Goal: Task Accomplishment & Management: Complete application form

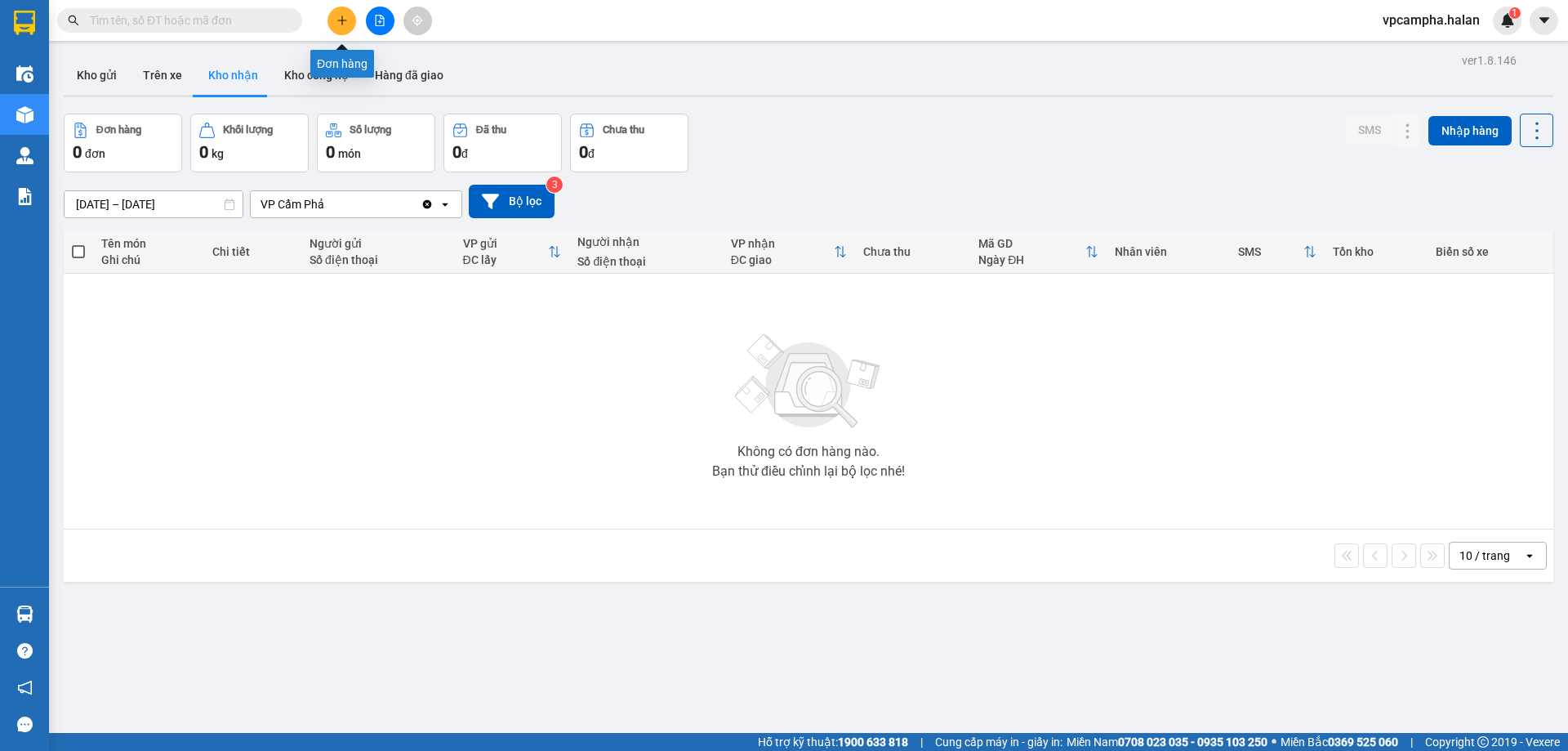
click at [347, 19] on icon "plus" at bounding box center [343, 20] width 12 height 12
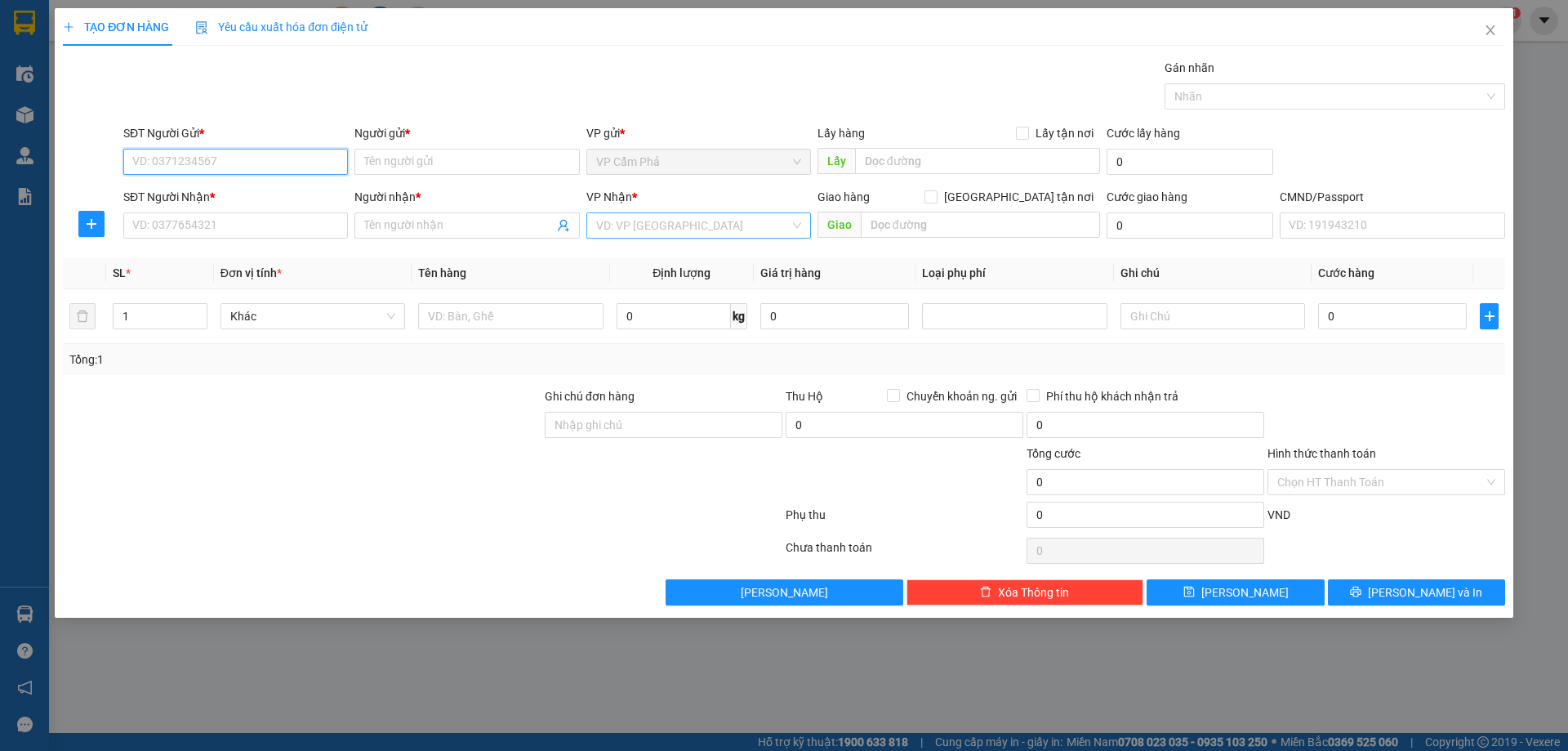
click at [800, 229] on div "VD: VP [GEOGRAPHIC_DATA]" at bounding box center [698, 225] width 224 height 26
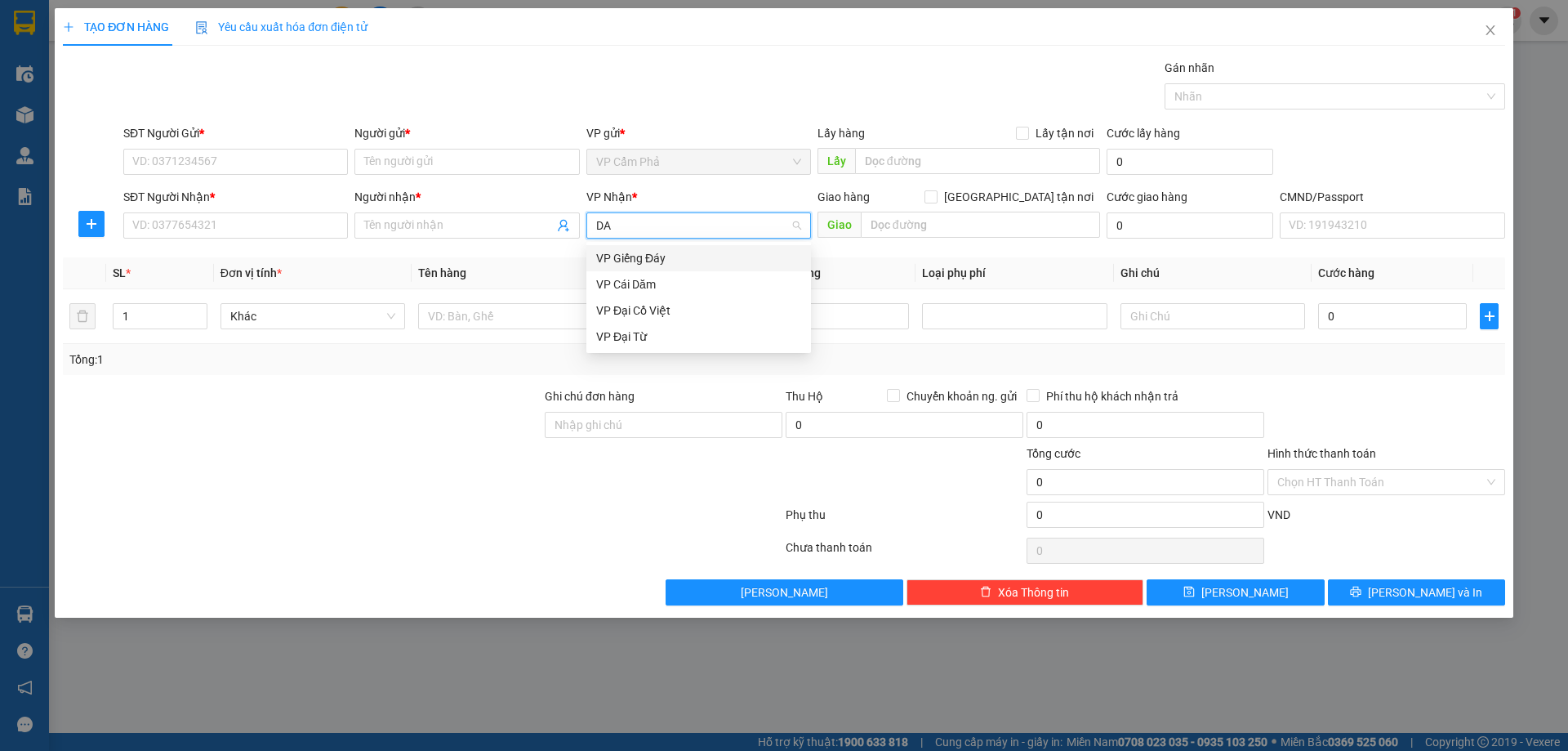
type input "DAI"
click at [696, 266] on div "VP Đại Cồ Việt" at bounding box center [698, 258] width 205 height 18
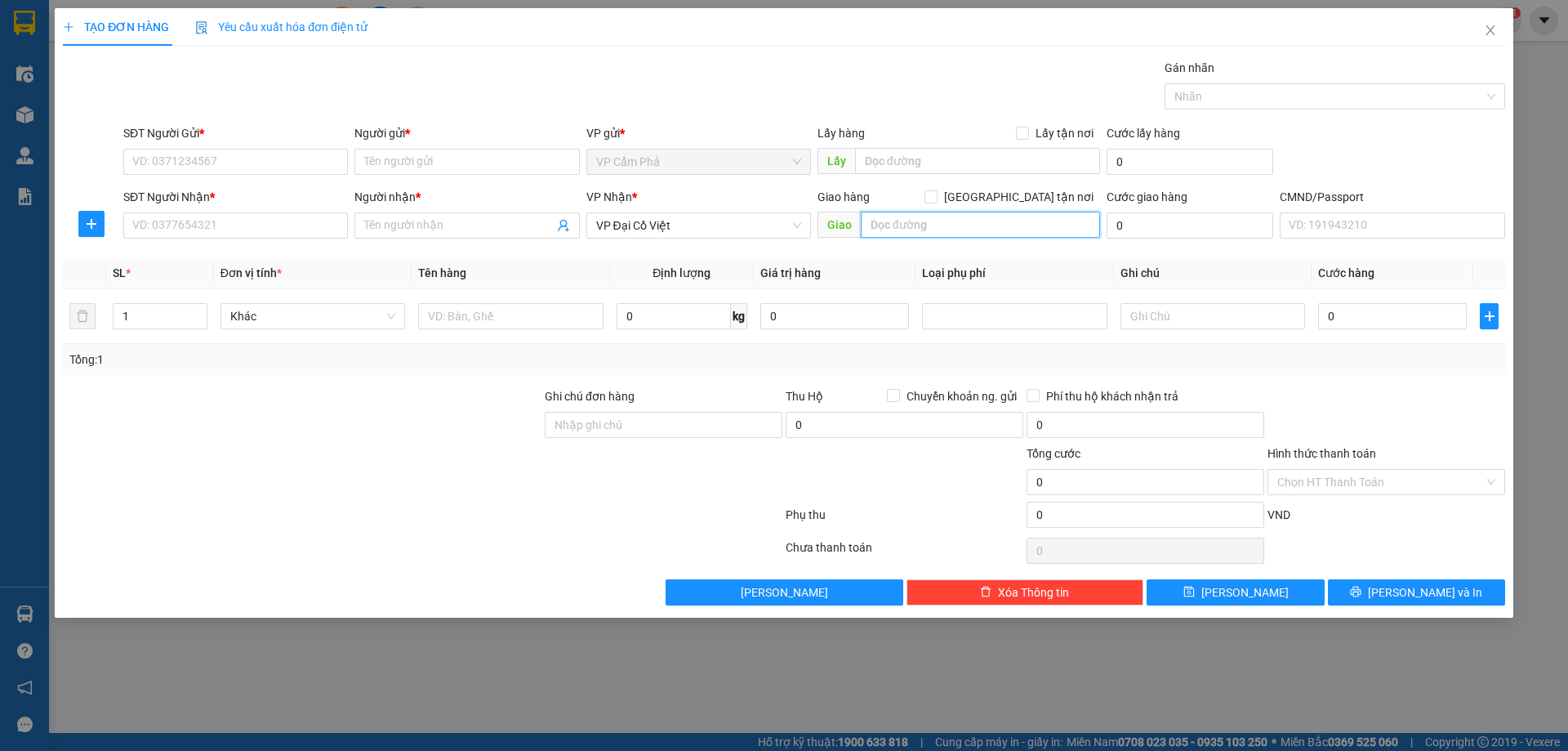
click at [914, 225] on input "text" at bounding box center [981, 224] width 239 height 26
paste input "57 P. Hàng Nón, Cửa Đông, Hoàn Kiếm, Hà Nội, Việt Nam"
type input "57 P. Hàng Nón, Cửa Đông, Hoàn Kiếm, Hà Nội, Việt Nam"
click at [936, 197] on input "Giao tận nơi" at bounding box center [930, 196] width 12 height 12
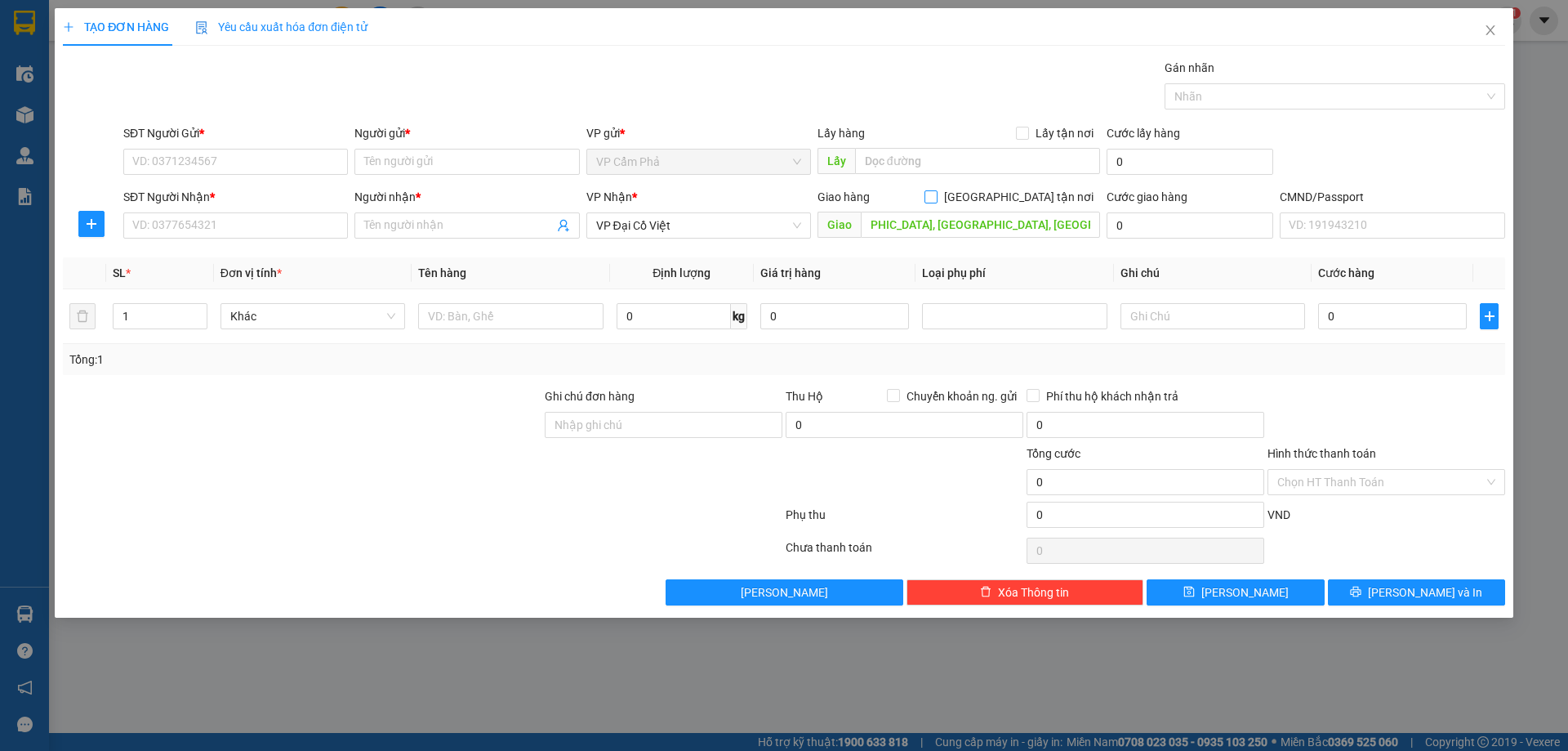
checkbox input "true"
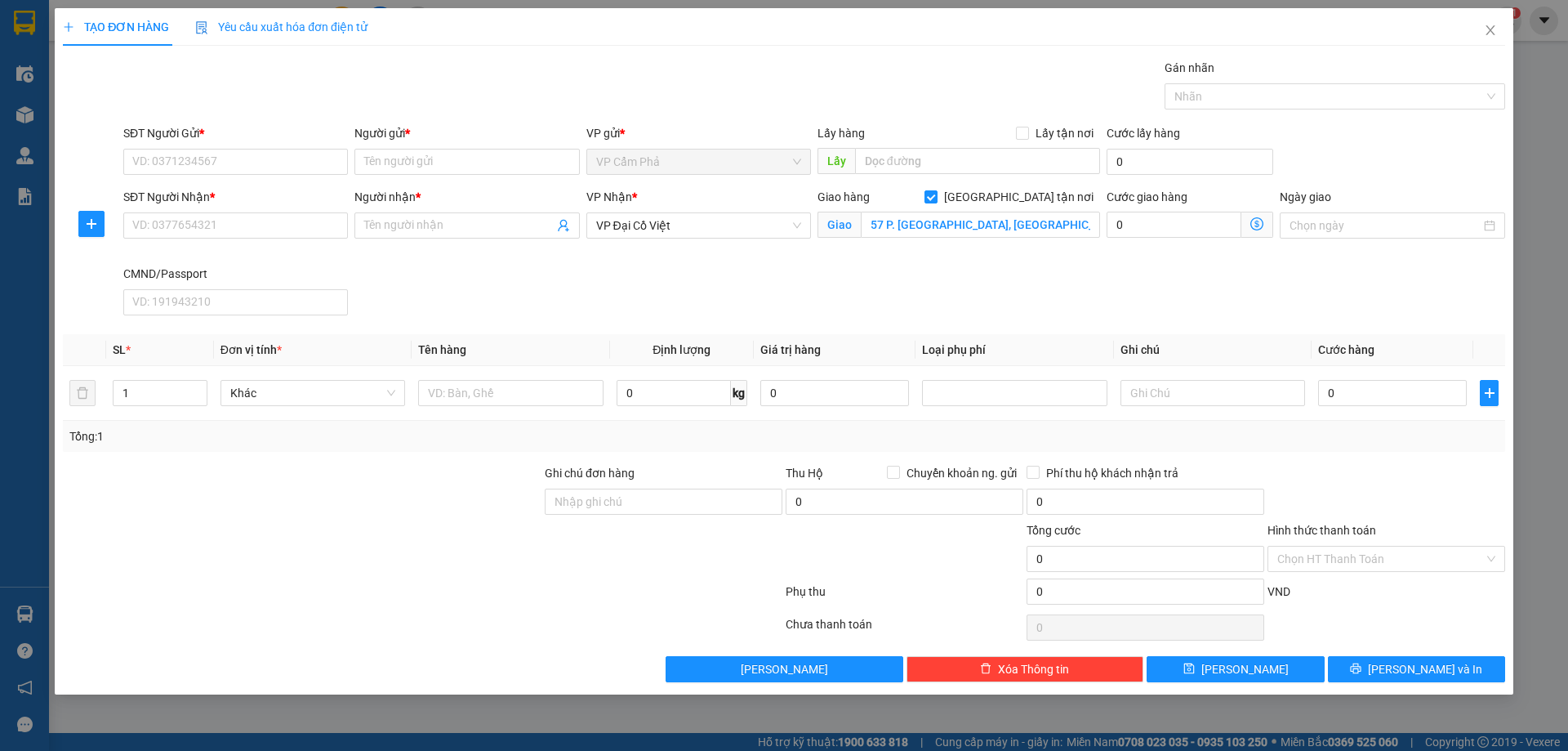
click at [1258, 225] on icon "dollar-circle" at bounding box center [1256, 223] width 13 height 13
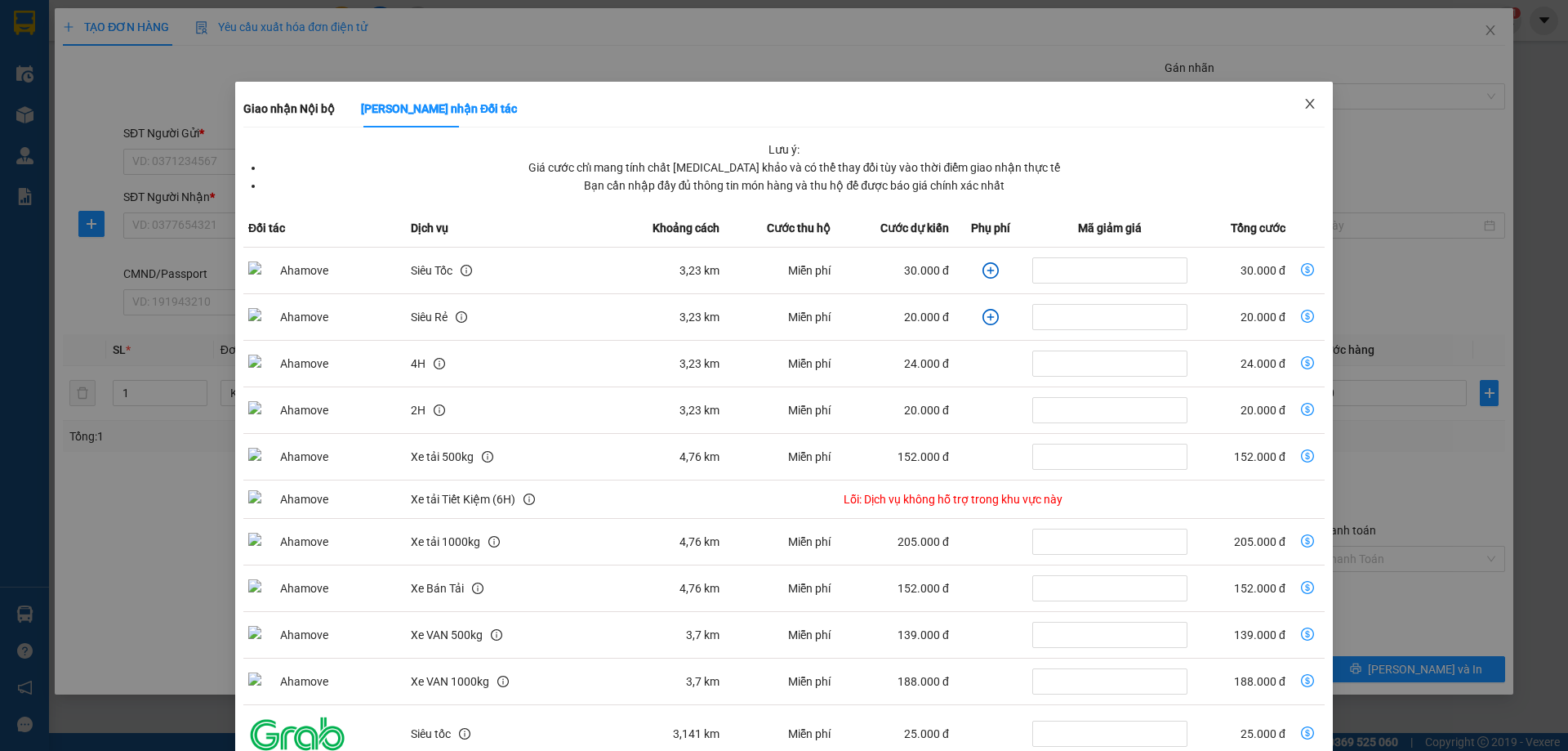
click at [1305, 105] on icon "close" at bounding box center [1309, 104] width 9 height 10
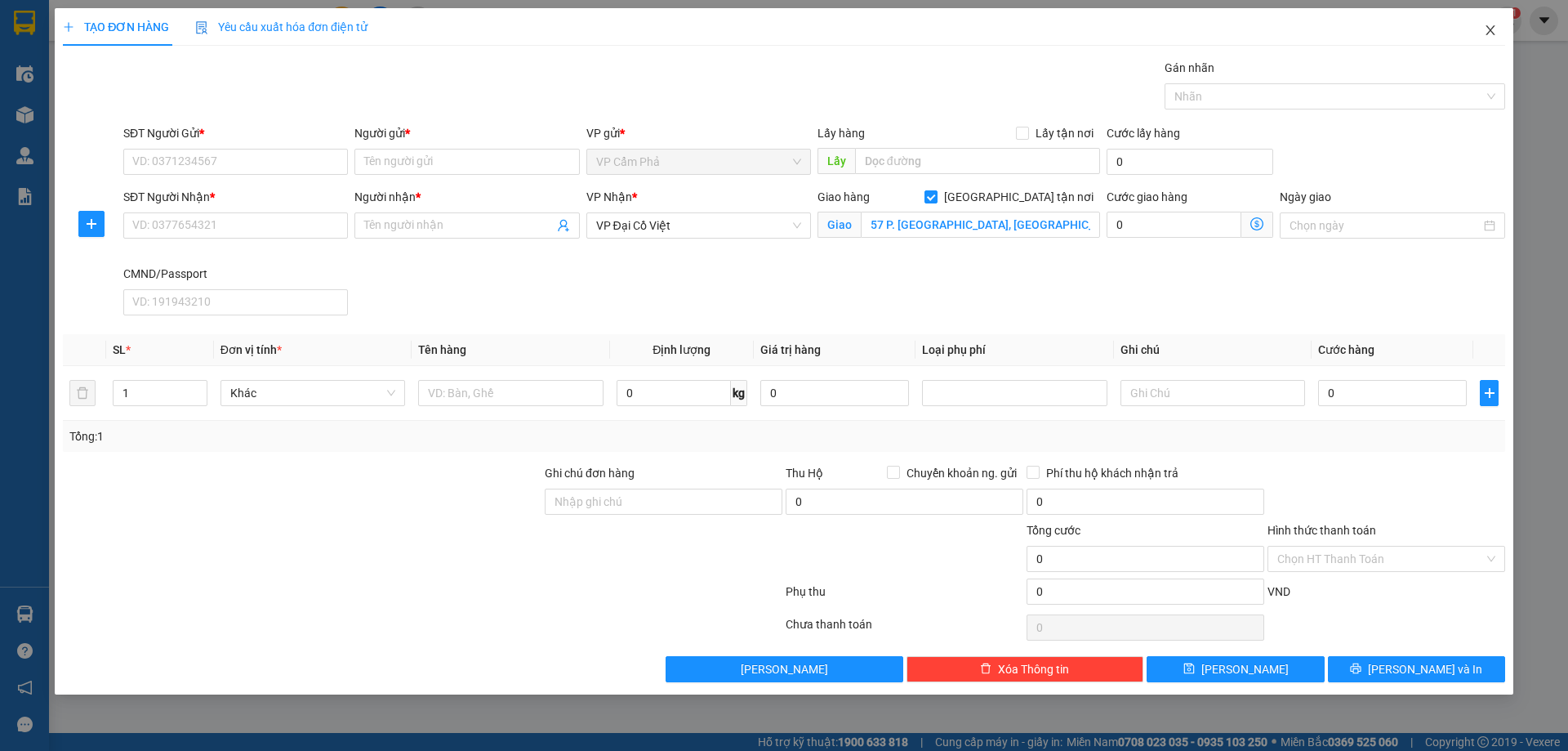
click at [1493, 30] on icon "close" at bounding box center [1489, 29] width 13 height 13
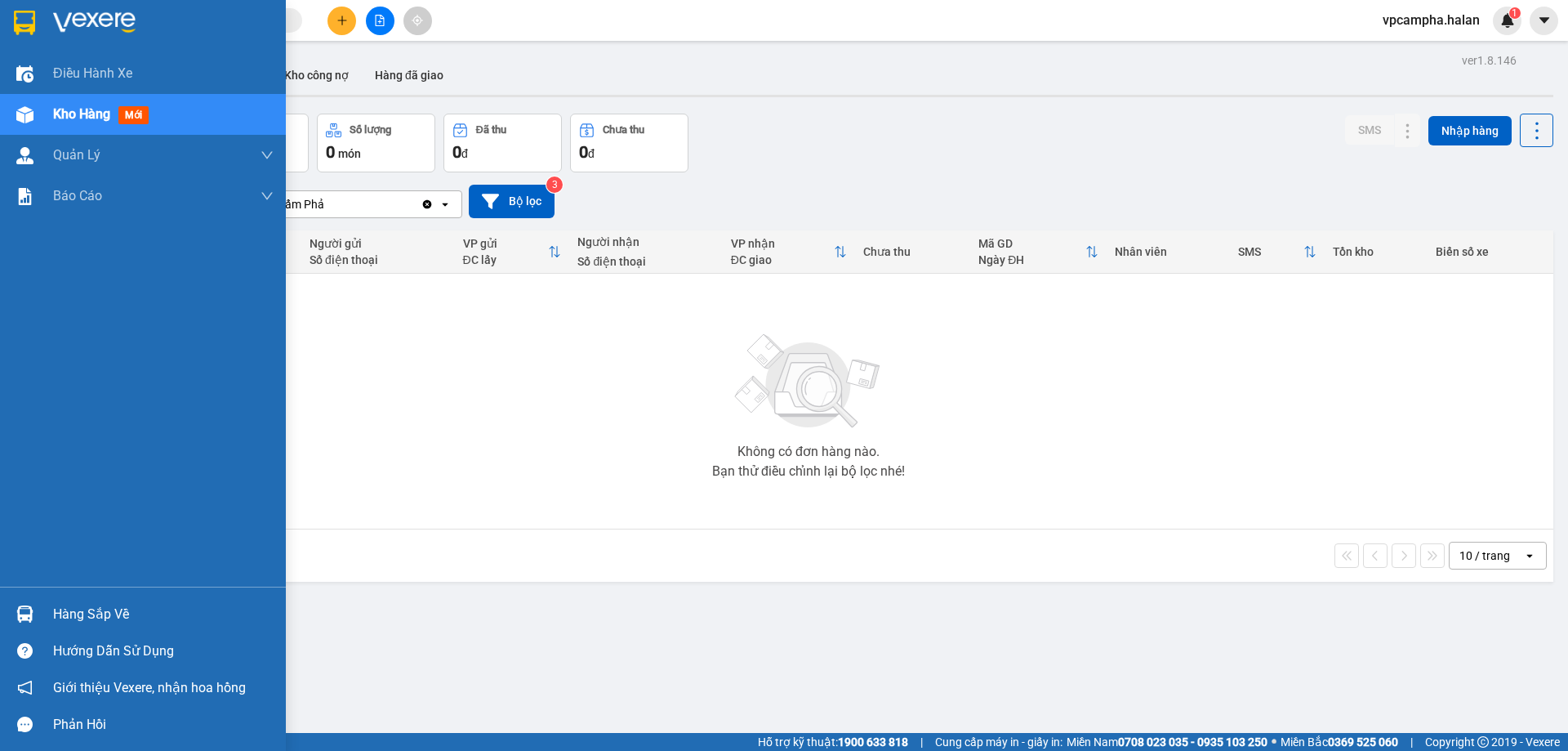
click at [70, 105] on div "Kho hàng mới" at bounding box center [104, 114] width 102 height 20
click at [75, 111] on span "Kho hàng" at bounding box center [82, 114] width 57 height 16
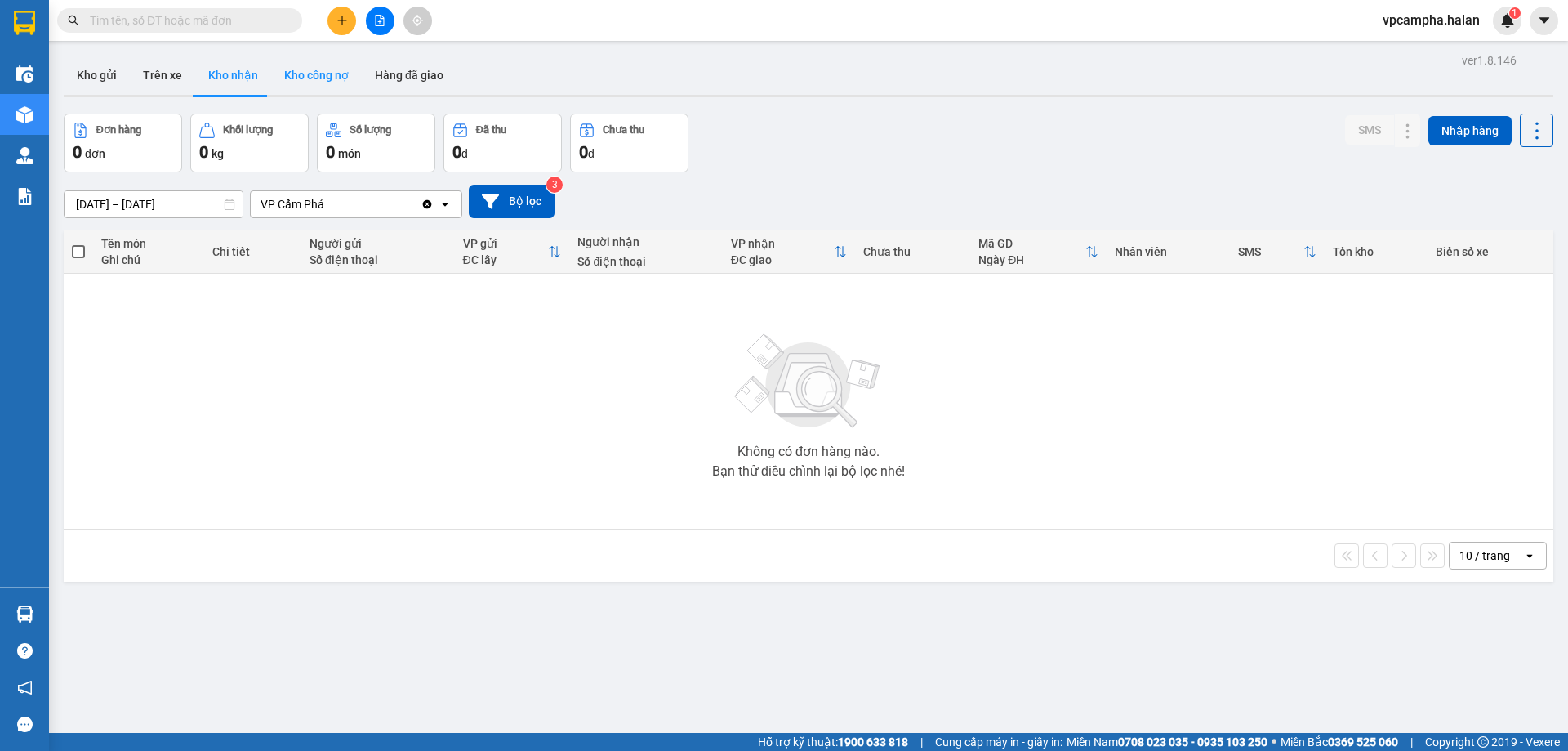
click at [339, 81] on button "Kho công nợ" at bounding box center [316, 75] width 90 height 39
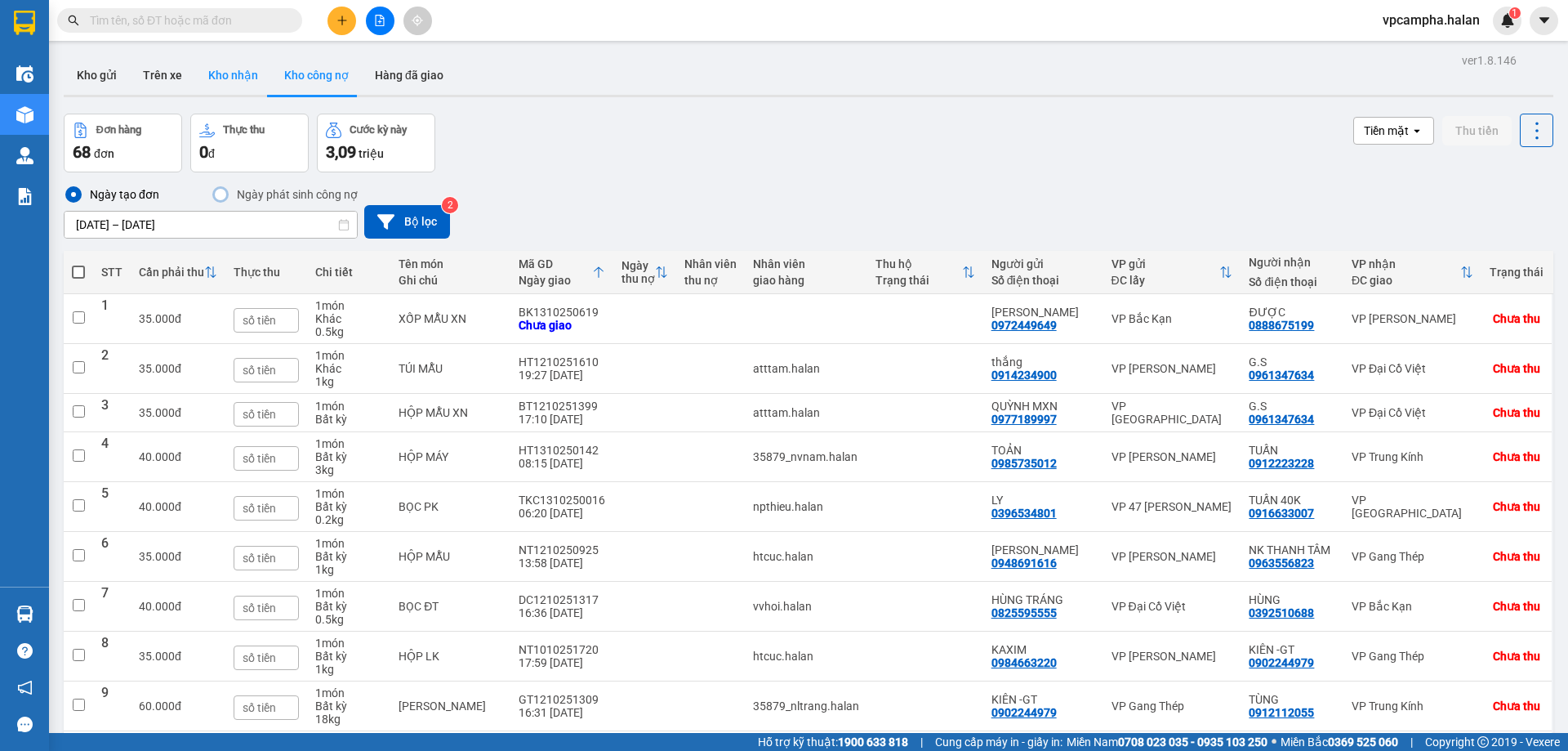
click at [223, 73] on button "Kho nhận" at bounding box center [233, 75] width 76 height 39
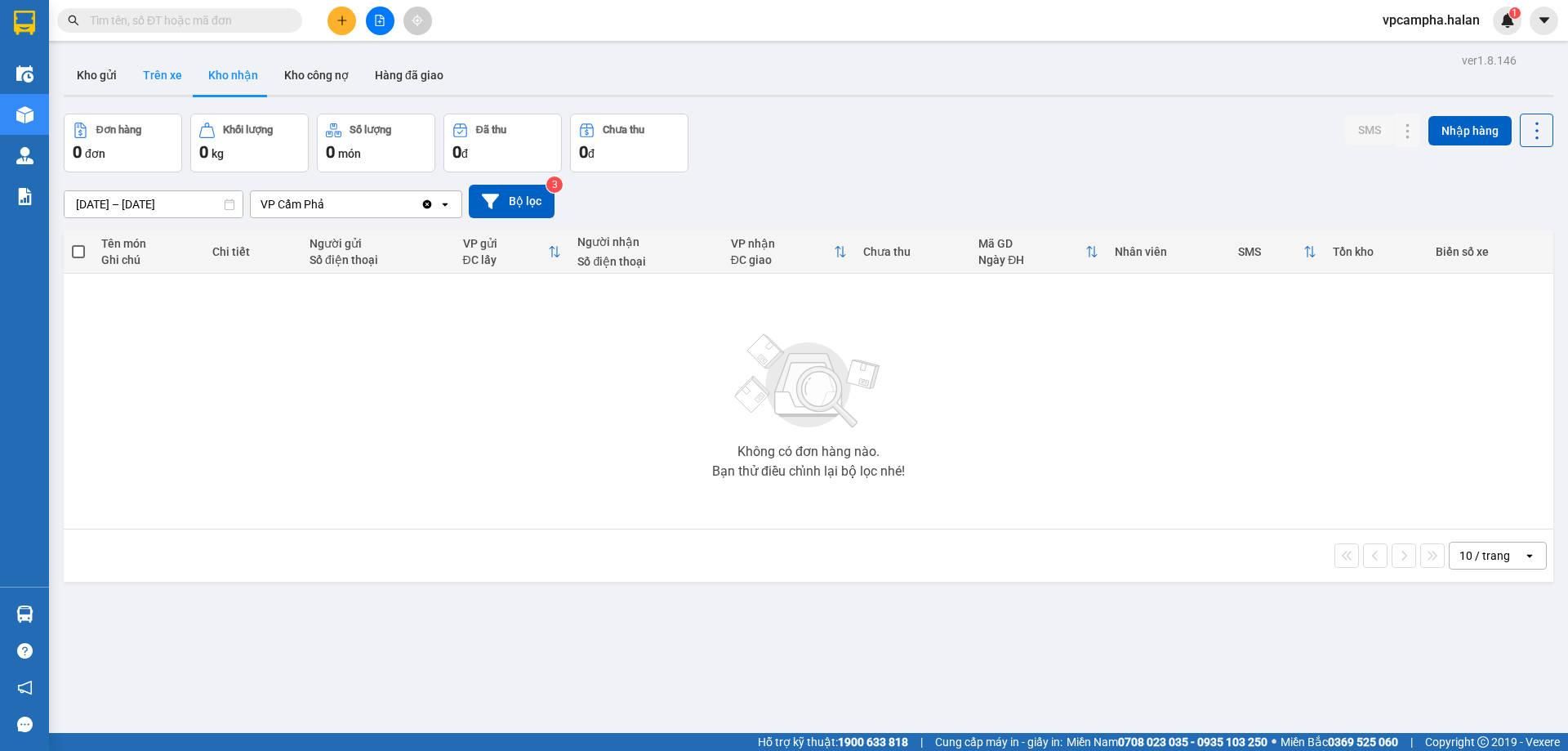
click at [161, 75] on button "Trên xe" at bounding box center [162, 75] width 65 height 39
type input "05/02/2012 – 13/10/2025"
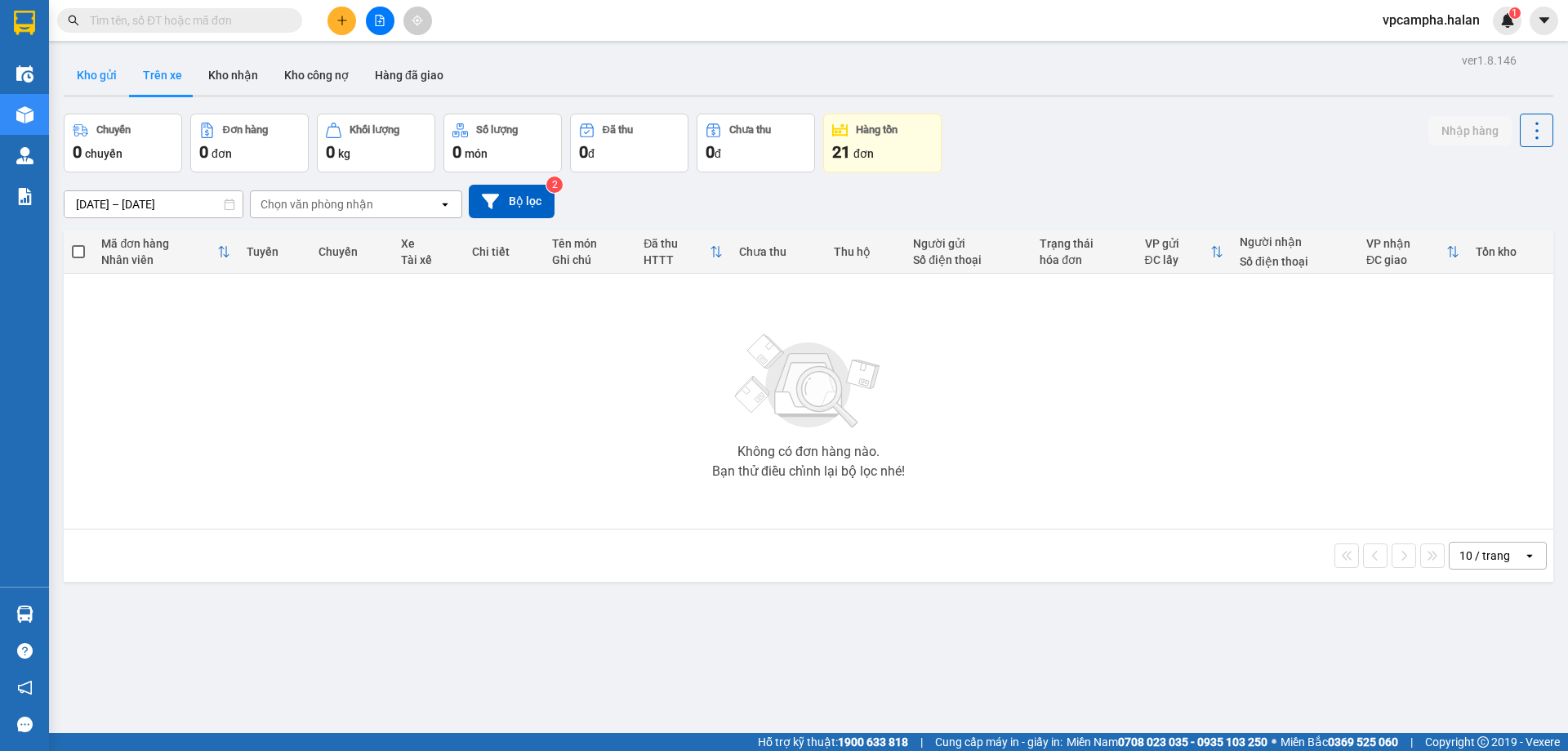
click at [107, 75] on button "Kho gửi" at bounding box center [97, 75] width 66 height 39
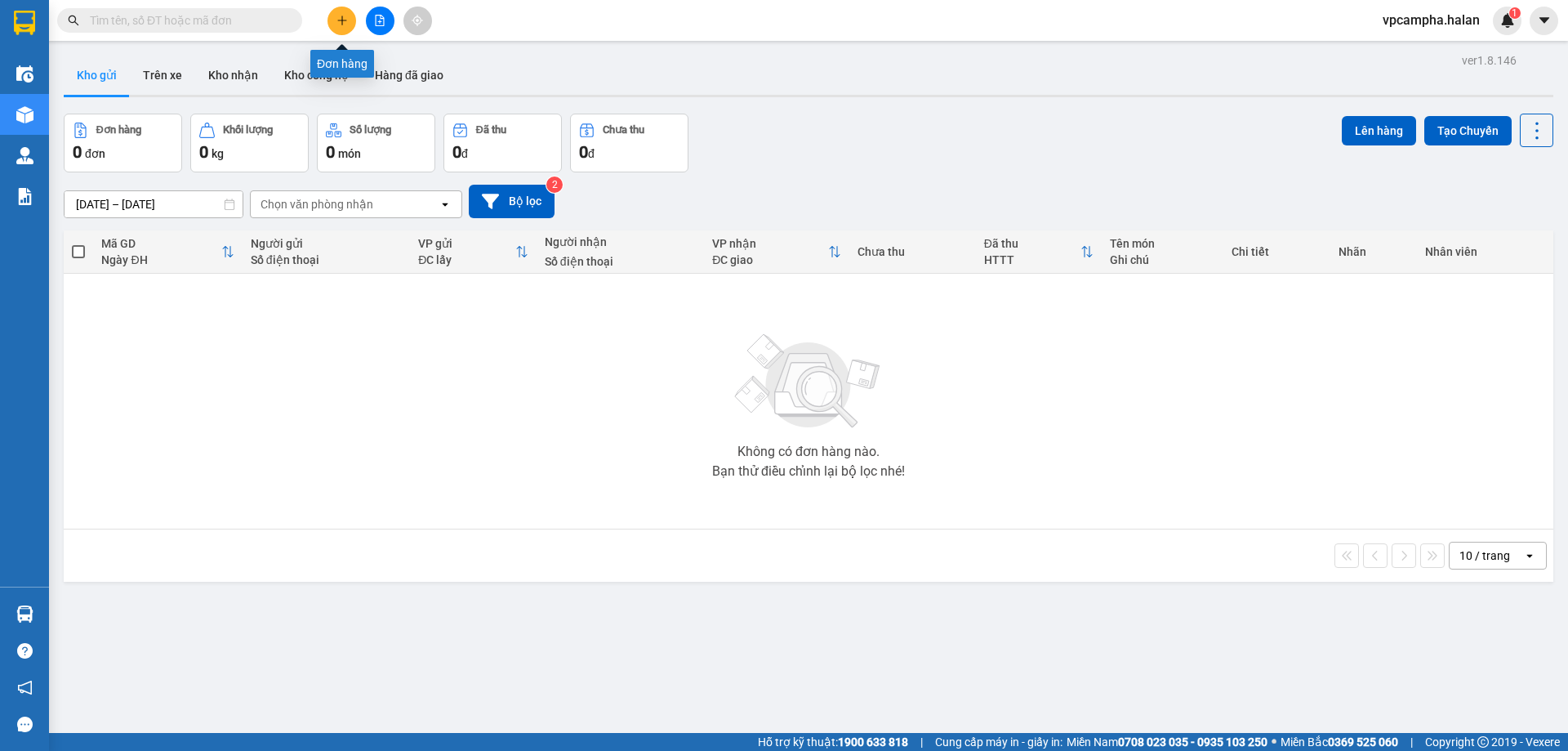
click at [344, 22] on icon "plus" at bounding box center [343, 20] width 12 height 12
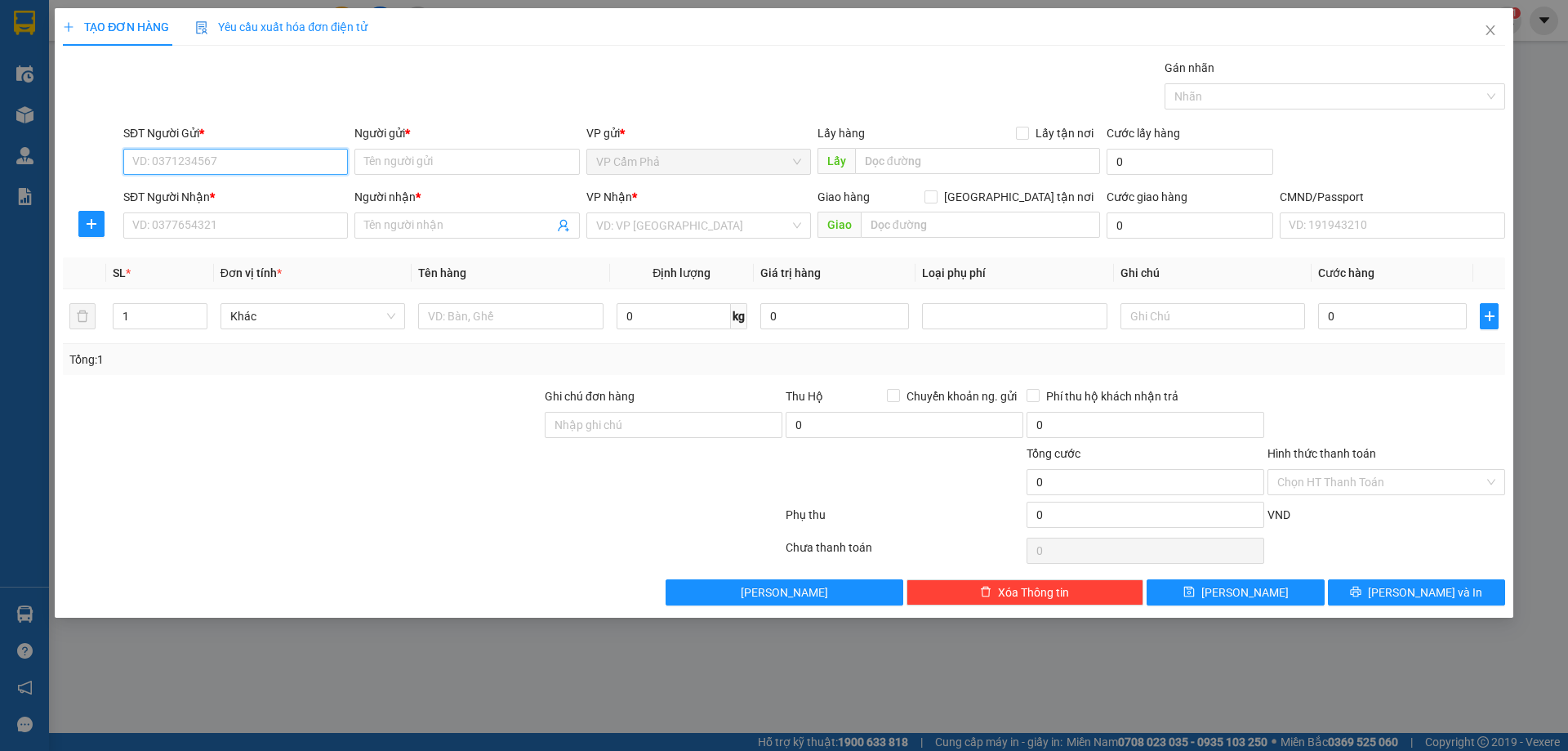
click at [270, 160] on input "SĐT Người Gửi *" at bounding box center [235, 161] width 224 height 26
click at [280, 169] on input "SĐT Người Gửi *" at bounding box center [235, 161] width 224 height 26
paste input "0989685088"
type input "0989685088"
click at [320, 196] on div "0989685088 - A THUY" at bounding box center [235, 194] width 205 height 18
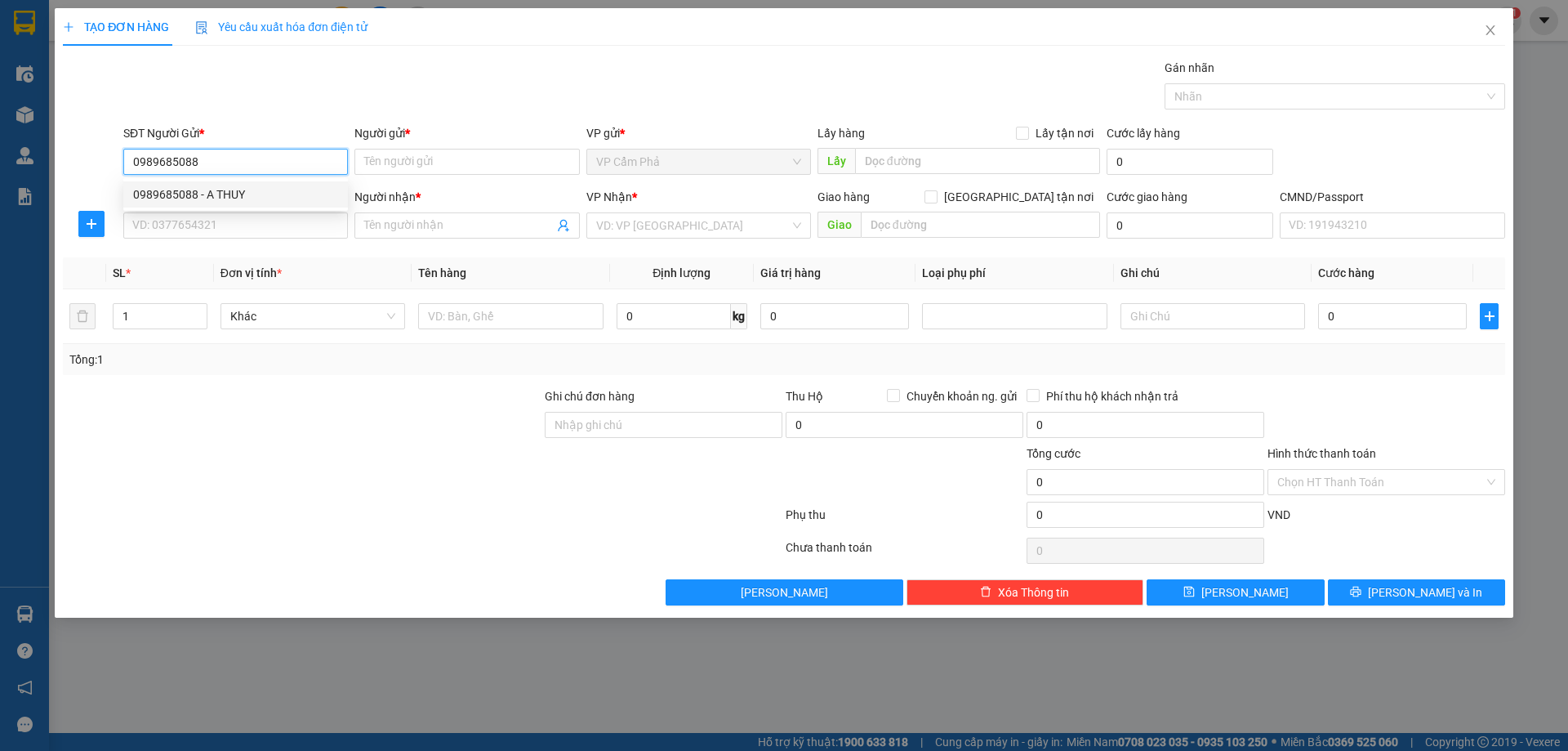
type input "A THUY"
type input "0989685088"
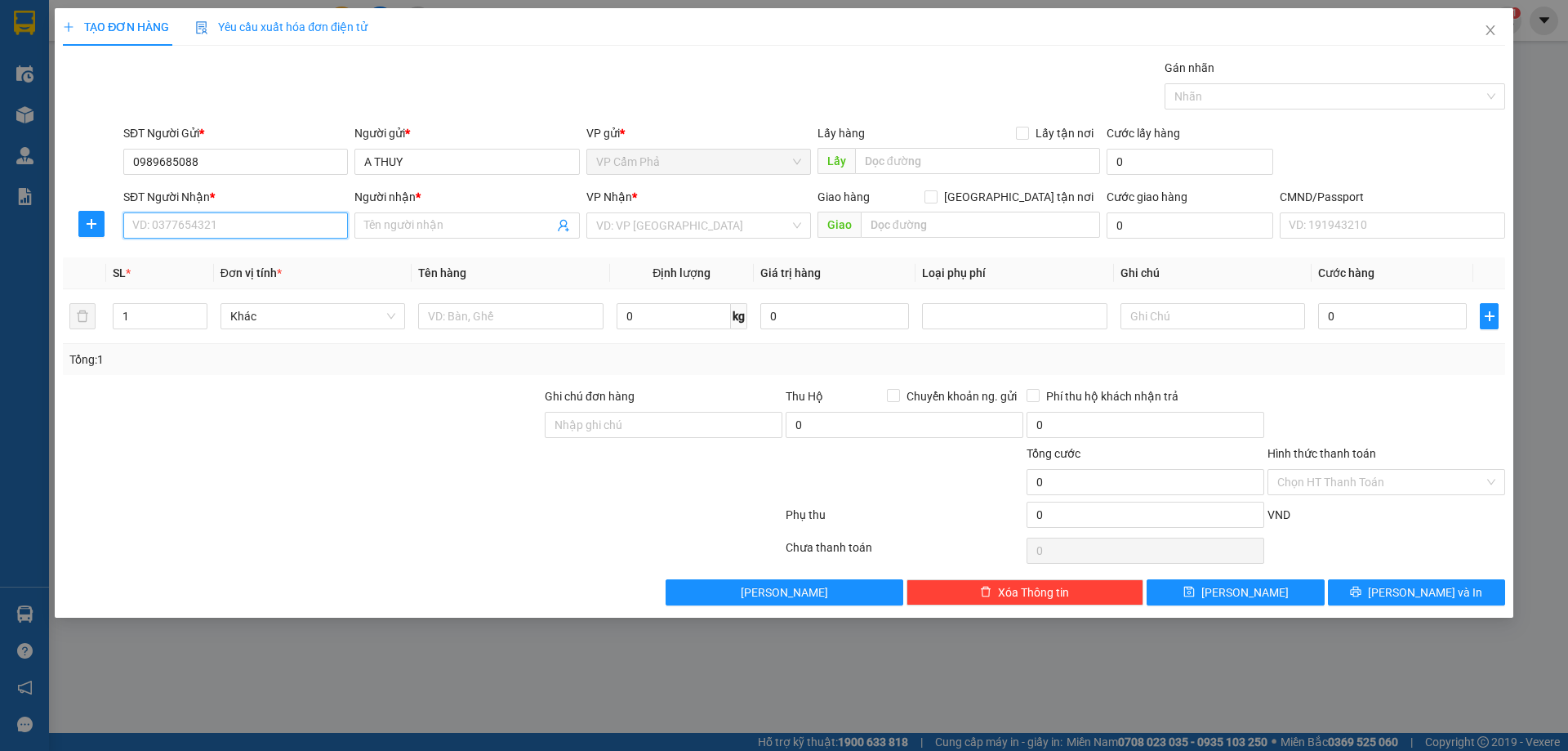
click at [208, 217] on input "SĐT Người Nhận *" at bounding box center [235, 225] width 224 height 26
click at [270, 222] on input "SĐT Người Nhận *" at bounding box center [235, 225] width 224 height 26
click at [234, 260] on div "0912917074 - NHUNG" at bounding box center [235, 258] width 205 height 18
type input "0912917074"
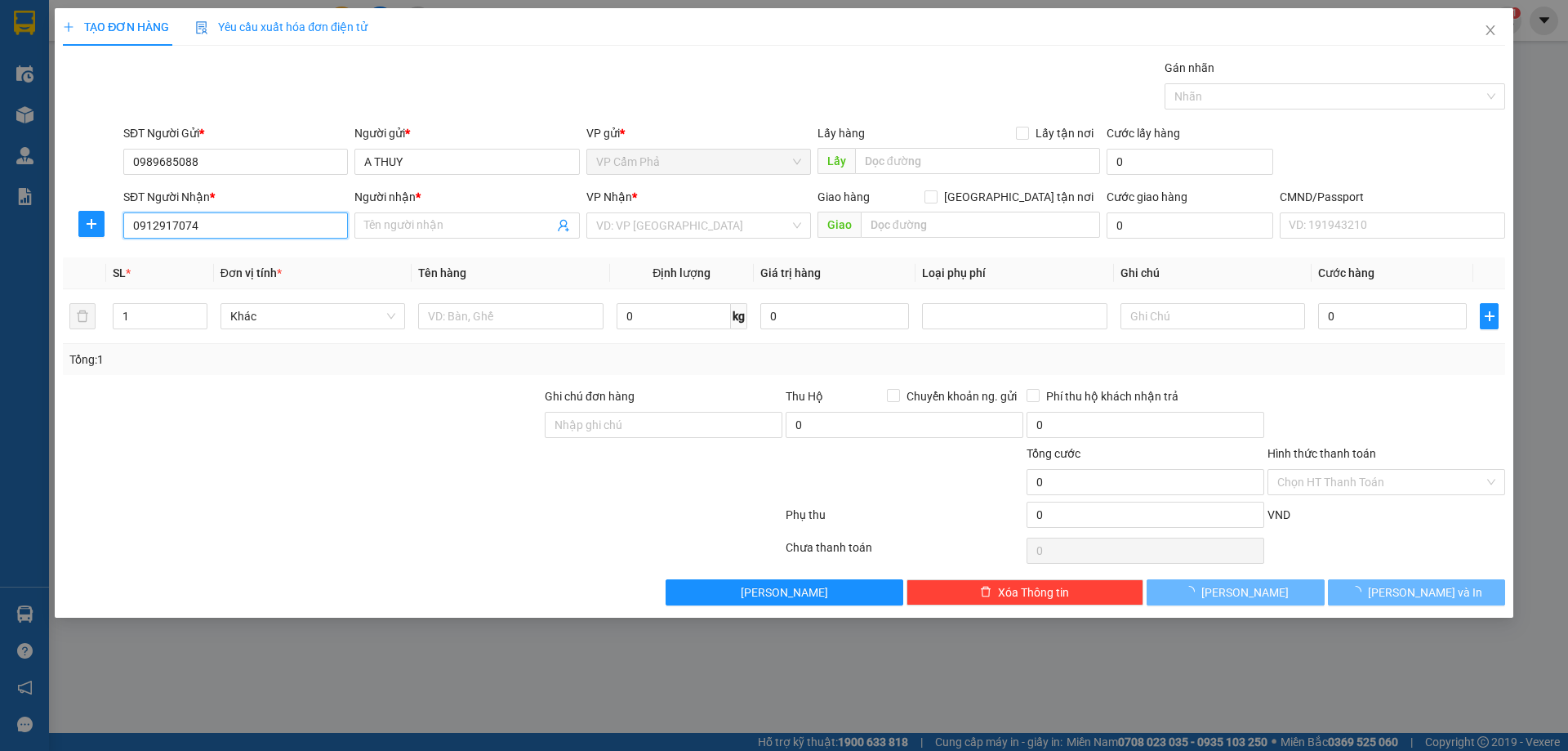
type input "NHUNG"
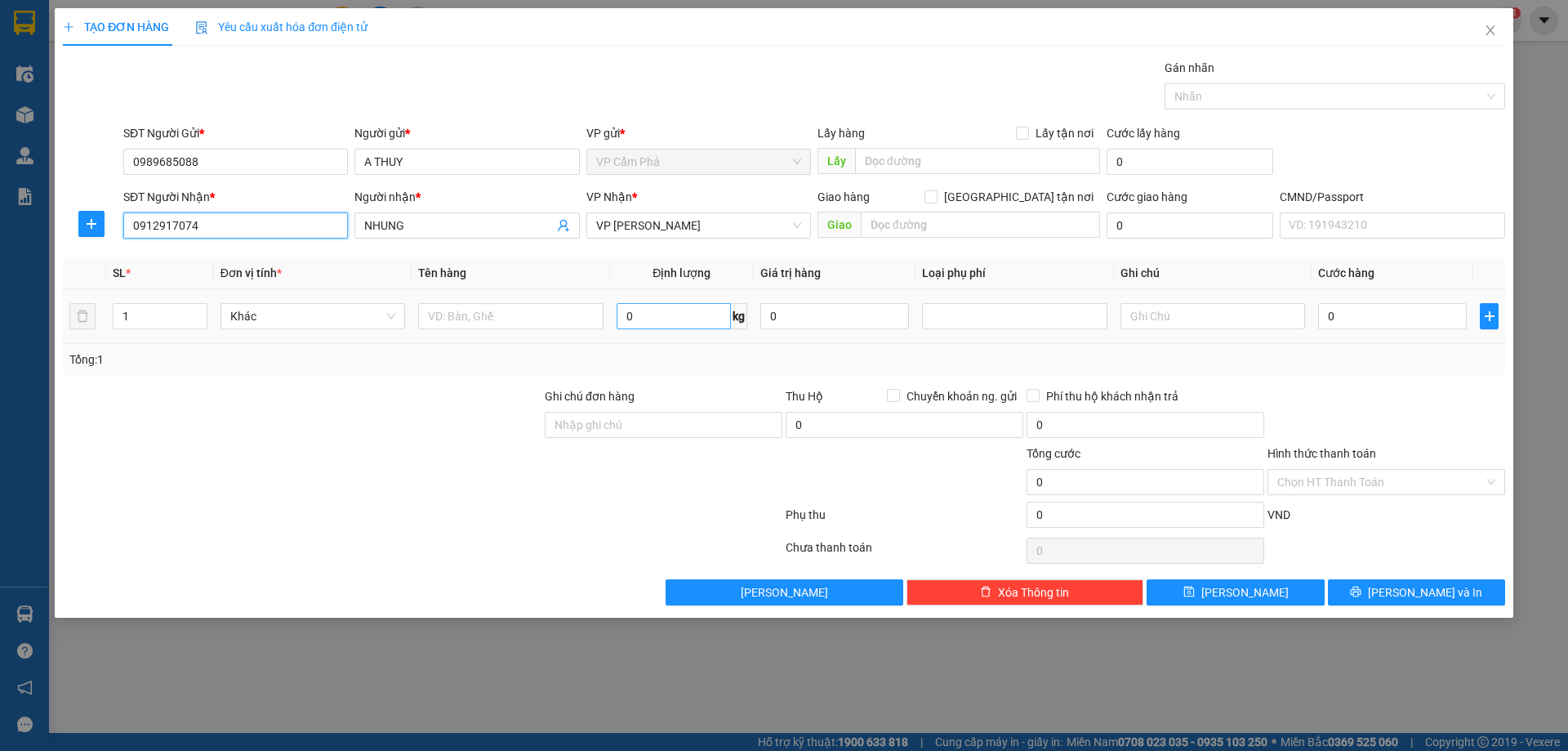
type input "0912917074"
click at [713, 318] on input "0" at bounding box center [674, 316] width 115 height 26
type input "1"
type input "0"
click at [1356, 322] on input "0" at bounding box center [1392, 316] width 149 height 26
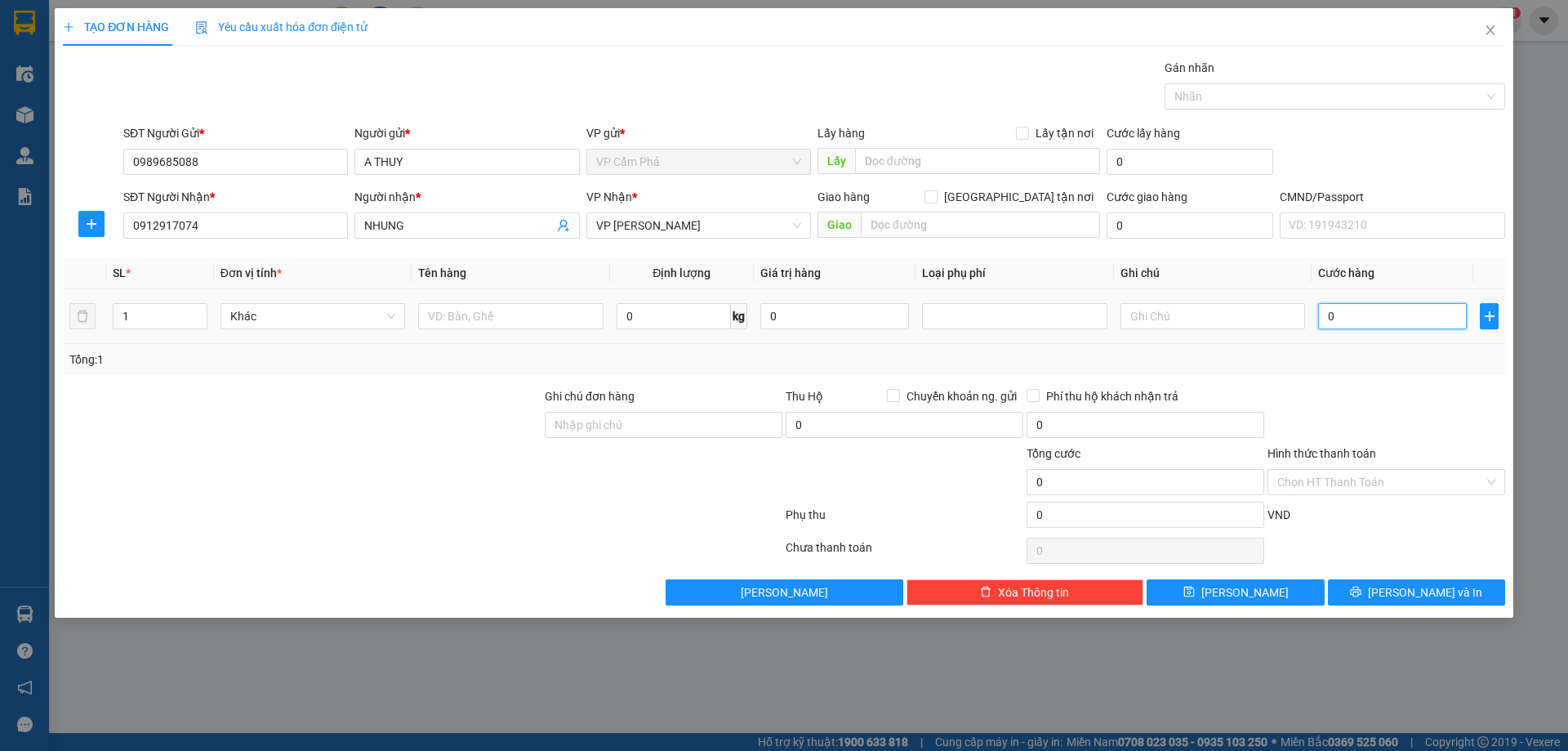
type input "1"
type input "18"
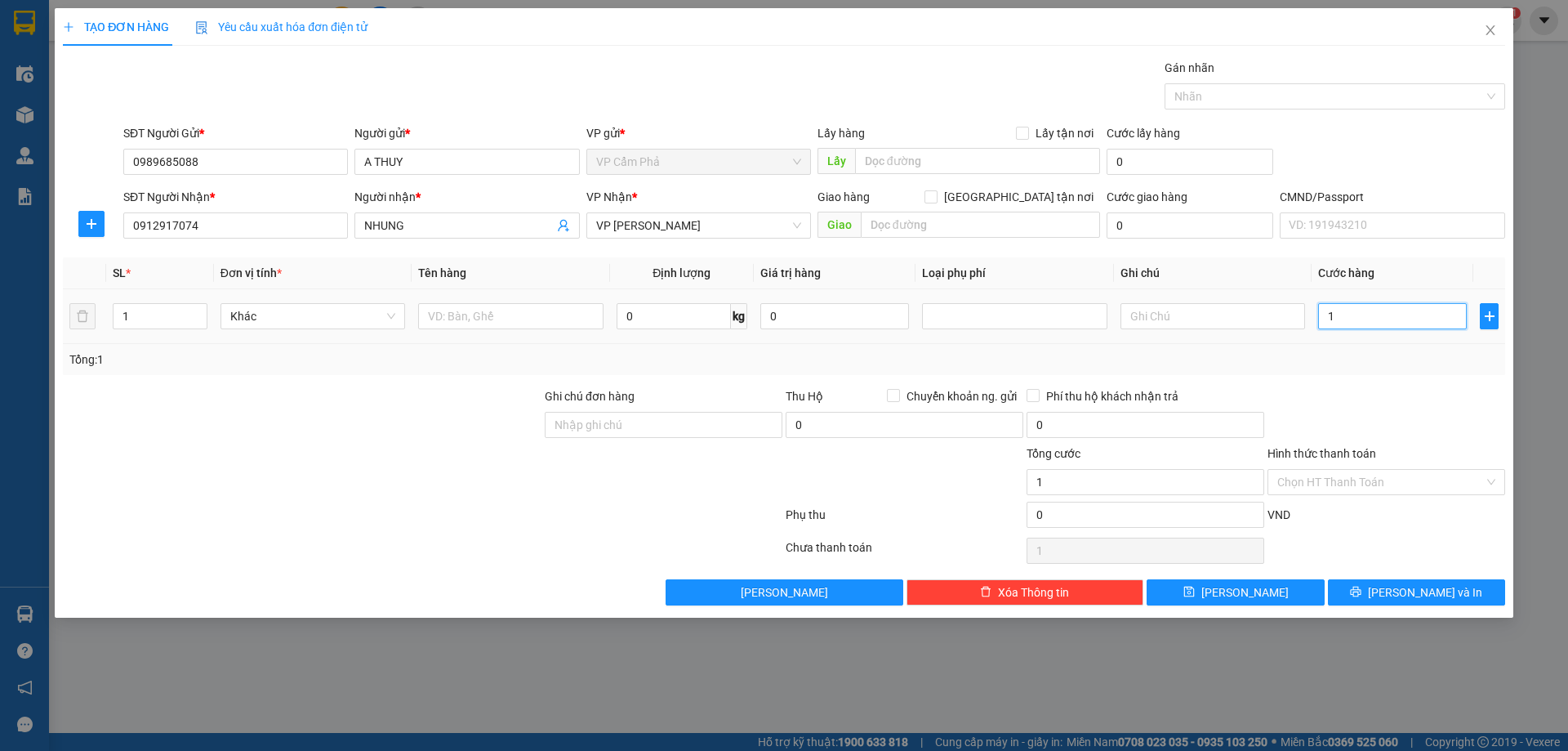
type input "18"
type input "180"
type input "1.800"
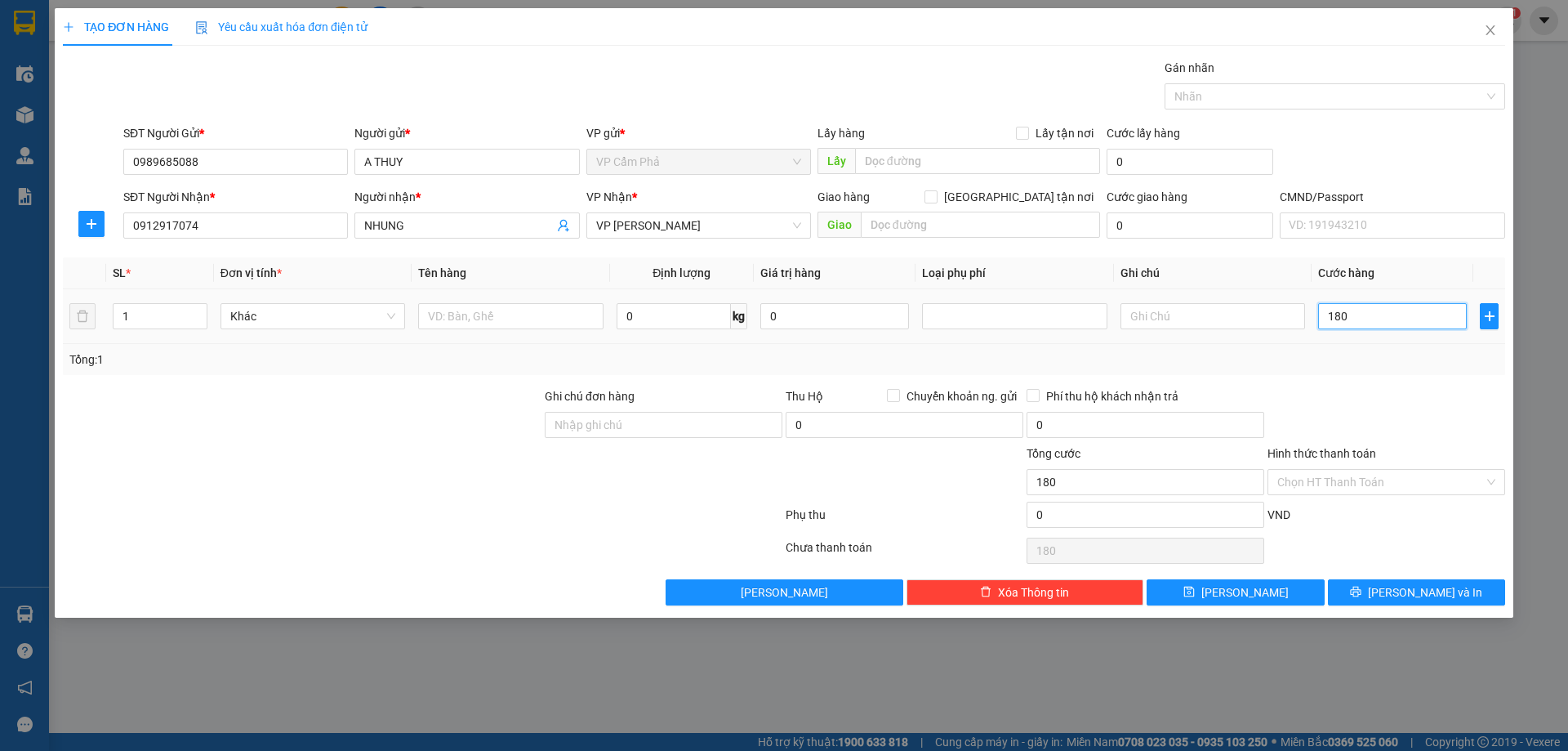
type input "1.800"
type input "18.000"
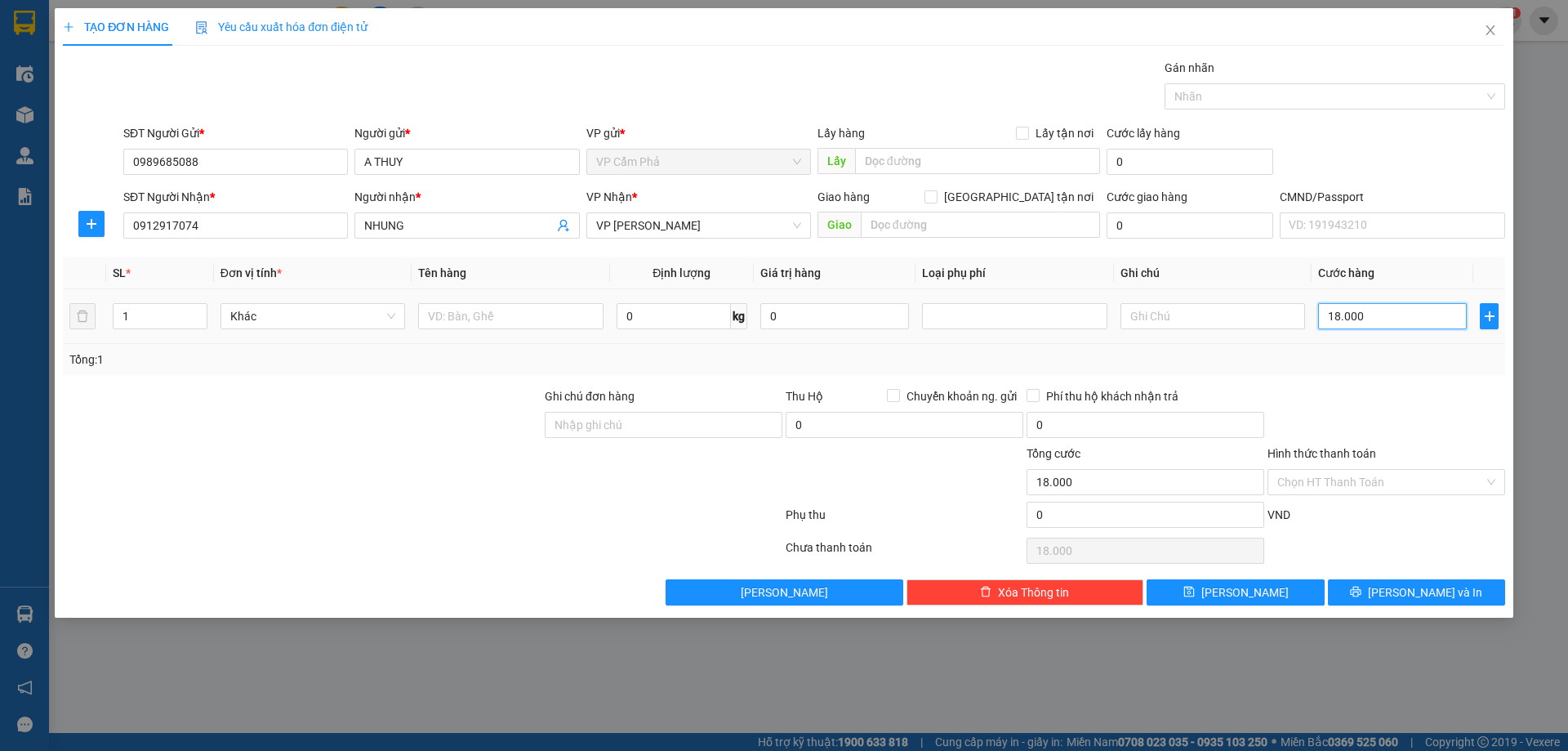
type input "180.000"
click at [1175, 319] on input "text" at bounding box center [1213, 316] width 184 height 26
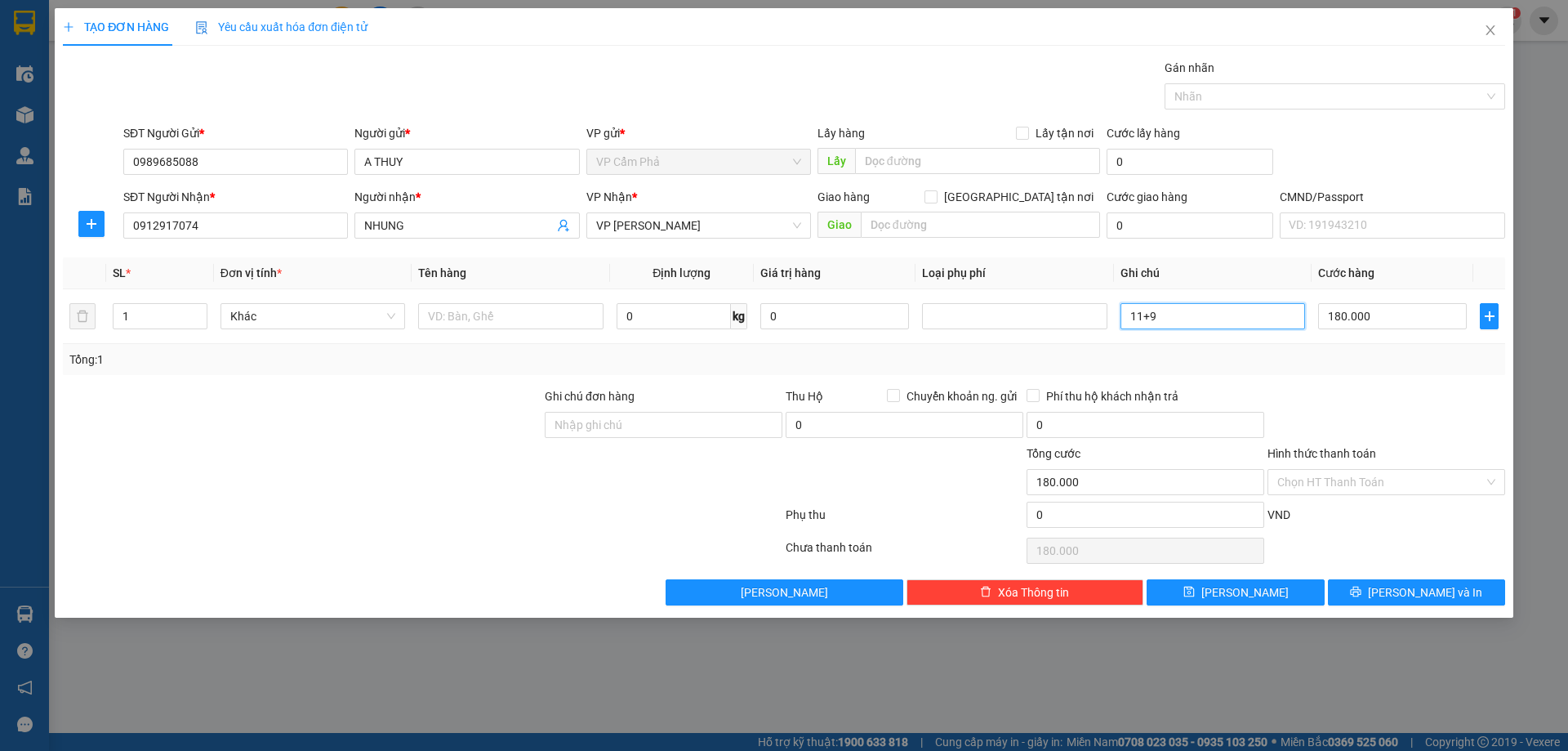
type input "11+9"
click at [1277, 391] on div at bounding box center [1386, 416] width 241 height 57
click at [1493, 479] on div "Chọn HT Thanh Toán" at bounding box center [1386, 482] width 238 height 26
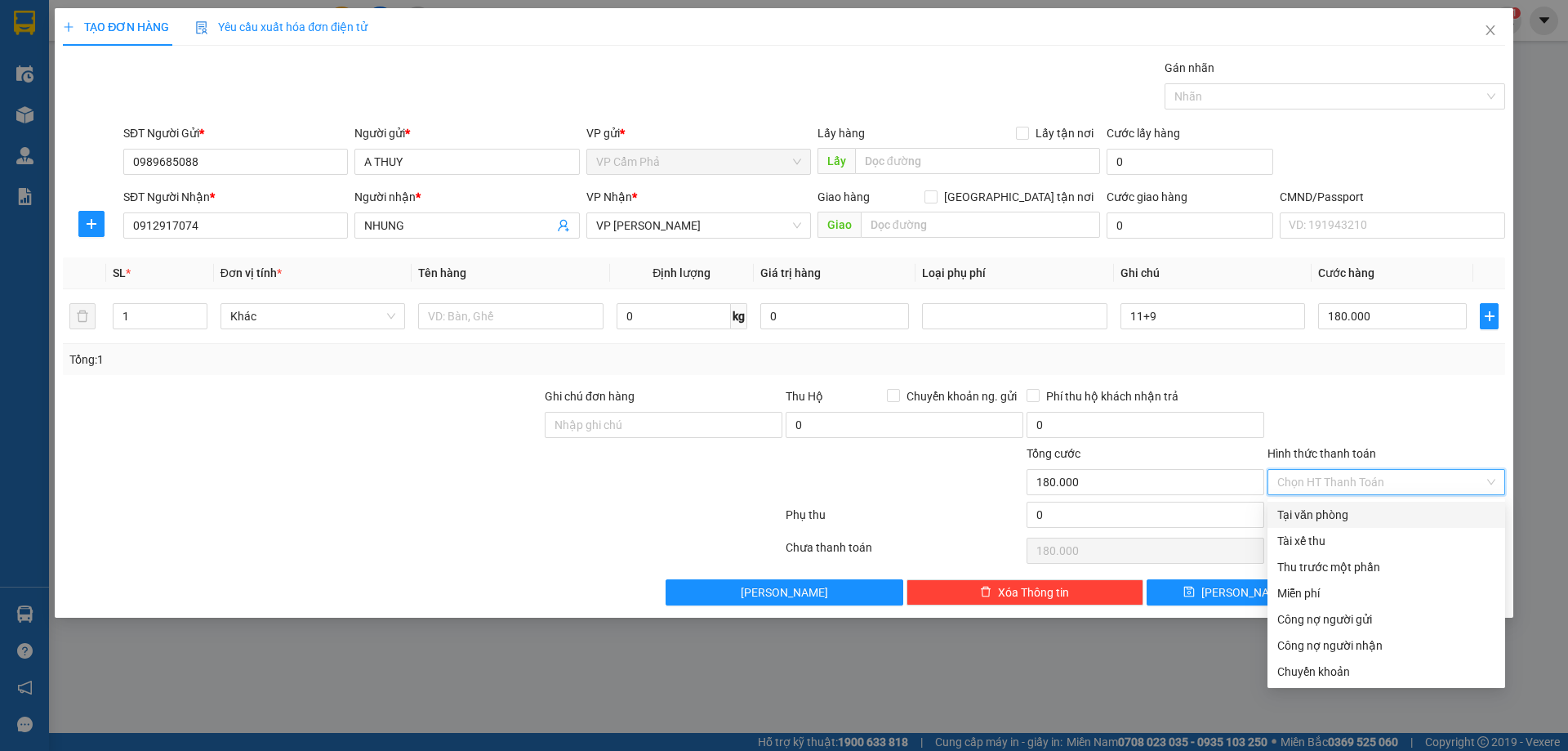
click at [1391, 517] on div "Tại văn phòng" at bounding box center [1386, 515] width 218 height 18
type input "0"
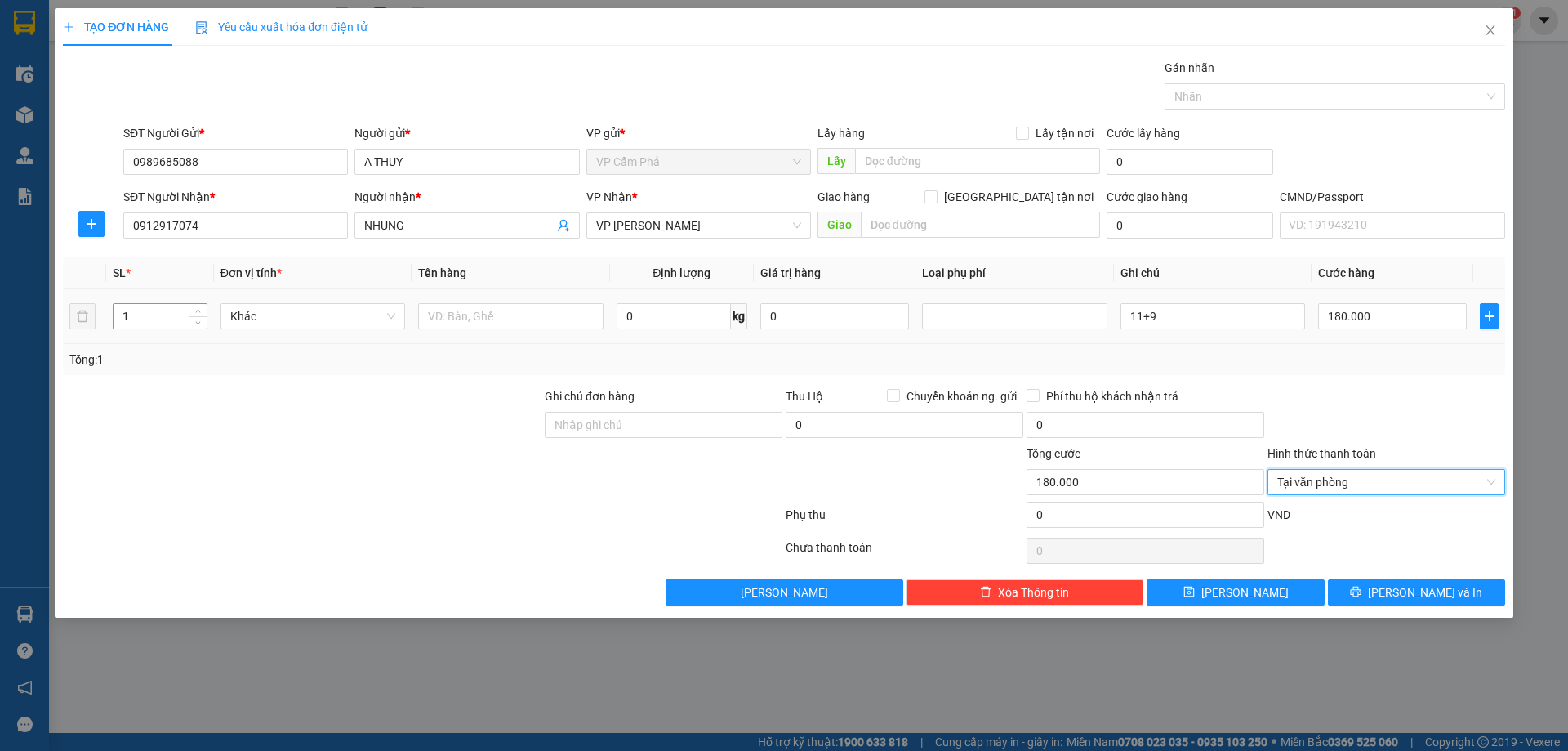
click at [155, 315] on input "1" at bounding box center [160, 316] width 93 height 24
click at [798, 227] on span "VP Hoàng Văn Thụ" at bounding box center [698, 225] width 205 height 24
type input "2"
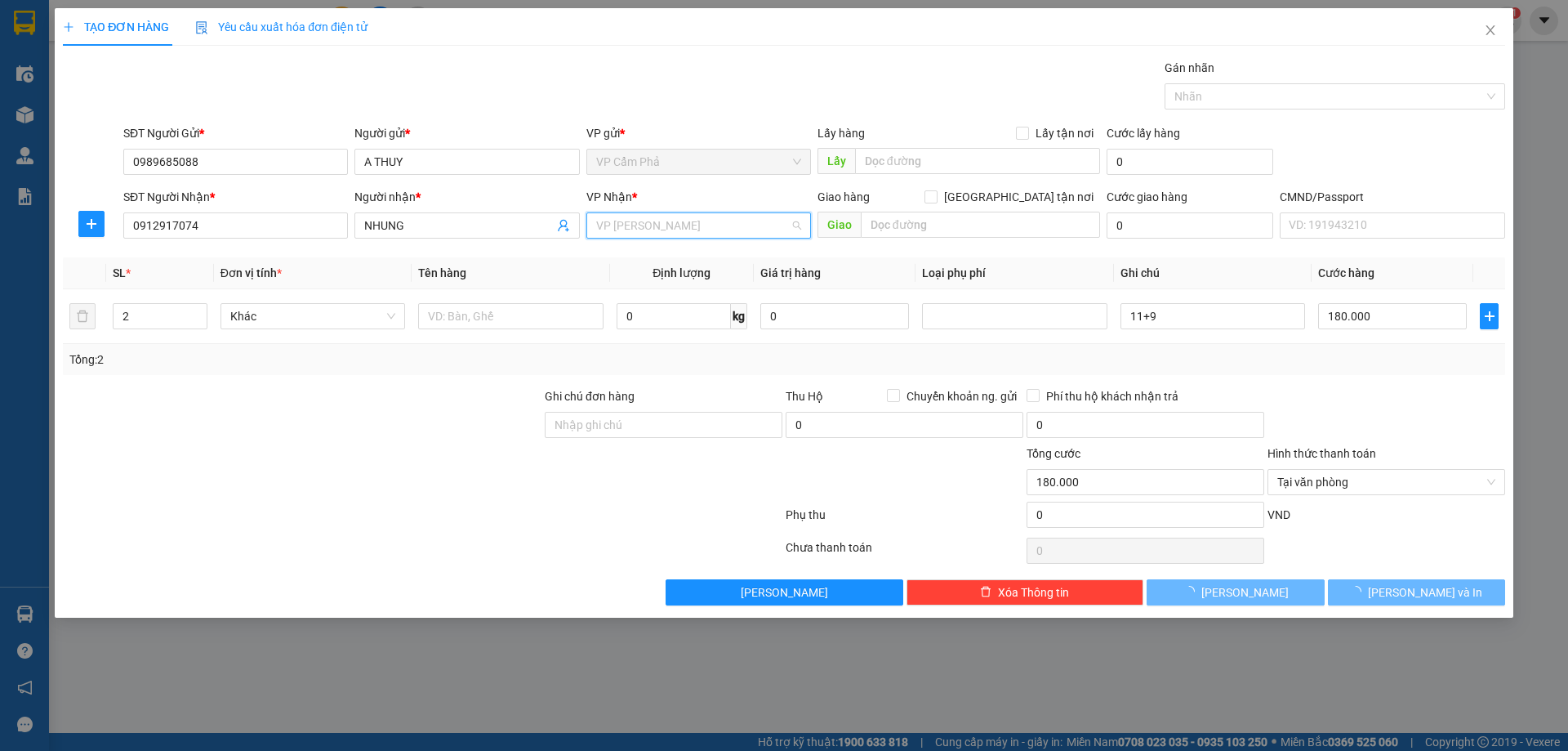
scroll to position [105, 0]
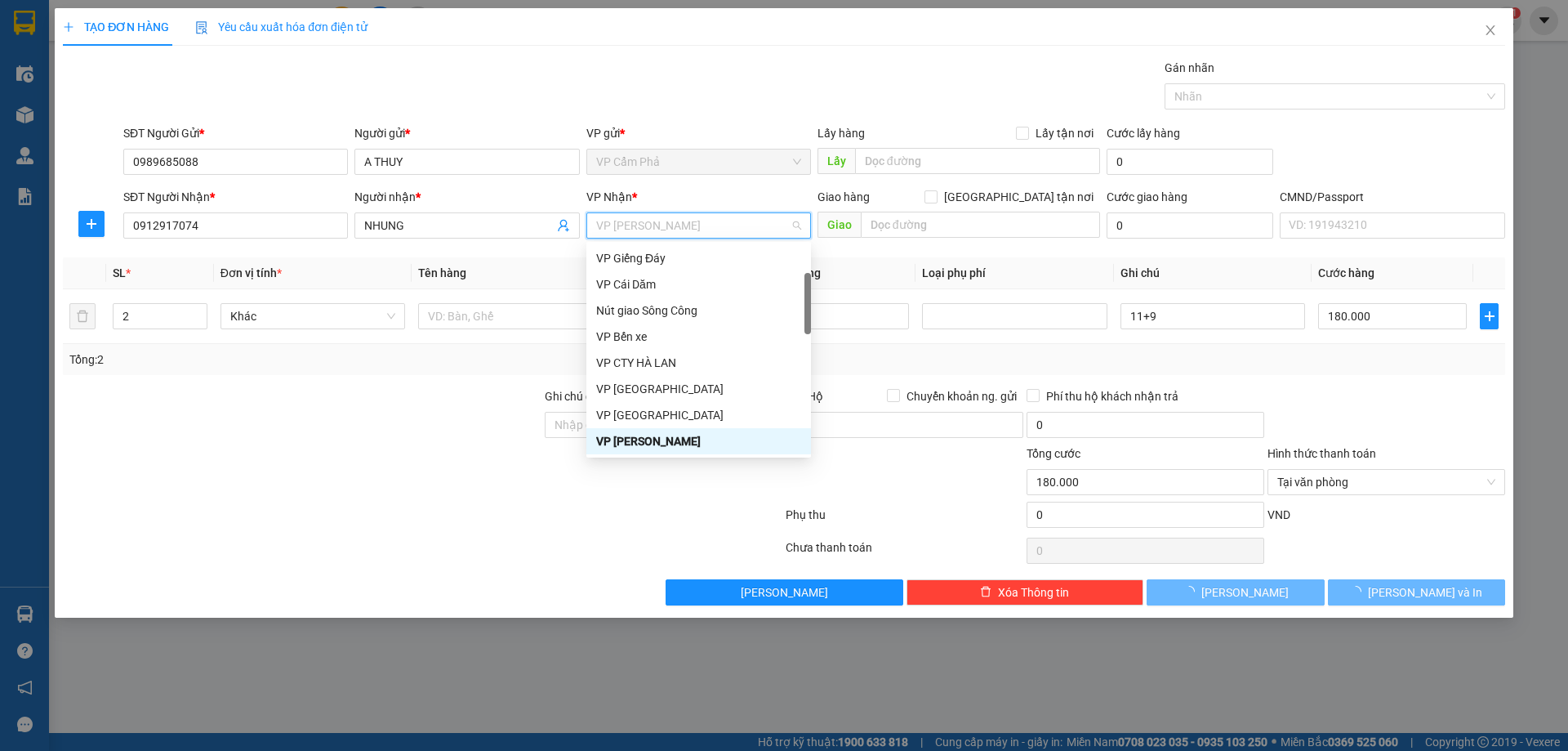
type input "0"
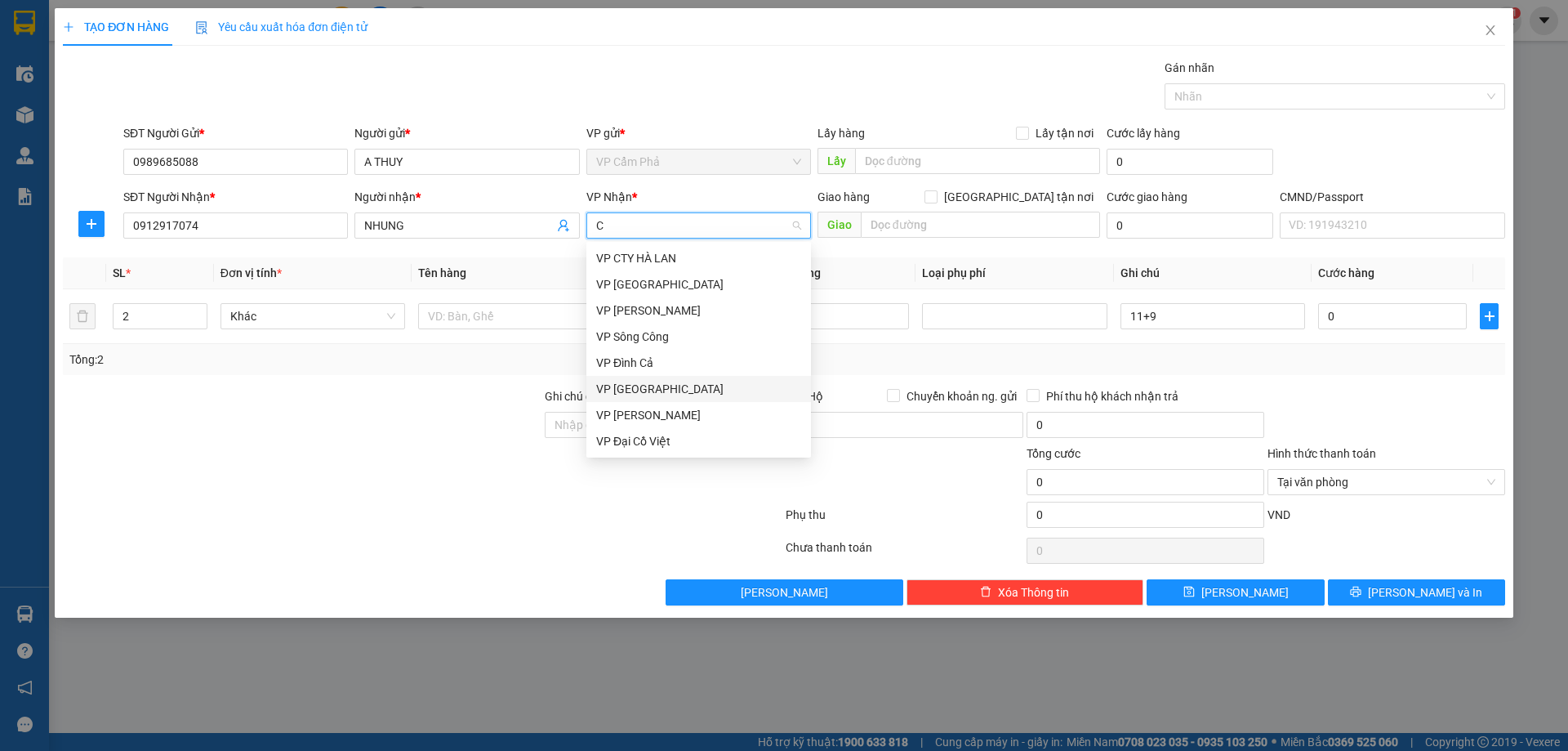
type input "CO"
click at [709, 252] on div "VP [PERSON_NAME]" at bounding box center [698, 258] width 205 height 18
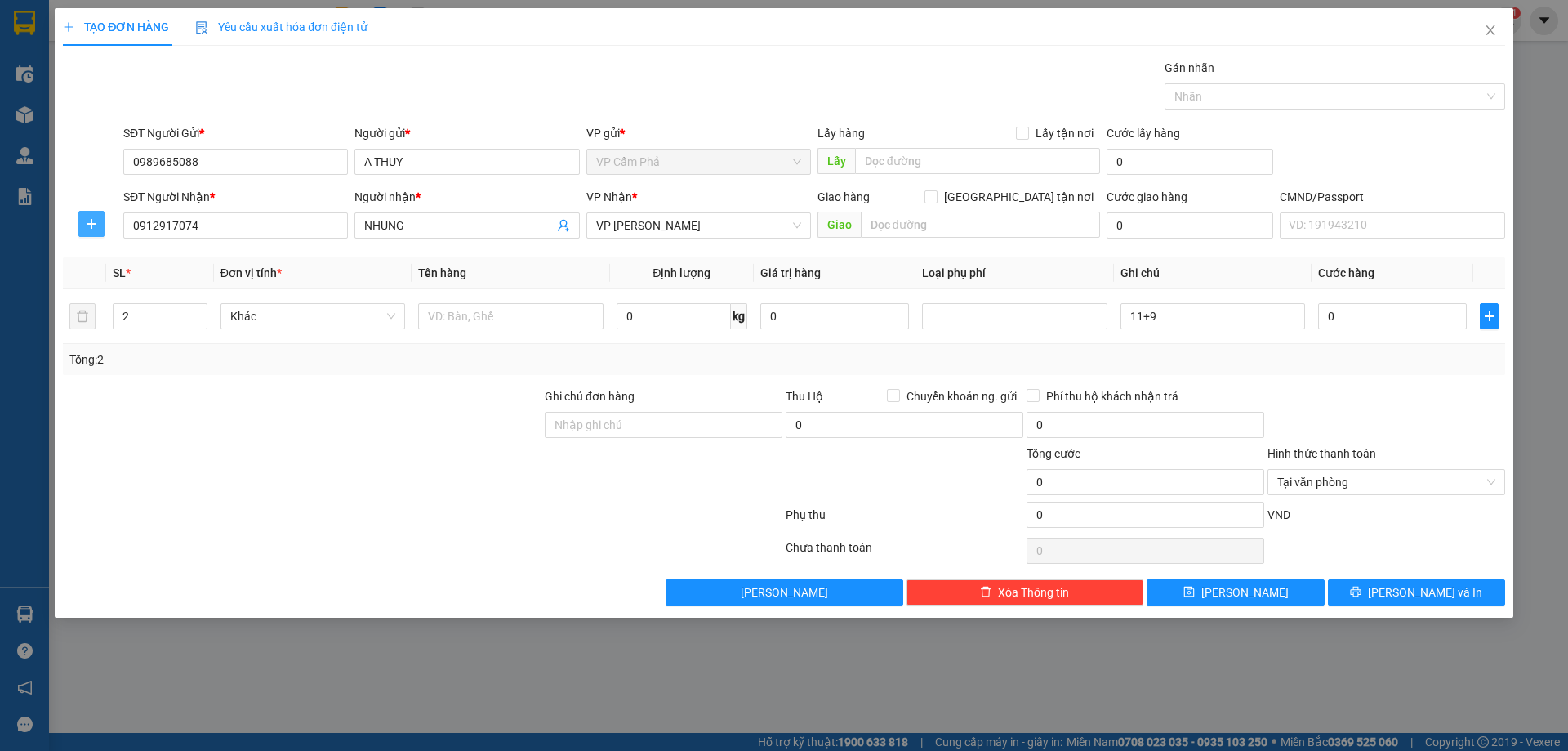
click at [95, 231] on button "button" at bounding box center [91, 223] width 26 height 26
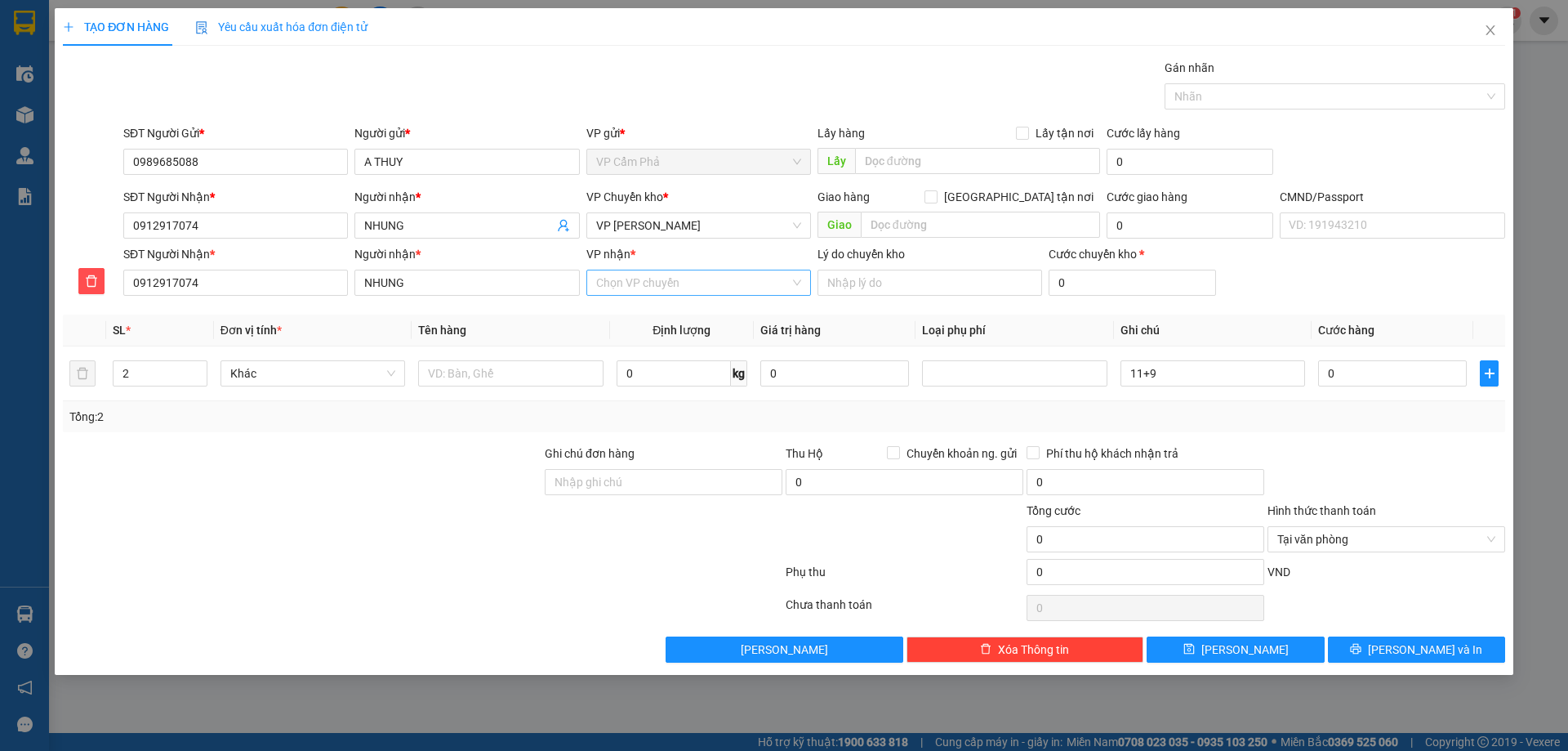
click at [795, 285] on div "Chọn VP chuyển" at bounding box center [698, 283] width 224 height 26
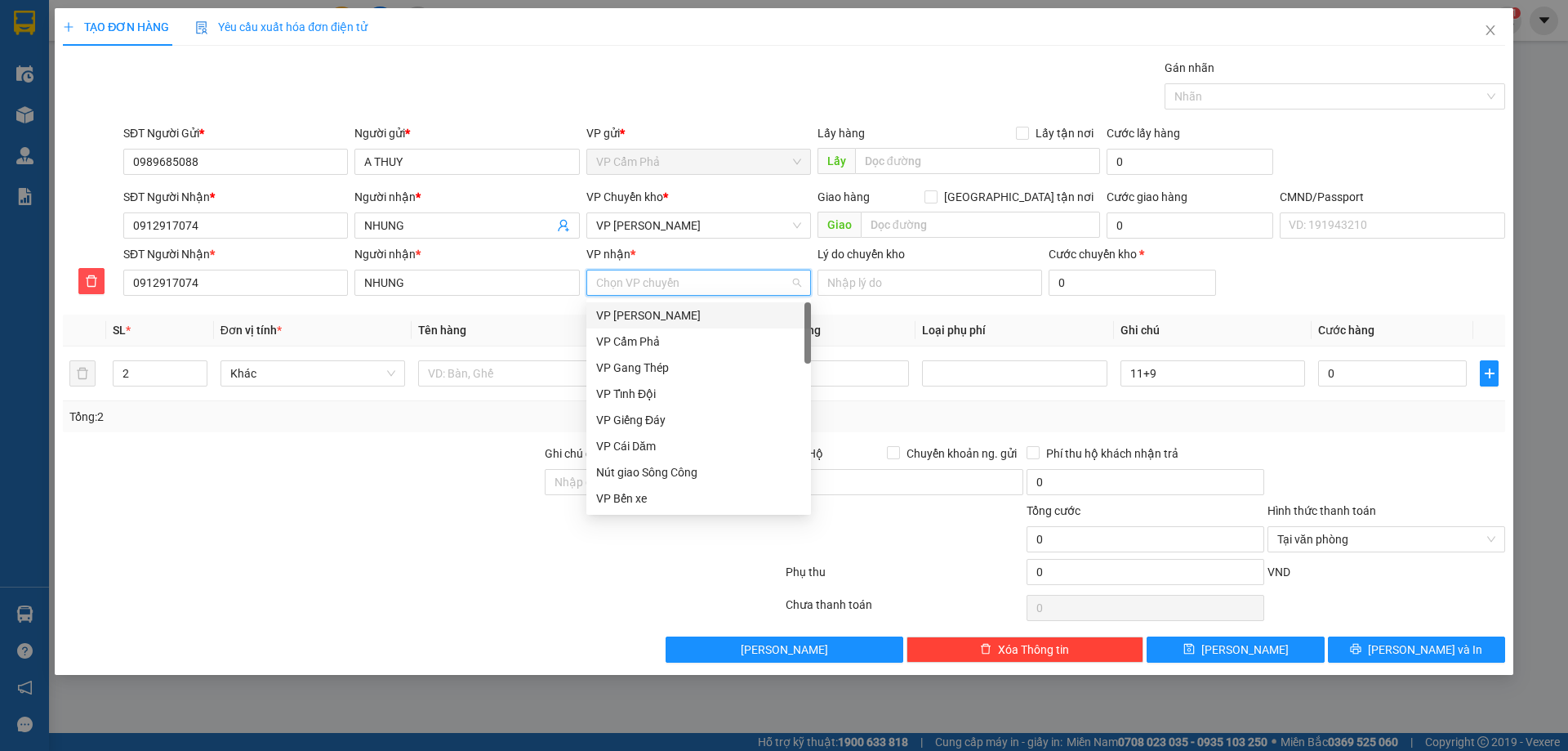
type input "H"
click at [674, 471] on div "VP Hoàng Văn Thụ" at bounding box center [698, 472] width 205 height 18
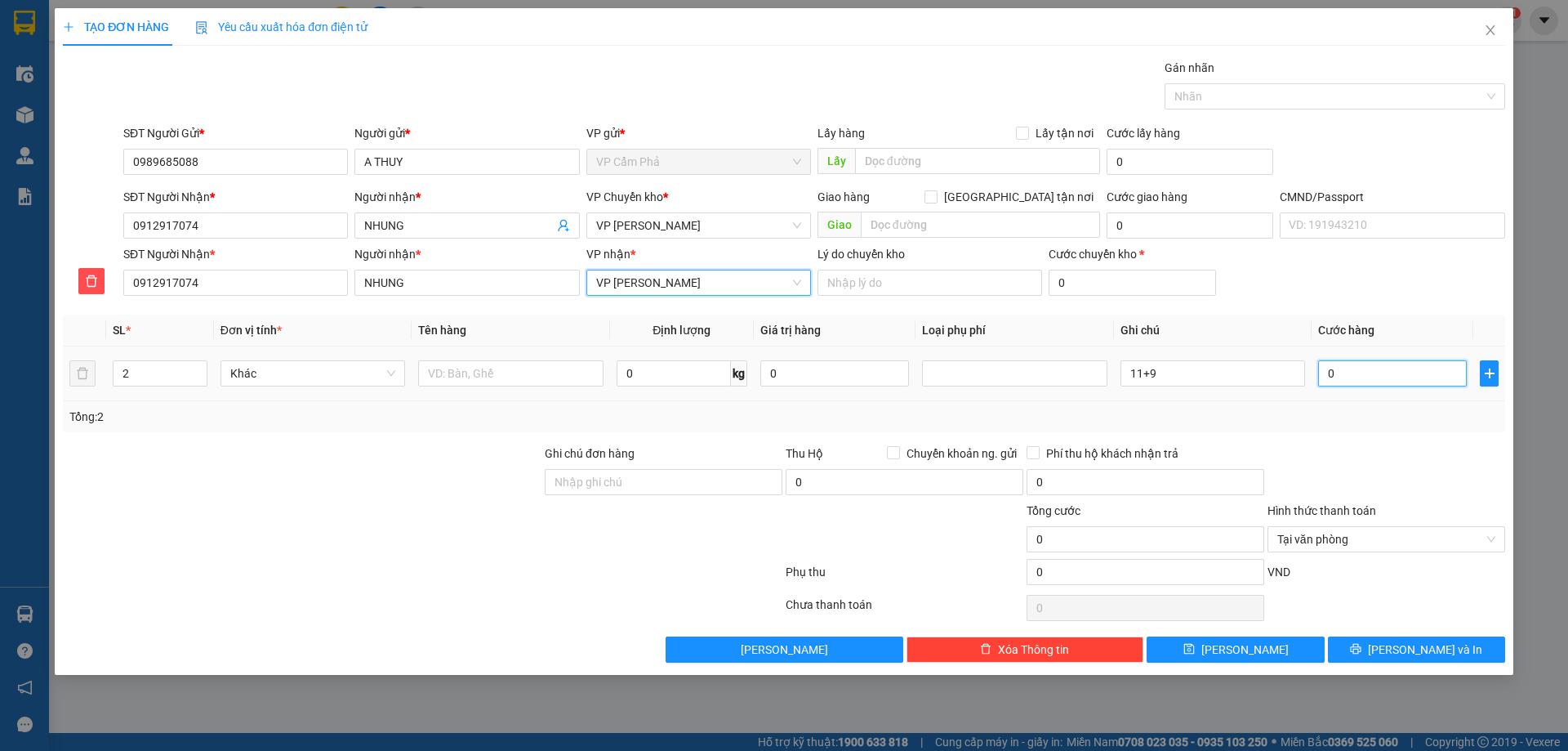
click at [1360, 373] on input "0" at bounding box center [1392, 373] width 149 height 26
type input "1"
type input "18"
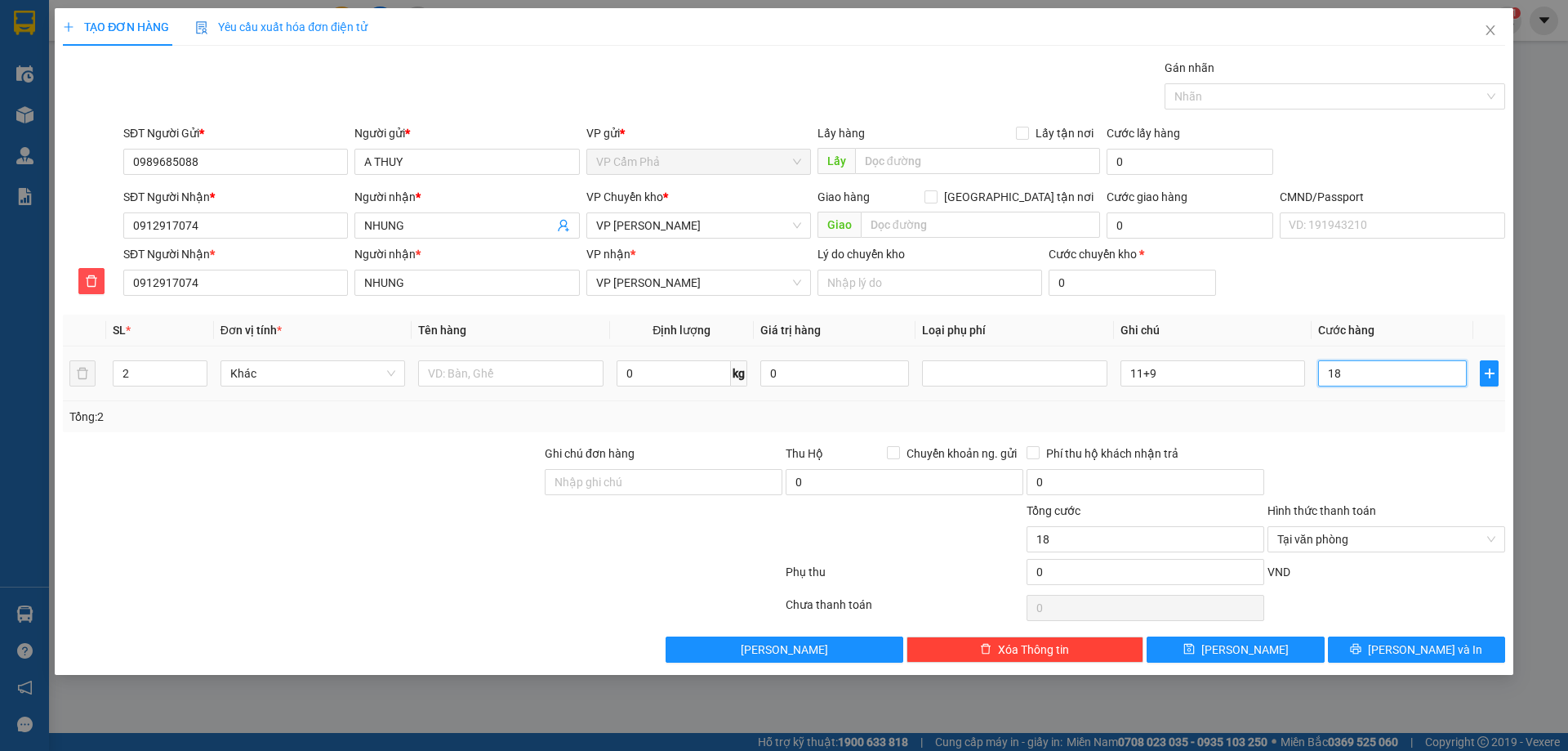
type input "180"
type input "1.800"
type input "18.000"
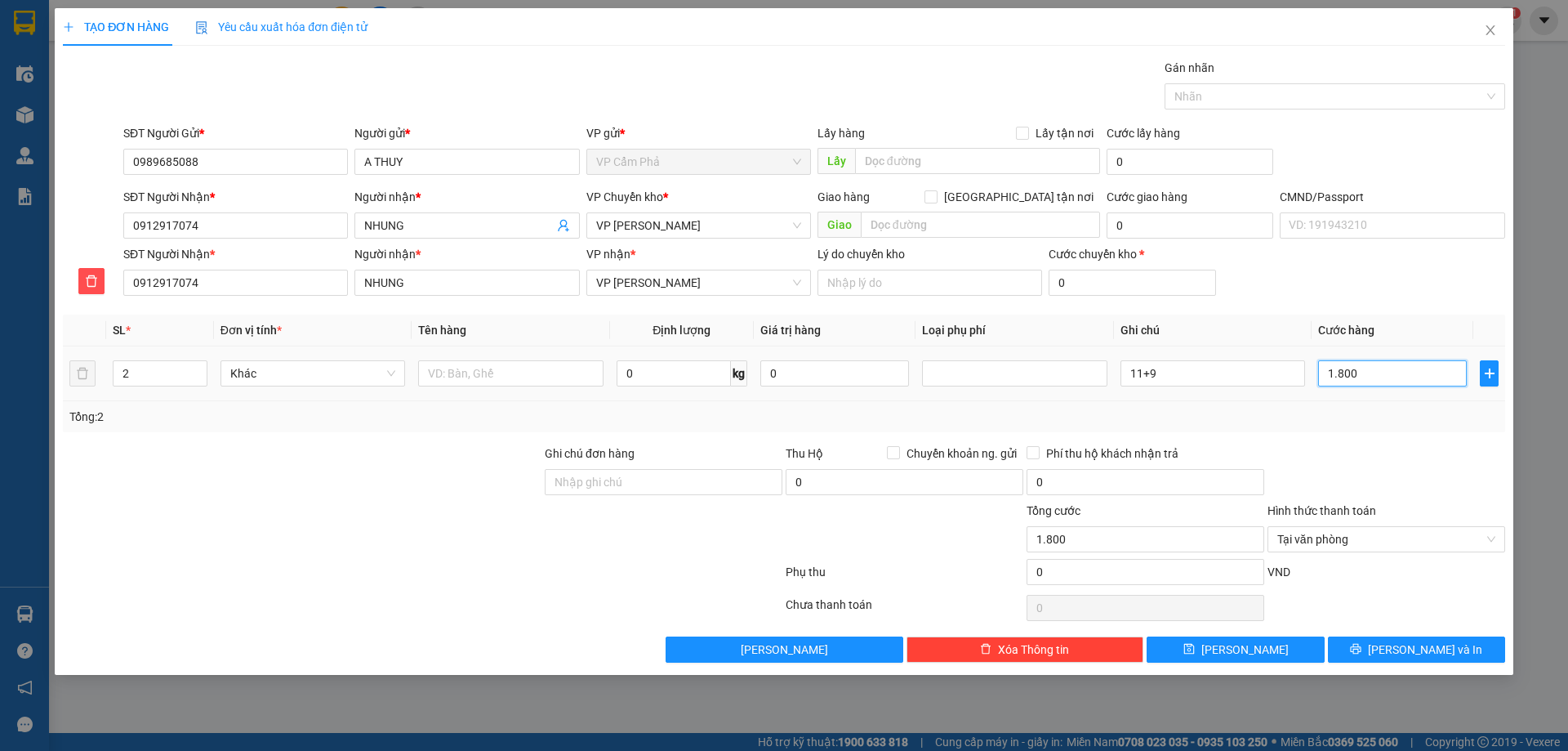
type input "18.000"
type input "180.000"
click at [1403, 656] on span "Lưu và In" at bounding box center [1425, 650] width 115 height 18
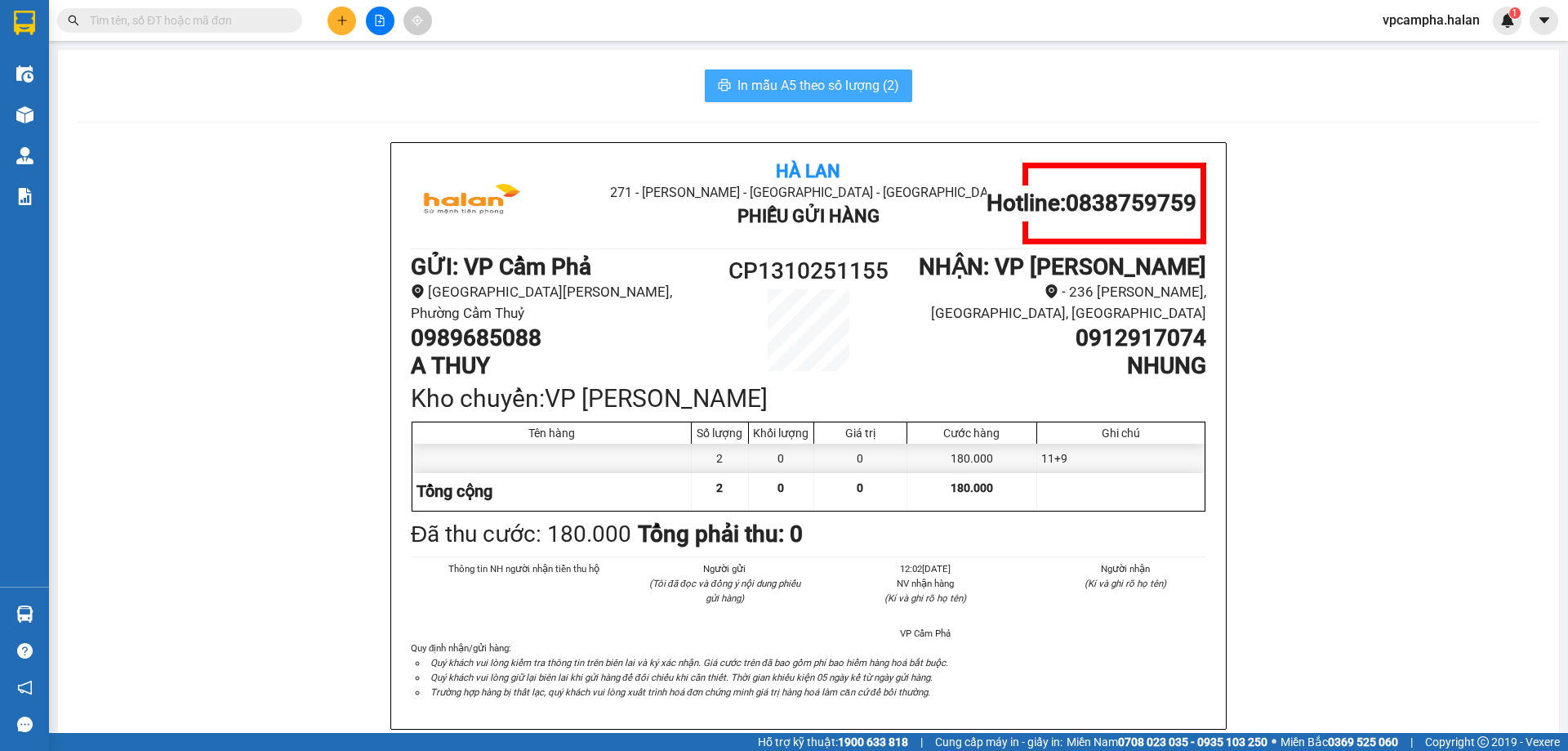
click at [839, 91] on span "In mẫu A5 theo số lượng (2)" at bounding box center [818, 85] width 162 height 20
click at [881, 271] on h1 "CP1310251155" at bounding box center [808, 271] width 199 height 36
drag, startPoint x: 881, startPoint y: 271, endPoint x: 756, endPoint y: 273, distance: 125.0
click at [756, 273] on h1 "CP1310251155" at bounding box center [808, 271] width 199 height 36
copy h1 "1310251155"
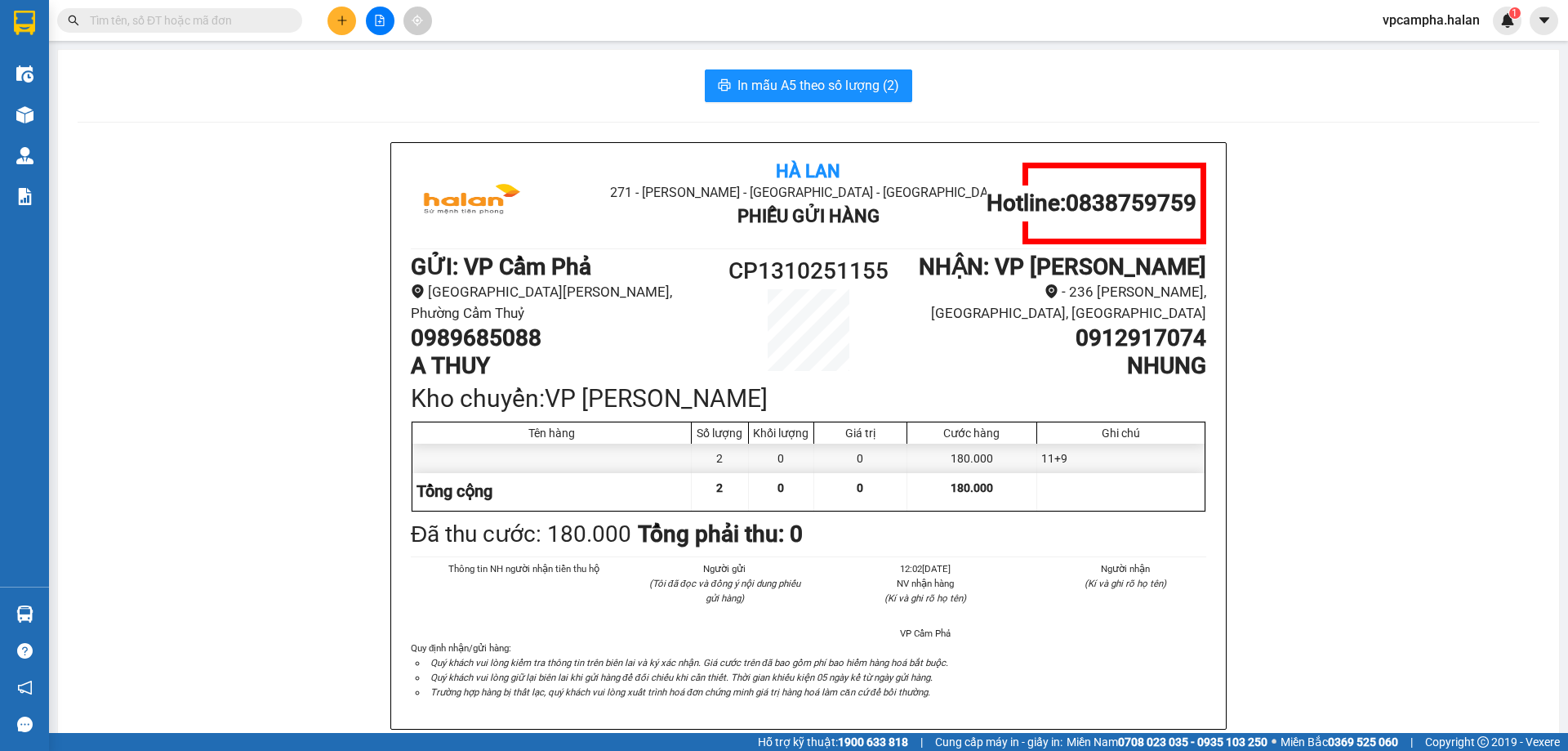
click at [188, 13] on input "text" at bounding box center [186, 20] width 193 height 18
paste input "1310251155"
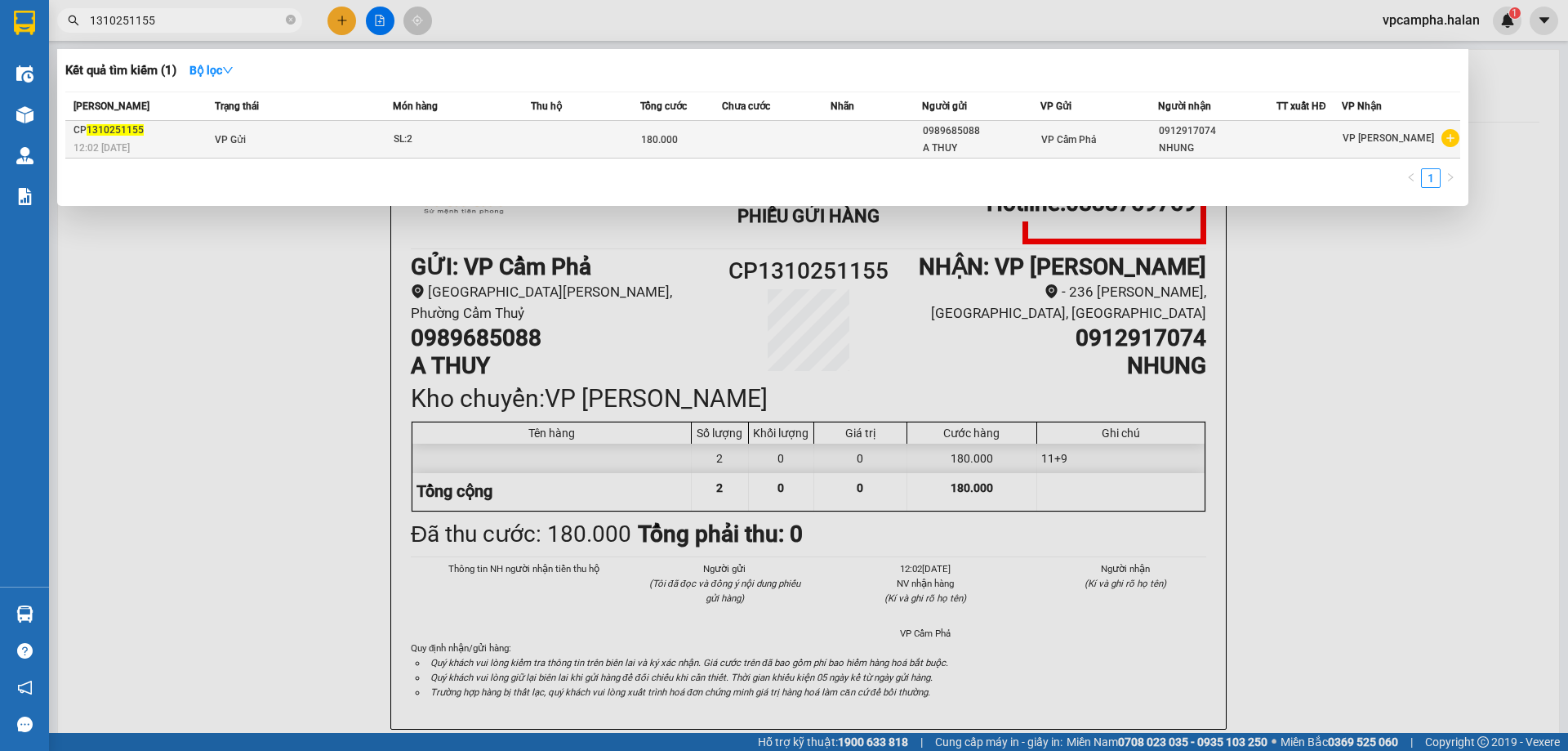
type input "1310251155"
click at [484, 126] on td "SL: 2" at bounding box center [462, 139] width 138 height 38
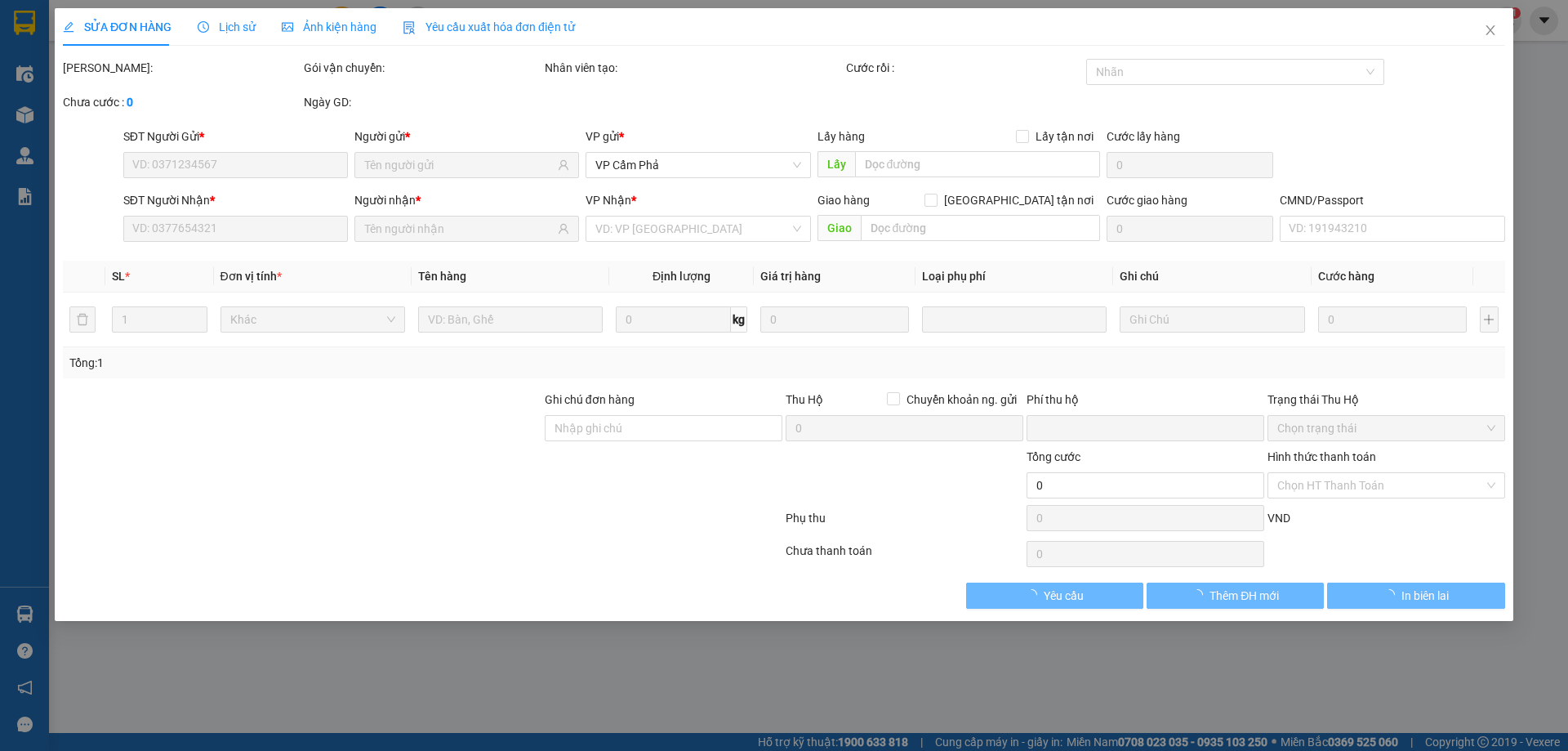
type input "0989685088"
type input "0912917074"
type input "0"
type input "180.000"
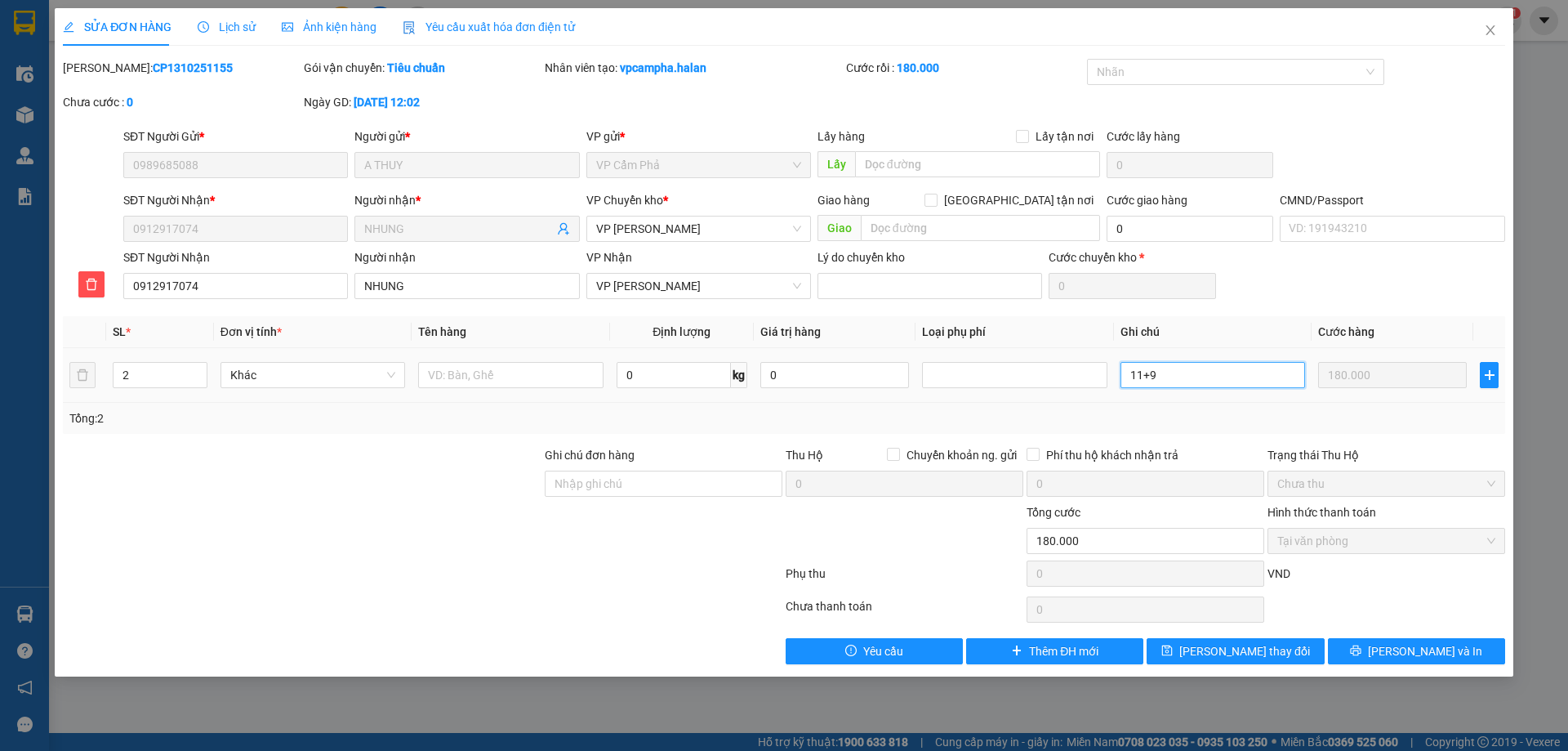
click at [1205, 367] on input "11+9" at bounding box center [1213, 375] width 184 height 26
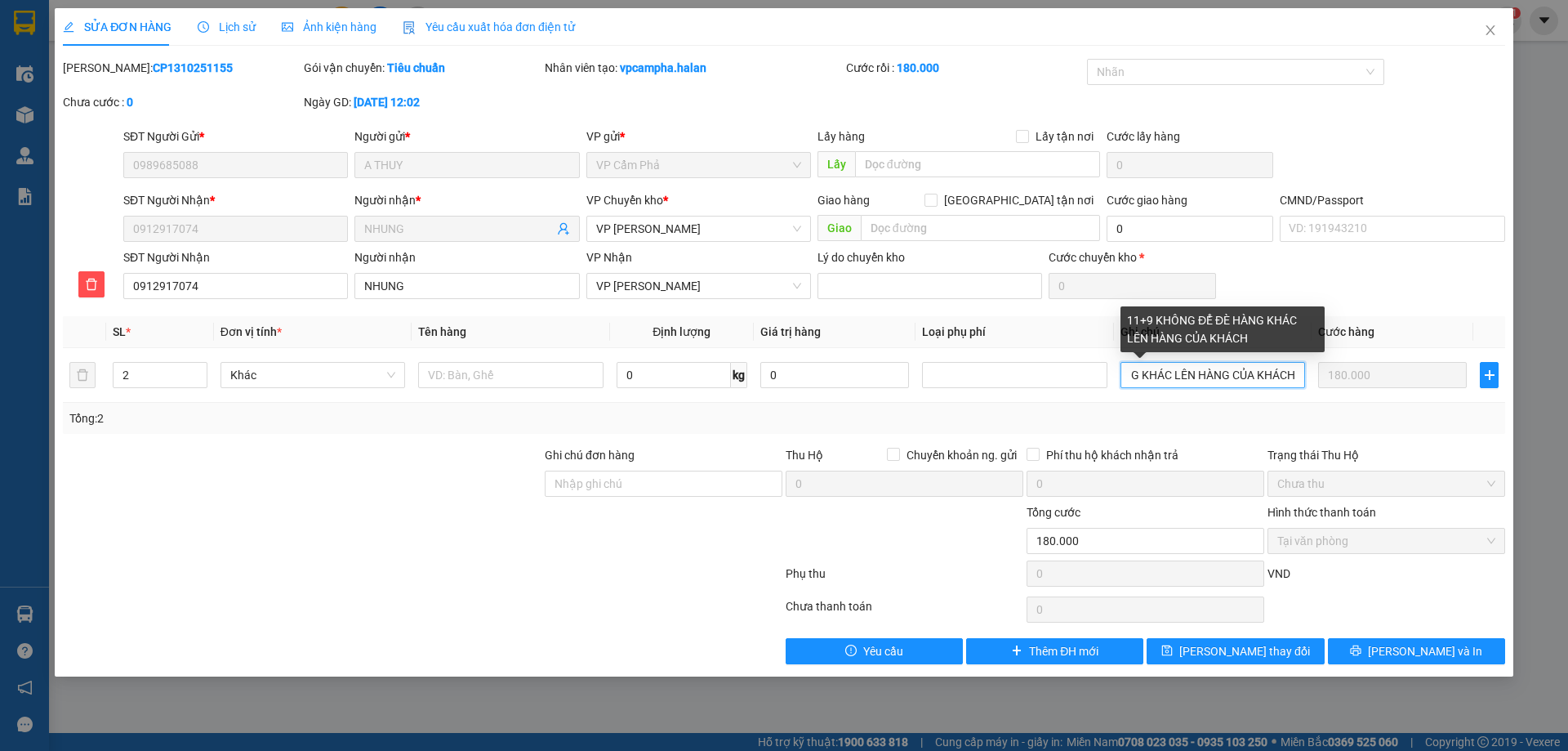
type input "11+9 KHÔNG ĐỂ ĐÈ HÀNG KHÁC LÊN HÀNG CỦA KHÁCH"
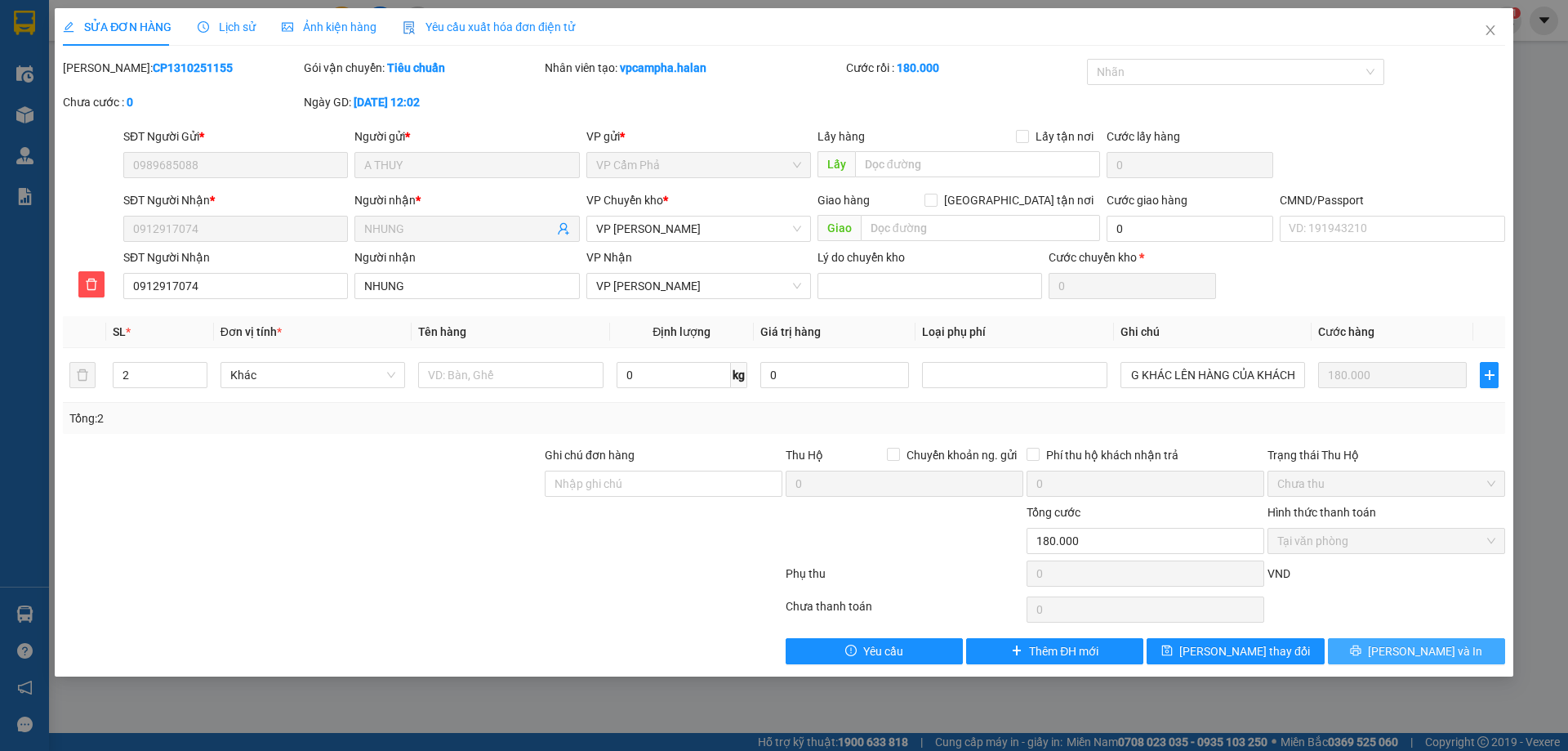
click at [1414, 645] on span "Lưu và In" at bounding box center [1425, 651] width 115 height 18
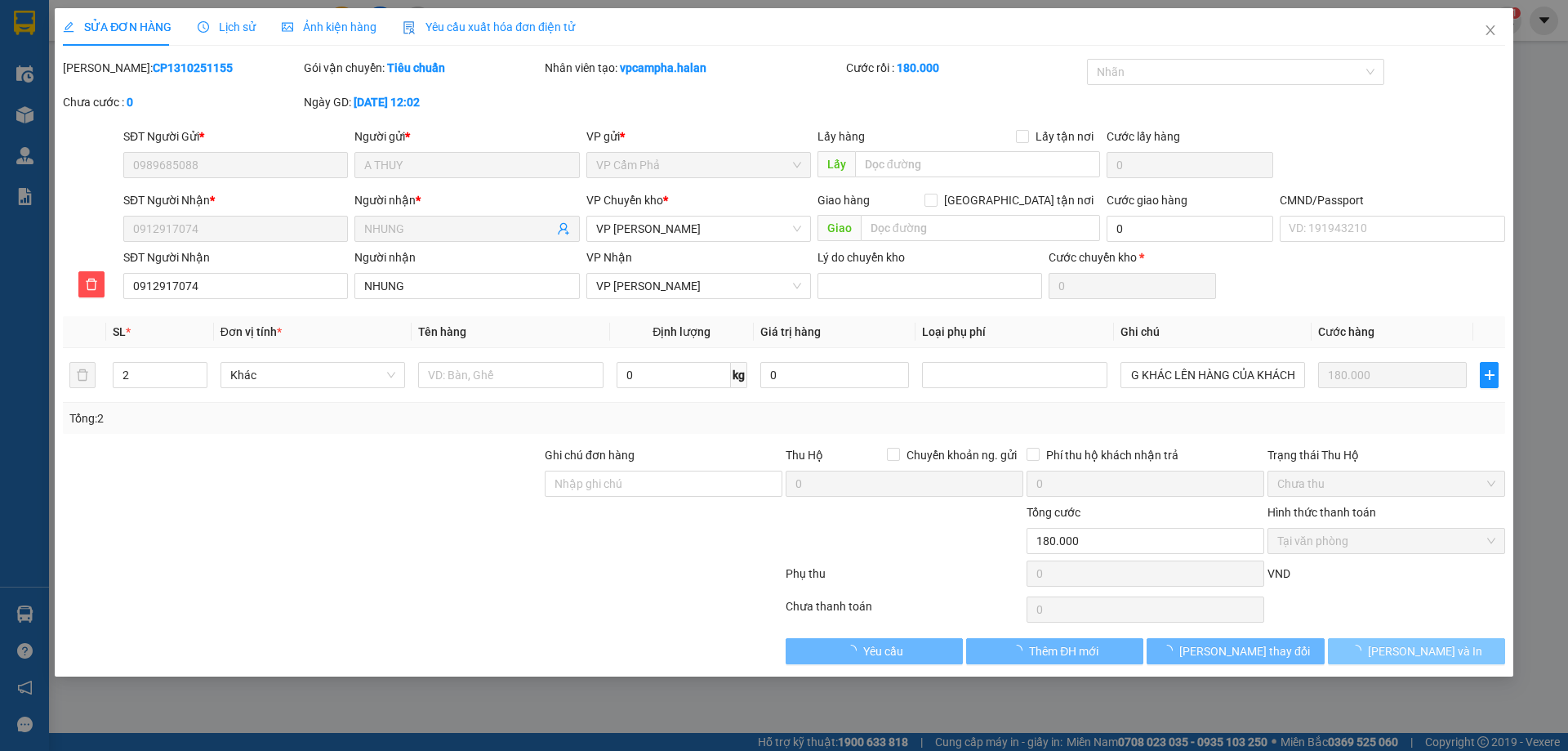
scroll to position [0, 0]
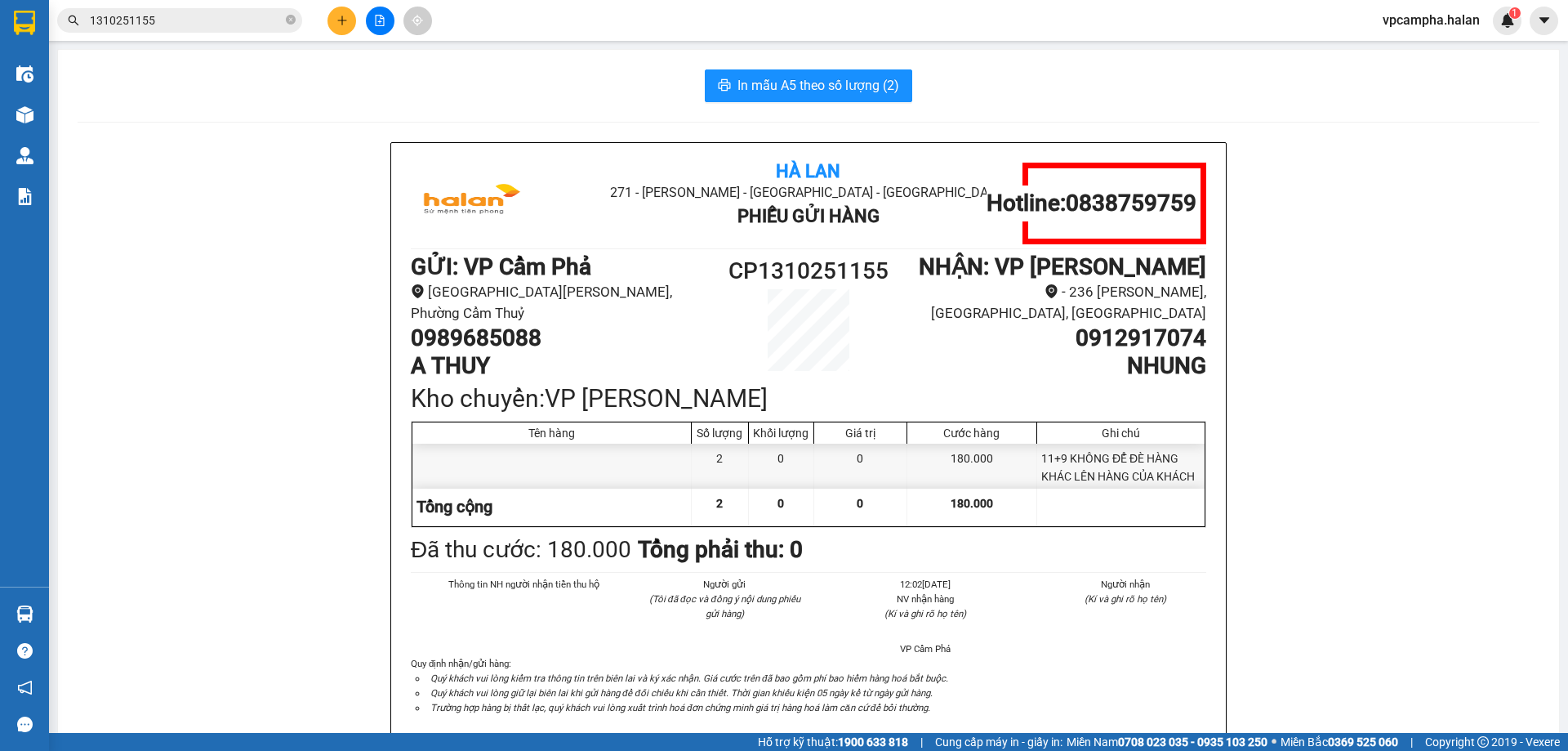
drag, startPoint x: 884, startPoint y: 270, endPoint x: 757, endPoint y: 275, distance: 127.1
click at [757, 275] on h1 "CP1310251155" at bounding box center [808, 271] width 199 height 36
copy h1 "1310251155"
click at [172, 17] on input "1310251155" at bounding box center [186, 20] width 193 height 18
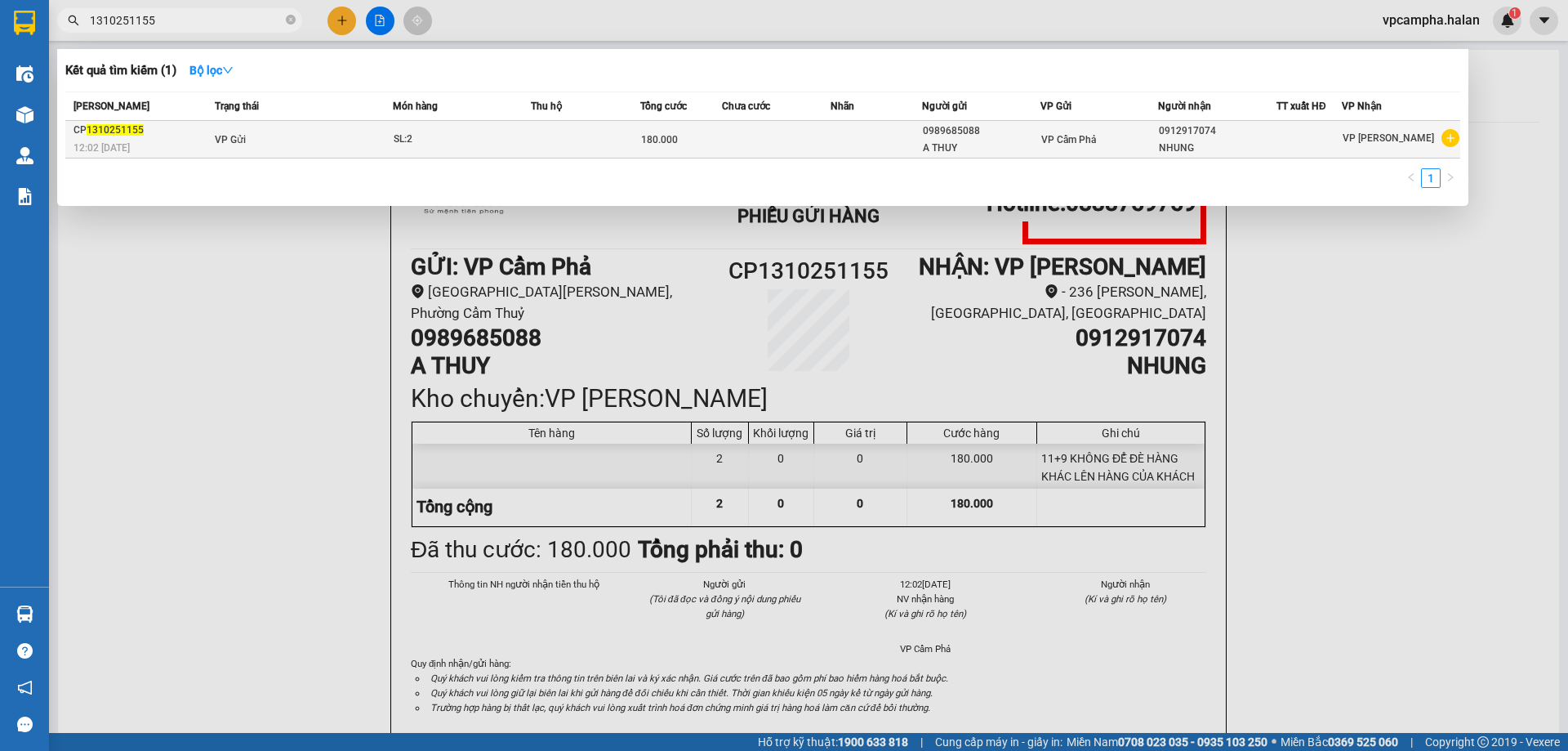
click at [435, 141] on div "SL: 2" at bounding box center [454, 140] width 122 height 18
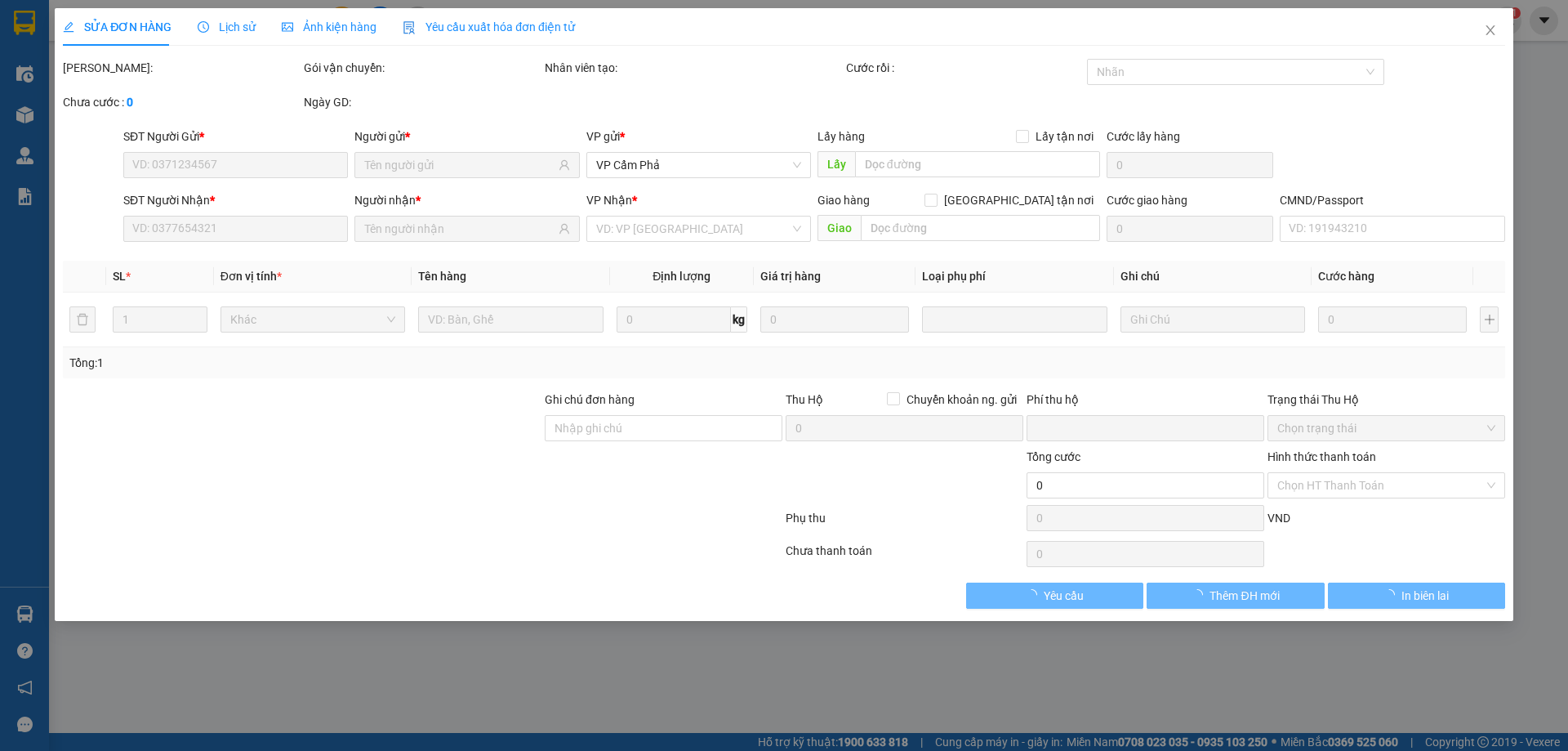
type input "0989685088"
type input "0912917074"
type input "0"
type input "180.000"
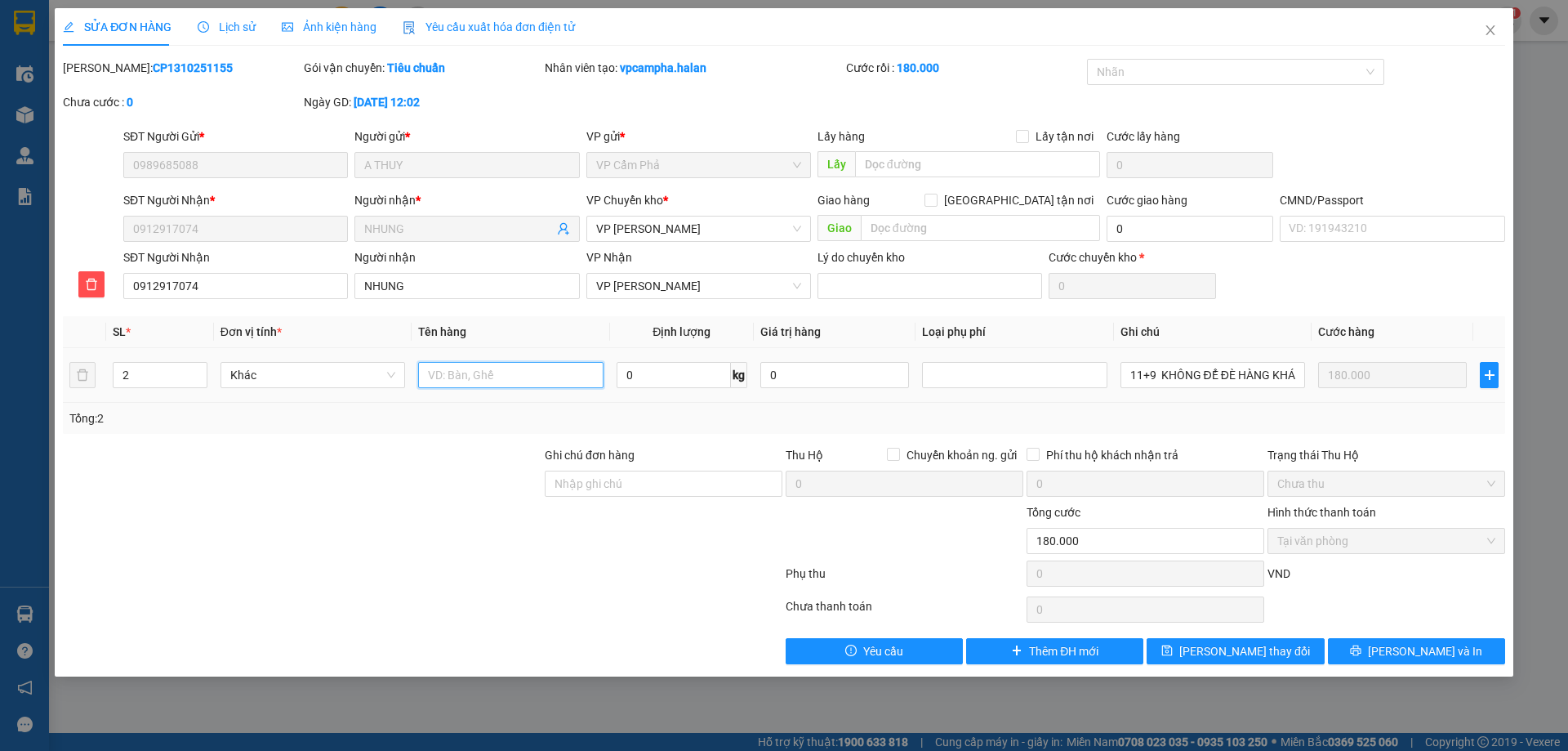
click at [482, 381] on input "text" at bounding box center [511, 375] width 184 height 26
type input "THÙNG ĐỒ ĂN"
click at [1468, 654] on button "Lưu và In" at bounding box center [1417, 651] width 178 height 26
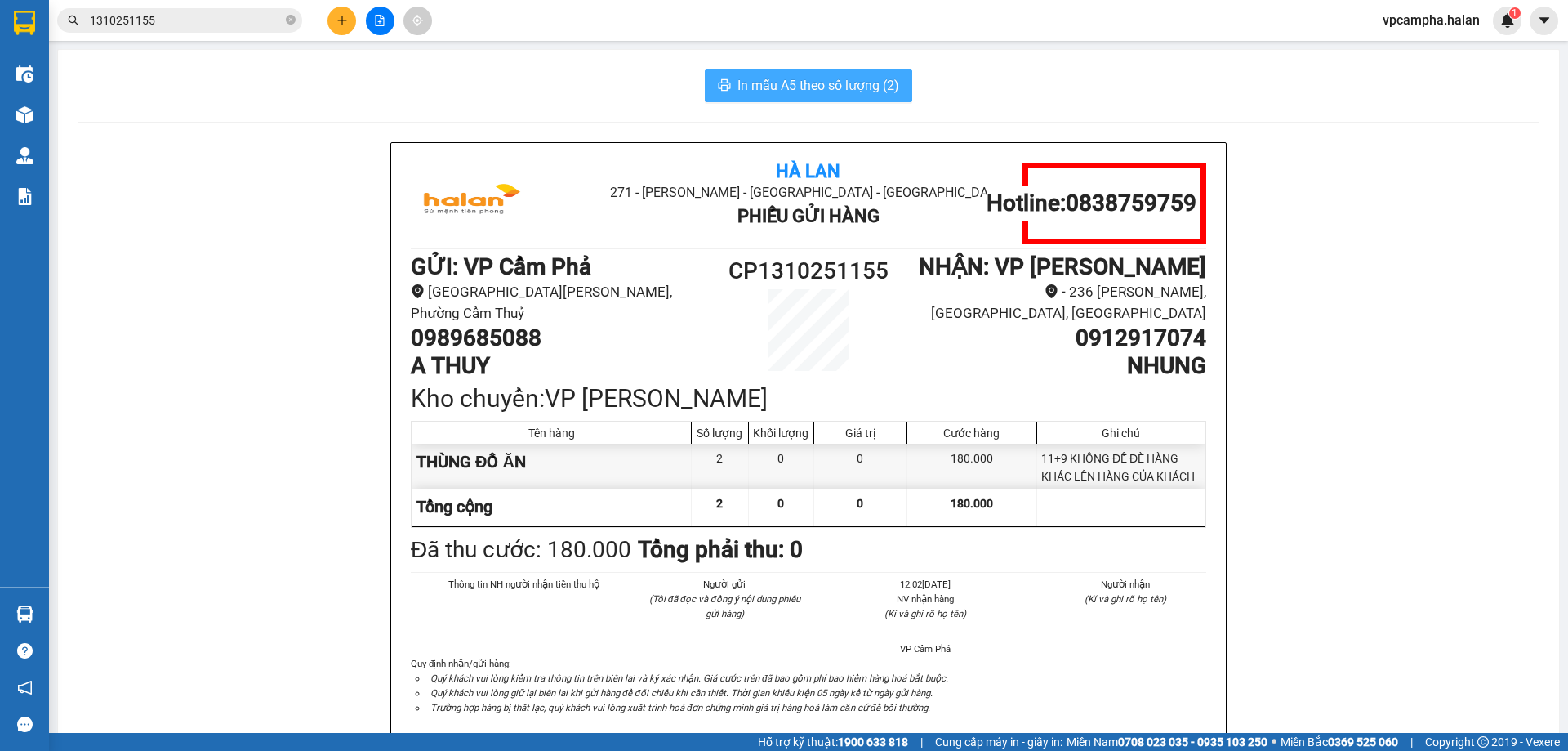
click at [761, 83] on span "In mẫu A5 theo số lượng (2)" at bounding box center [818, 85] width 162 height 20
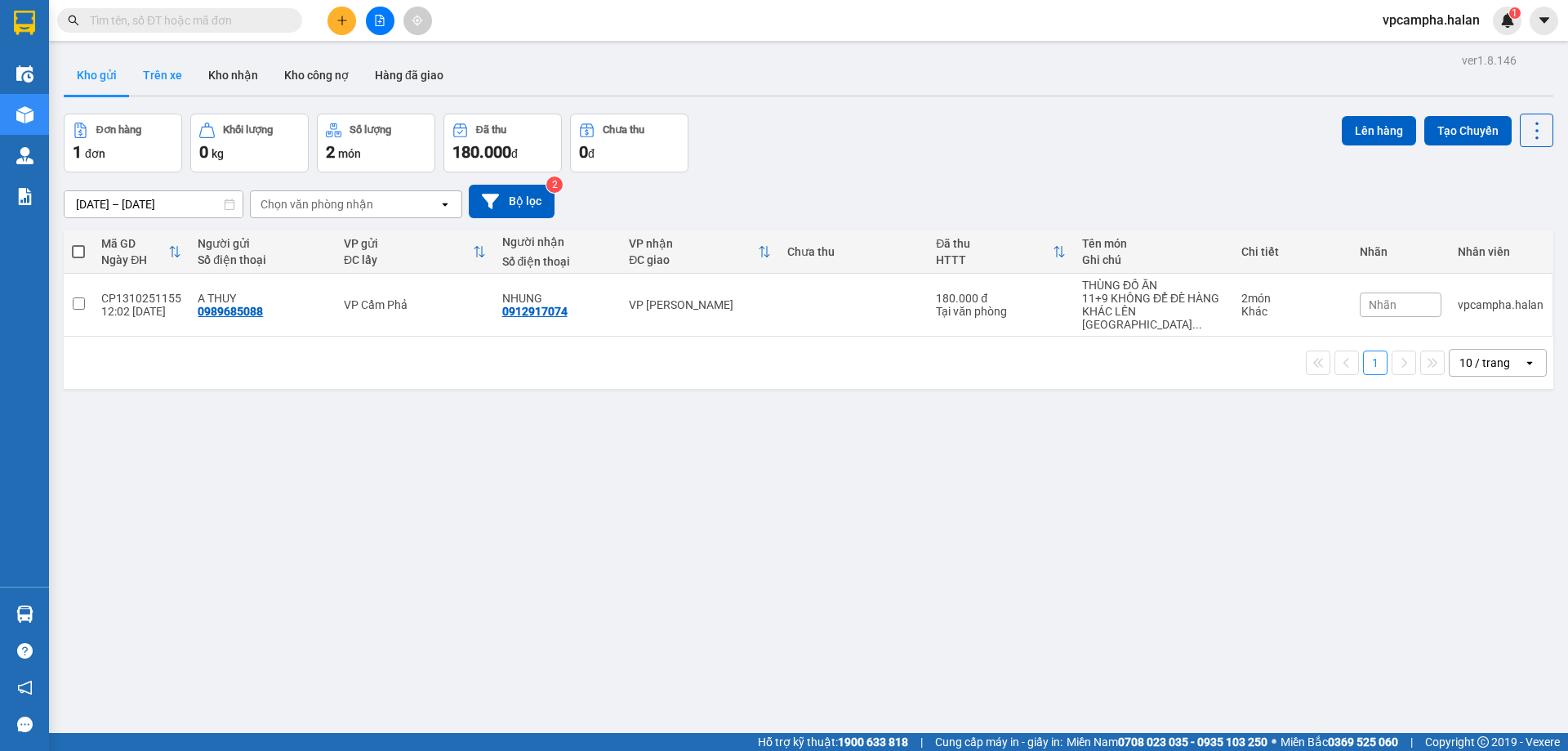
click at [180, 82] on button "Trên xe" at bounding box center [162, 75] width 65 height 39
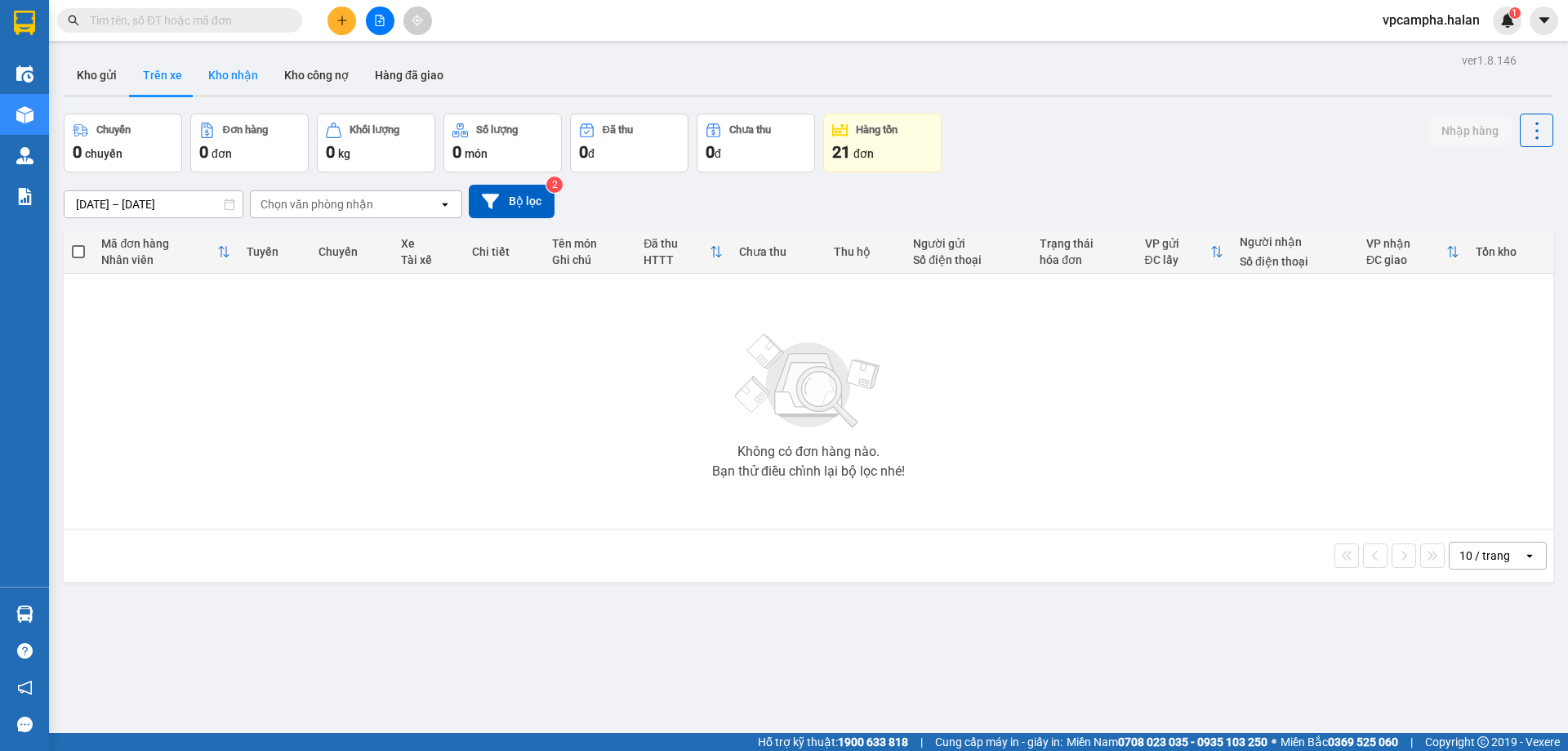
click at [239, 82] on button "Kho nhận" at bounding box center [233, 75] width 76 height 39
type input "[DATE] – [DATE]"
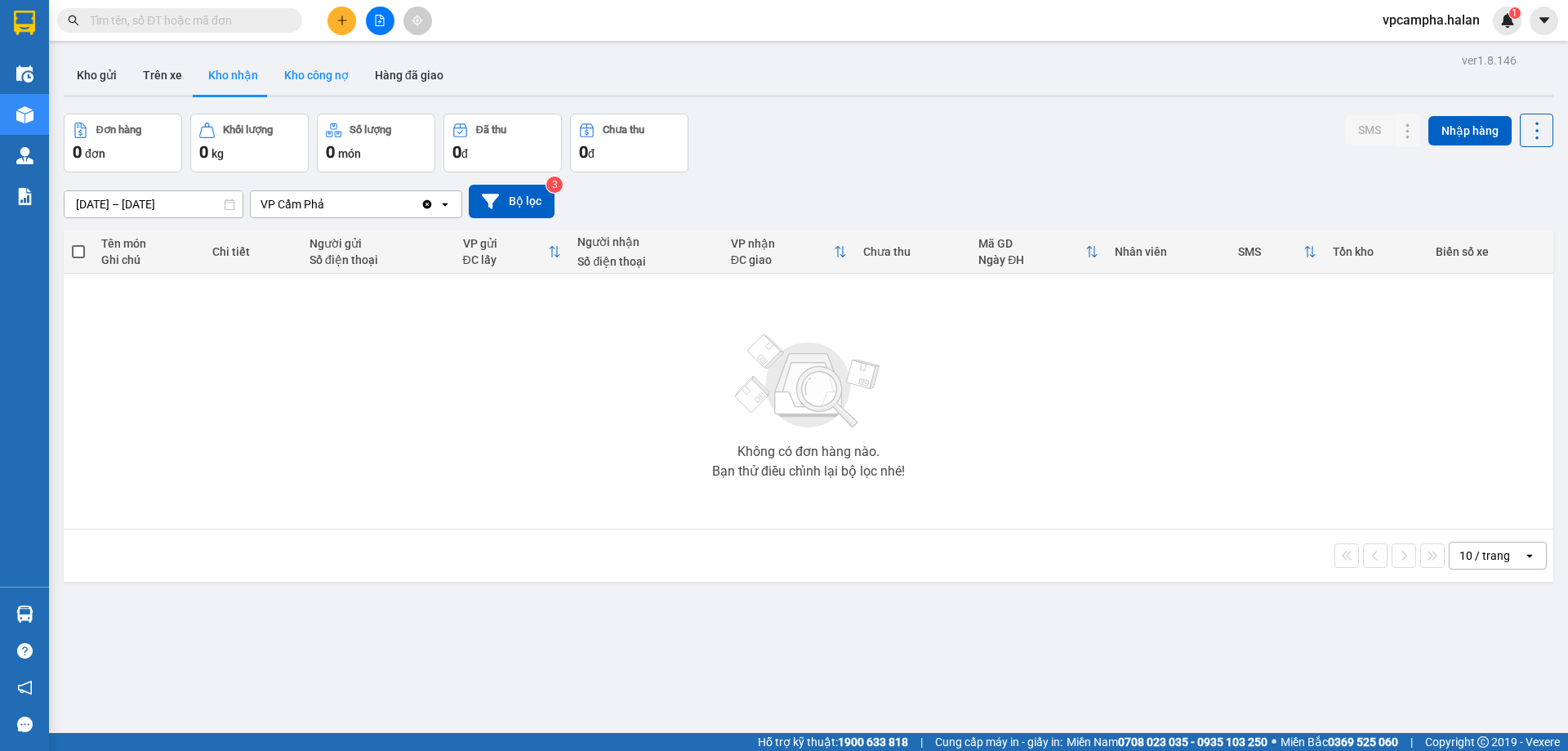
click at [306, 85] on button "Kho công nợ" at bounding box center [316, 75] width 90 height 39
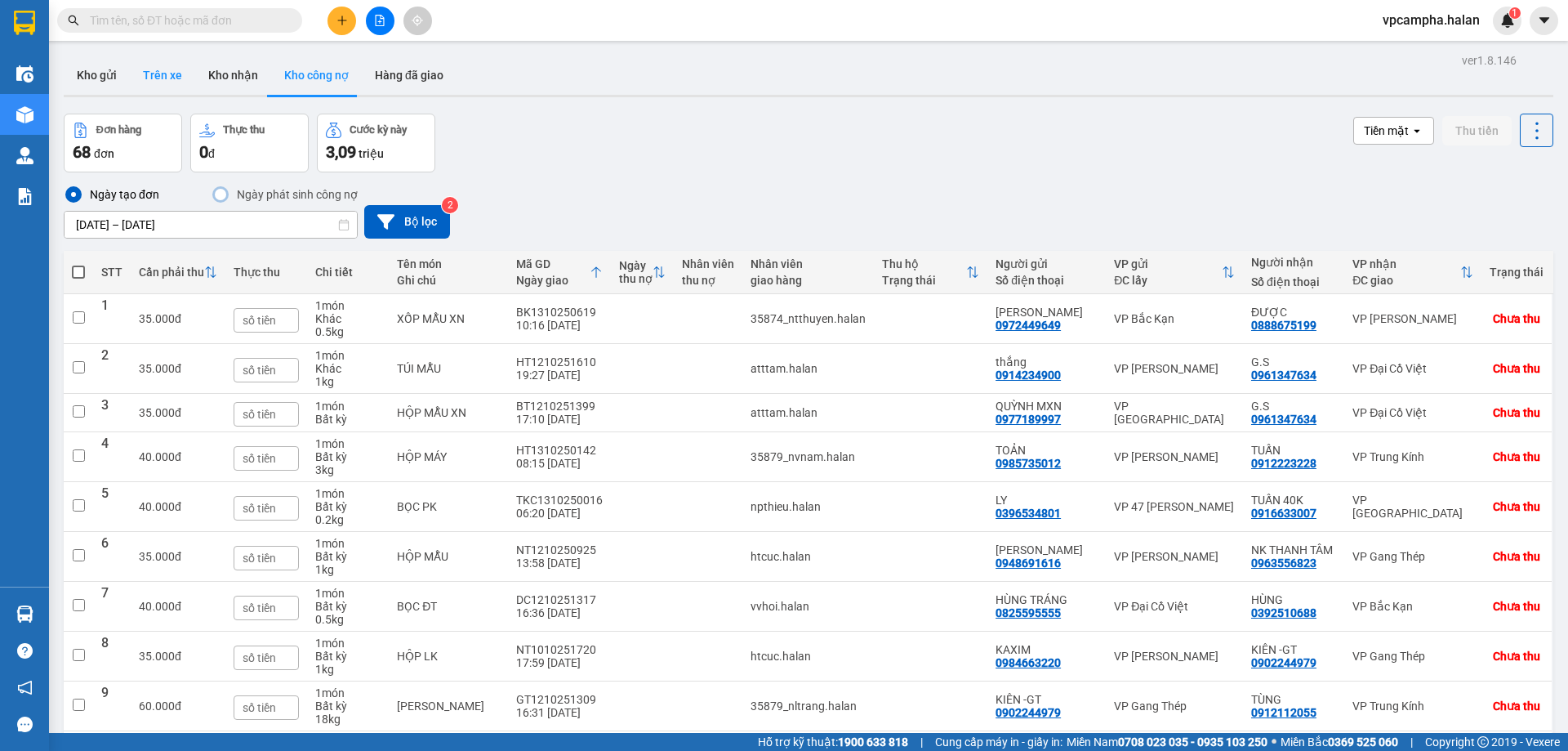
click at [162, 80] on button "Trên xe" at bounding box center [162, 75] width 65 height 39
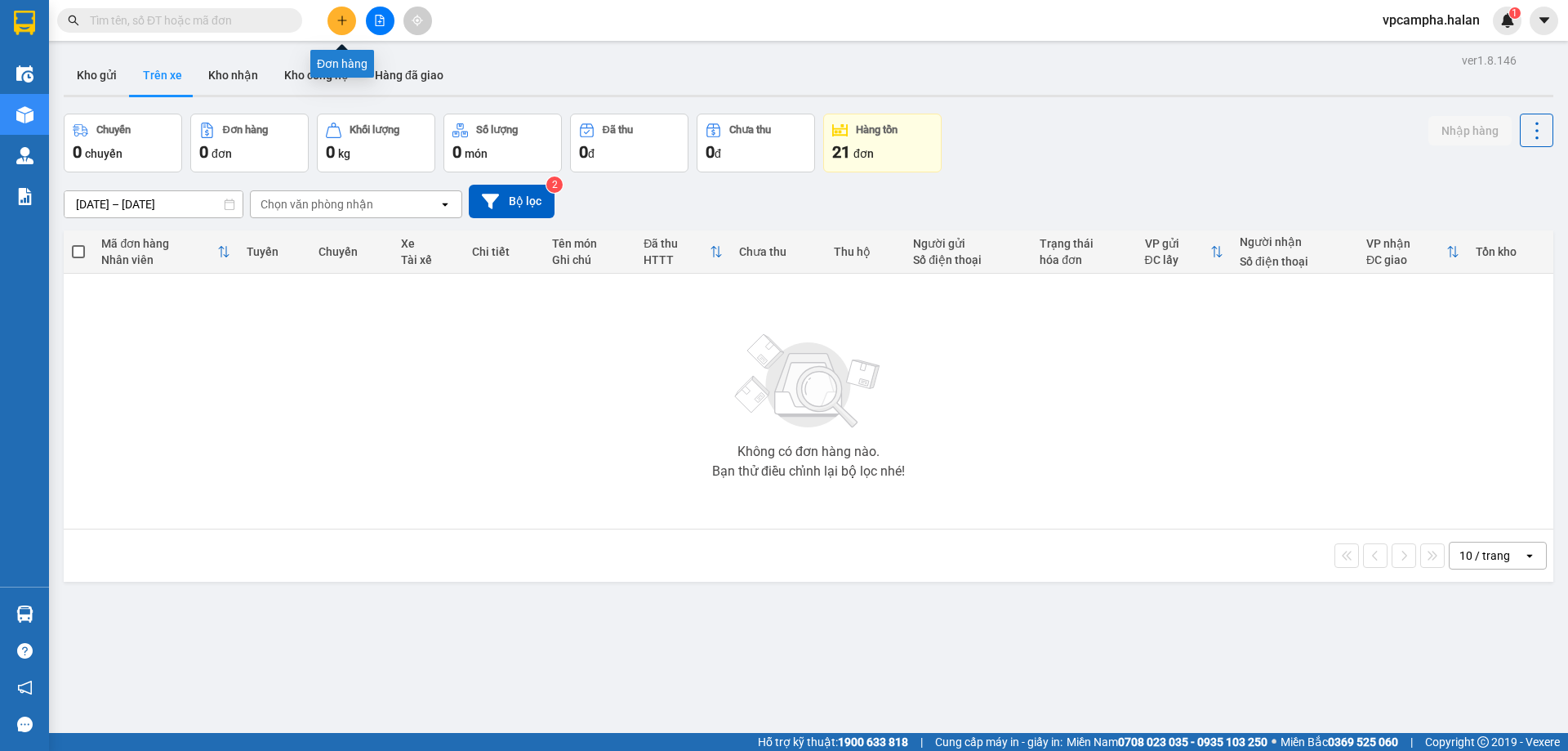
click at [348, 19] on icon "plus" at bounding box center [343, 20] width 12 height 12
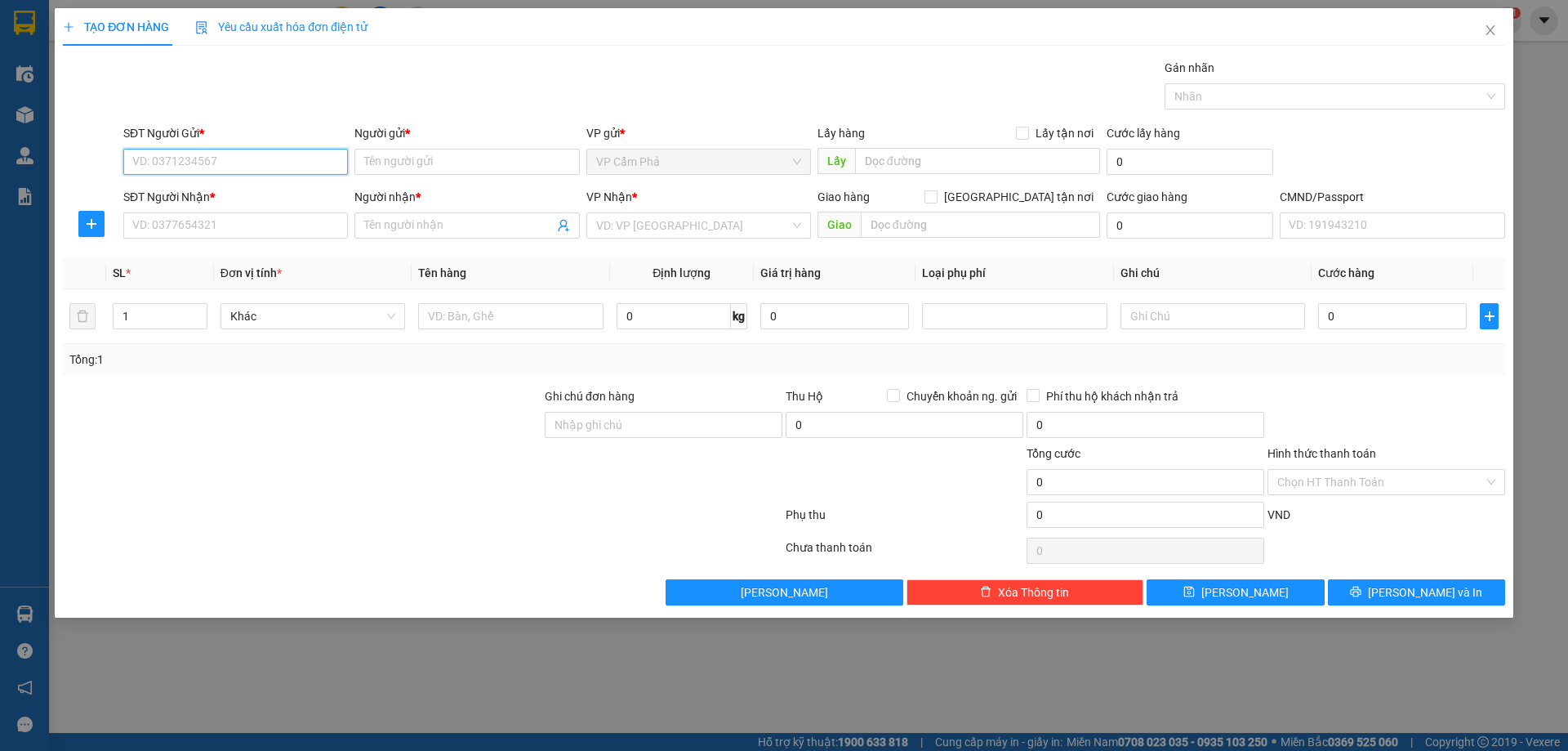
click at [273, 154] on input "SĐT Người Gửi *" at bounding box center [235, 161] width 224 height 26
click at [1479, 23] on span "Close" at bounding box center [1490, 30] width 46 height 46
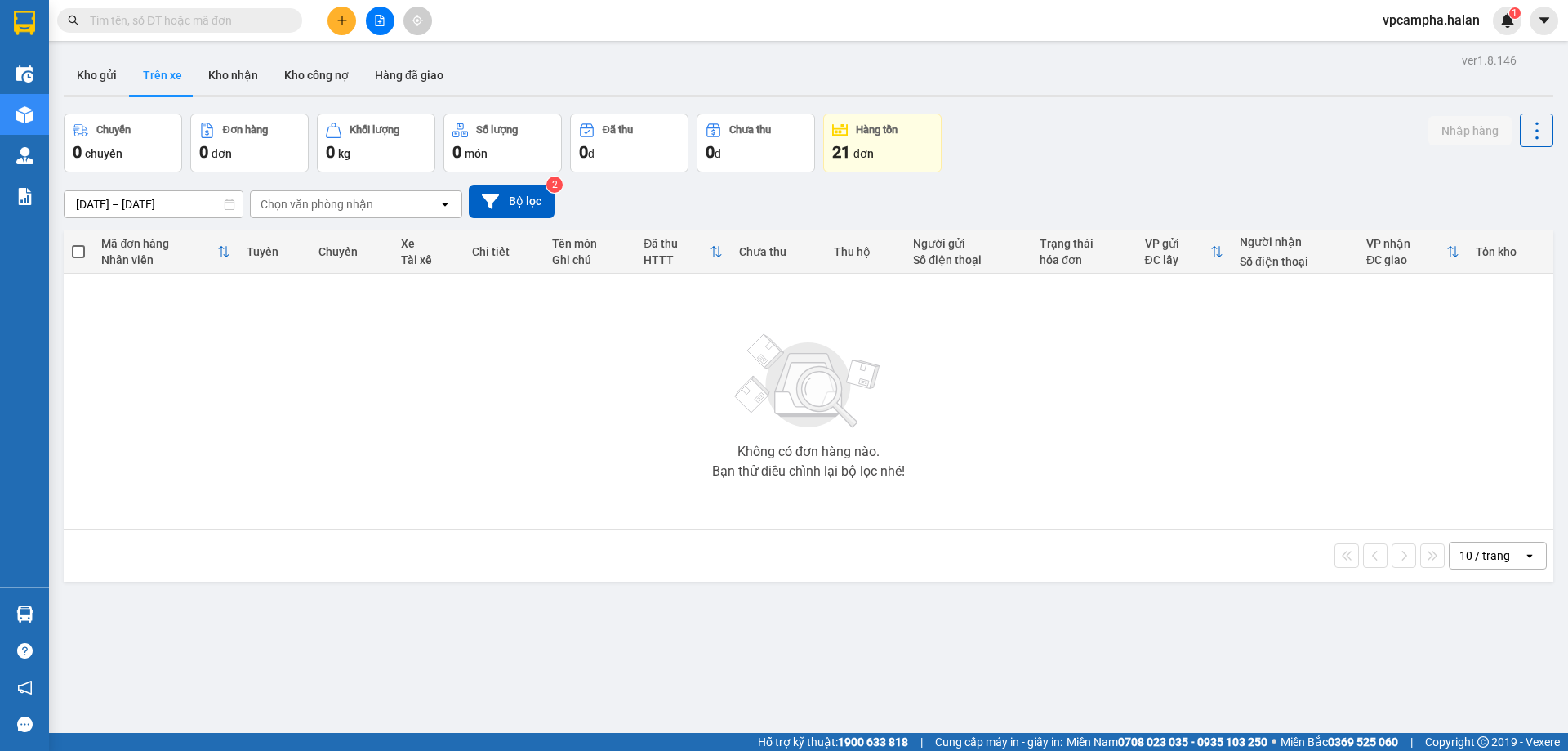
click at [343, 23] on icon "plus" at bounding box center [343, 20] width 12 height 12
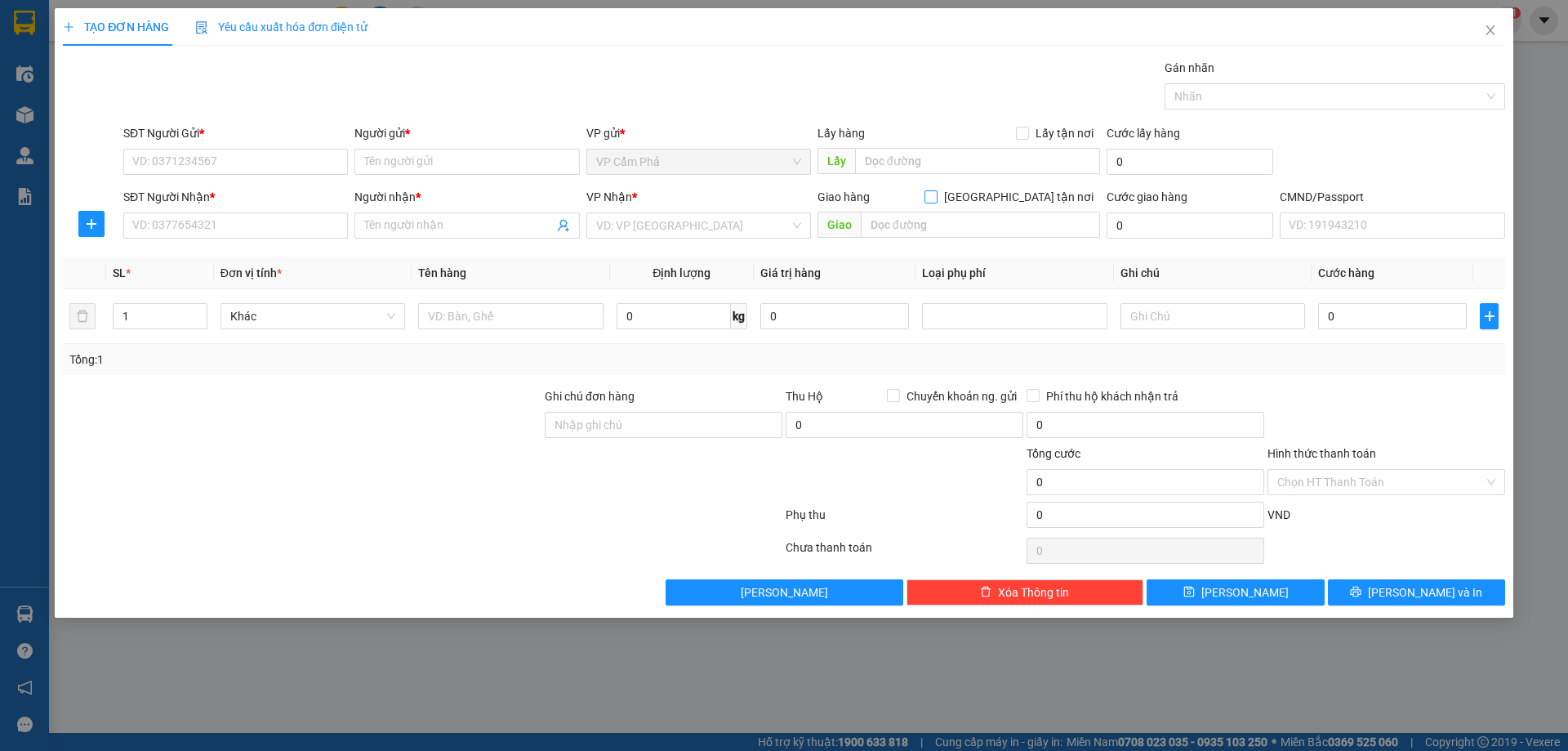
click at [1026, 192] on span "Giao tận nơi" at bounding box center [1018, 196] width 162 height 18
click at [936, 192] on input "Giao tận nơi" at bounding box center [930, 196] width 12 height 12
checkbox input "true"
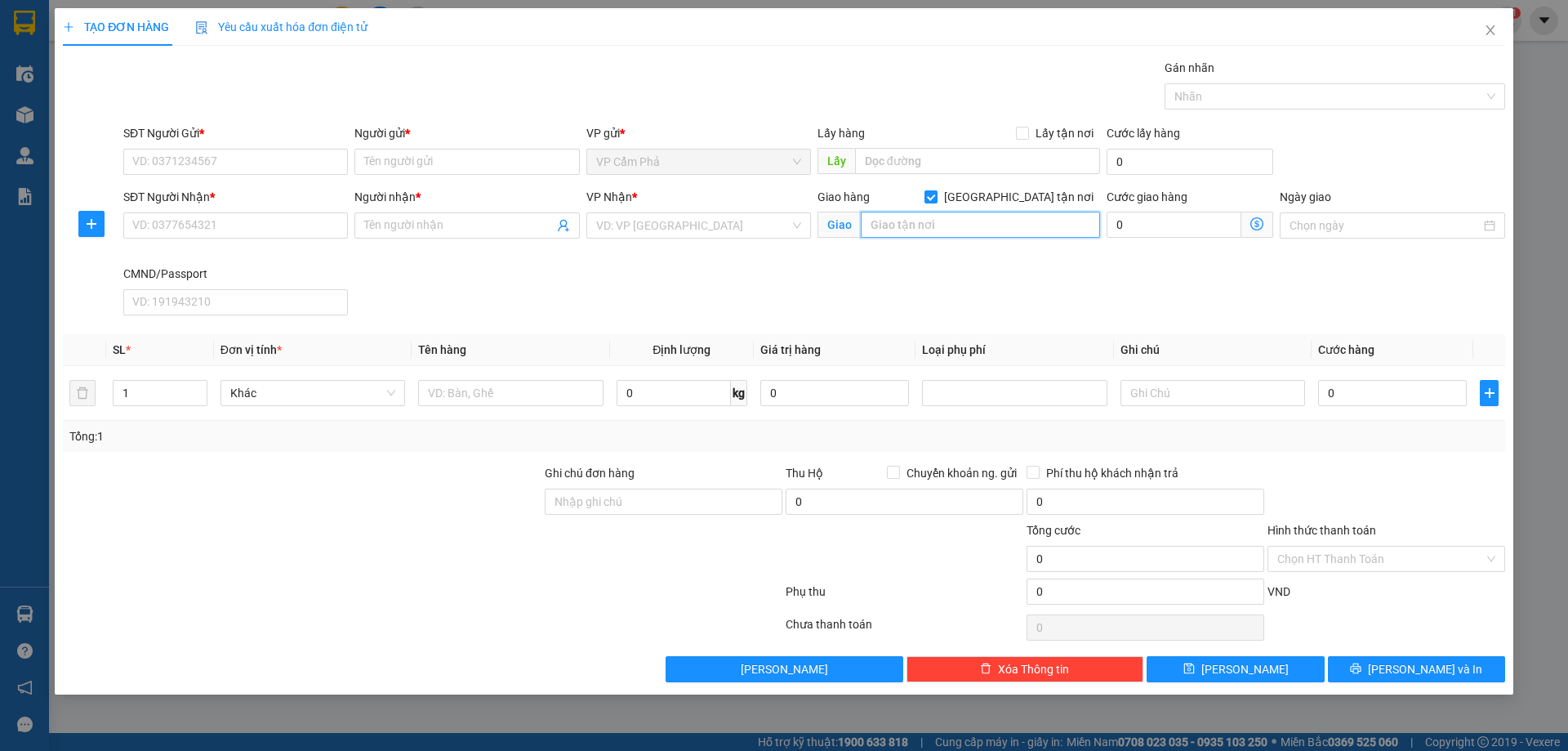
click at [1000, 224] on input "text" at bounding box center [981, 224] width 239 height 26
paste input "57 P. Hàng Nón, Cửa Đông, Hoàn Kiếm, Hà Nội, Việt Nam"
type input "57 P. Hàng Nón, Cửa Đông, Hoàn Kiếm, Hà Nội, Việt Nam"
click at [1262, 224] on icon "dollar-circle" at bounding box center [1256, 223] width 13 height 13
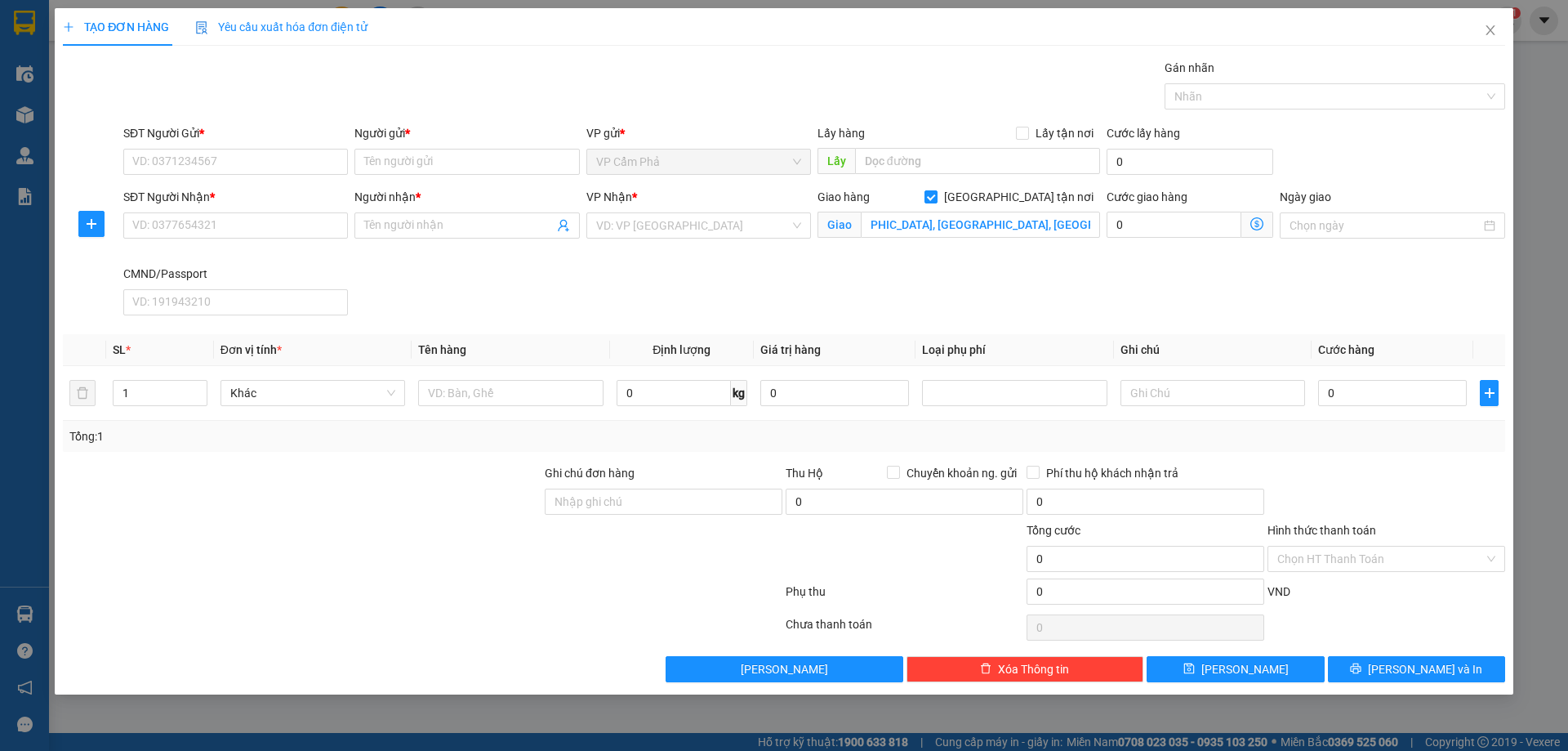
scroll to position [0, 0]
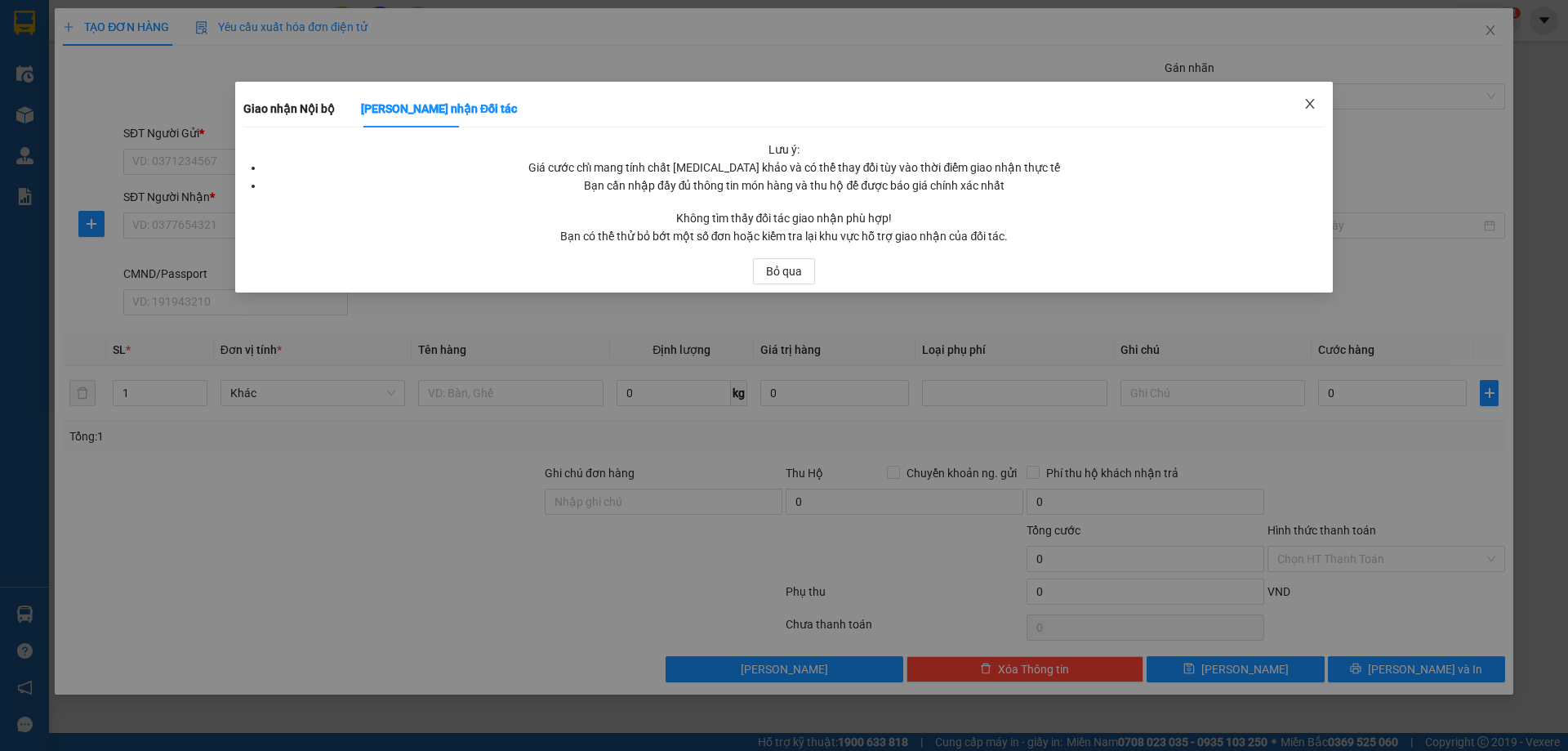
click at [1309, 98] on icon "close" at bounding box center [1310, 103] width 13 height 13
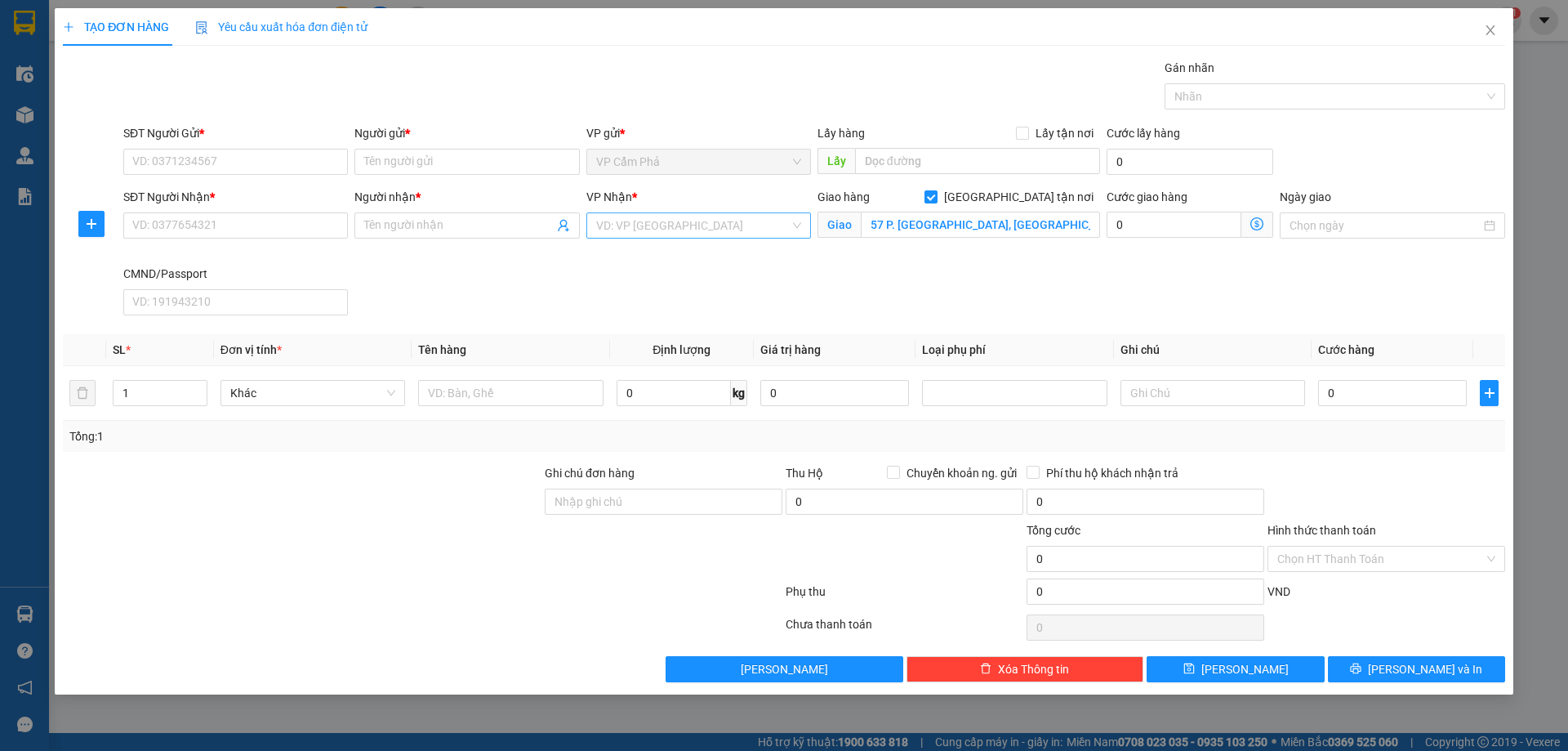
click at [677, 219] on input "search" at bounding box center [692, 225] width 193 height 24
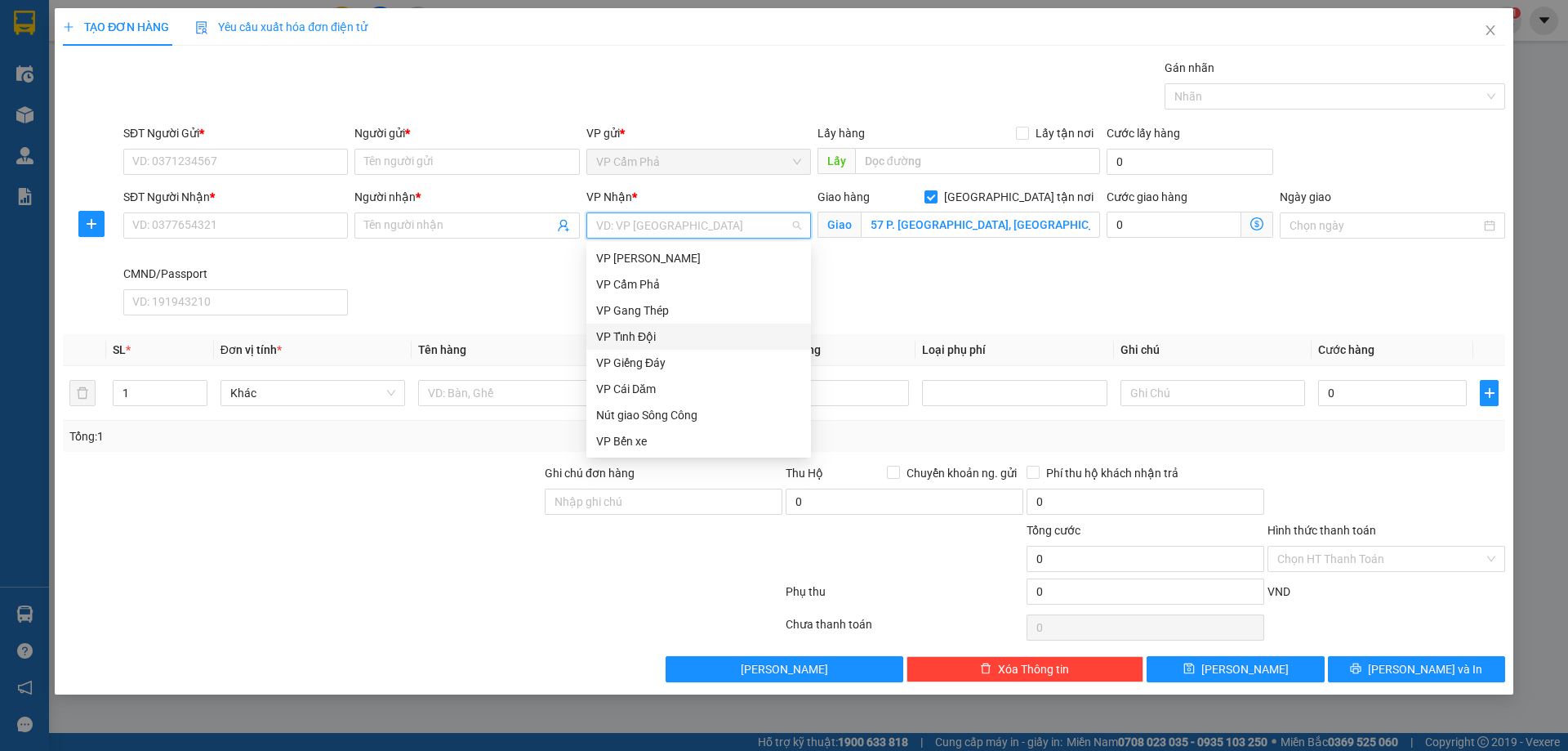
type input "D"
type input "Đ"
click at [690, 440] on div "VP Đại Cồ Việt" at bounding box center [698, 441] width 205 height 18
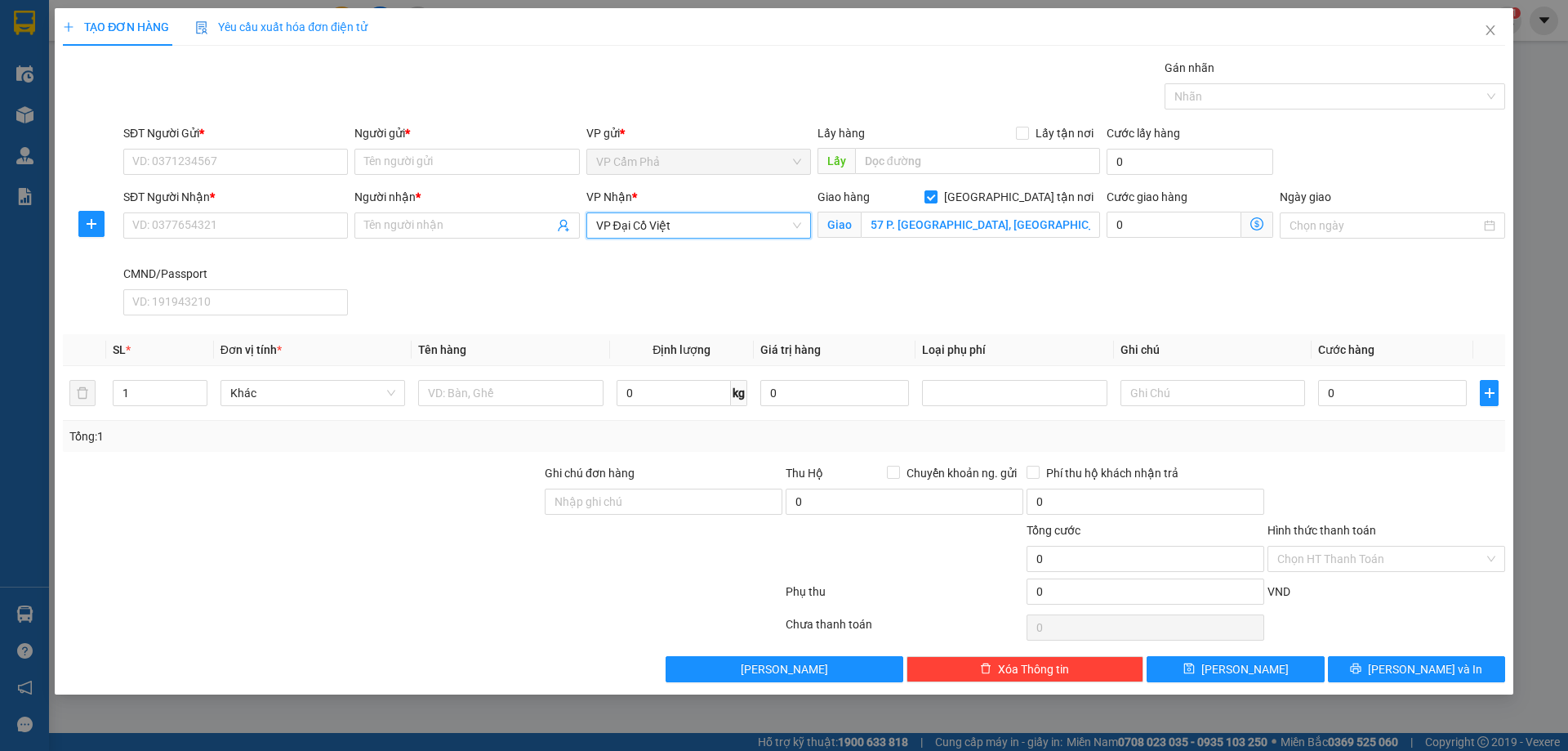
click at [1257, 225] on icon "dollar-circle" at bounding box center [1256, 223] width 13 height 13
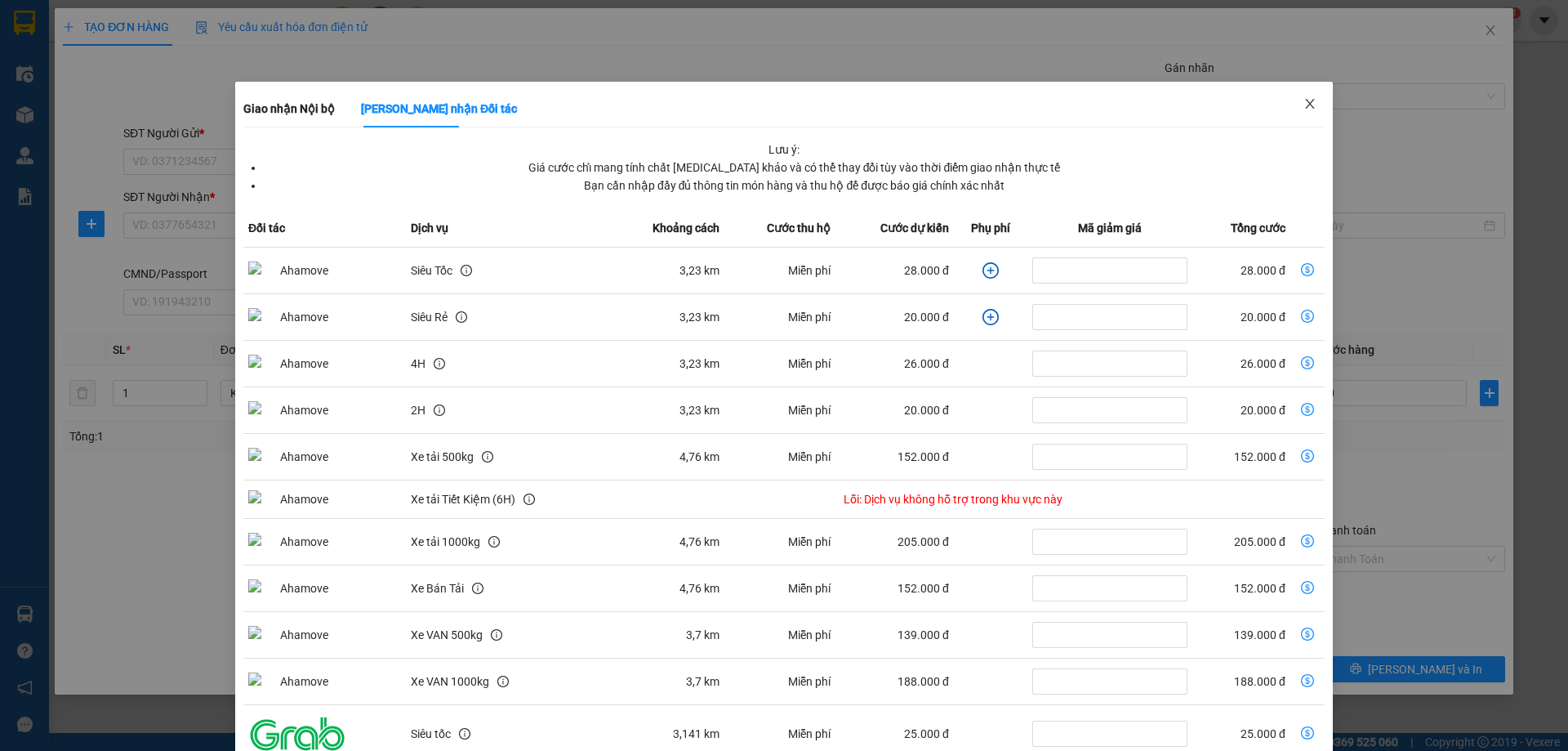
click at [1290, 100] on span "Close" at bounding box center [1310, 104] width 46 height 46
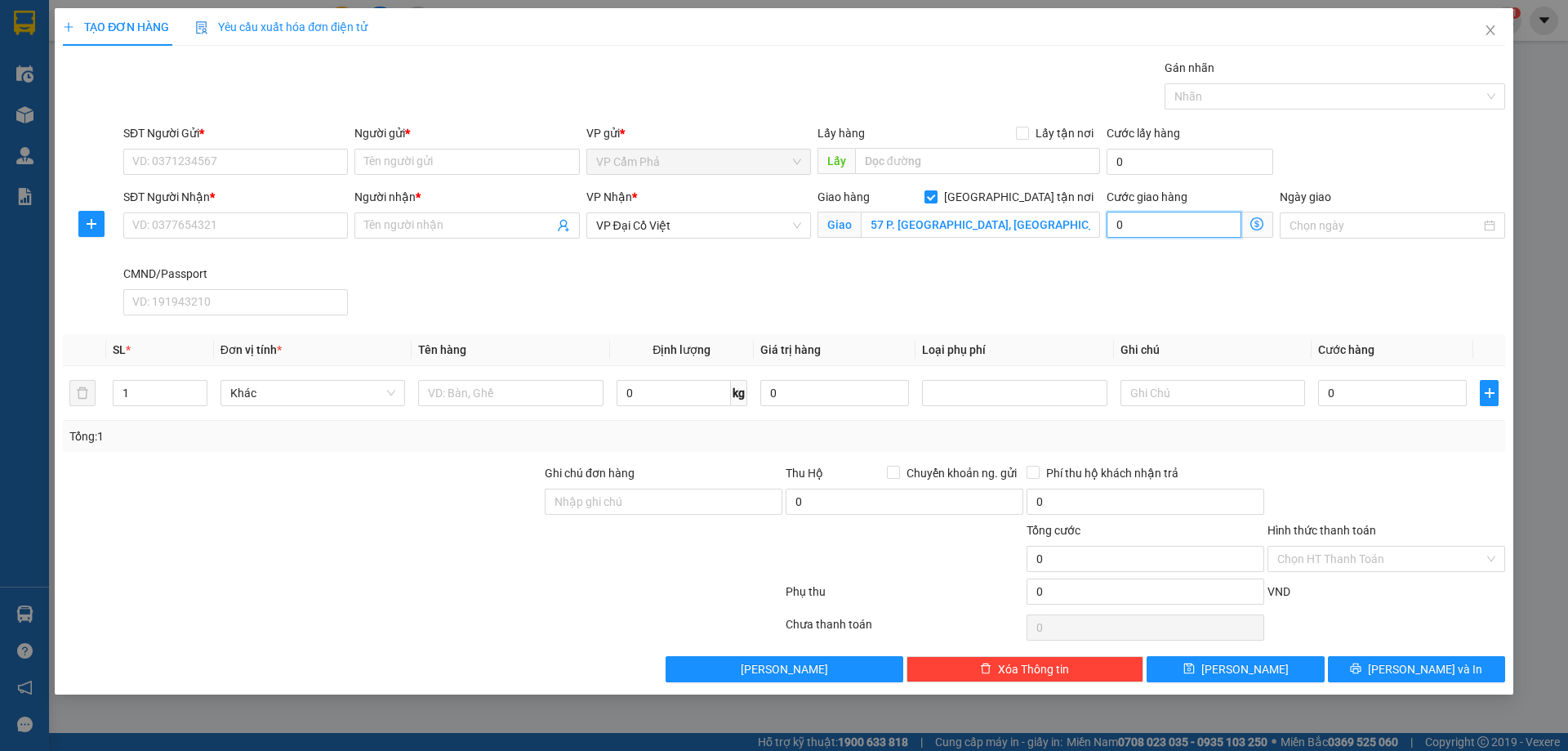
click at [1170, 229] on input "0" at bounding box center [1174, 224] width 135 height 26
type input "8"
type input "0"
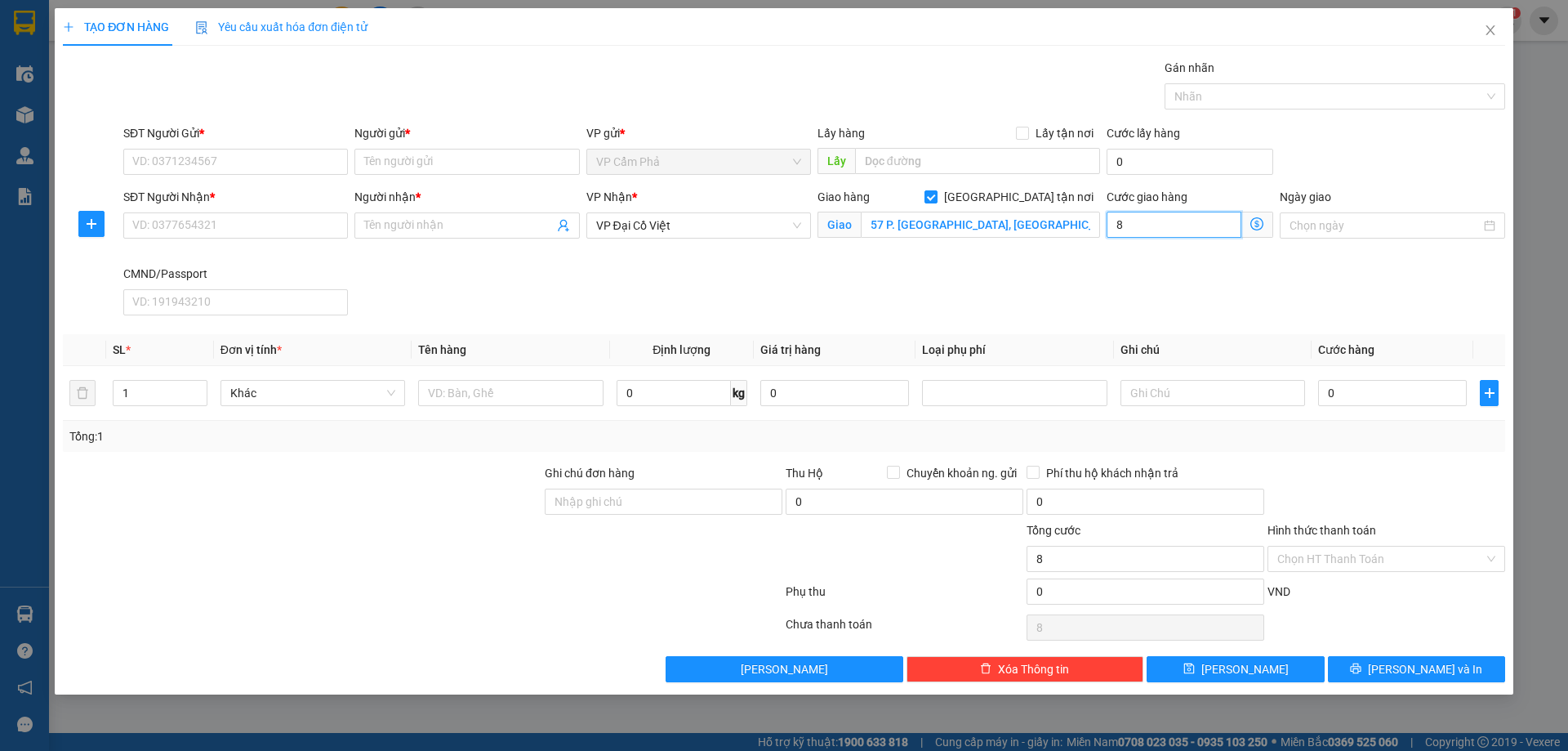
type input "0"
type input "5"
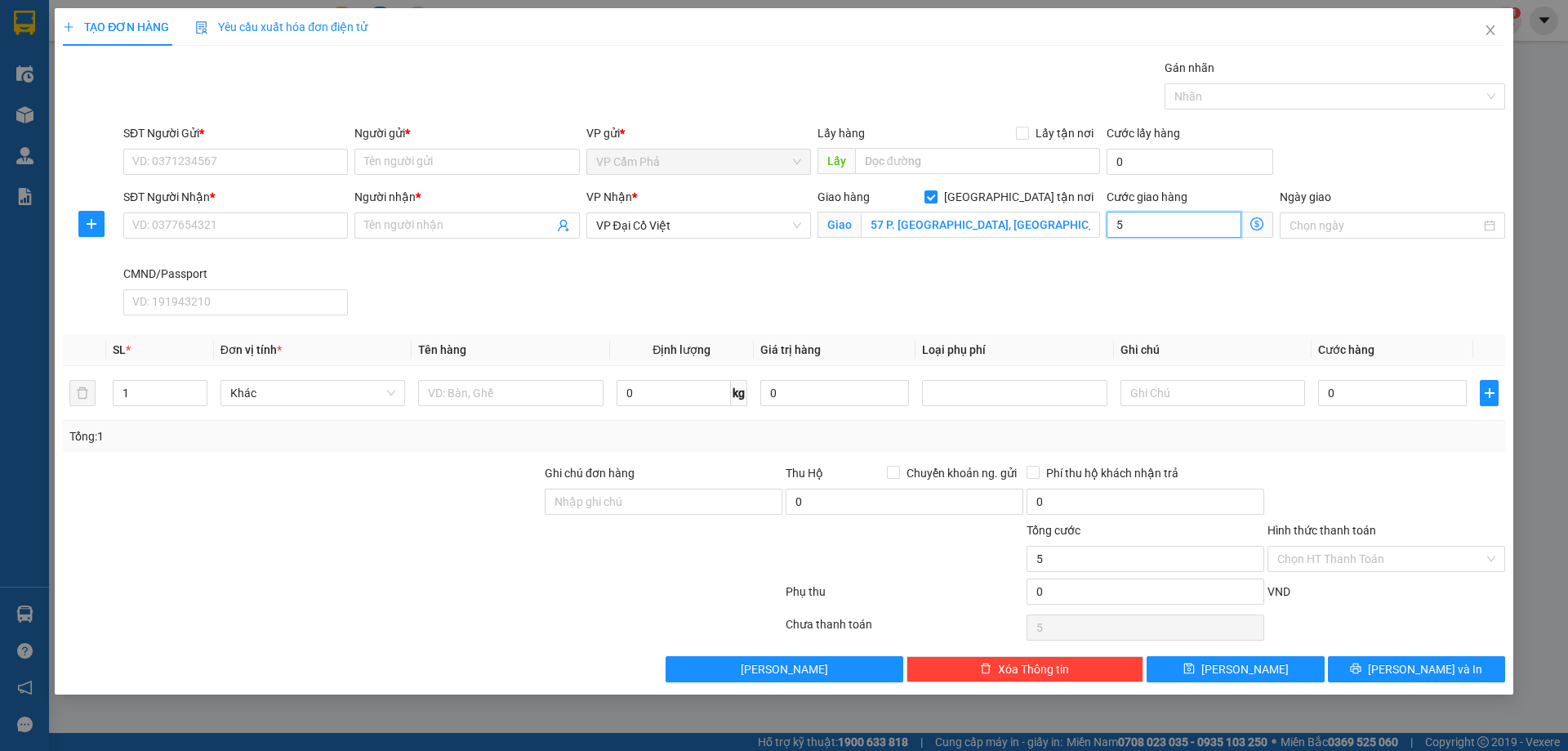
type input "50"
type input "500"
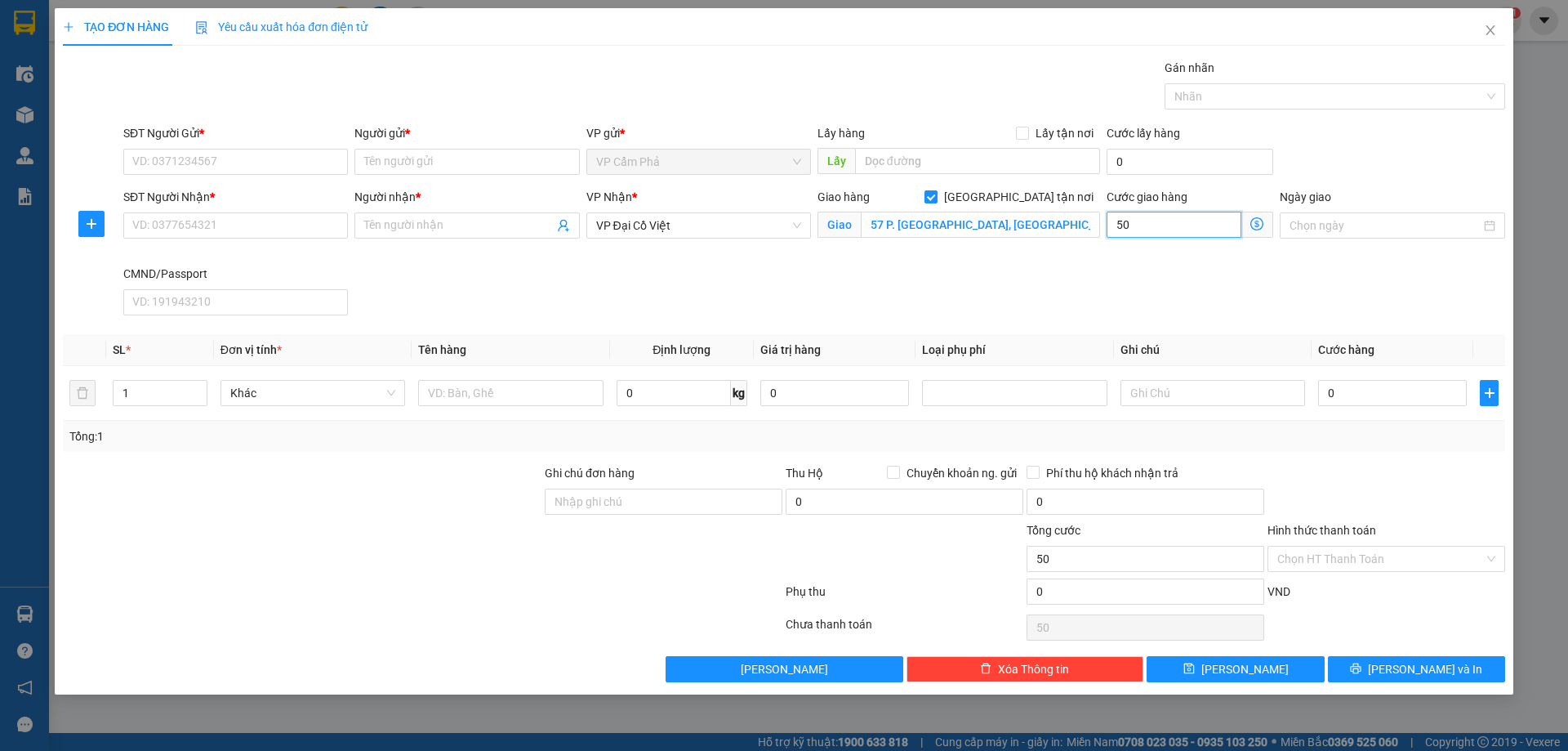
type input "500"
type input "5.000"
type input "50.000"
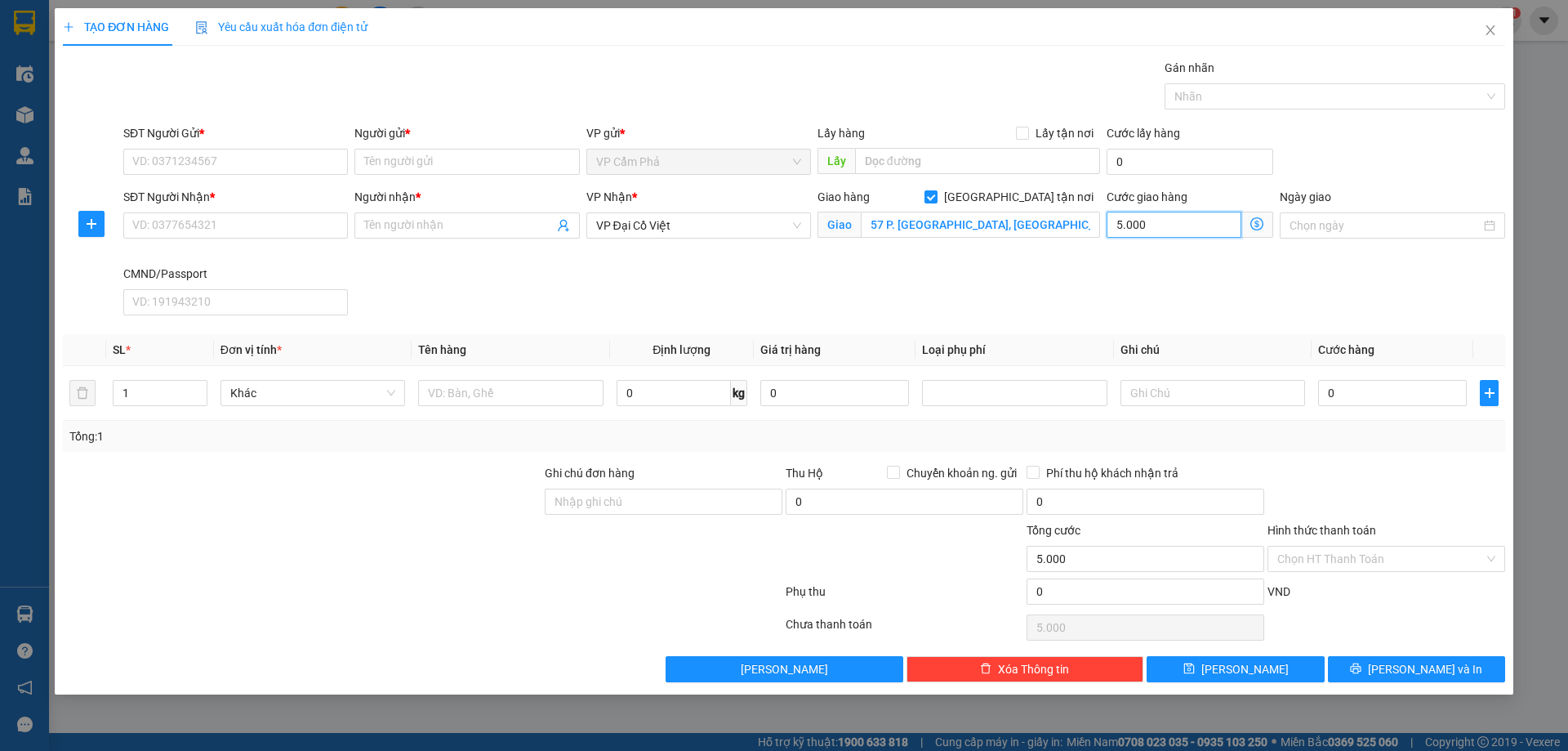
type input "50.000"
click at [1354, 398] on input "0" at bounding box center [1392, 393] width 149 height 26
type input "8"
type input "50.008"
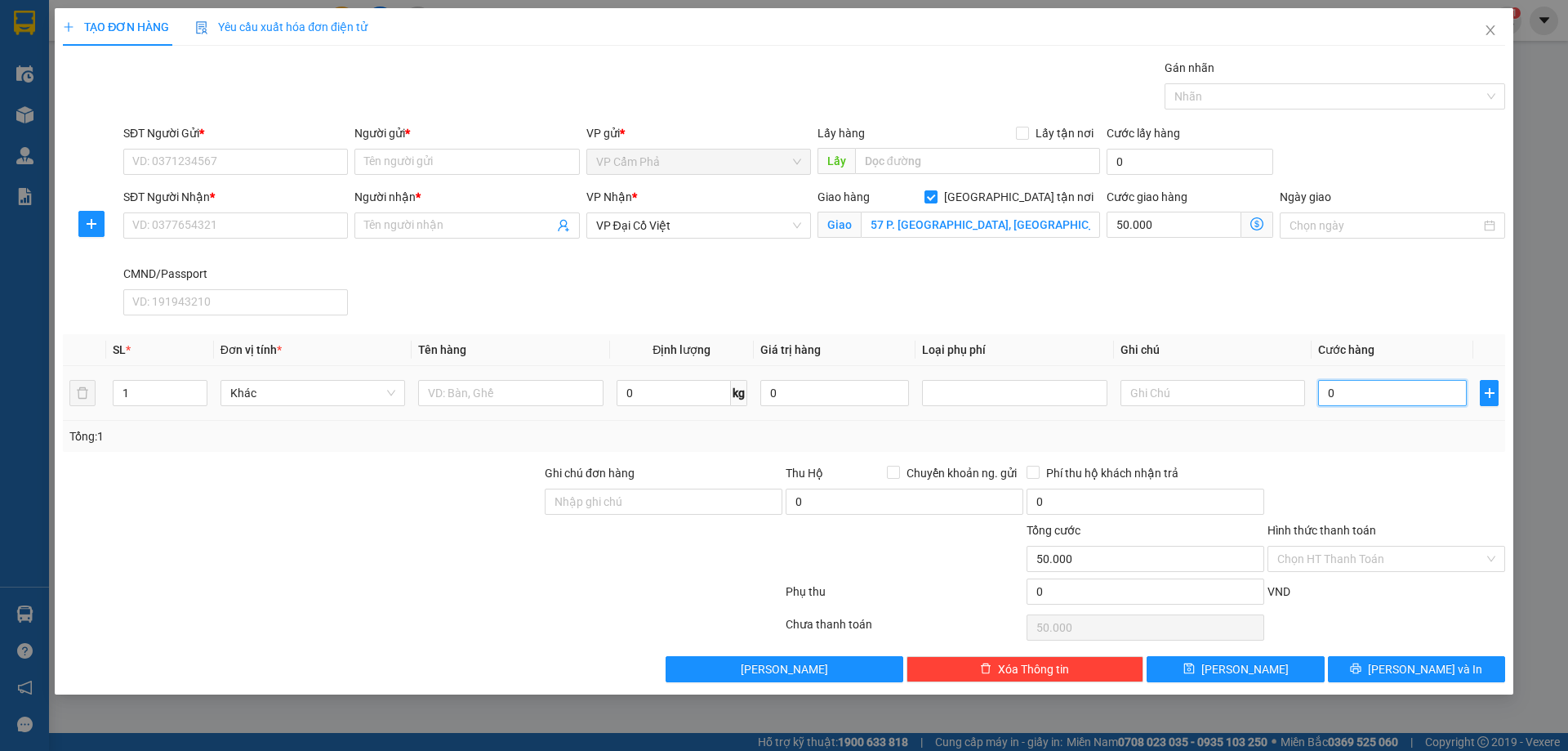
type input "50.008"
type input "80"
type input "50.080"
type input "800"
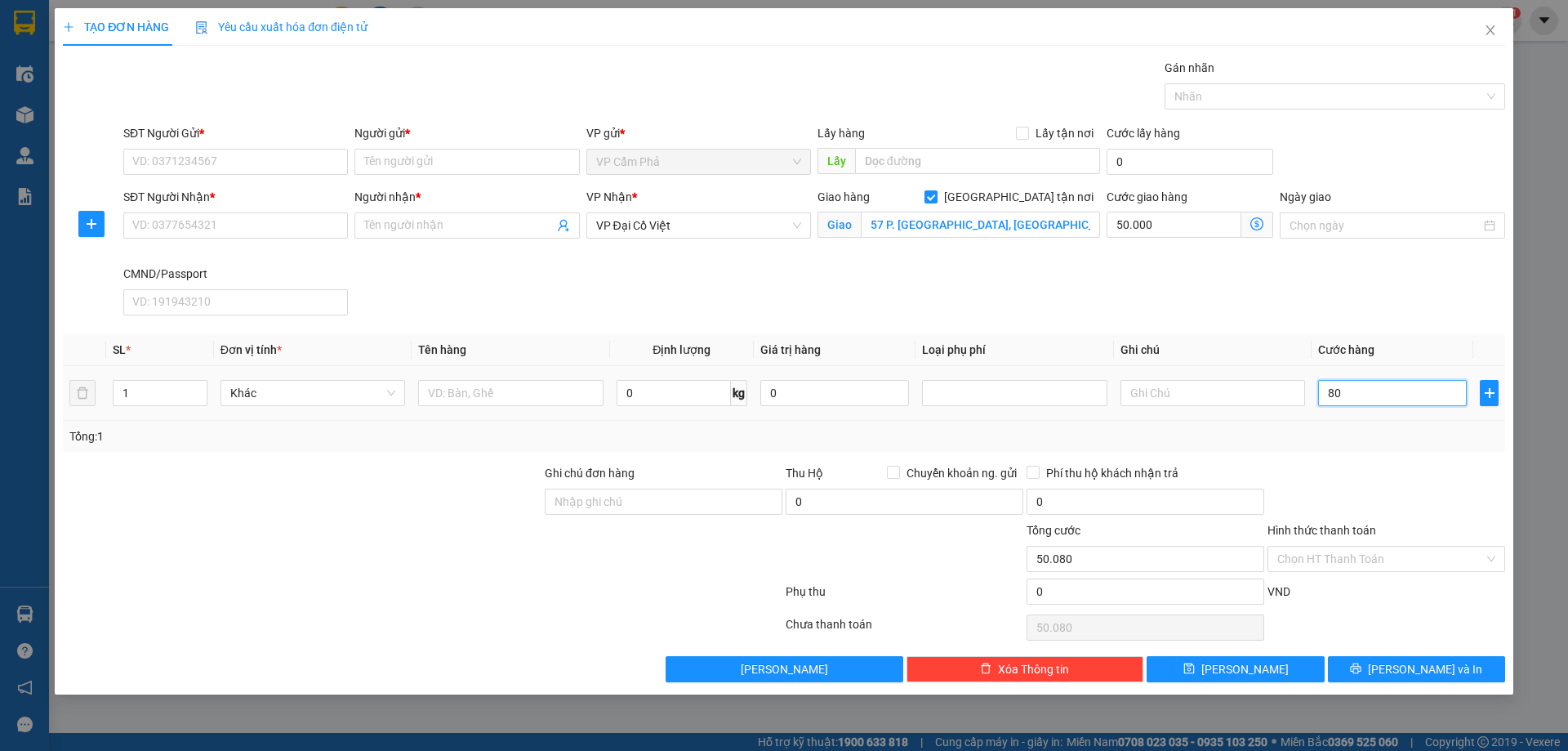
type input "50.800"
type input "8.000"
type input "58.000"
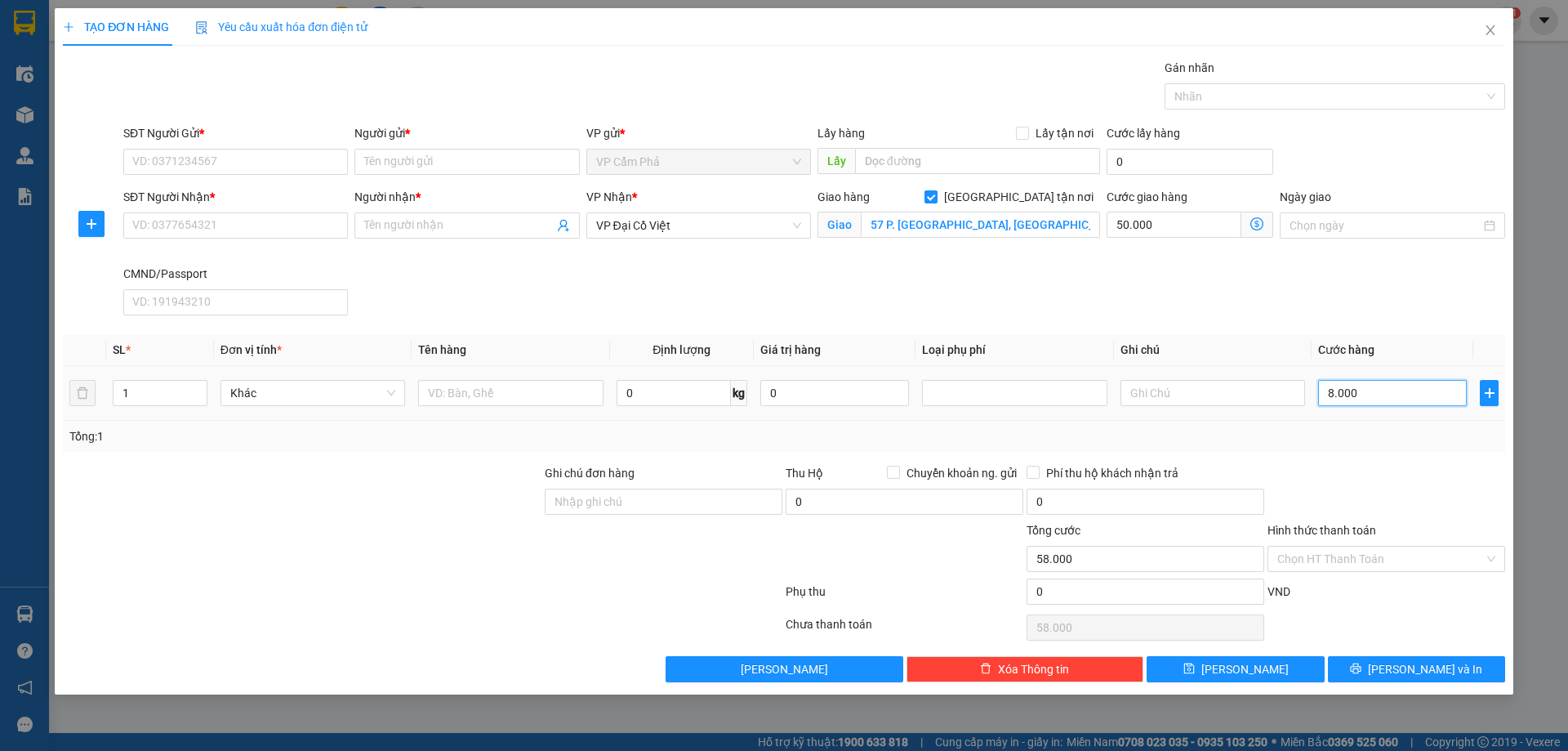
type input "80.000"
type input "130.000"
type input "80.000"
click at [913, 222] on input "57 P. Hàng Nón, Cửa Đông, Hoàn Kiếm, Hà Nội, Việt Nam" at bounding box center [981, 224] width 239 height 26
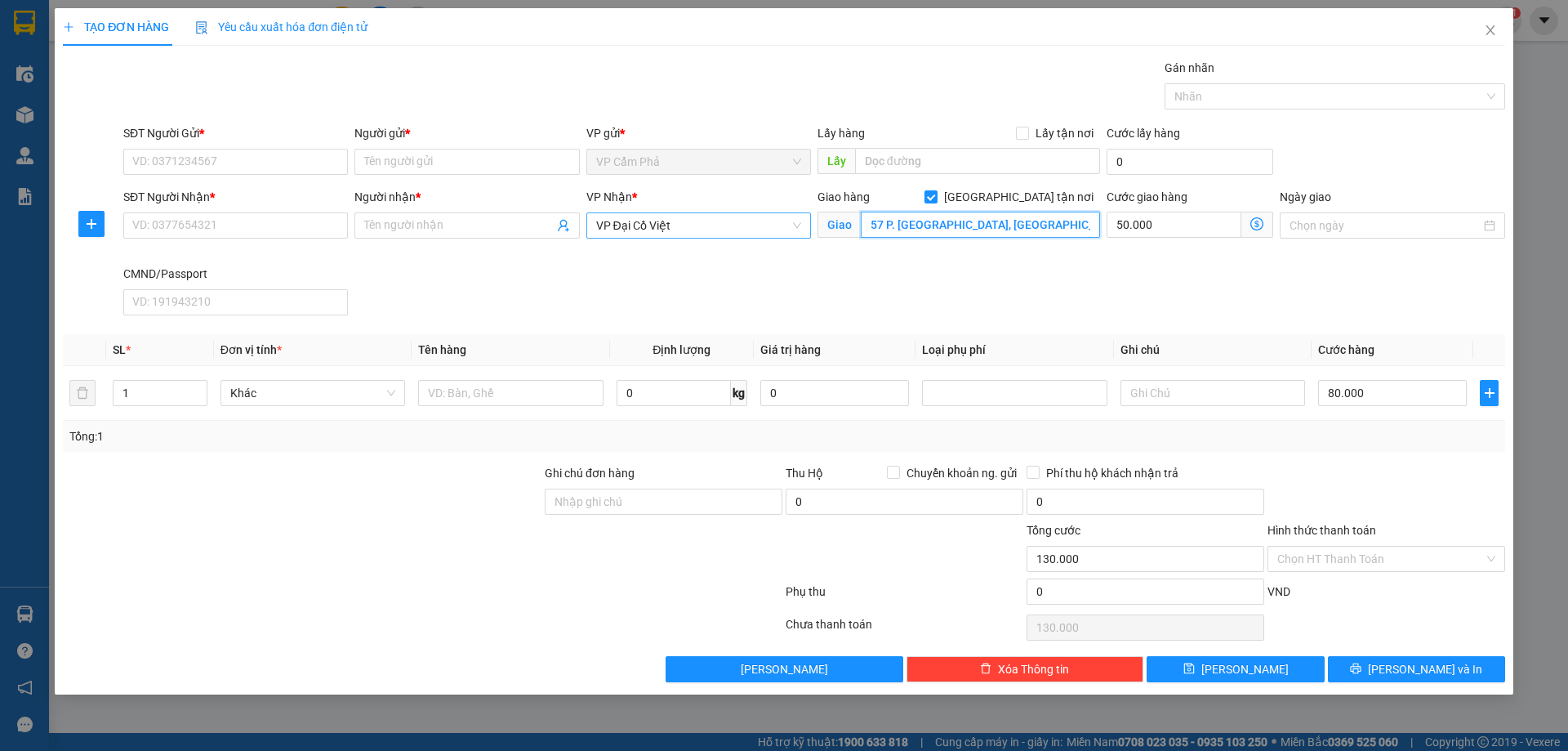
click at [796, 228] on span "VP Đại Cồ Việt" at bounding box center [698, 225] width 205 height 24
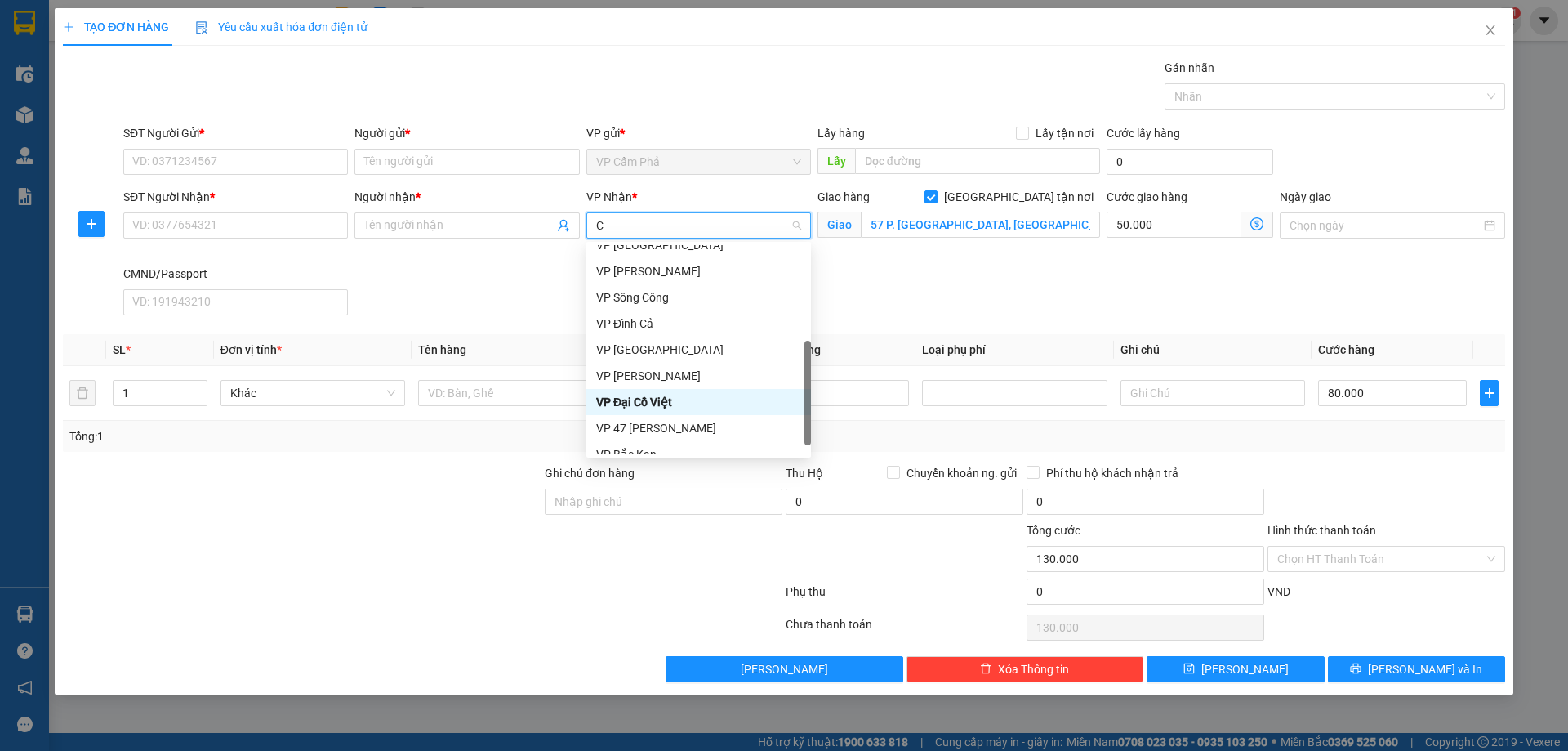
scroll to position [157, 0]
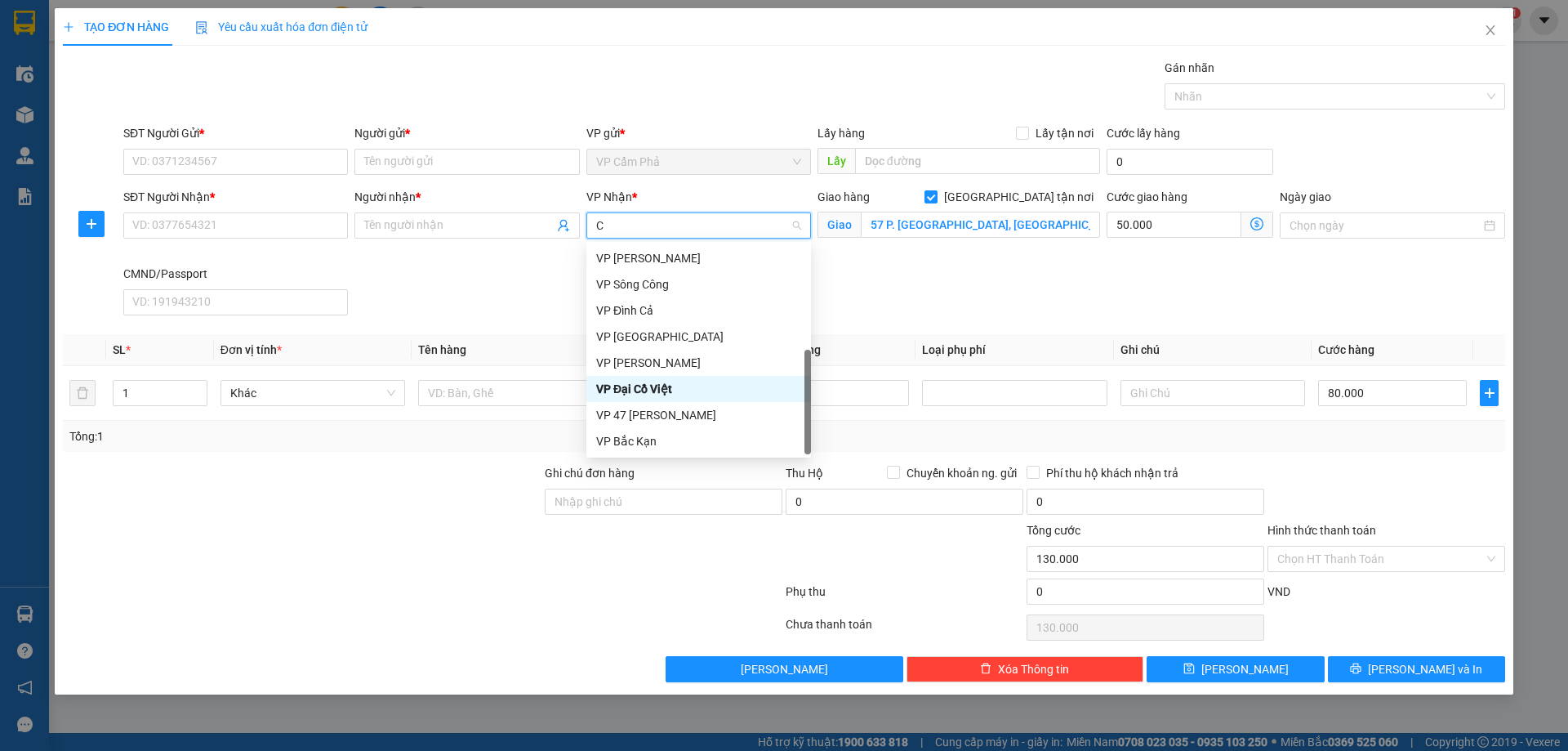
type input "CO"
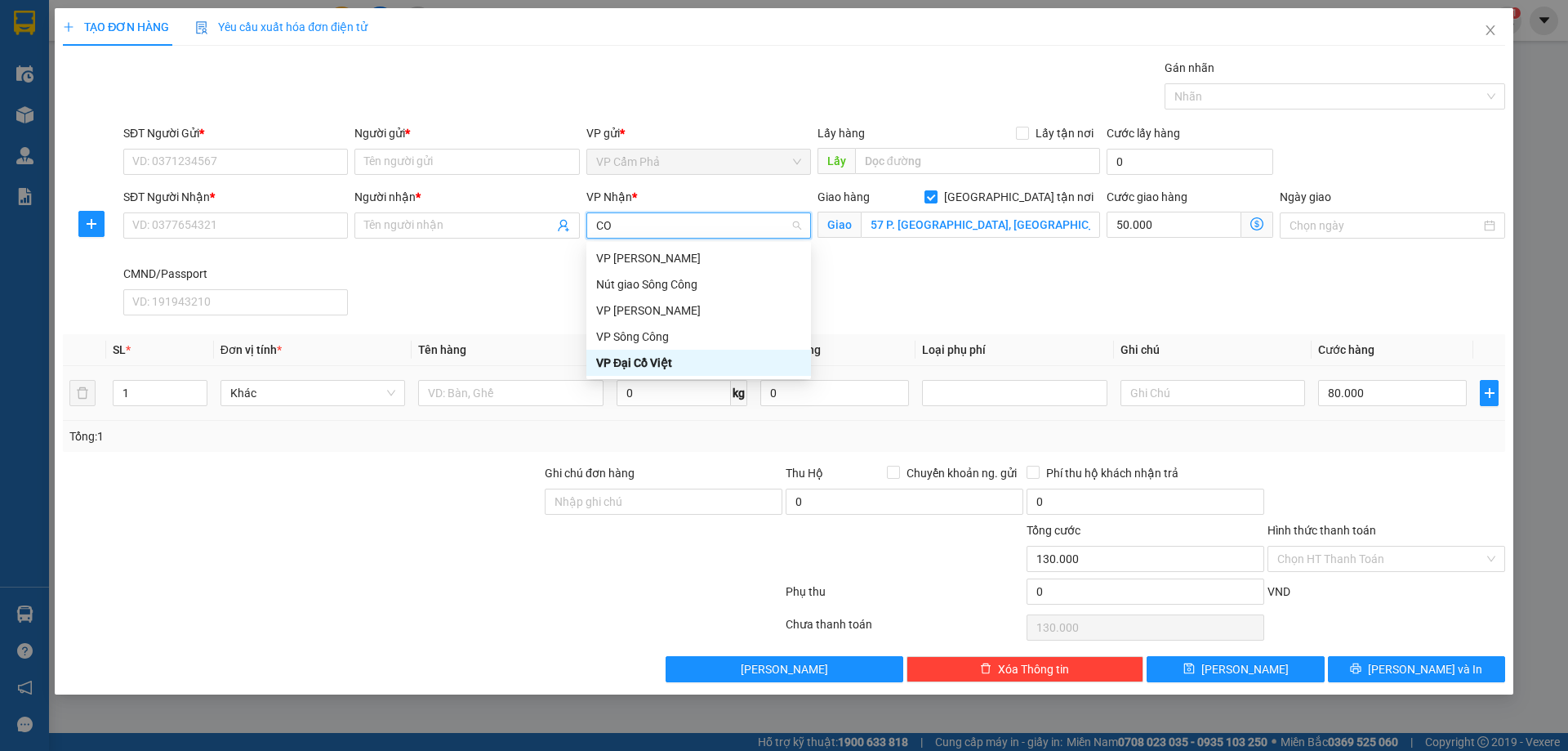
scroll to position [0, 0]
click at [677, 264] on div "VP [PERSON_NAME]" at bounding box center [698, 258] width 205 height 18
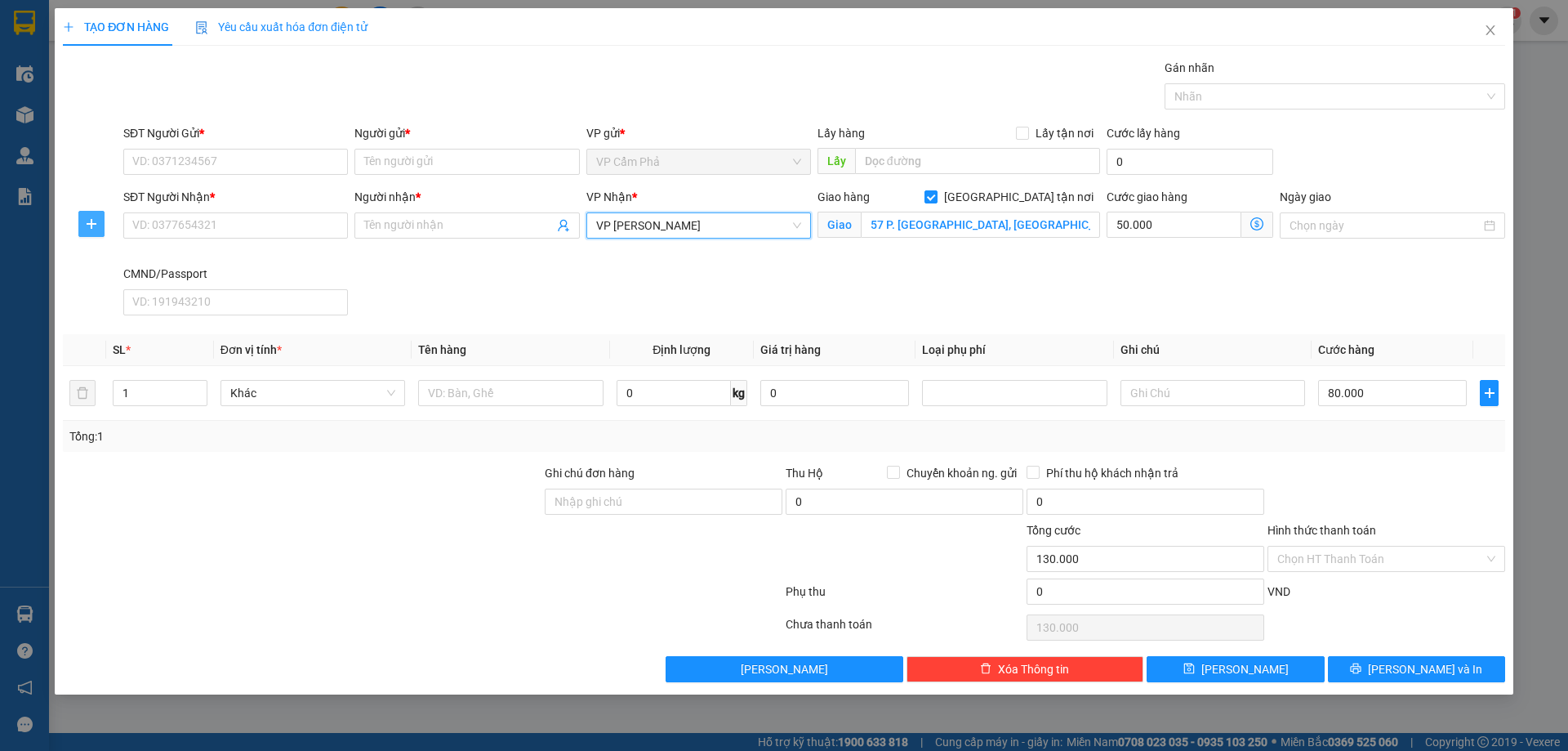
click at [95, 223] on icon "plus" at bounding box center [91, 223] width 10 height 1
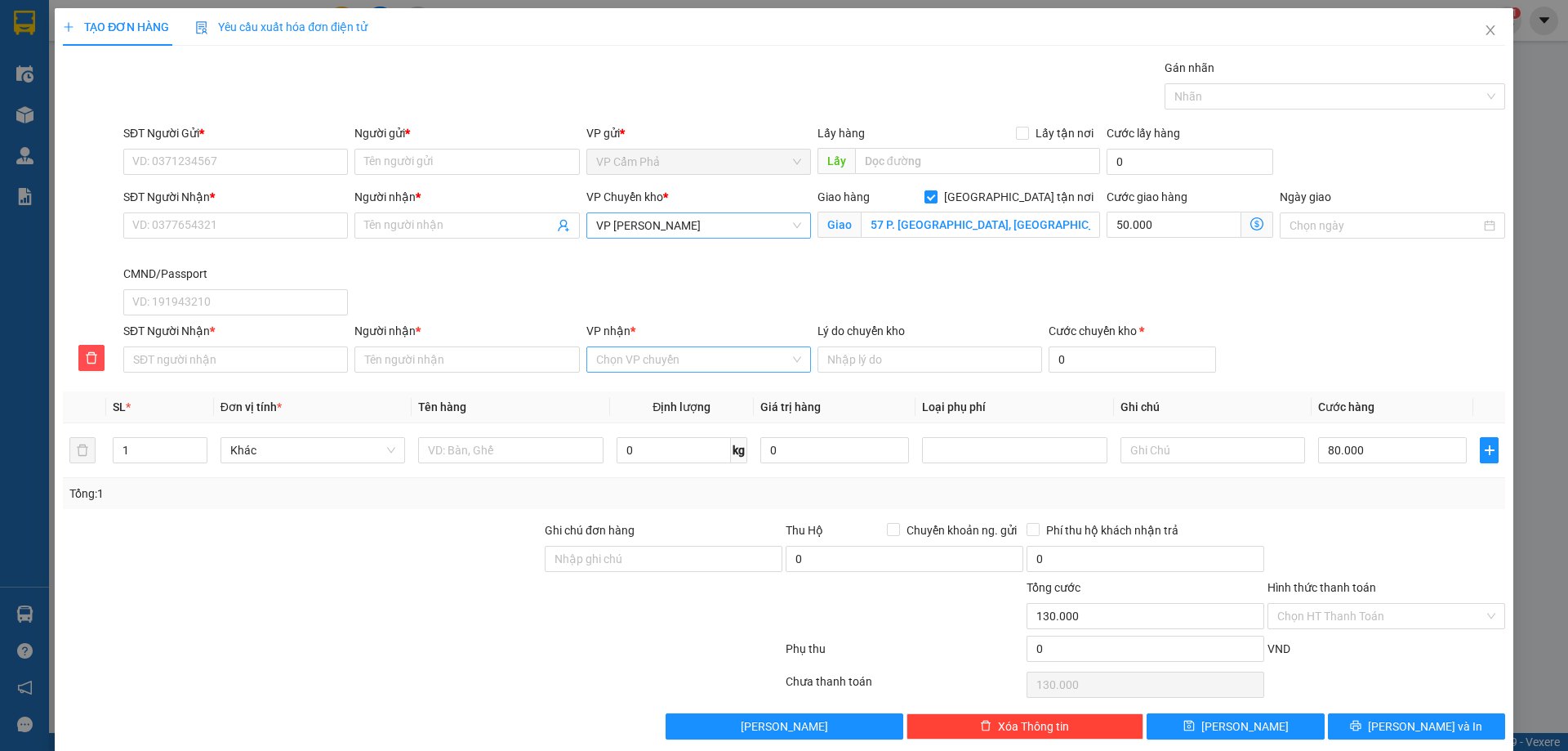
click at [696, 364] on input "VP nhận *" at bounding box center [692, 359] width 193 height 24
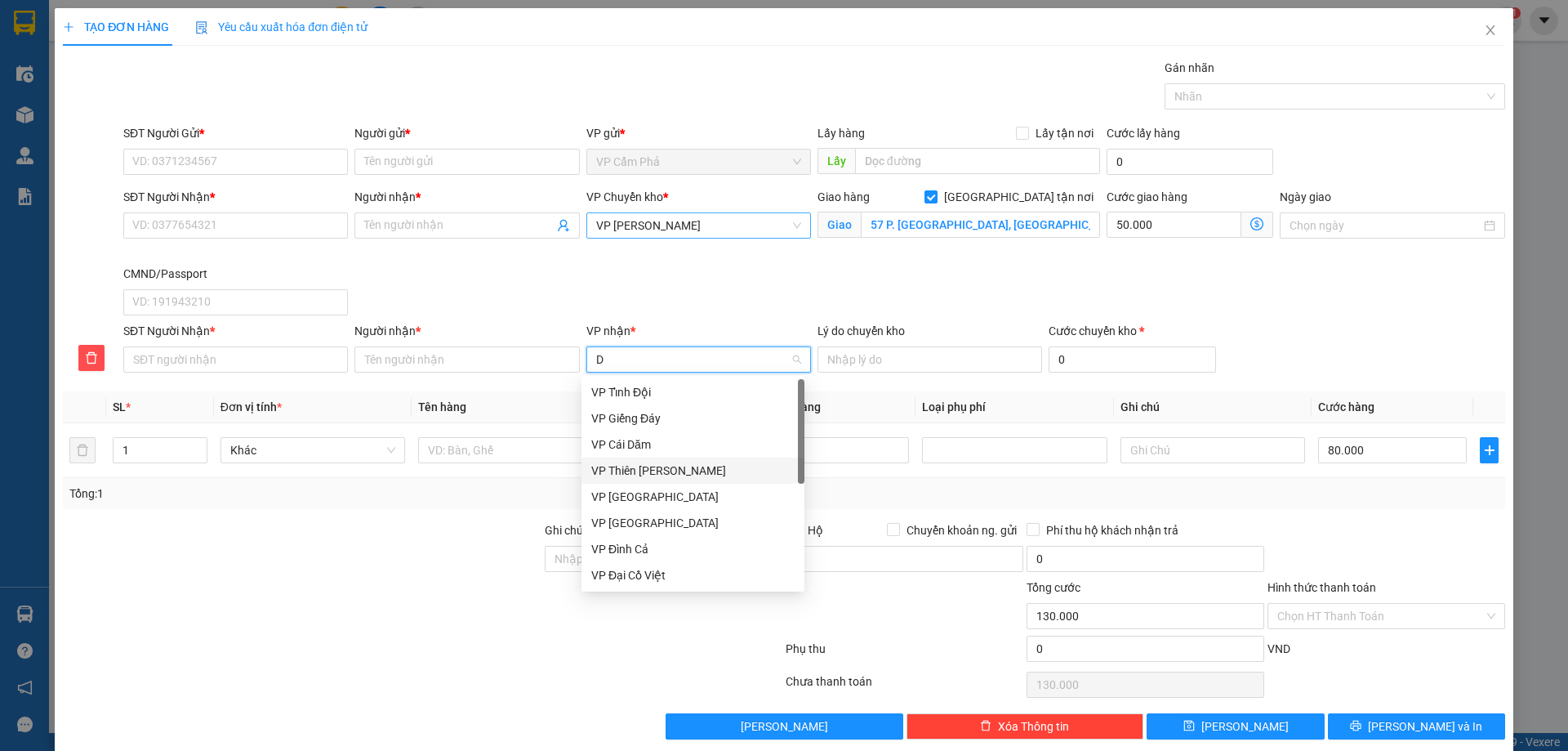
type input "DA"
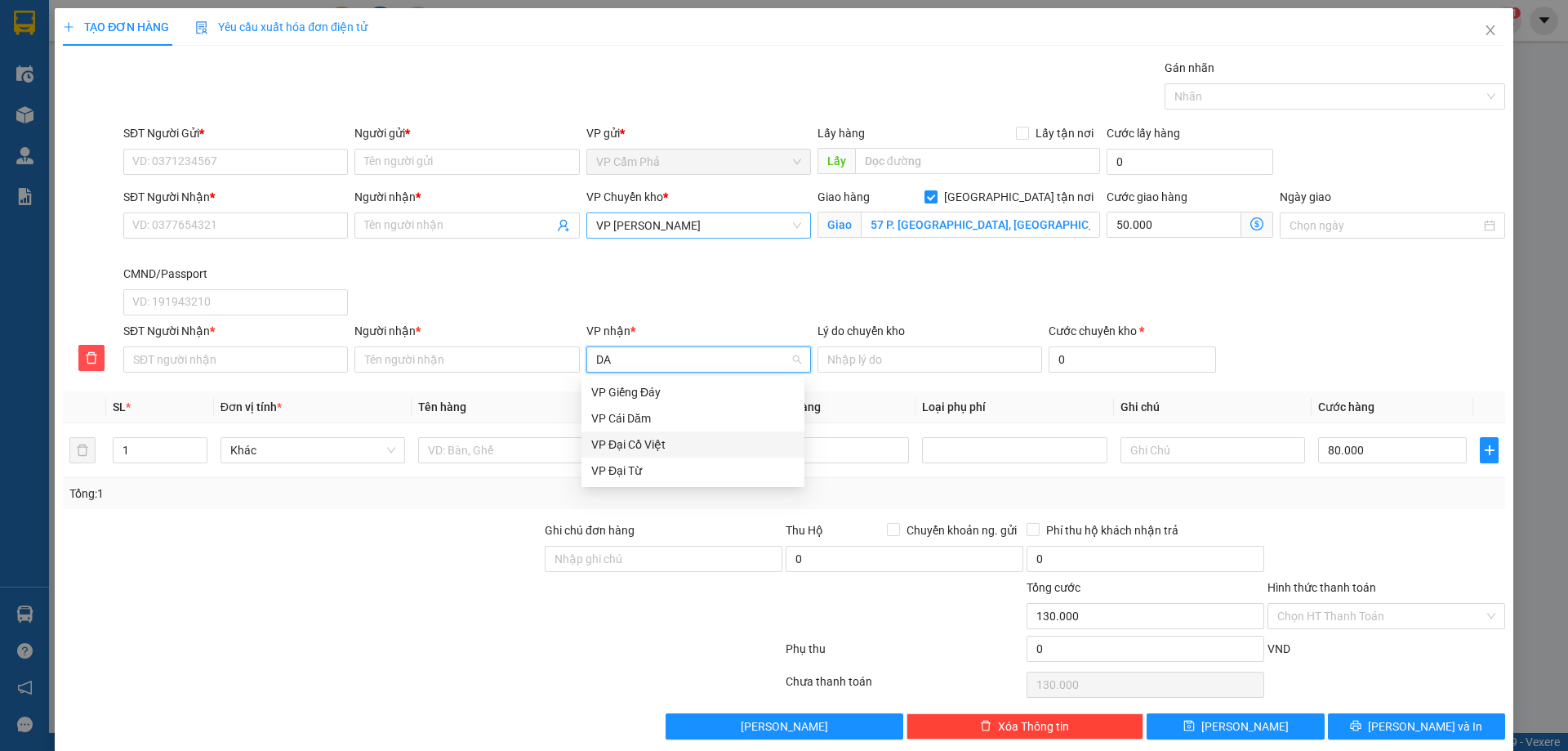
click at [692, 446] on div "VP Đại Cồ Việt" at bounding box center [692, 444] width 203 height 18
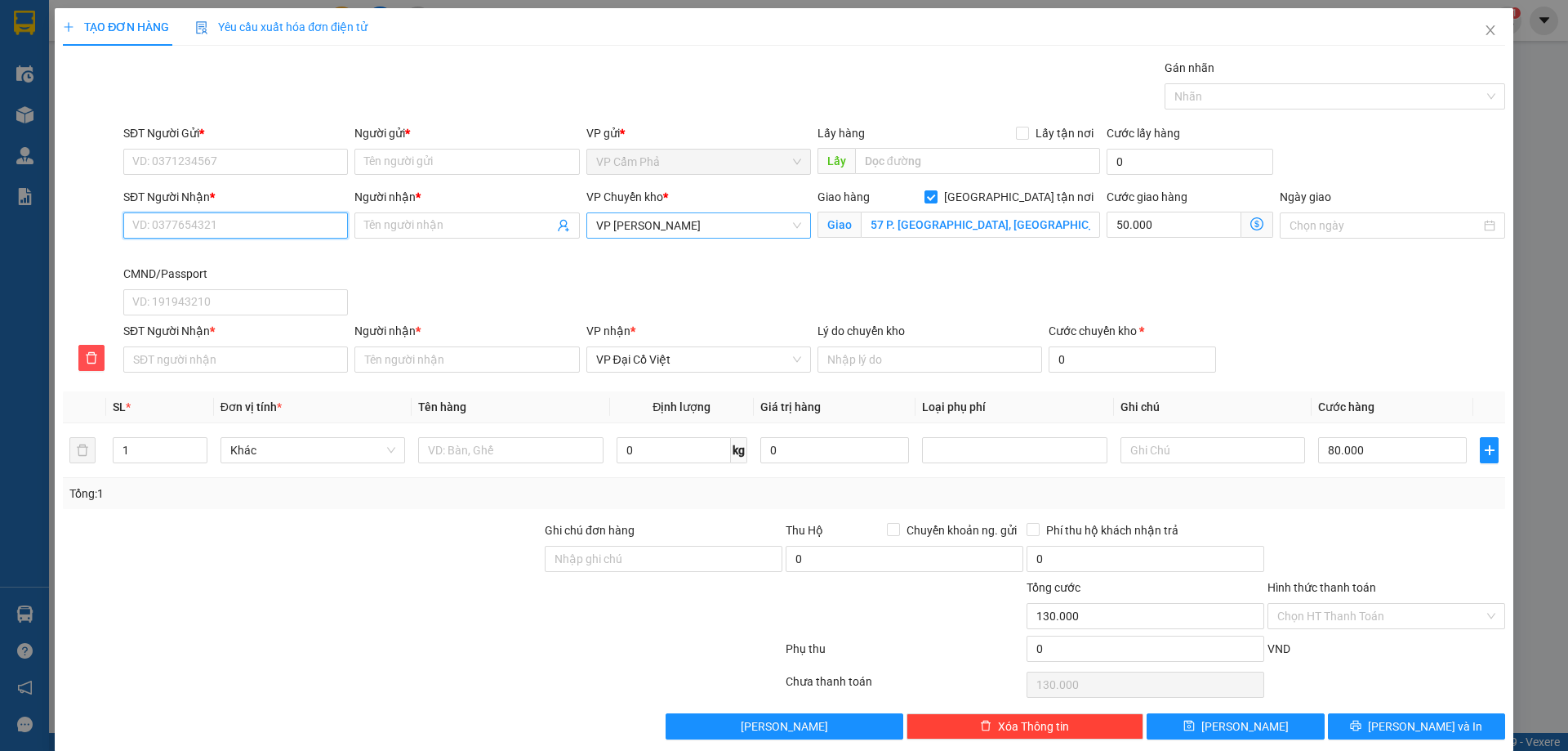
click at [290, 231] on input "SĐT Người Nhận *" at bounding box center [235, 225] width 224 height 26
click at [230, 223] on input "SĐT Người Nhận *" at bounding box center [235, 225] width 224 height 26
type input "0"
type input "09"
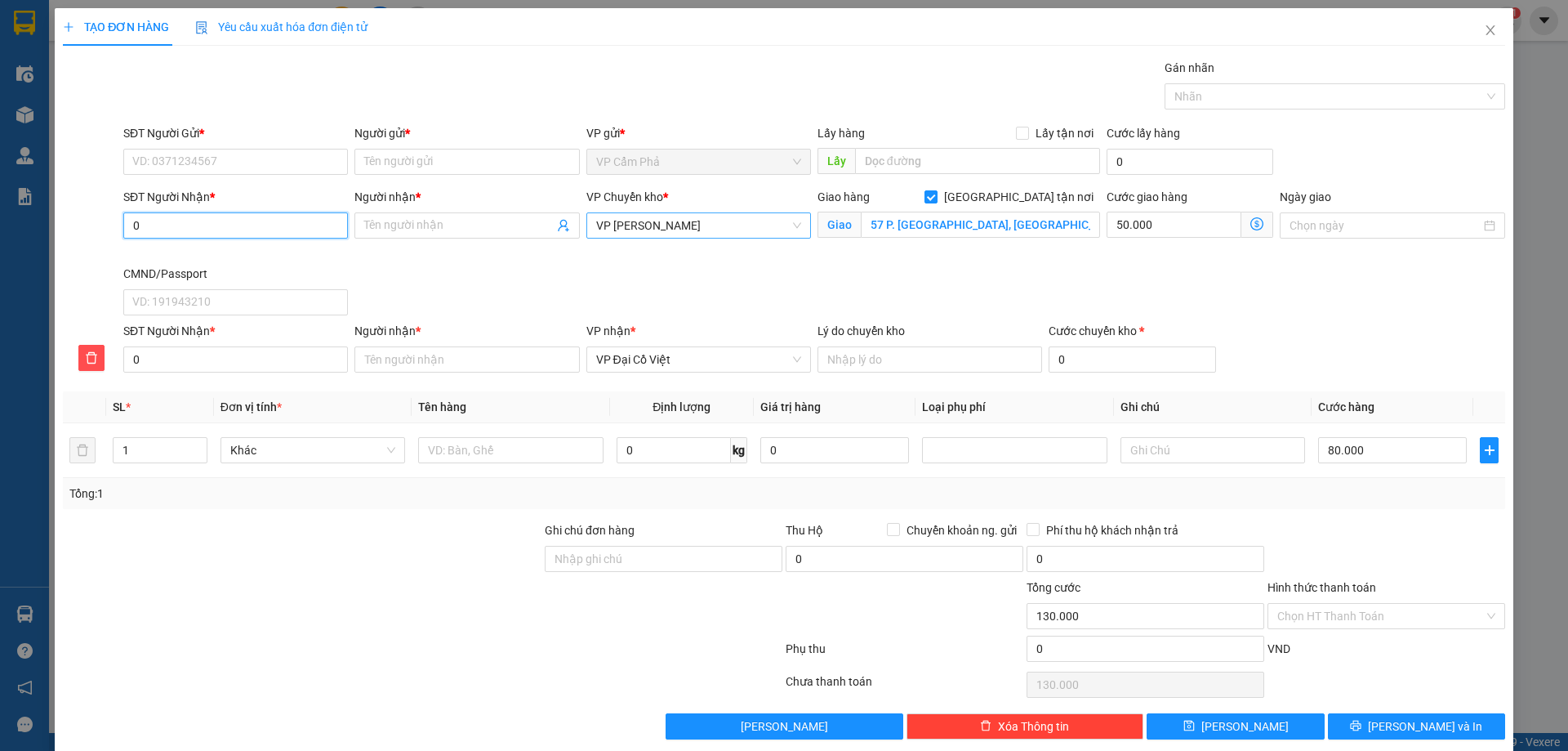
type input "09"
type input "096"
type input "0967"
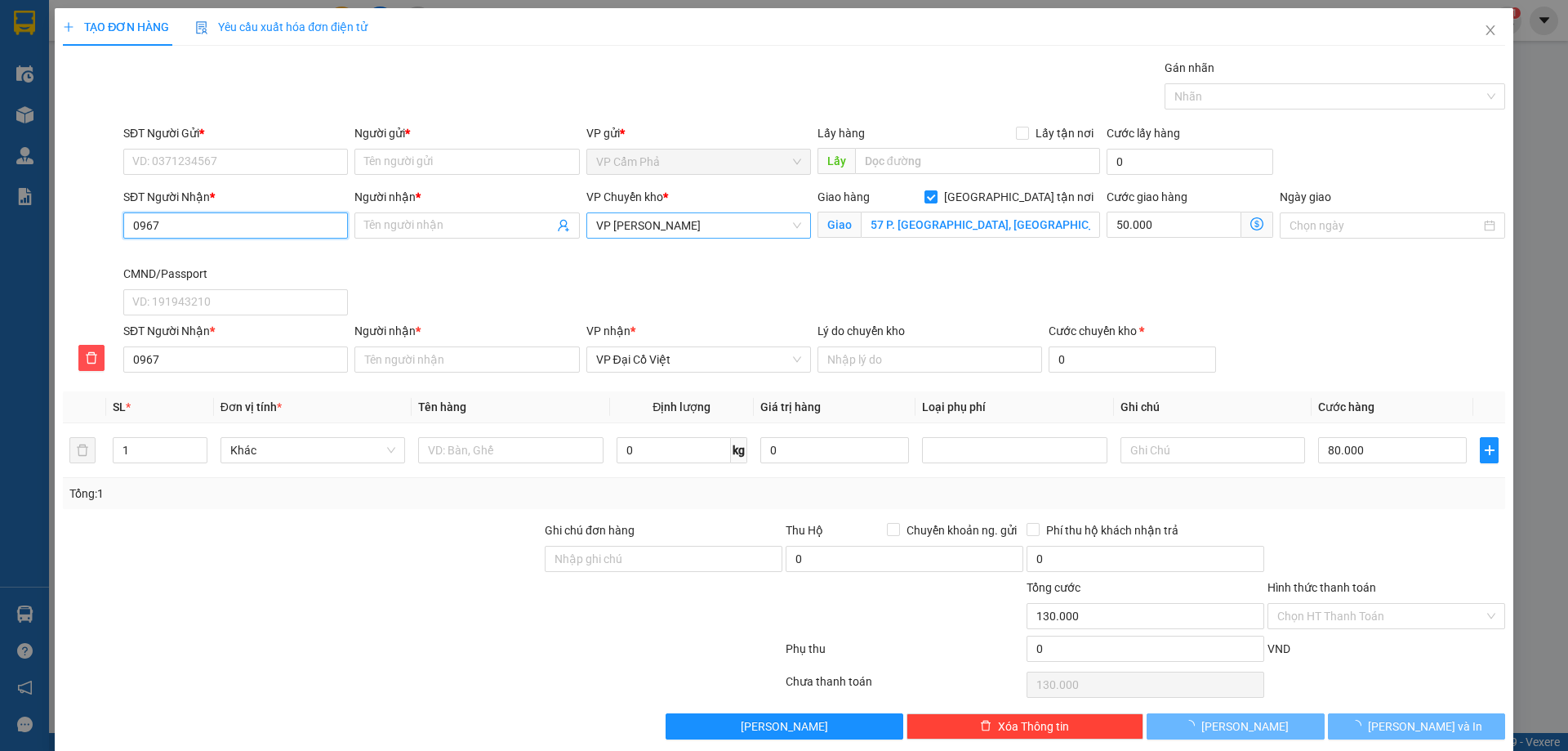
type input "09676"
type input "096761"
type input "0967617"
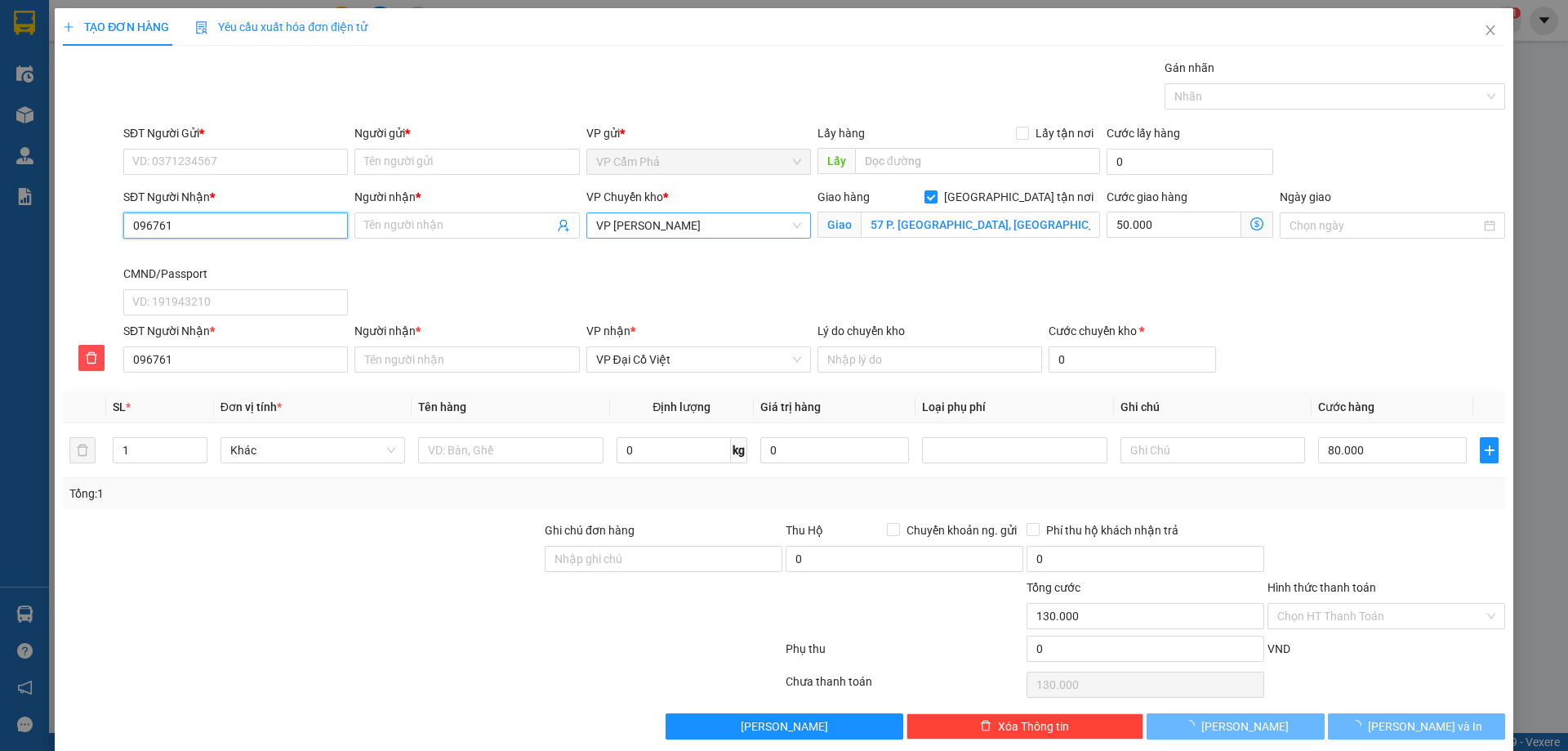
type input "0967617"
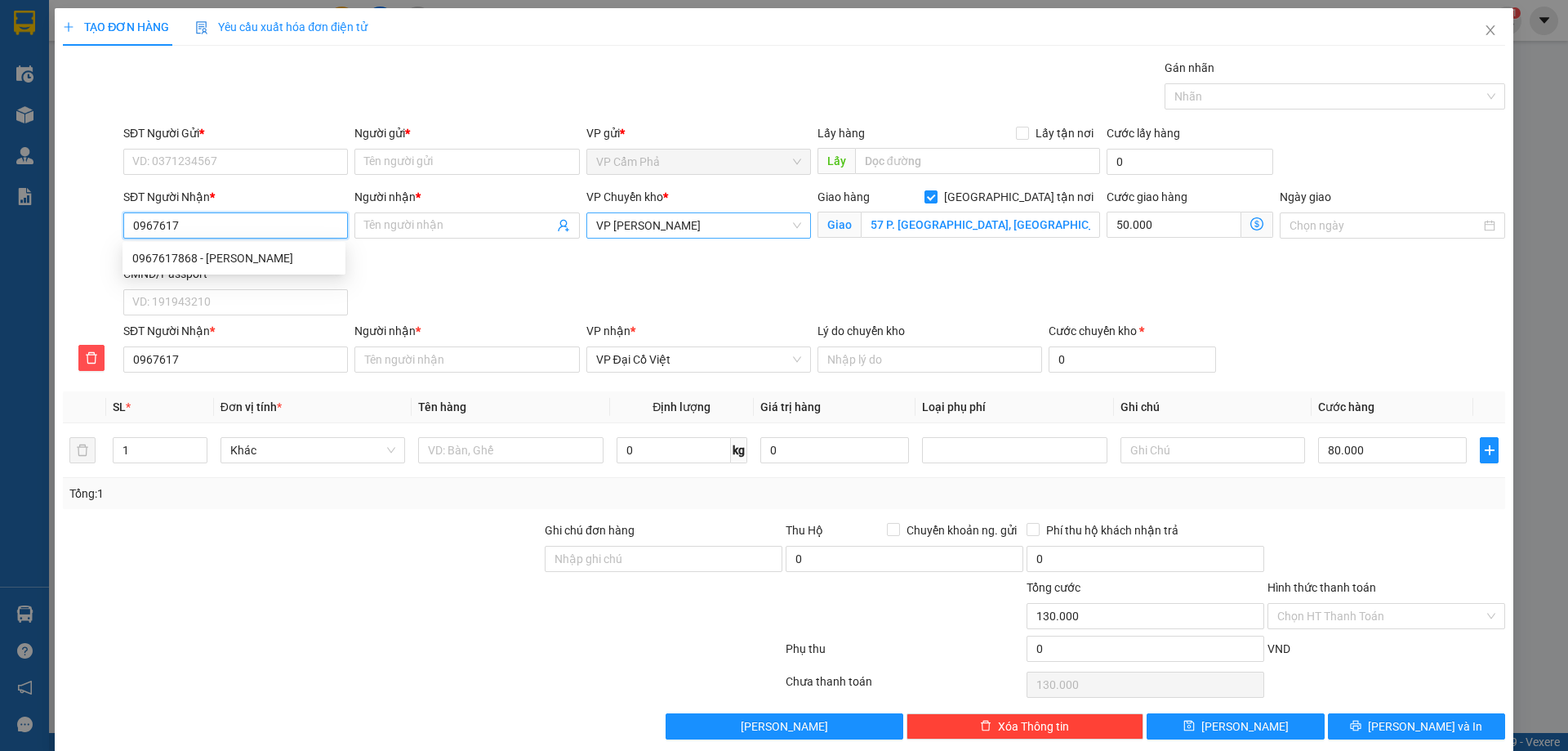
type input "09676178"
type input "096761782"
type input "0967617824"
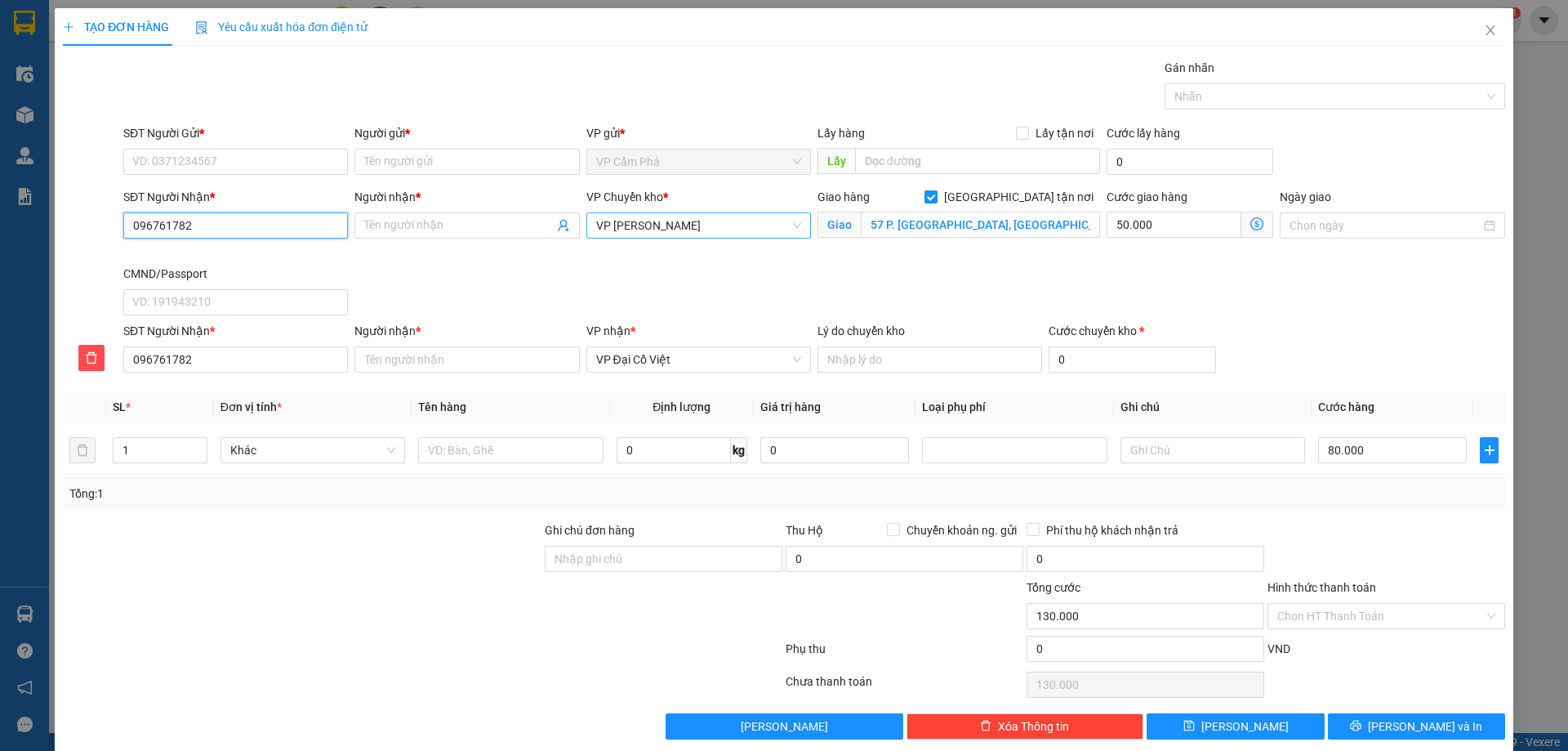
type input "0967617824"
click at [449, 221] on input "Người nhận *" at bounding box center [458, 225] width 188 height 18
type input "K"
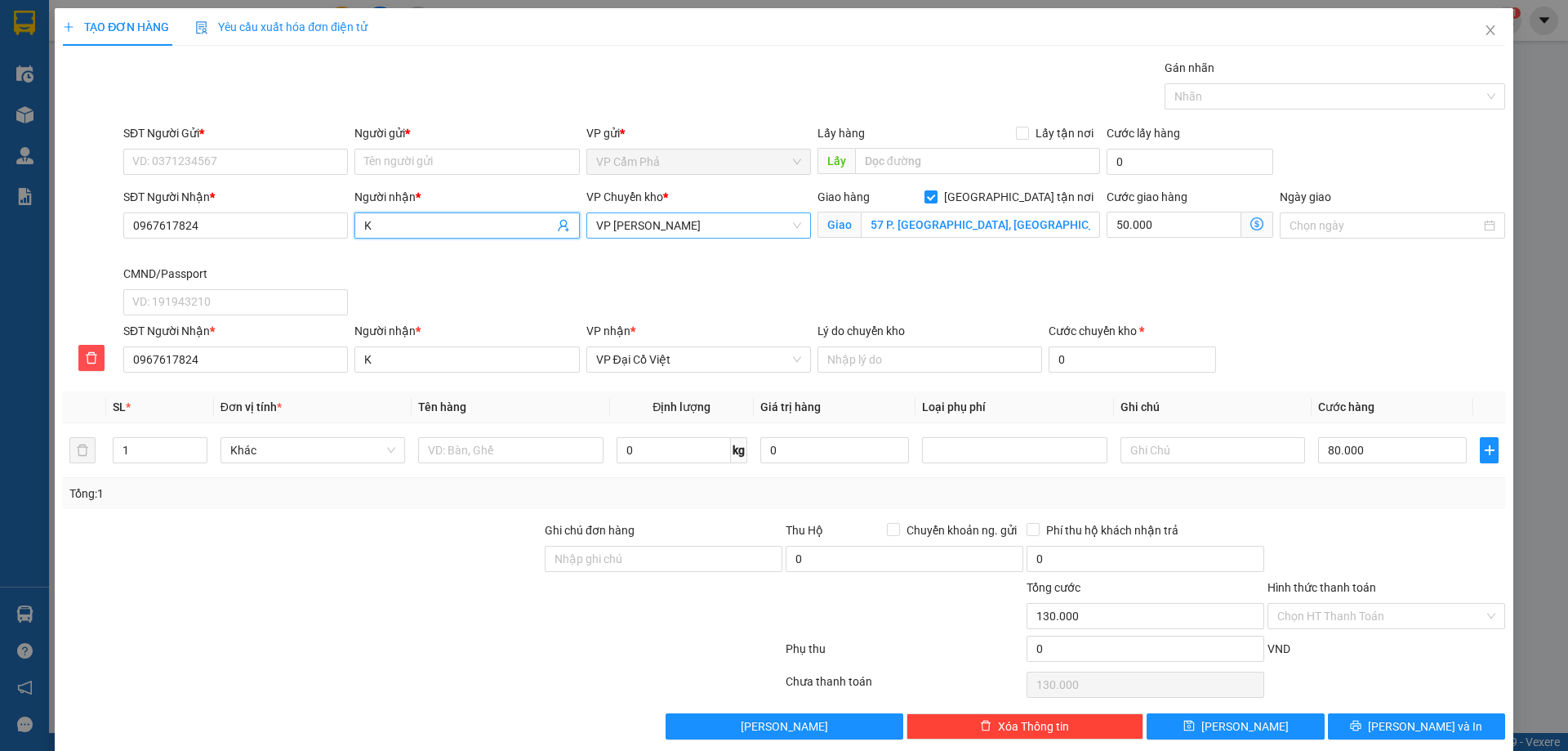
type input "KH"
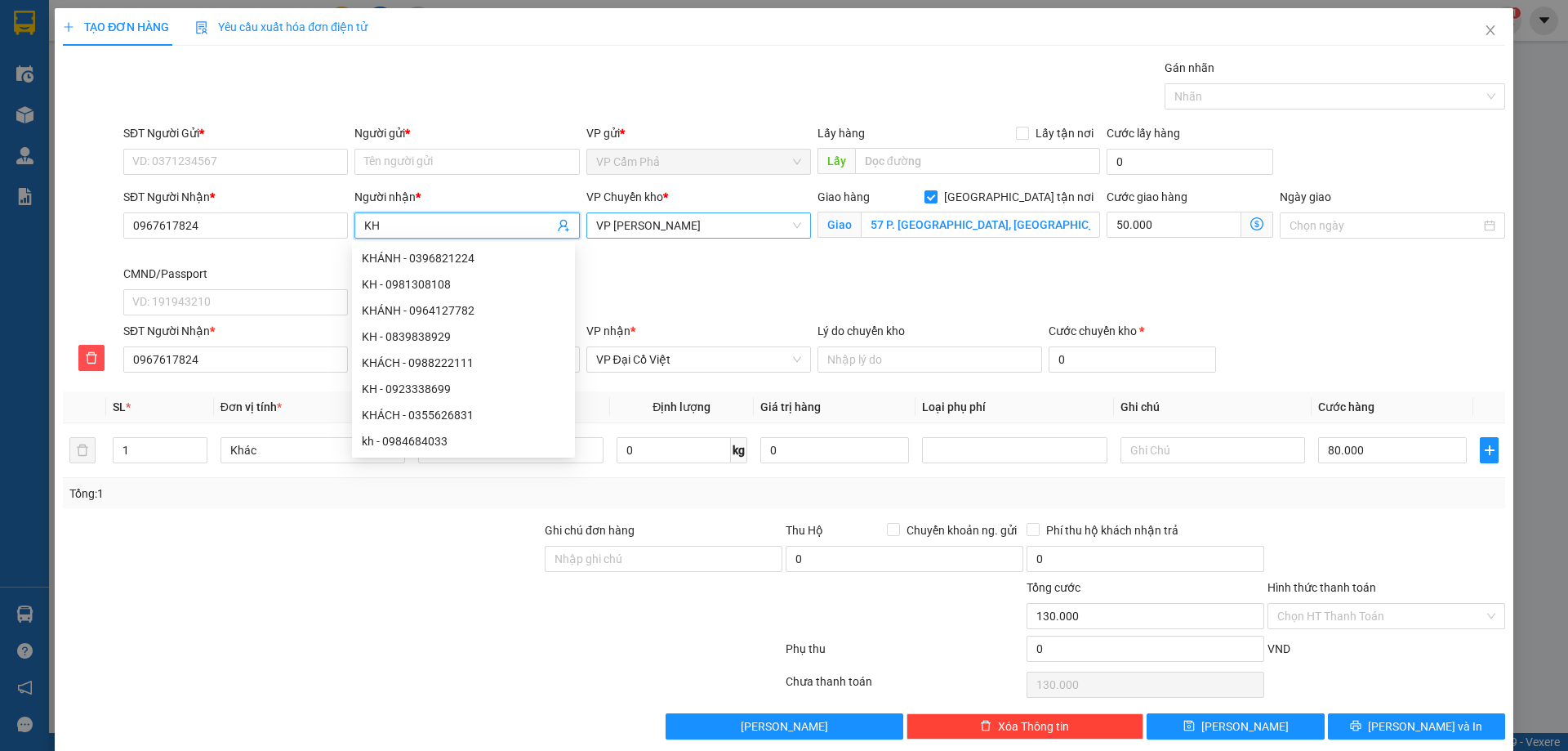
type input "KH"
click at [1284, 295] on div "SĐT Người Nhận * 0967617824 Người nhận * KH VP Chuyển kho * VP Cổ Linh Giao hàn…" at bounding box center [815, 255] width 1388 height 134
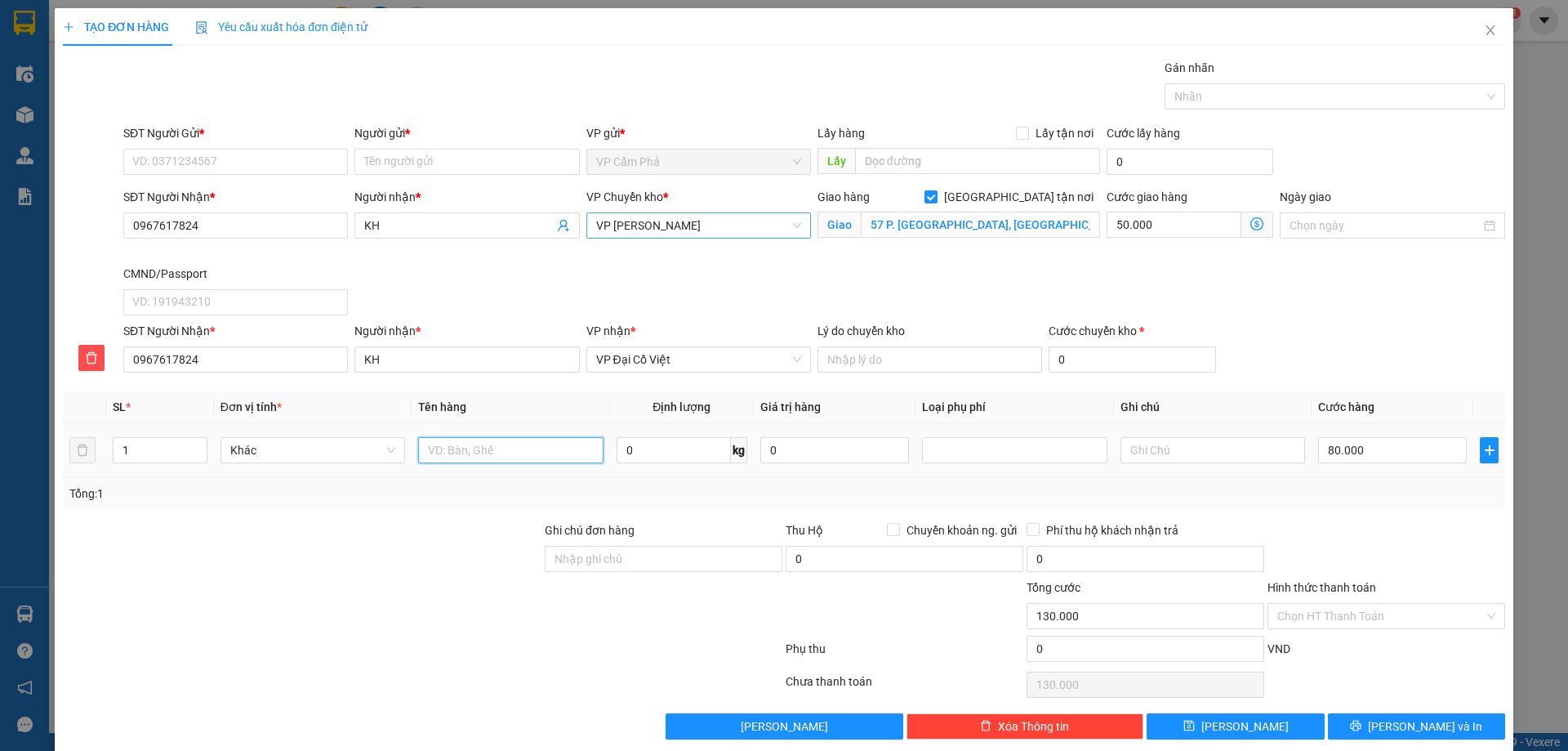
click at [513, 457] on input "text" at bounding box center [511, 450] width 184 height 26
type input "XỐP HẢI SẢN"
click at [614, 557] on input "Ghi chú đơn hàng" at bounding box center [663, 559] width 238 height 26
type input "SHIP GẤP"
click at [686, 449] on input "0" at bounding box center [674, 450] width 115 height 26
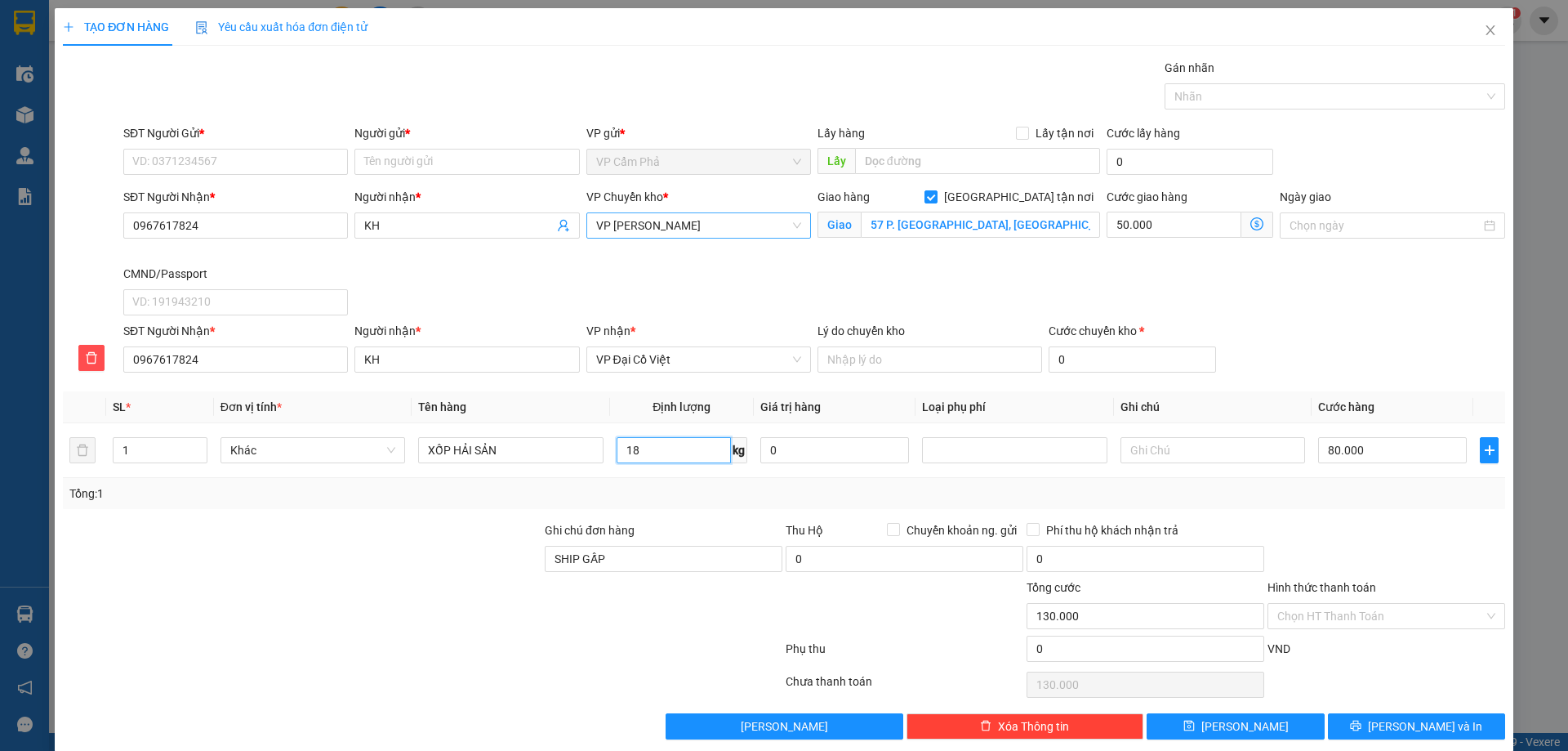
type input "18"
click at [914, 518] on div "Transit Pickup Surcharge Ids Transit Deliver Surcharge Ids Transit Deliver Surc…" at bounding box center [784, 399] width 1443 height 681
click at [1391, 736] on button "Lưu và In" at bounding box center [1417, 726] width 178 height 26
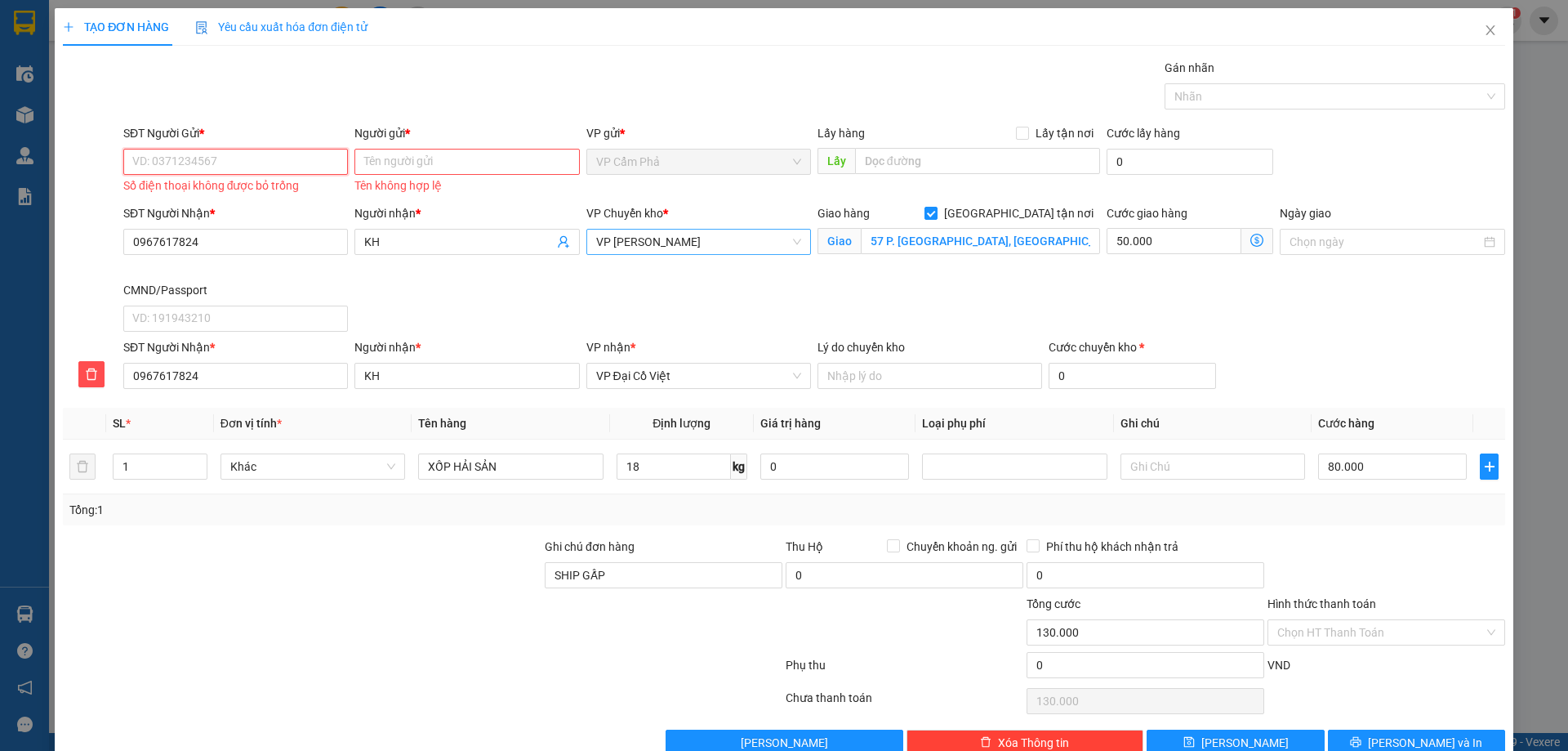
click at [282, 164] on input "SĐT Người Gửi *" at bounding box center [235, 161] width 224 height 26
type input "0348532239"
click at [378, 163] on input "Người gửi *" at bounding box center [466, 161] width 224 height 26
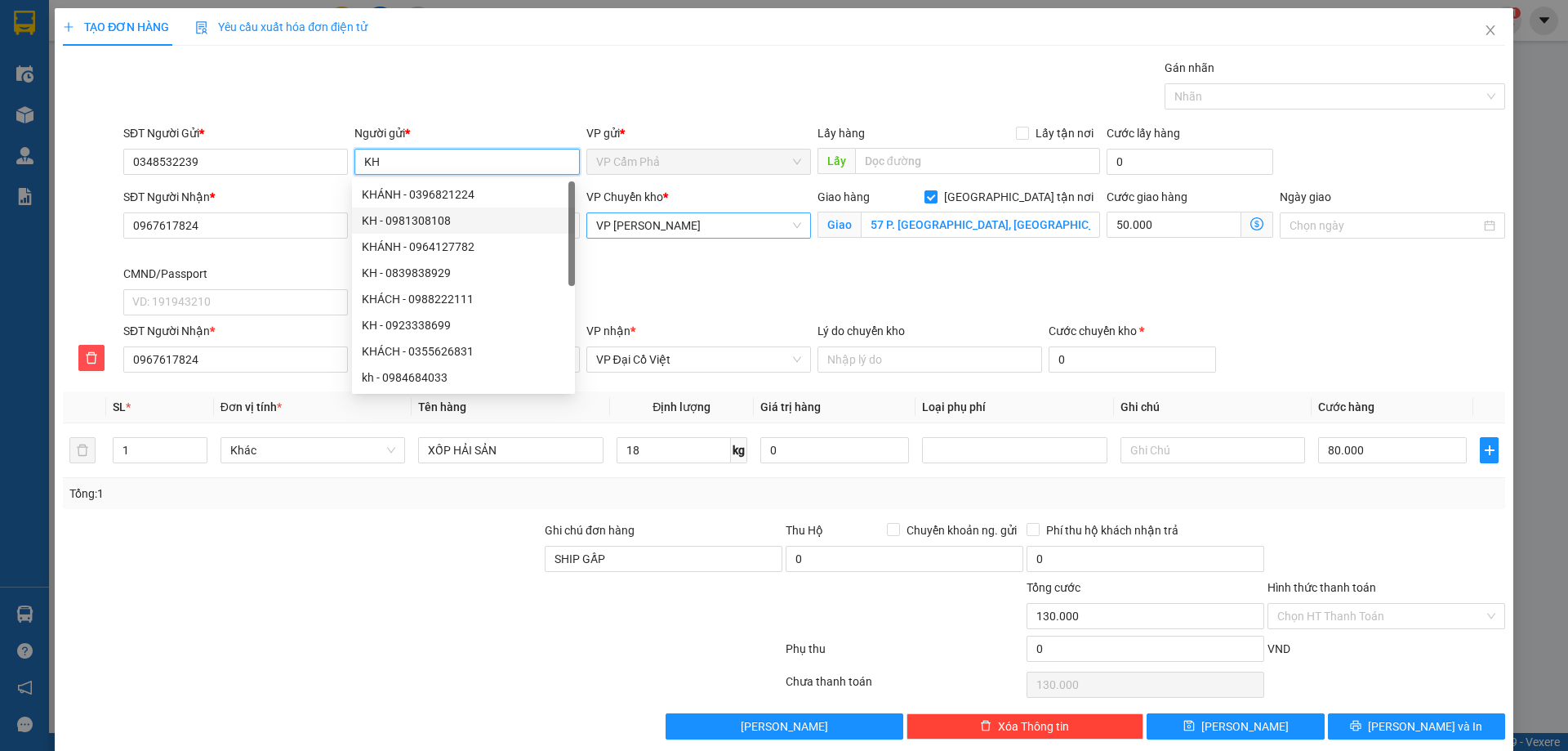
type input "KH"
click at [694, 260] on div "VP Chuyển kho * VP Cổ Linh" at bounding box center [699, 225] width 231 height 77
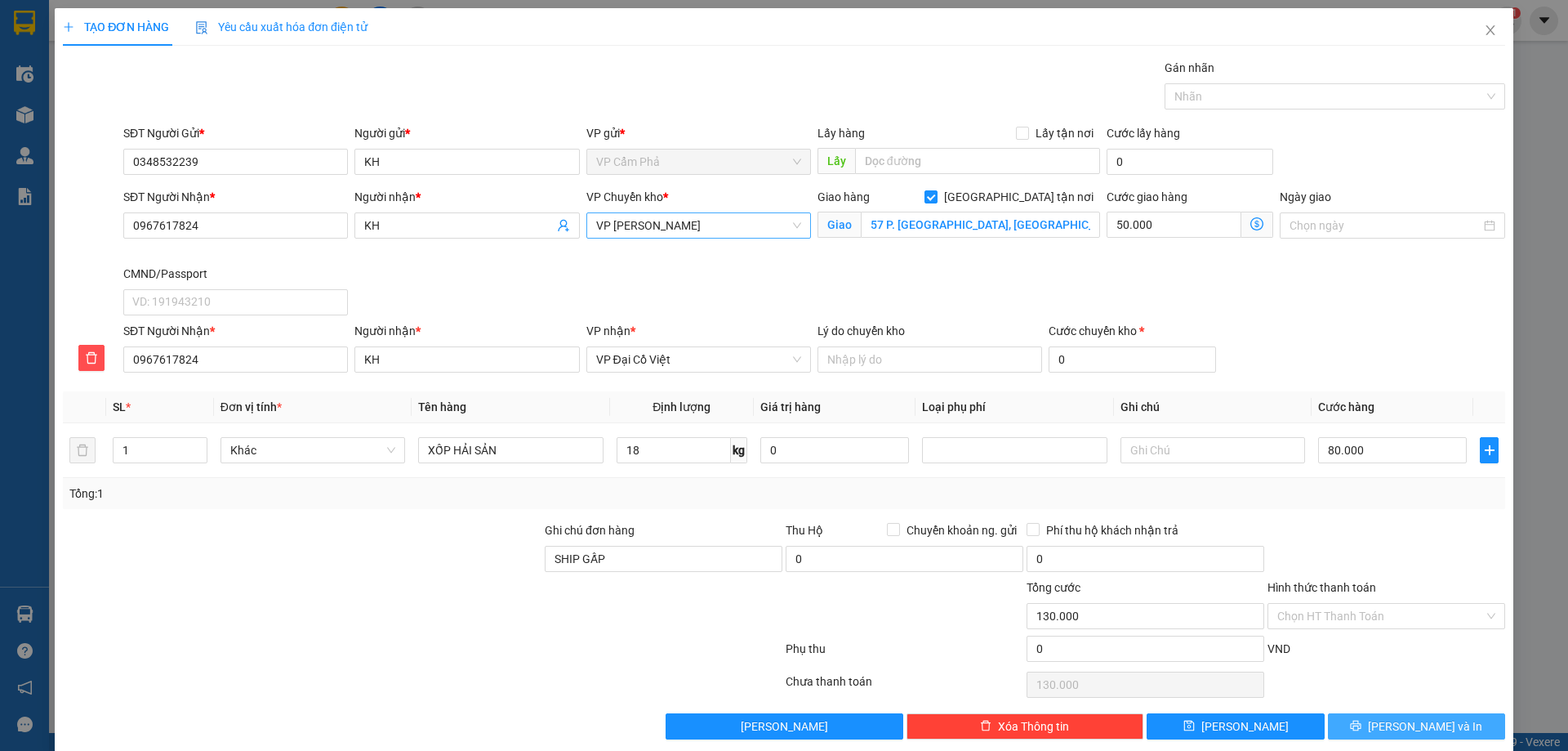
click at [1401, 731] on span "Lưu và In" at bounding box center [1425, 727] width 115 height 18
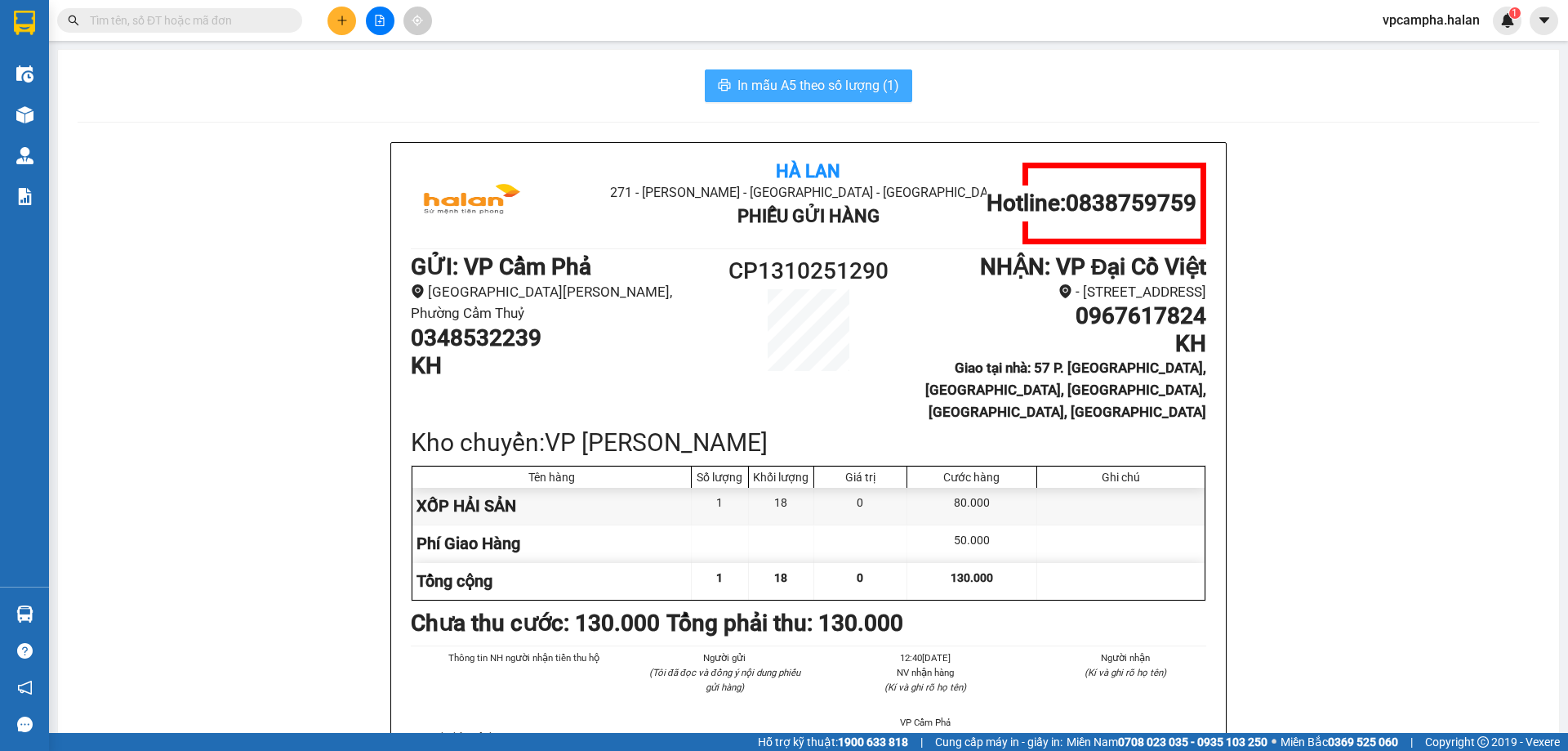
click at [852, 81] on span "In mẫu A5 theo số lượng (1)" at bounding box center [818, 85] width 162 height 20
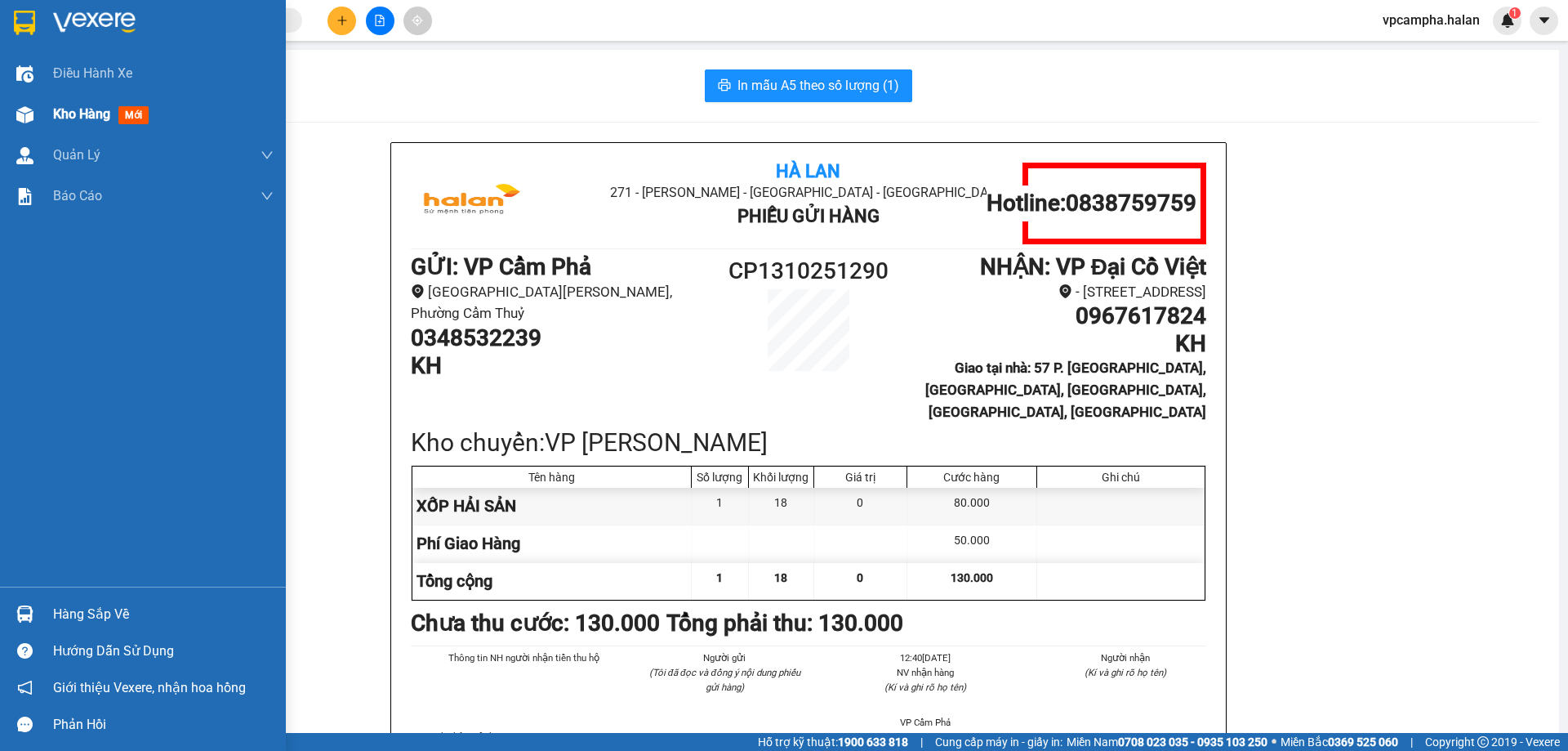
click at [118, 116] on div "Kho hàng mới" at bounding box center [104, 114] width 102 height 20
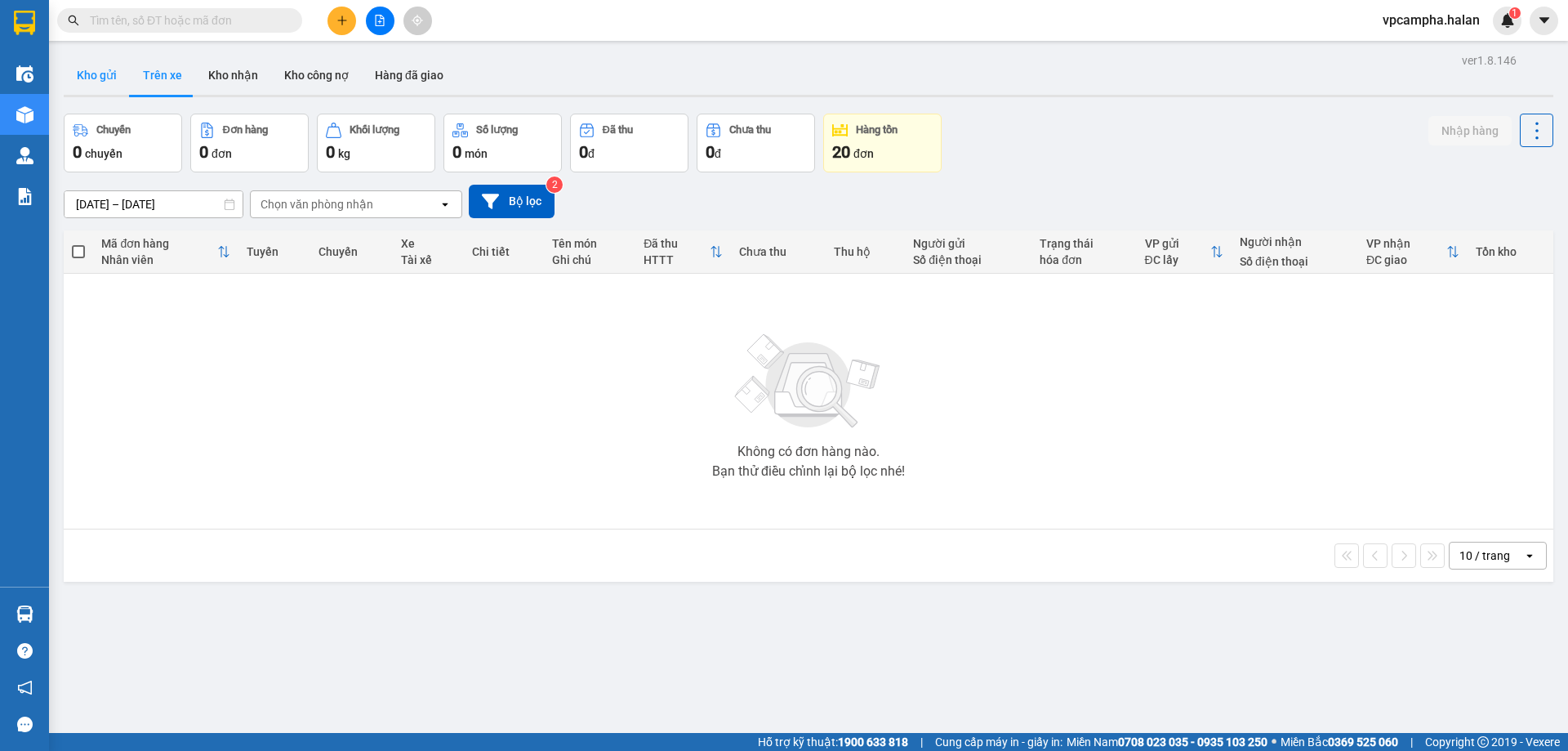
click at [109, 79] on button "Kho gửi" at bounding box center [97, 75] width 66 height 39
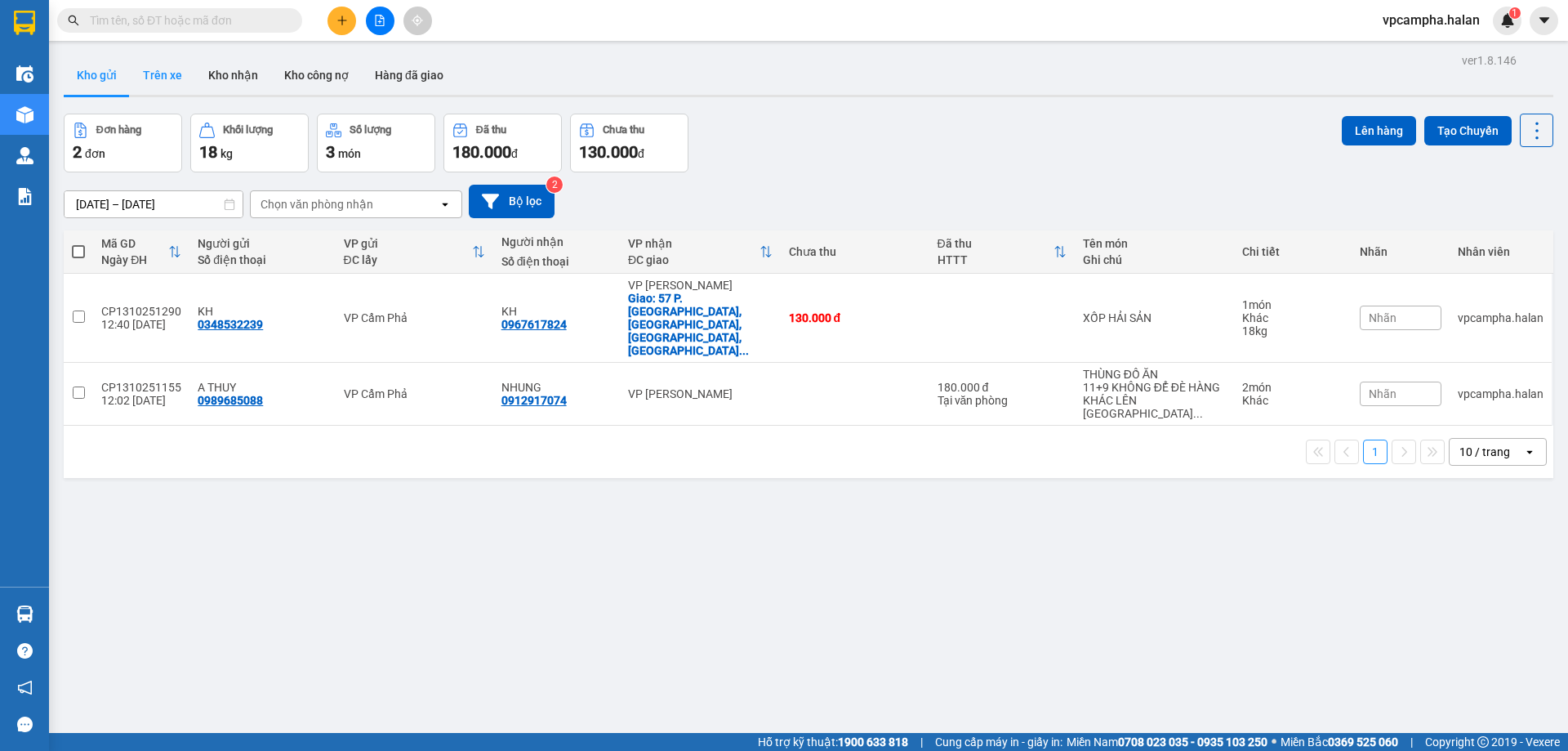
click at [182, 73] on button "Trên xe" at bounding box center [162, 75] width 65 height 39
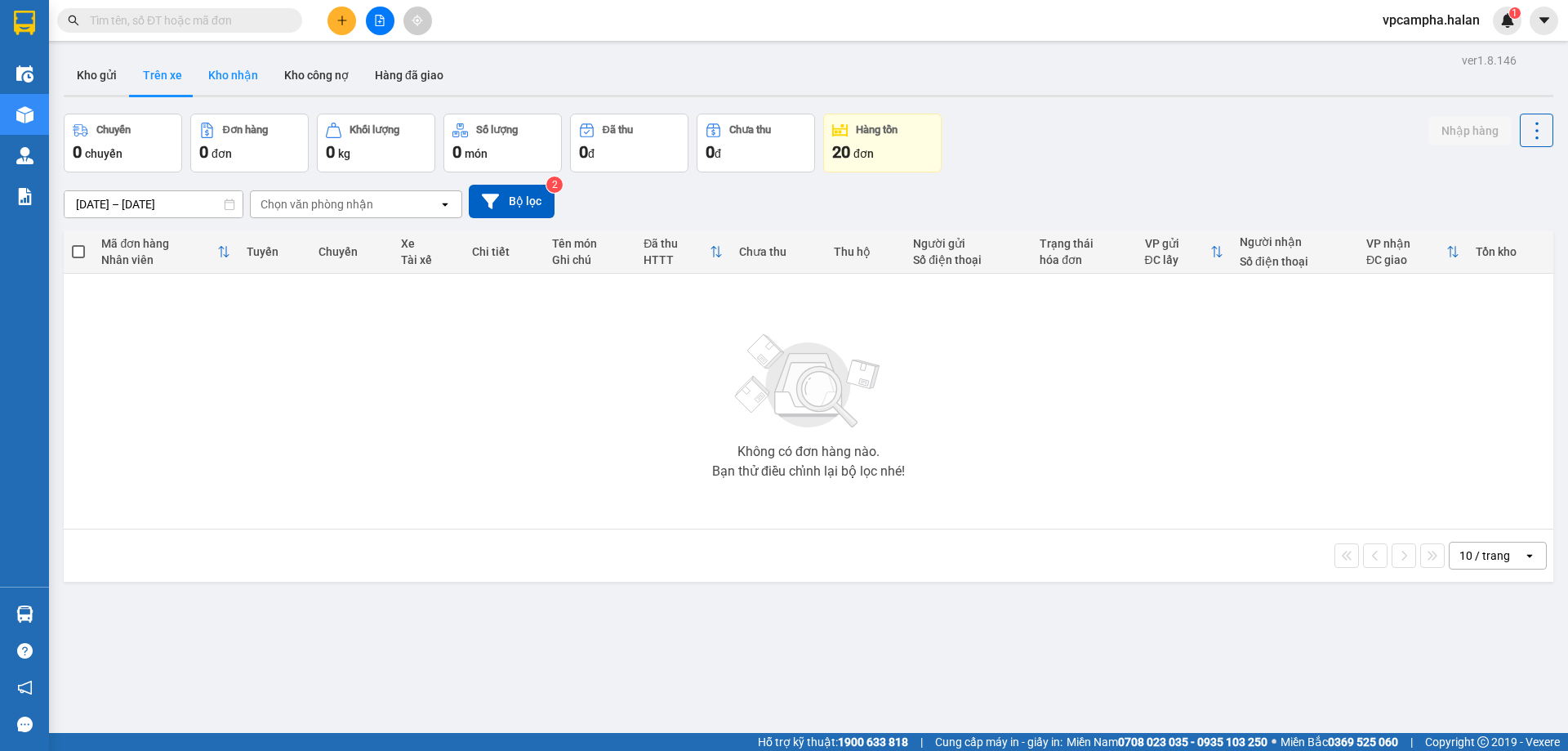
click at [230, 83] on button "Kho nhận" at bounding box center [233, 75] width 76 height 39
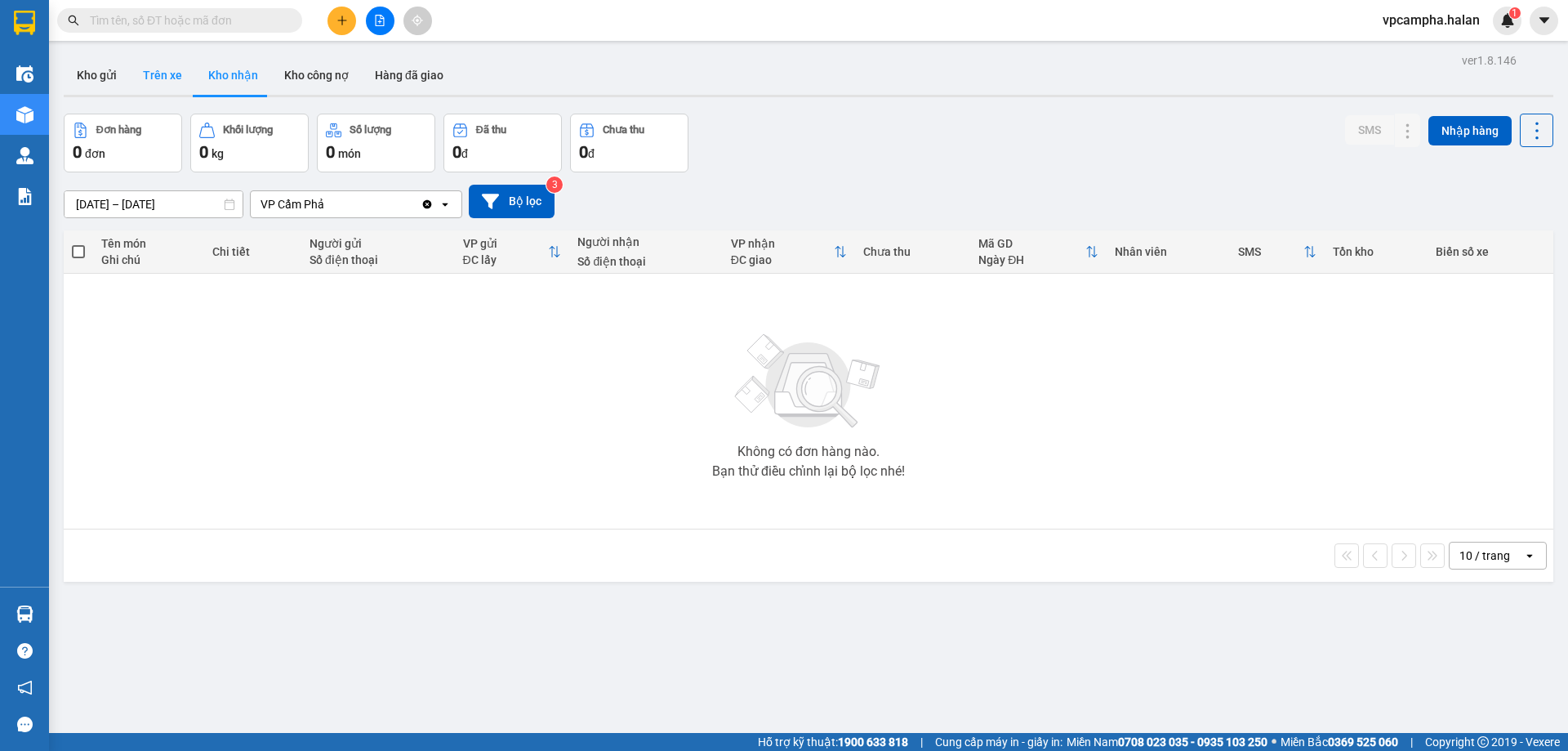
click at [170, 81] on button "Trên xe" at bounding box center [162, 75] width 65 height 39
type input "05/02/2012 – 13/10/2025"
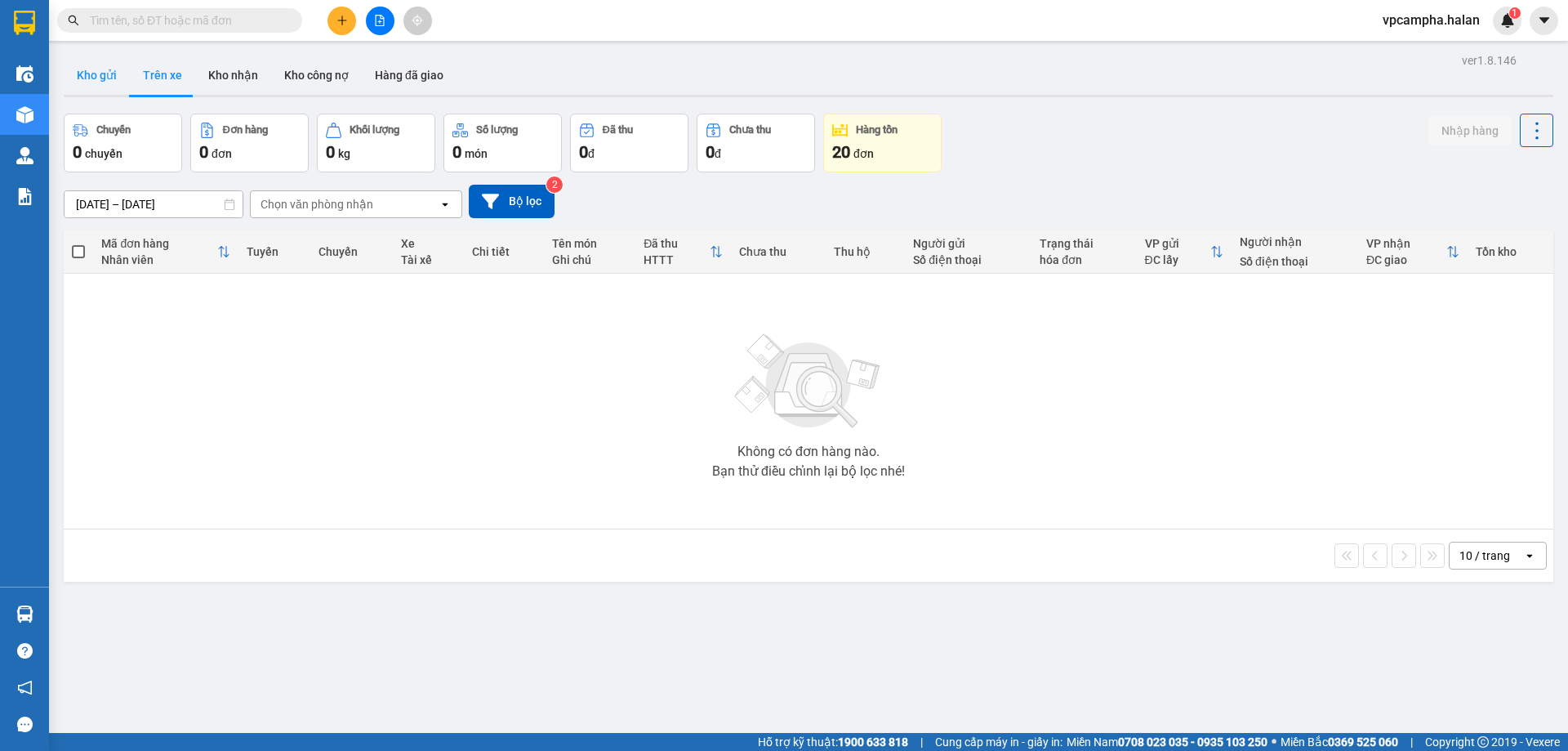
click at [99, 77] on button "Kho gửi" at bounding box center [97, 75] width 66 height 39
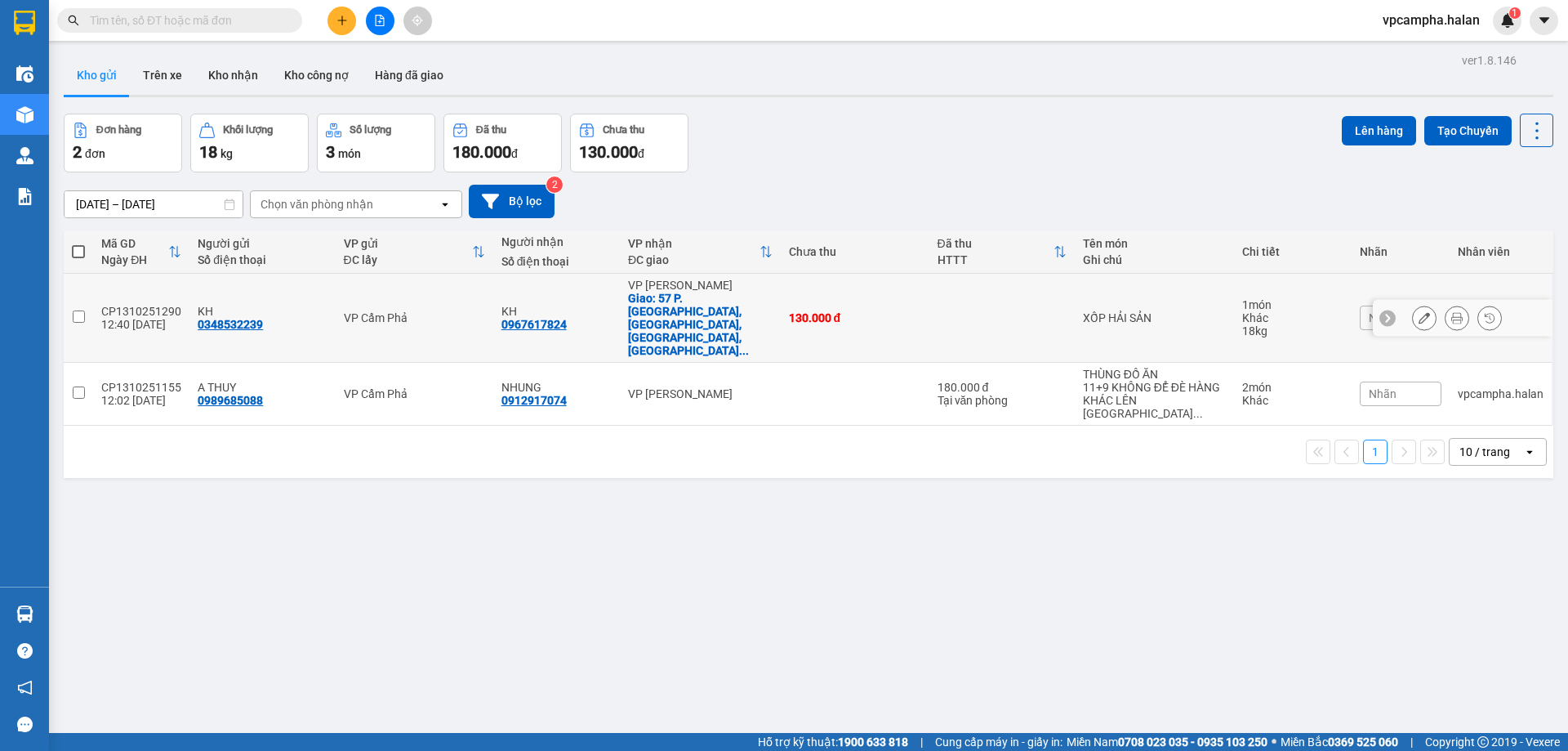
click at [82, 311] on input "checkbox" at bounding box center [79, 317] width 13 height 13
checkbox input "true"
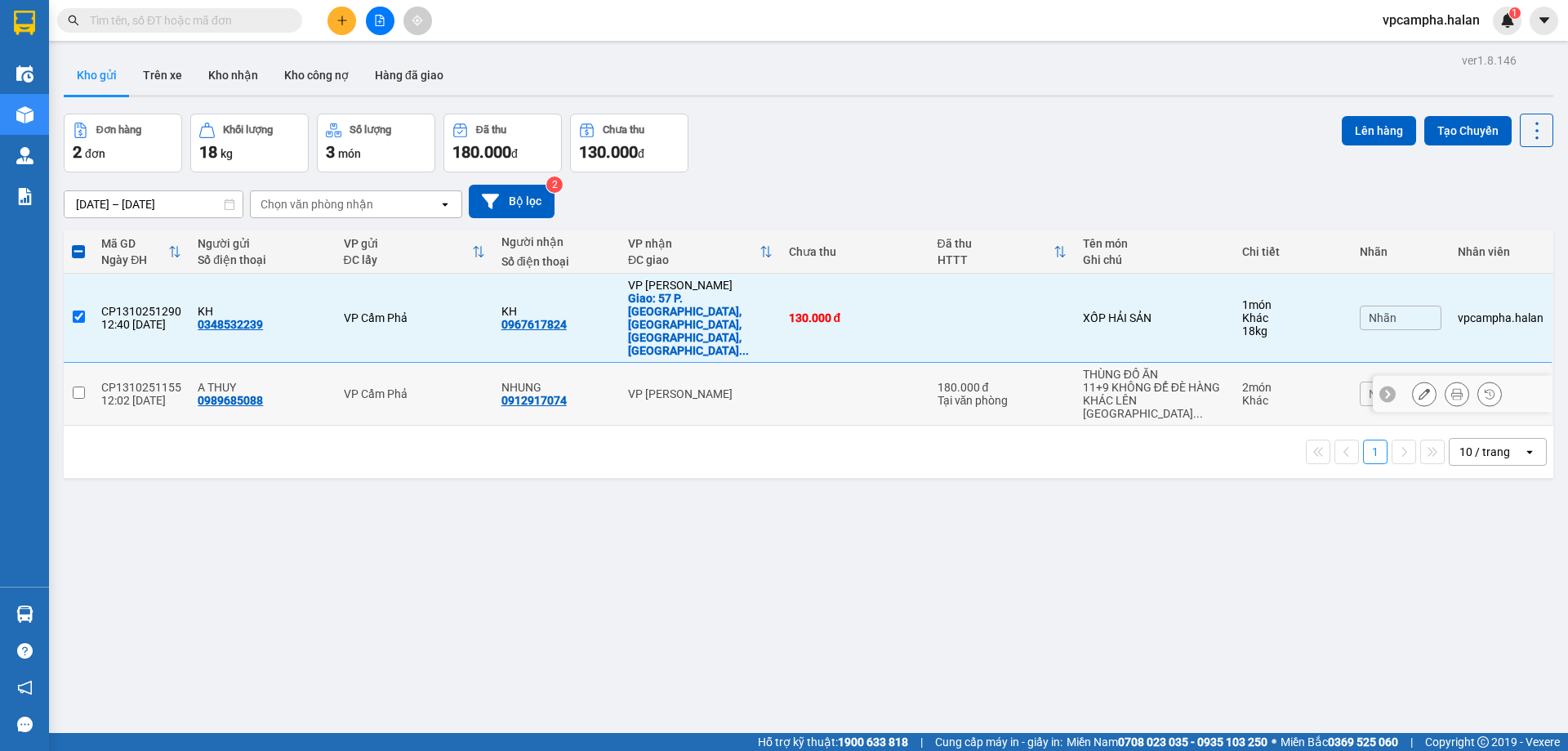
click at [77, 362] on td at bounding box center [79, 393] width 29 height 63
checkbox input "true"
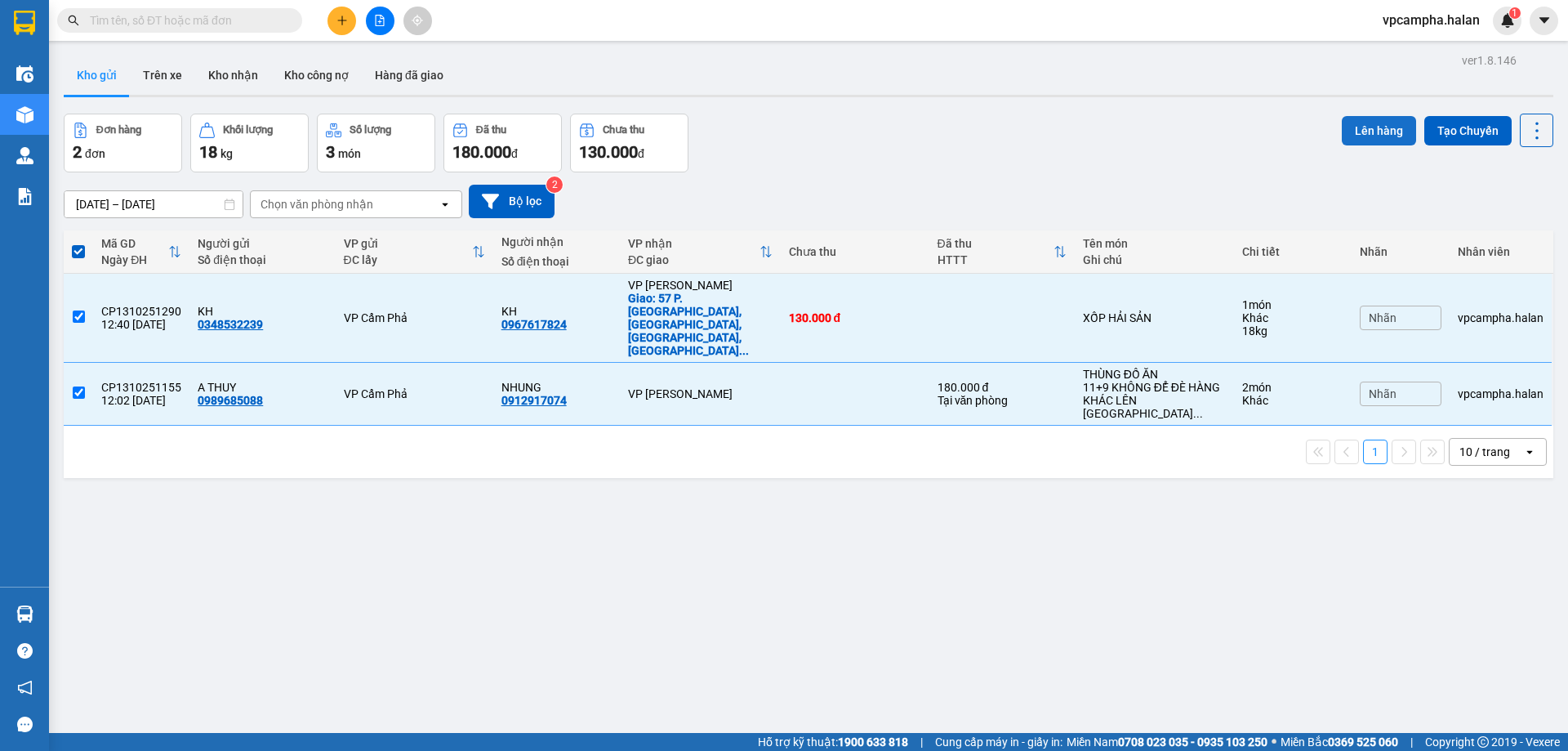
click at [1379, 134] on button "Lên hàng" at bounding box center [1379, 130] width 75 height 29
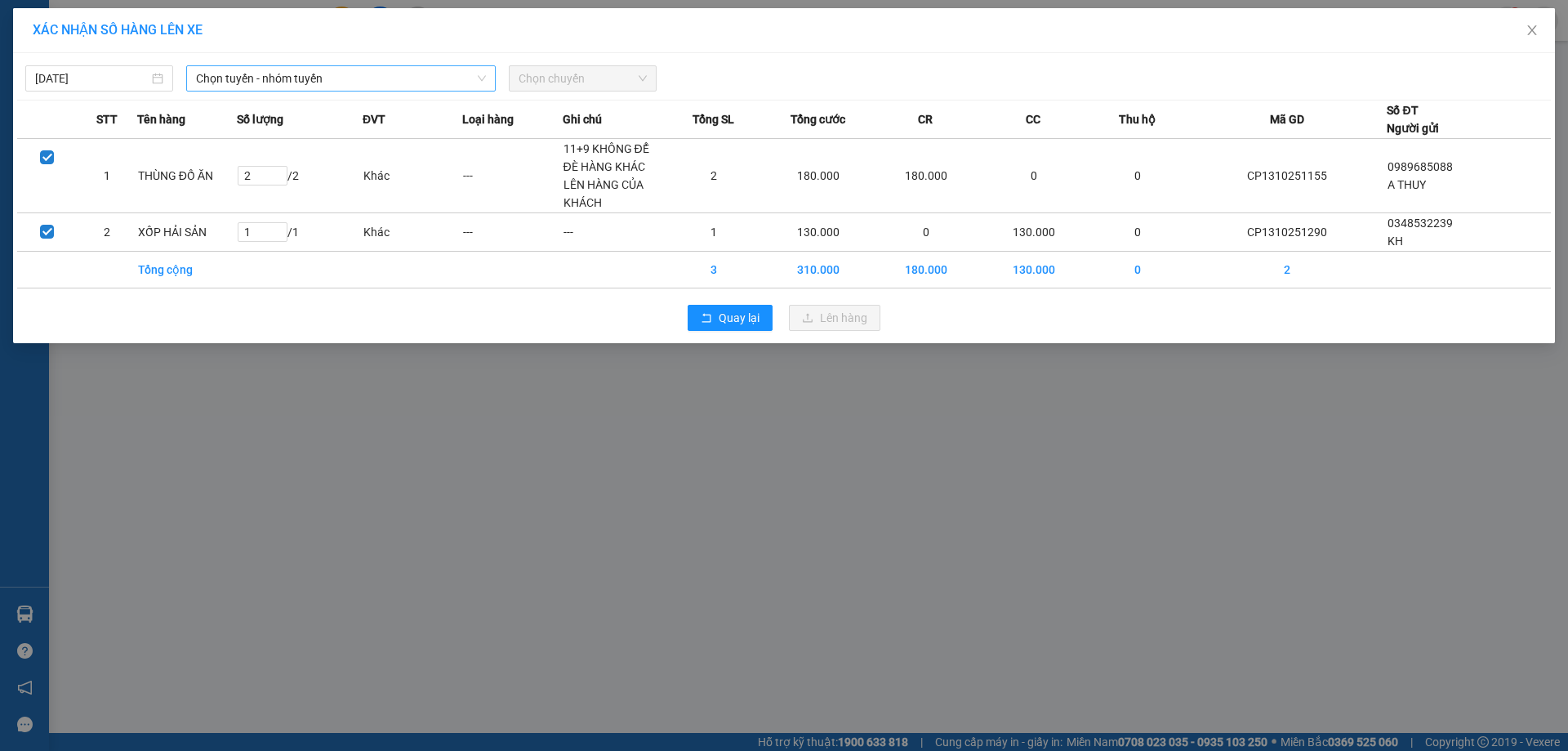
click at [336, 79] on span "Chọn tuyến - nhóm tuyến" at bounding box center [341, 78] width 290 height 24
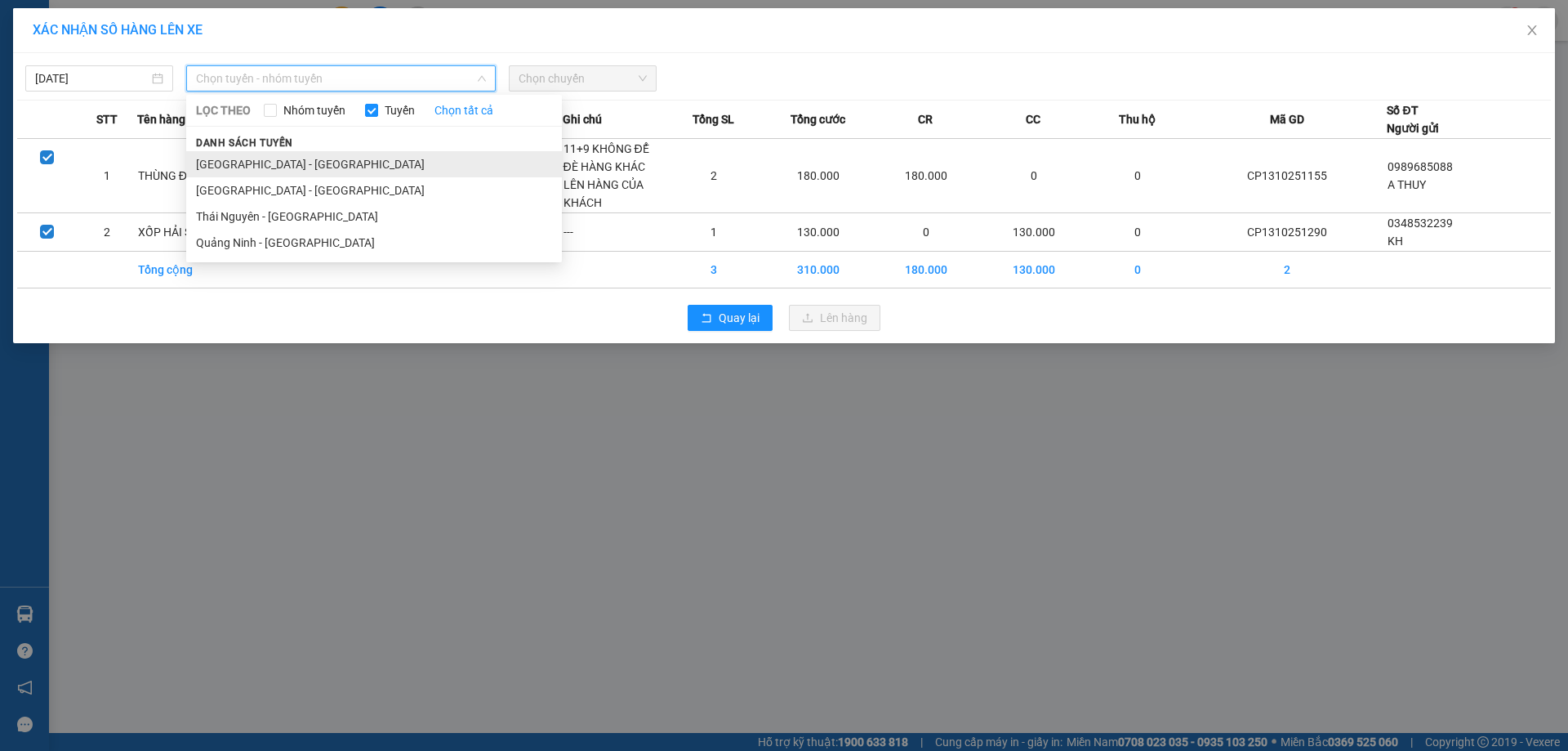
click at [338, 165] on li "Hà Nội - Quảng Ninh" at bounding box center [374, 164] width 376 height 26
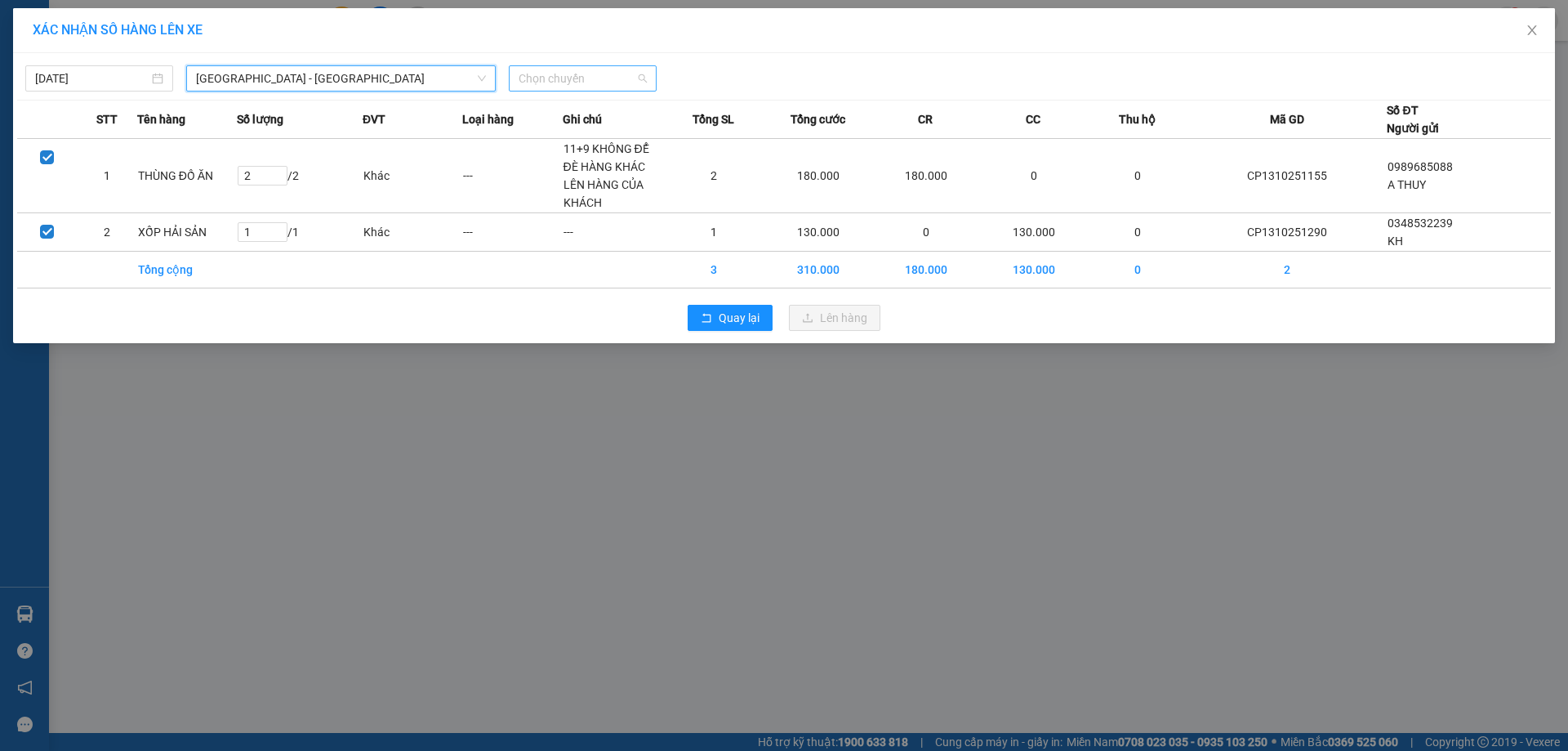
click at [630, 86] on span "Chọn chuyến" at bounding box center [583, 78] width 128 height 24
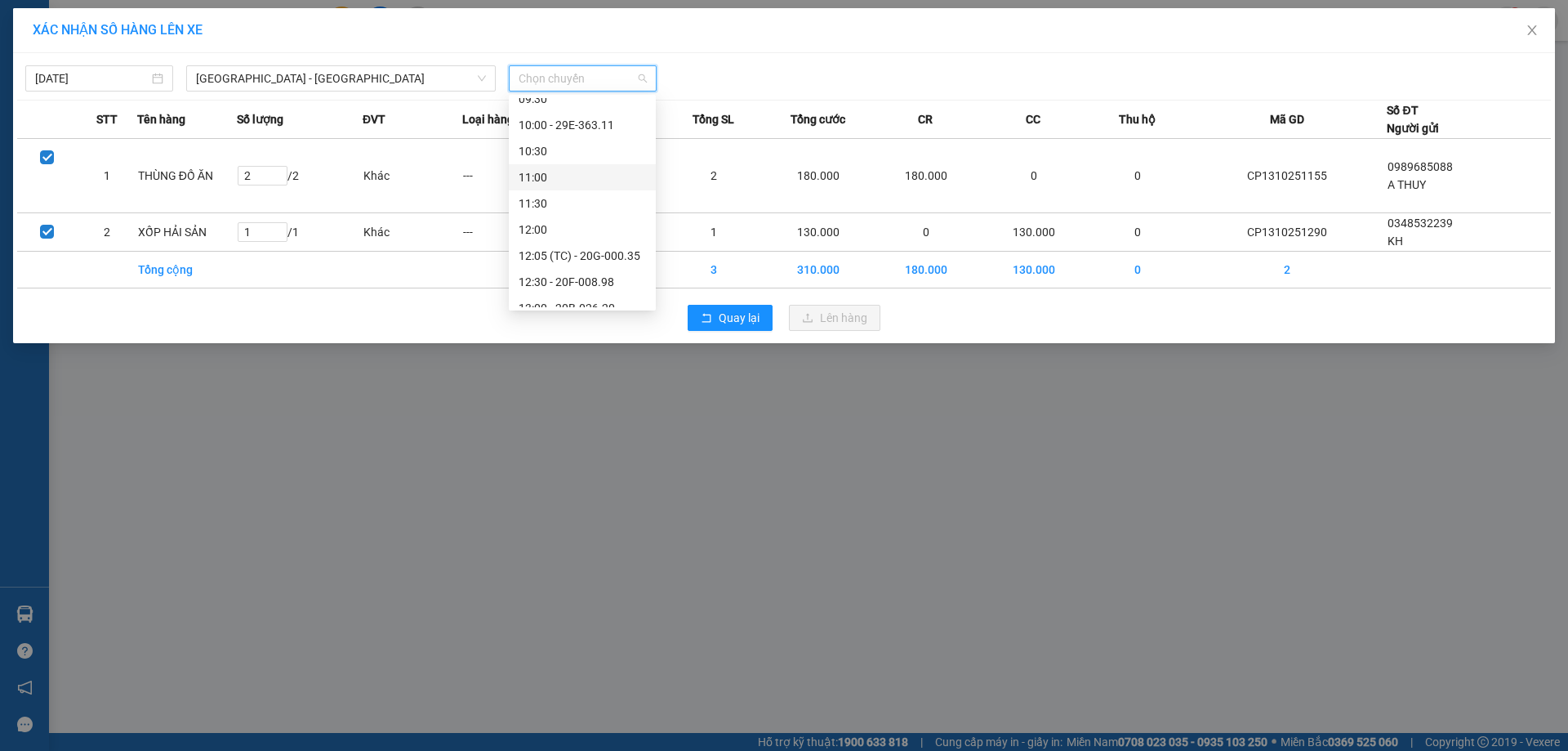
scroll to position [491, 0]
click at [563, 198] on div "14:00" at bounding box center [582, 196] width 127 height 18
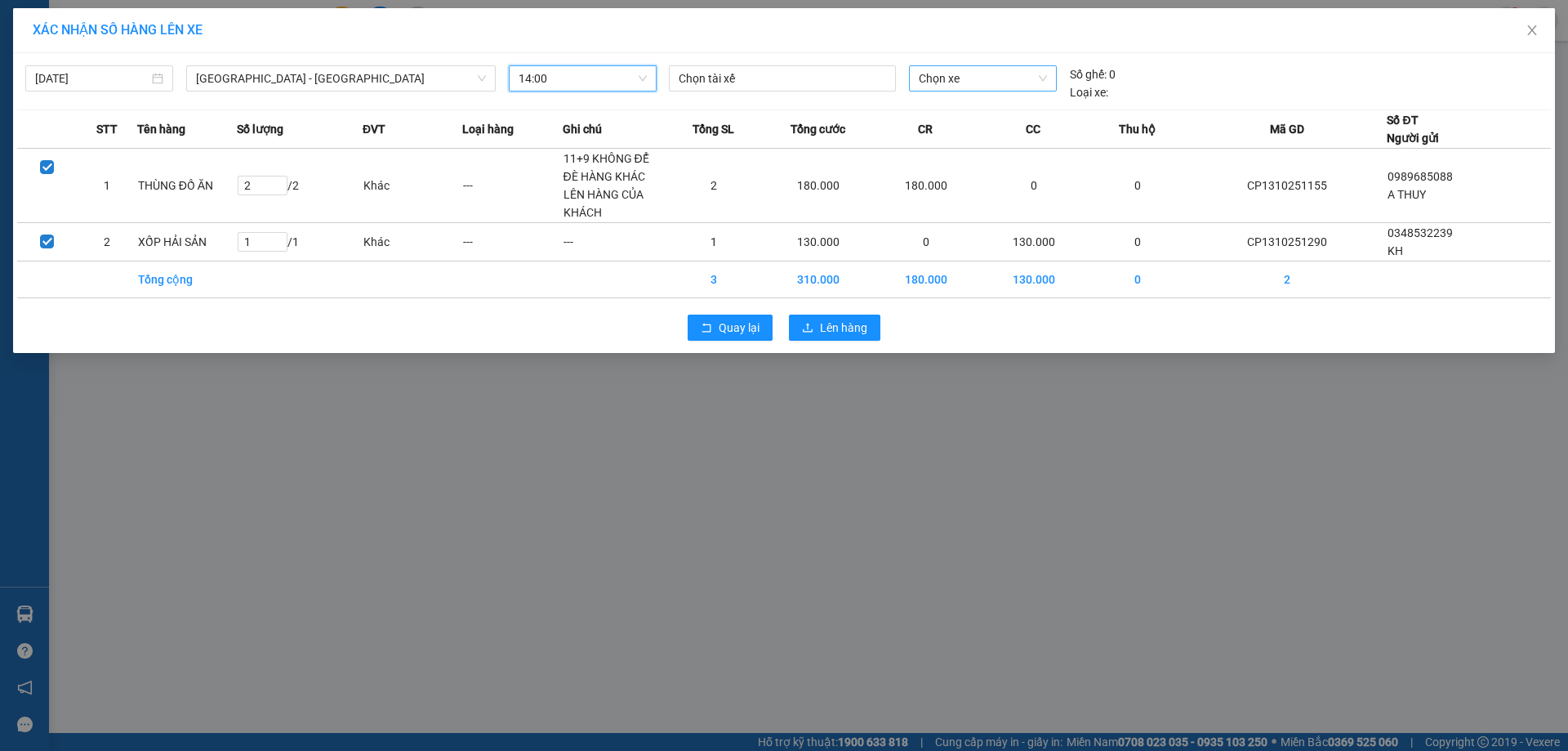
click at [970, 83] on span "Chọn xe" at bounding box center [982, 78] width 127 height 24
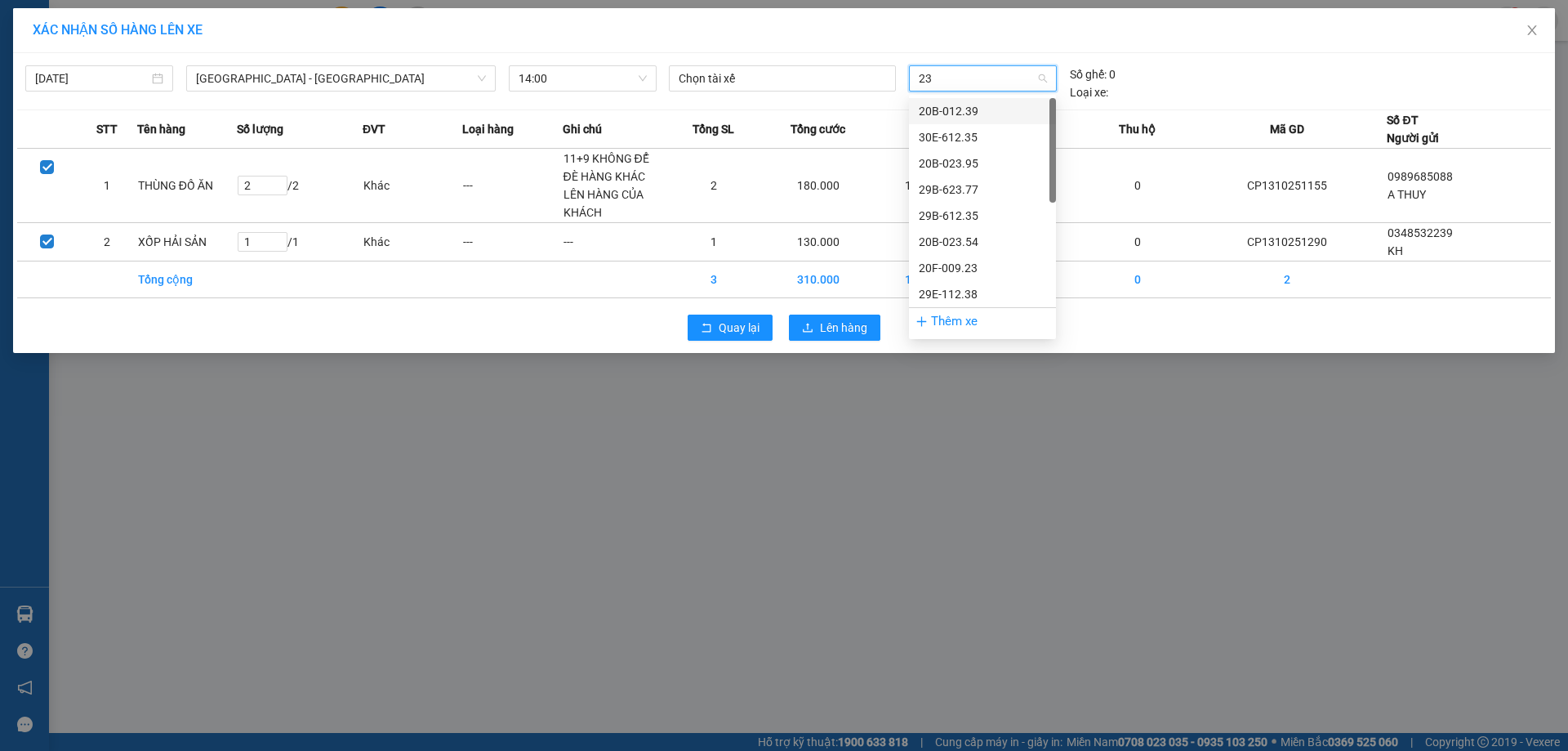
type input "238"
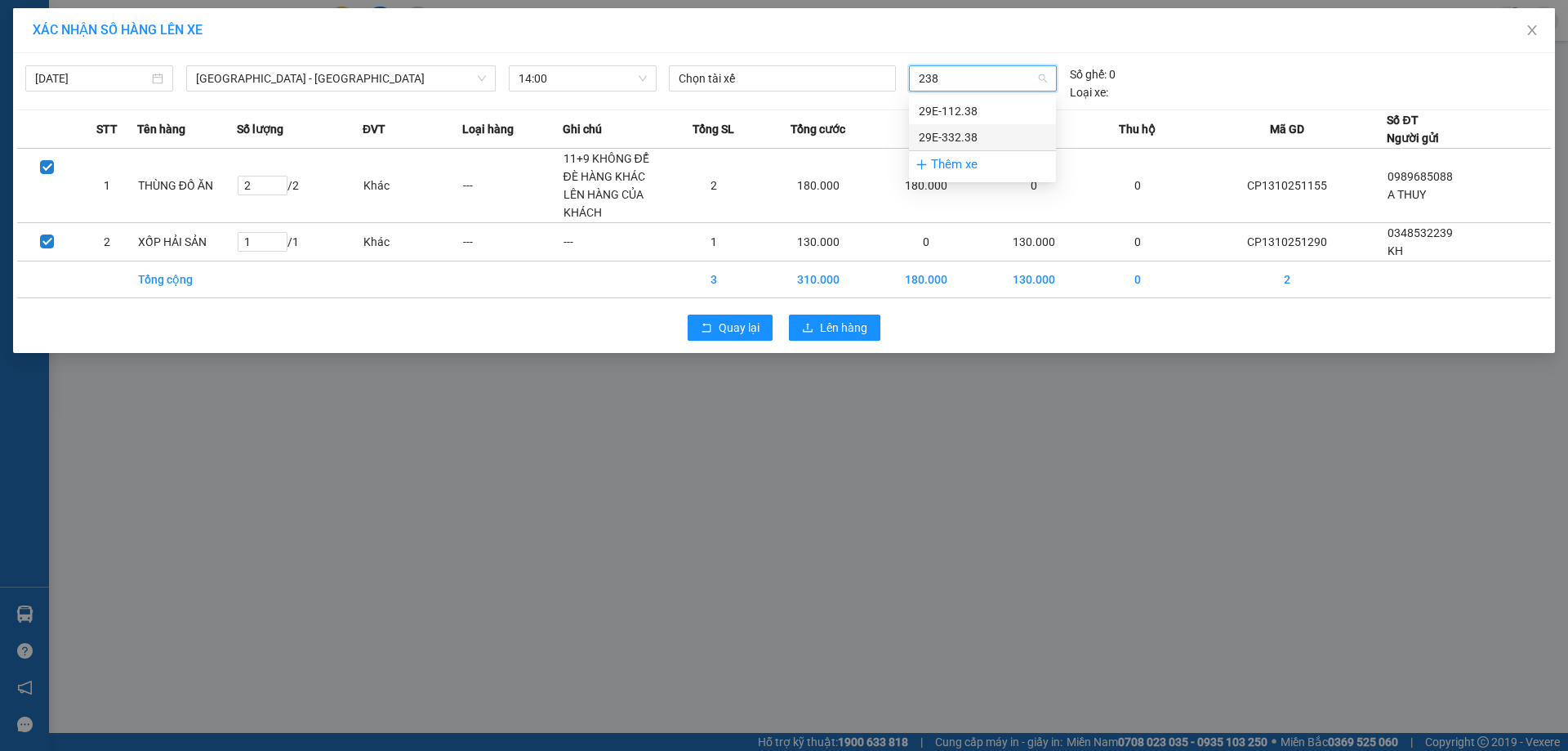
click at [1026, 141] on div "29E-332.38" at bounding box center [982, 137] width 127 height 18
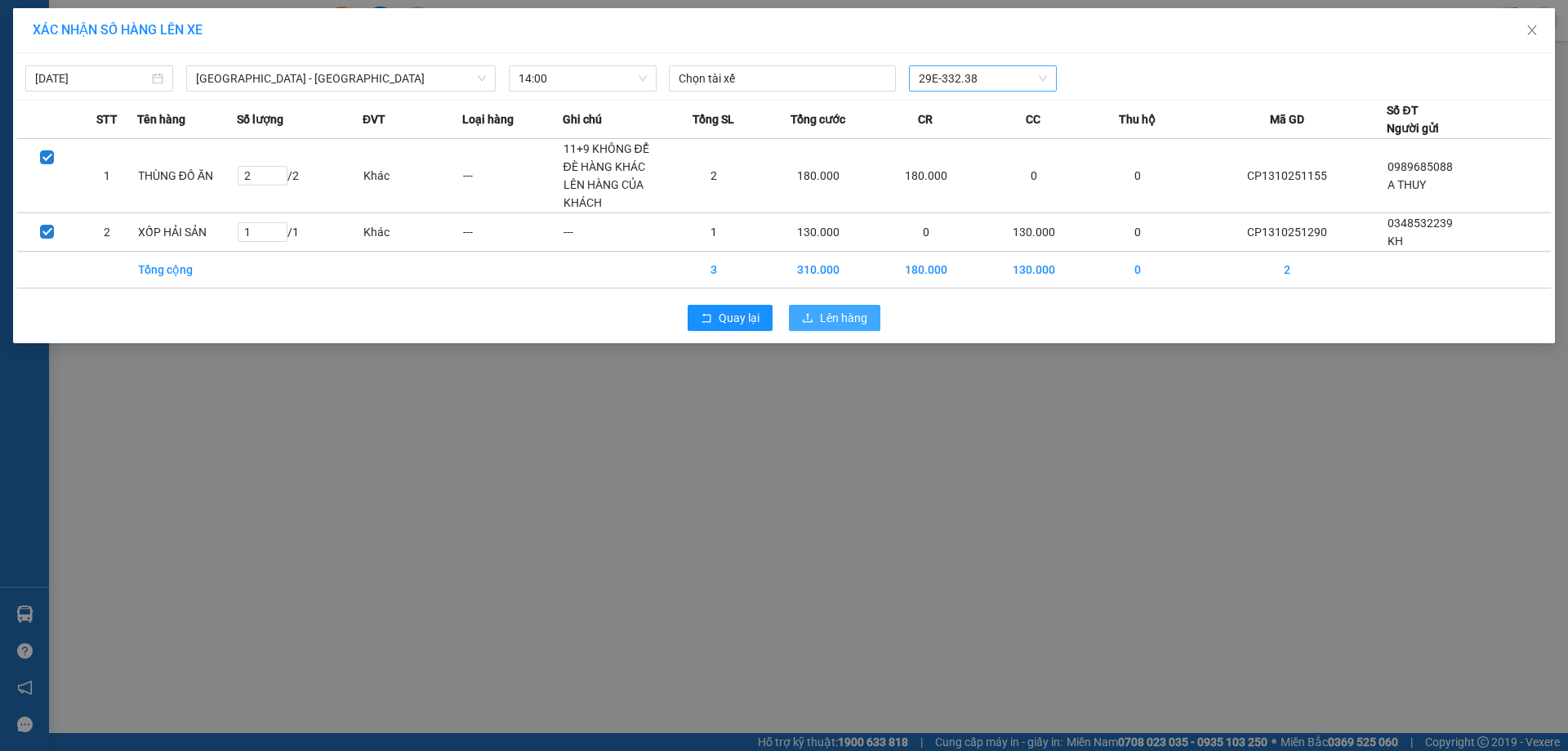
click at [824, 317] on span "Lên hàng" at bounding box center [844, 318] width 48 height 18
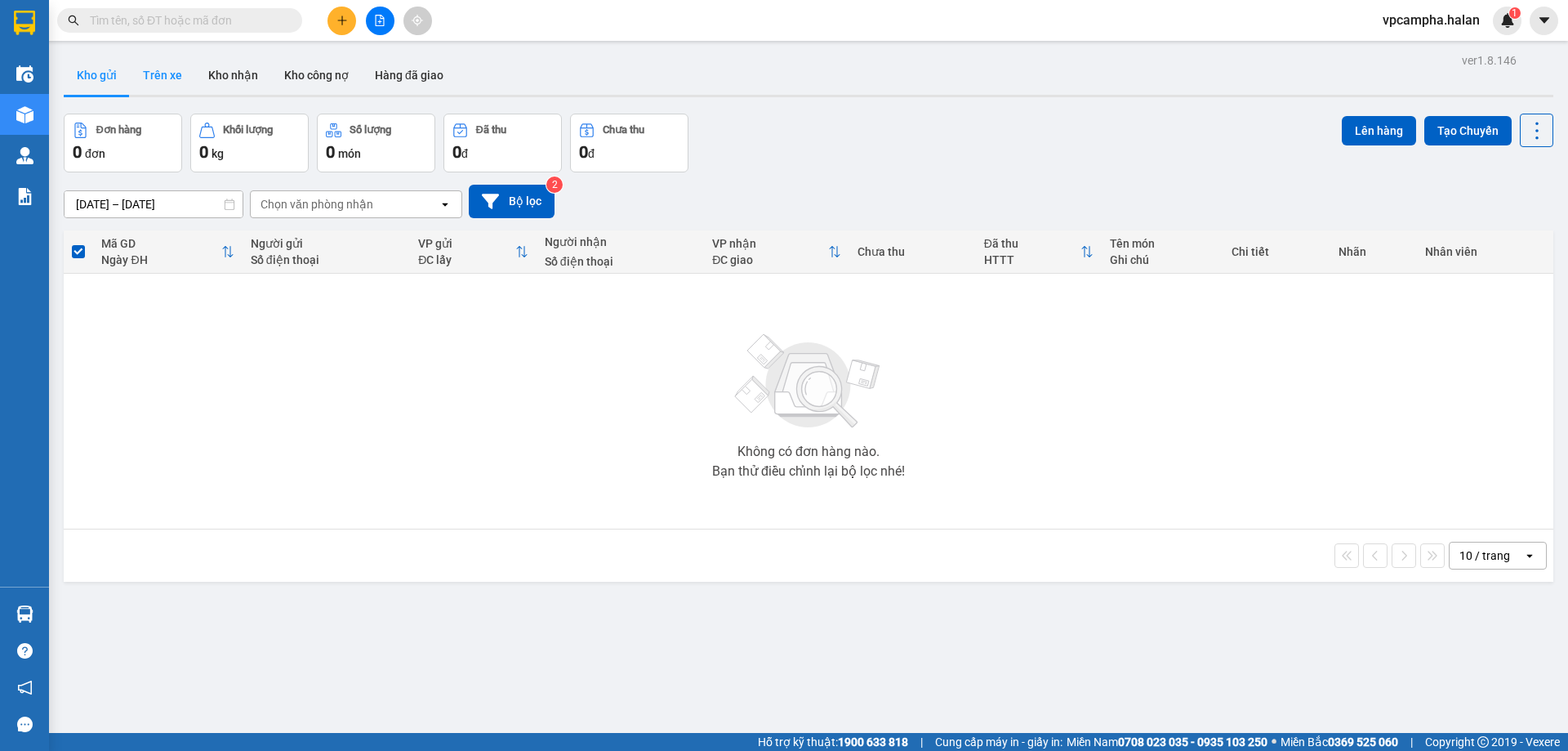
click at [167, 75] on button "Trên xe" at bounding box center [162, 75] width 65 height 39
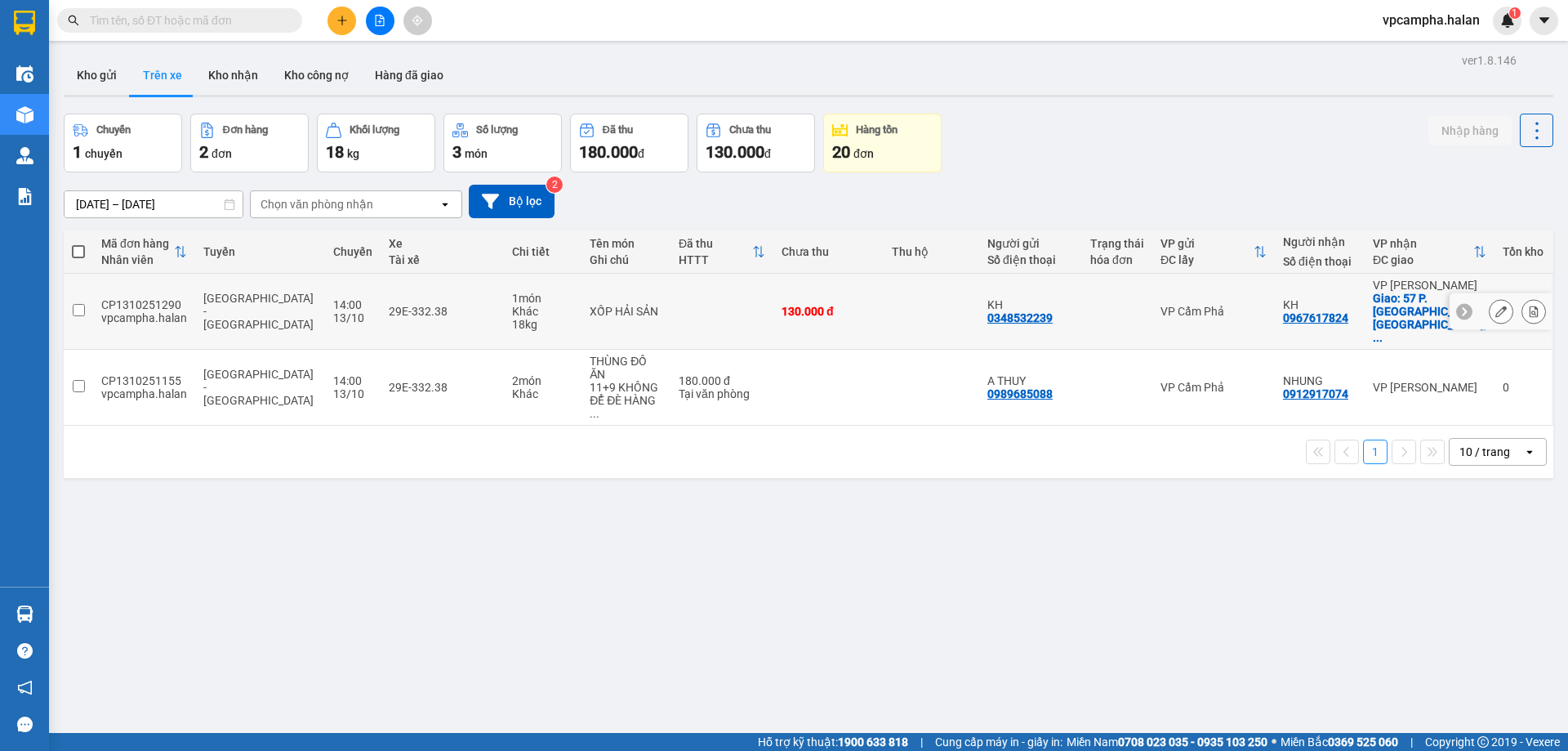
click at [78, 304] on input "checkbox" at bounding box center [79, 310] width 13 height 13
checkbox input "true"
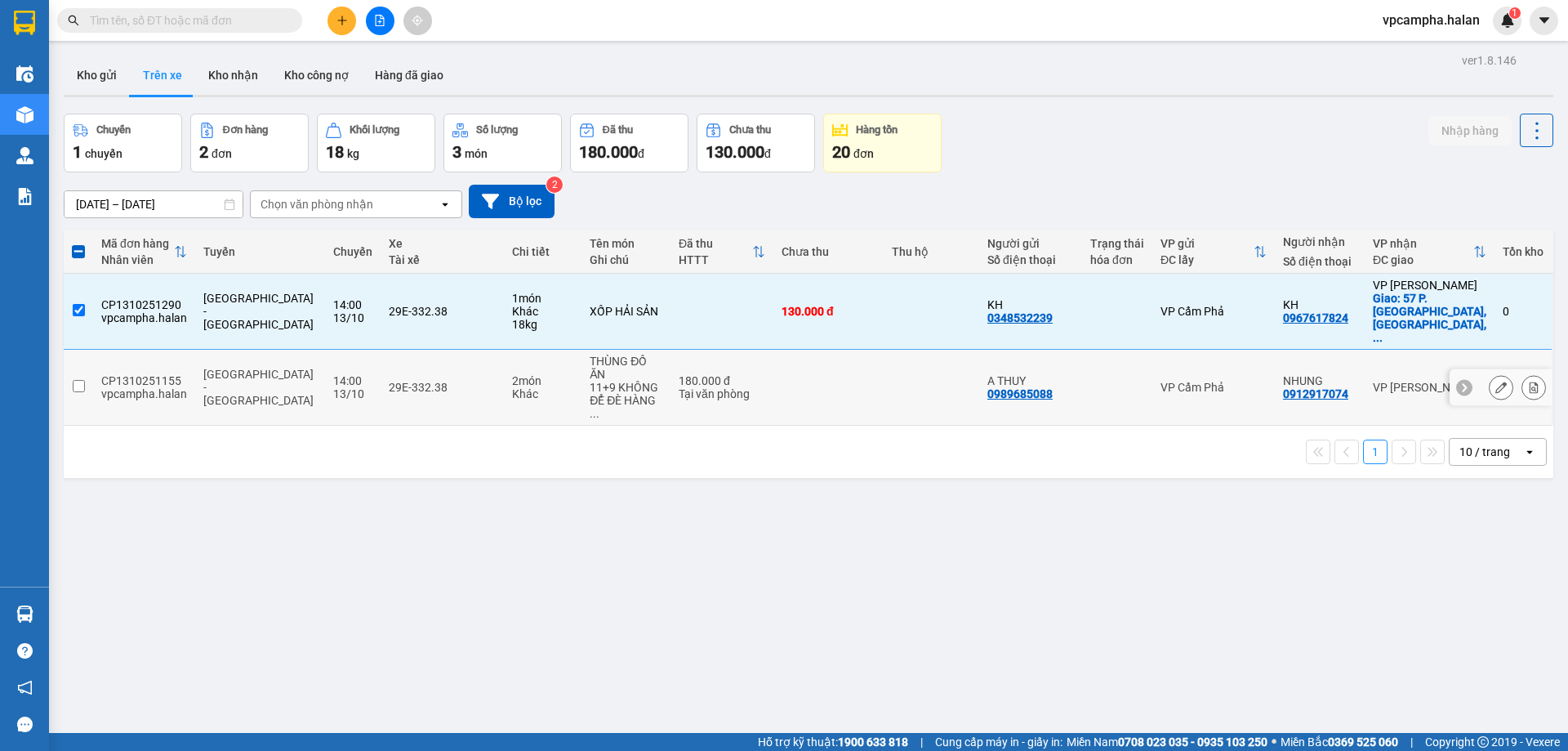
click at [82, 380] on input "checkbox" at bounding box center [79, 386] width 13 height 13
checkbox input "true"
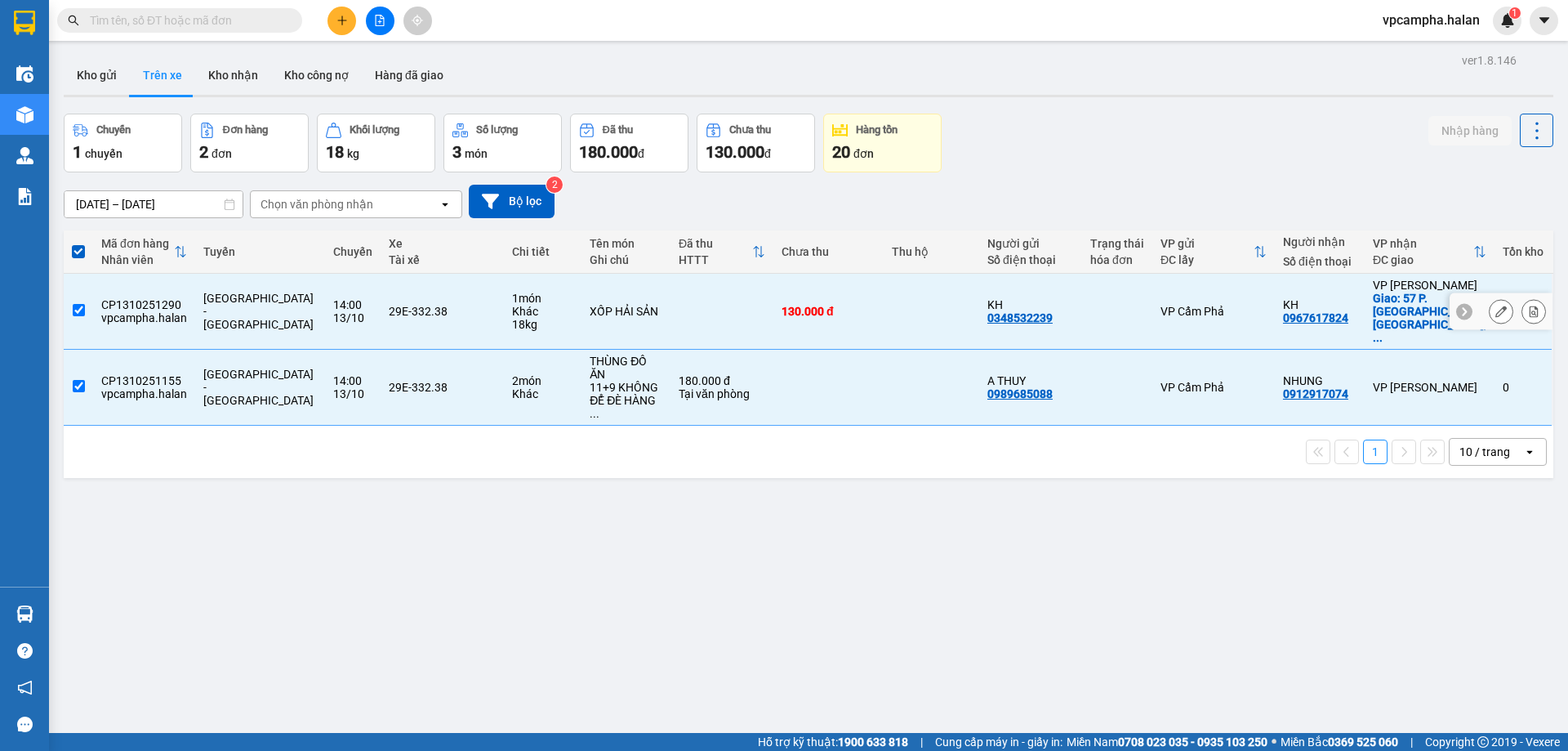
click at [82, 304] on input "checkbox" at bounding box center [79, 310] width 13 height 13
checkbox input "false"
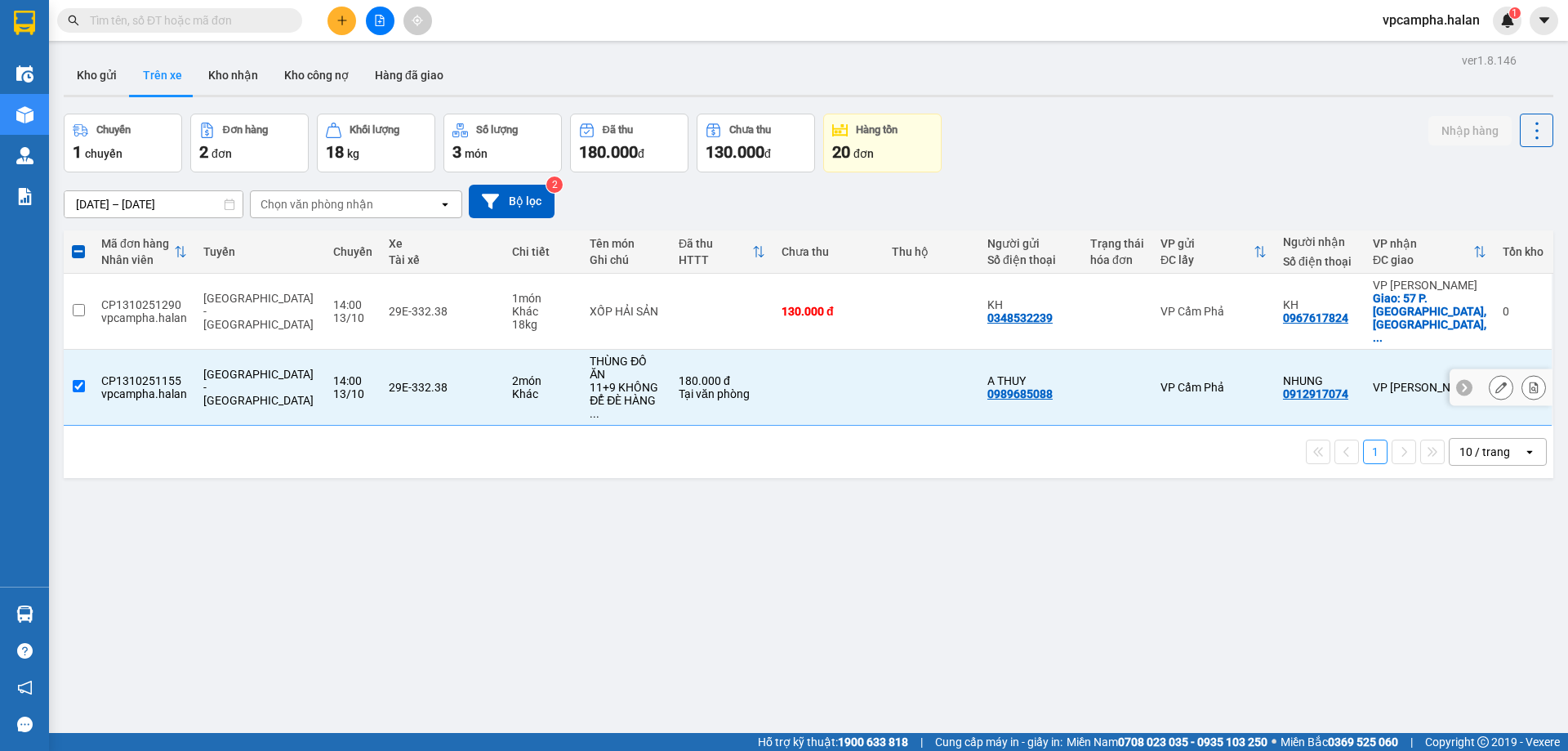
click at [84, 350] on td at bounding box center [79, 388] width 29 height 76
checkbox input "false"
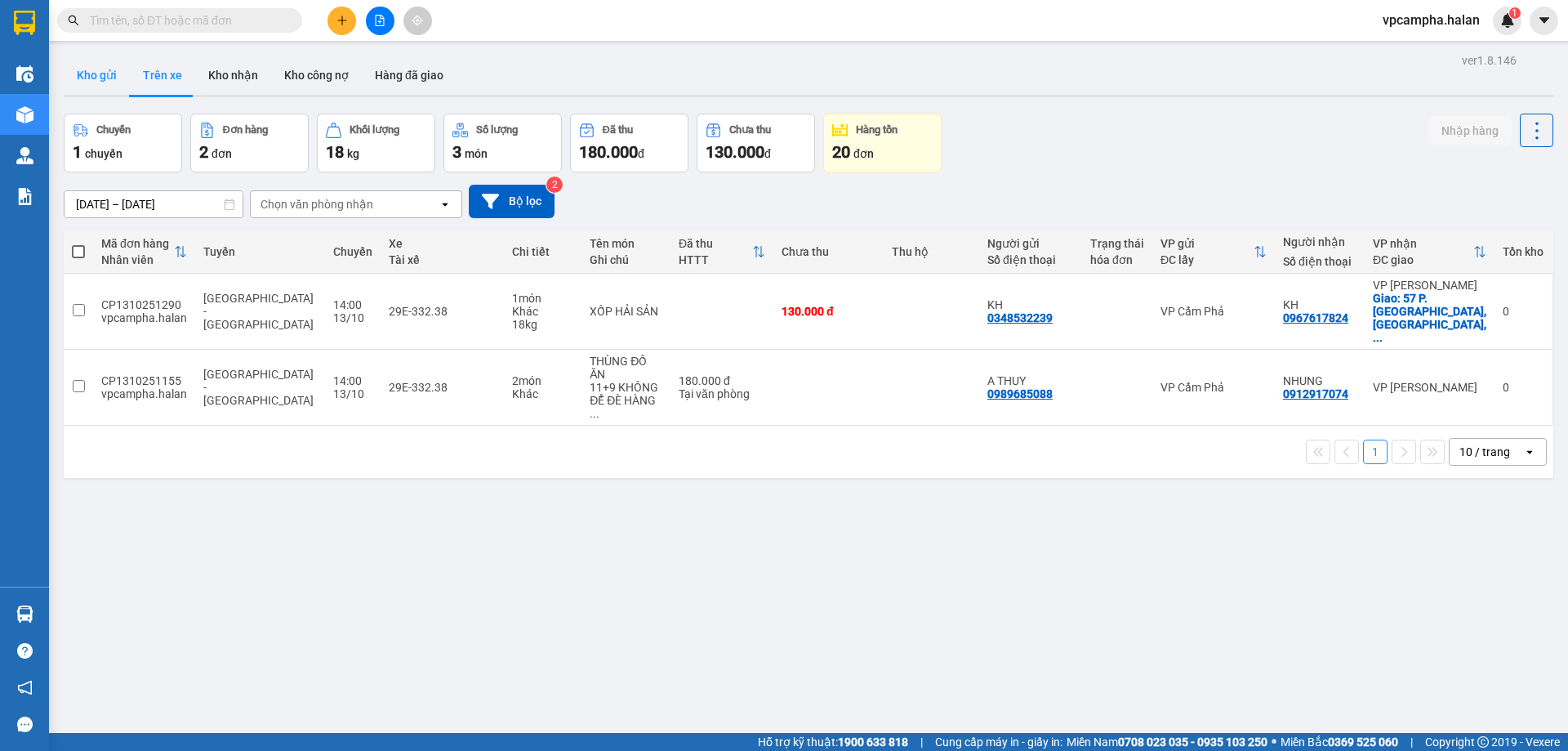
click at [100, 70] on button "Kho gửi" at bounding box center [97, 75] width 66 height 39
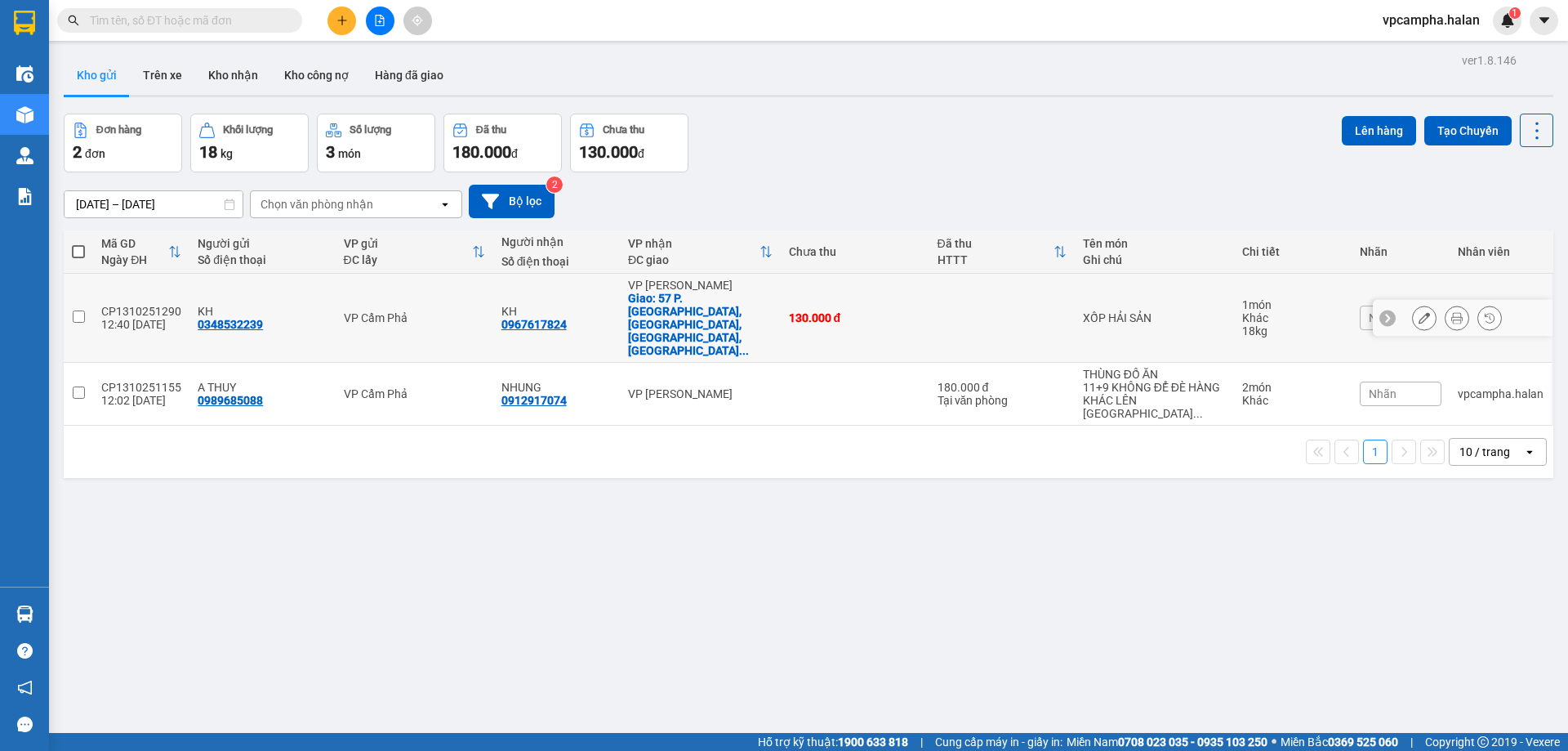
click at [75, 311] on input "checkbox" at bounding box center [79, 317] width 13 height 13
checkbox input "true"
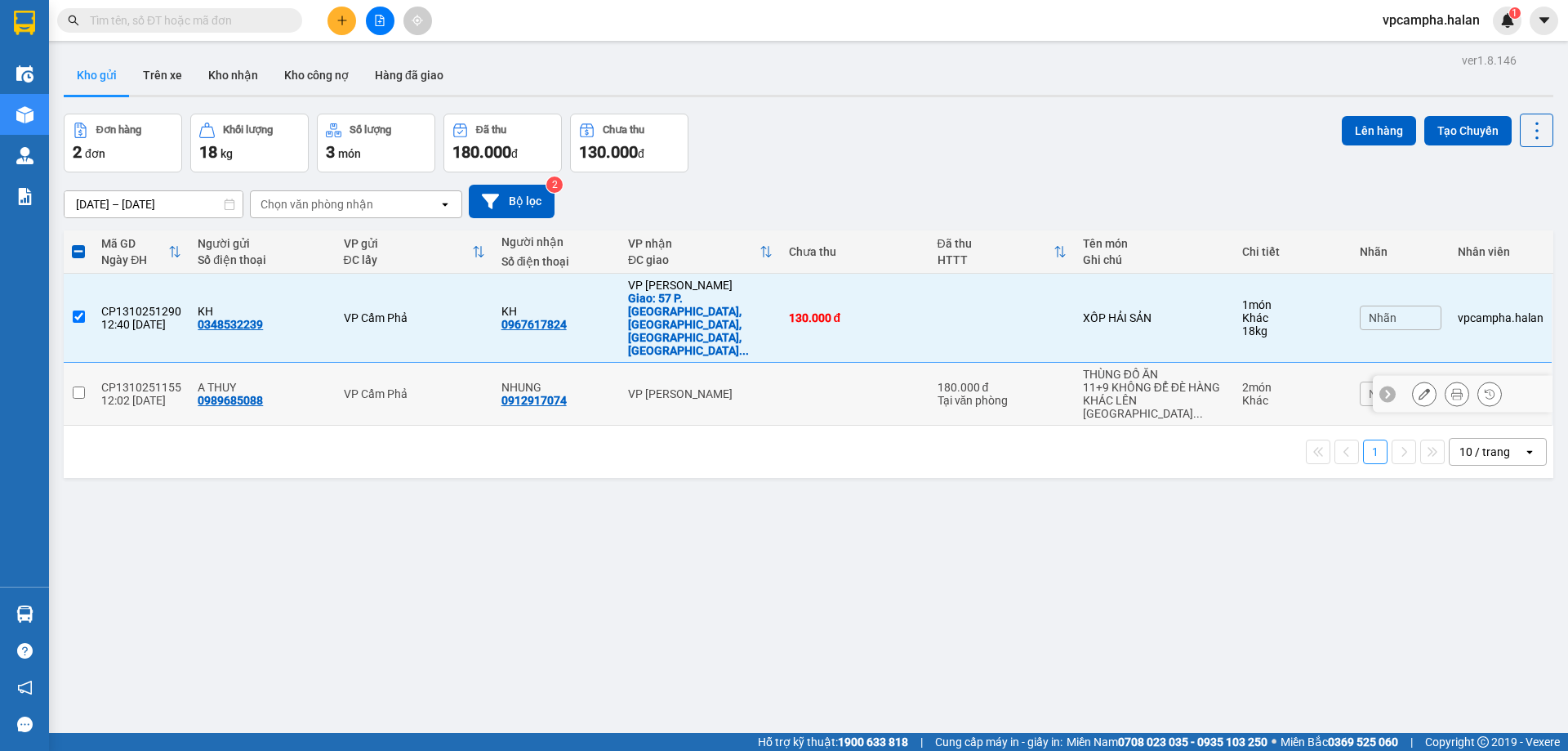
click at [75, 387] on input "checkbox" at bounding box center [79, 393] width 13 height 13
checkbox input "true"
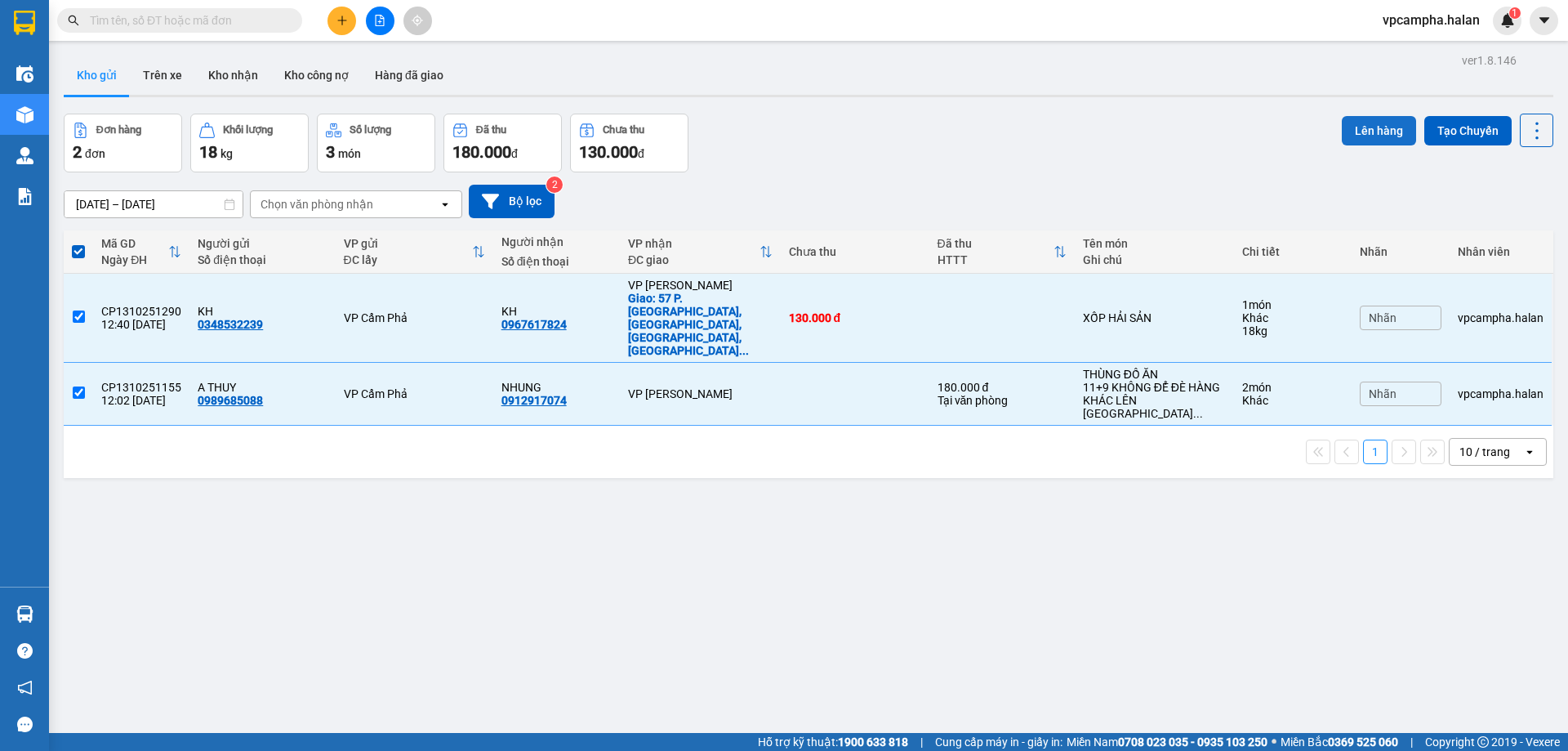
click at [1368, 135] on button "Lên hàng" at bounding box center [1379, 130] width 75 height 29
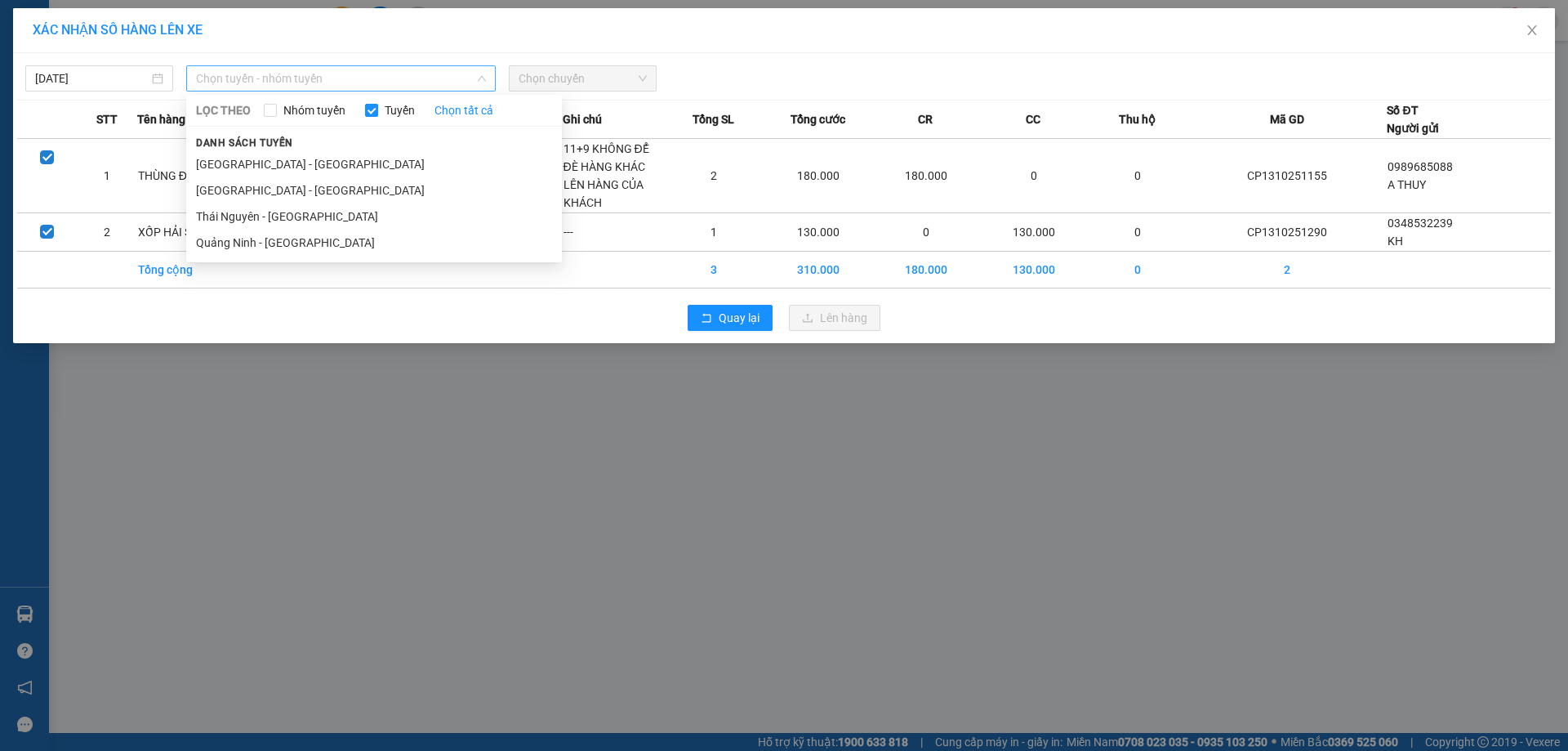
click at [351, 76] on span "Chọn tuyến - nhóm tuyến" at bounding box center [341, 78] width 290 height 24
click at [326, 195] on li "Quảng Ninh - Hà Nội" at bounding box center [374, 190] width 376 height 26
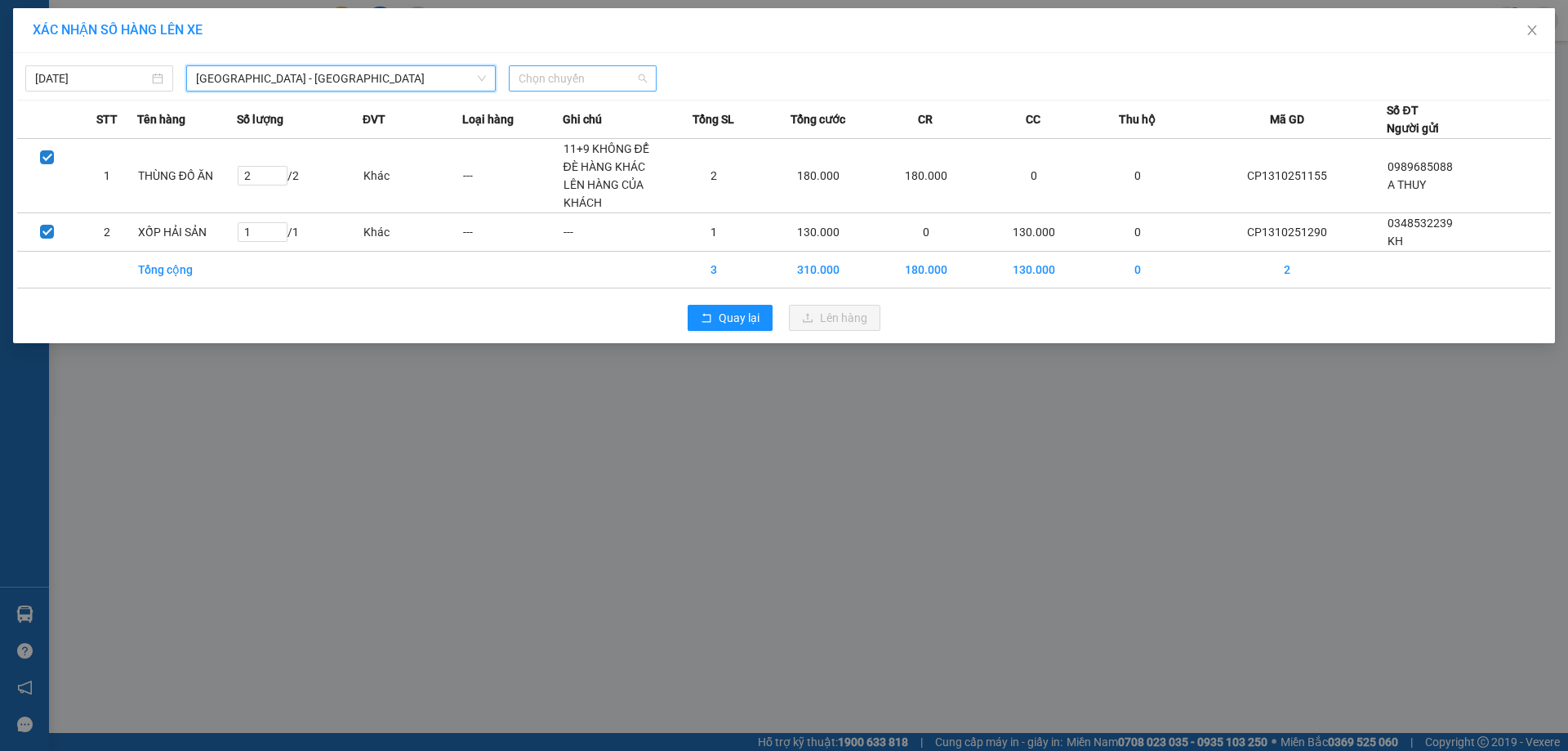
click at [619, 80] on span "Chọn chuyến" at bounding box center [583, 78] width 128 height 24
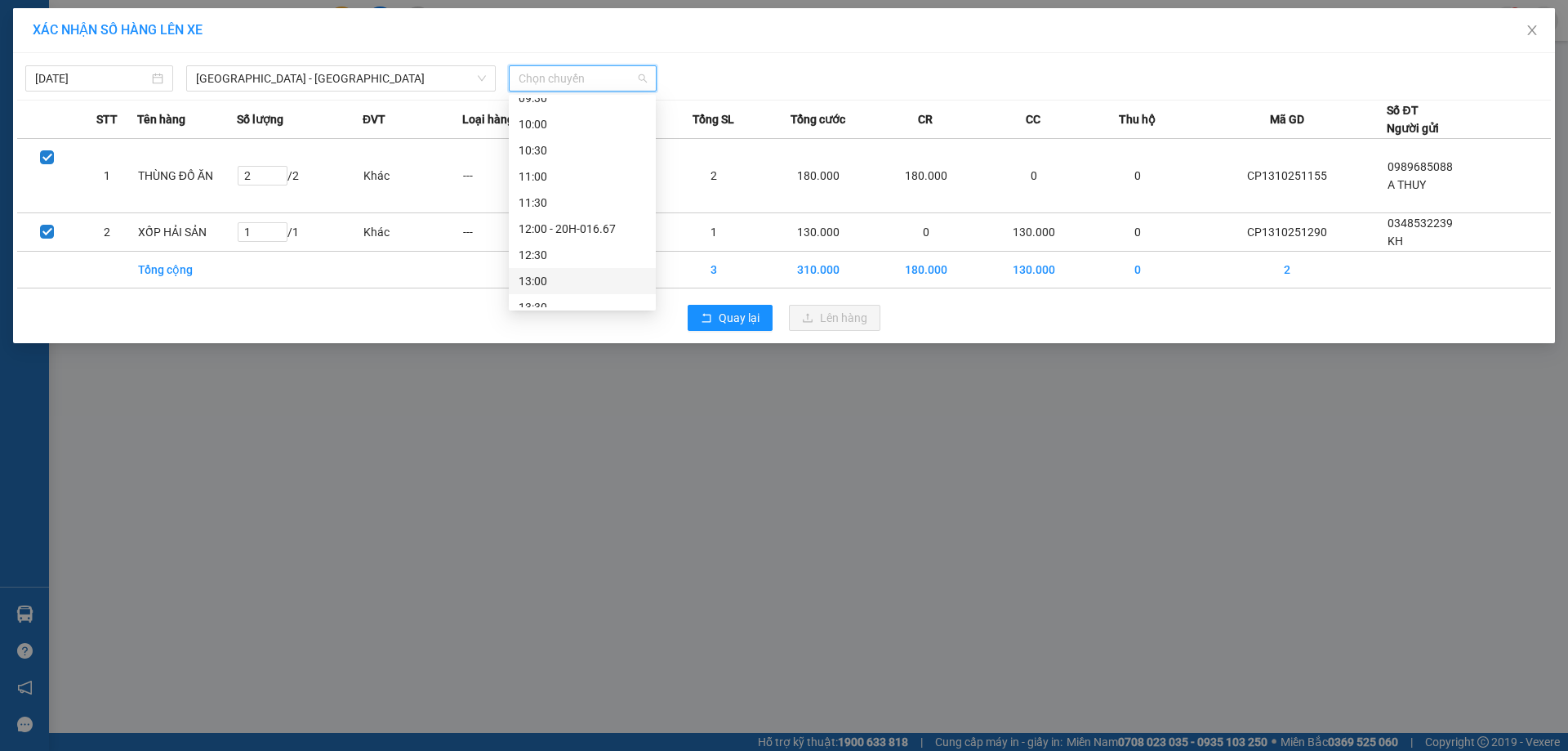
scroll to position [409, 0]
click at [563, 256] on div "14:00" at bounding box center [582, 252] width 127 height 18
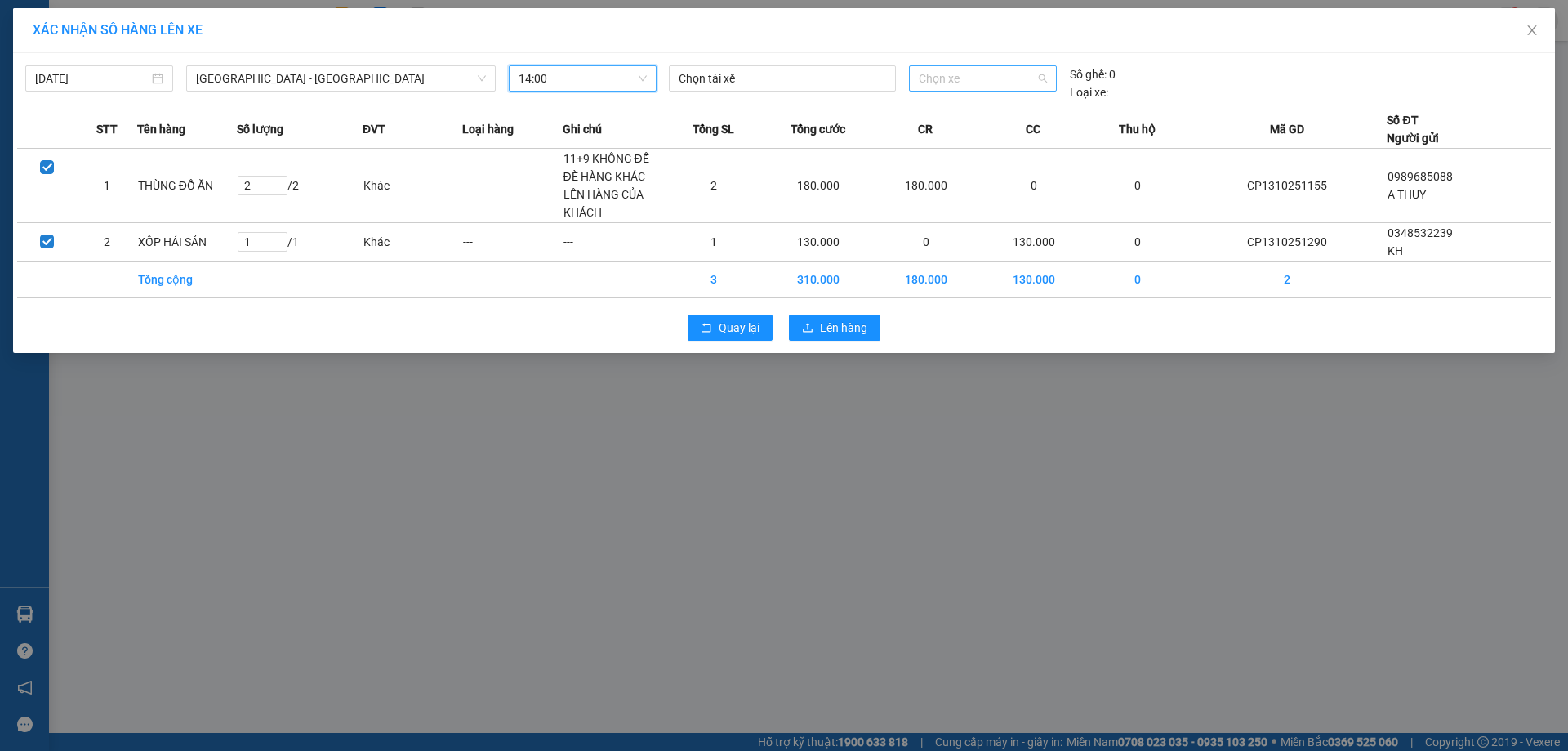
click at [970, 84] on span "Chọn xe" at bounding box center [982, 78] width 127 height 24
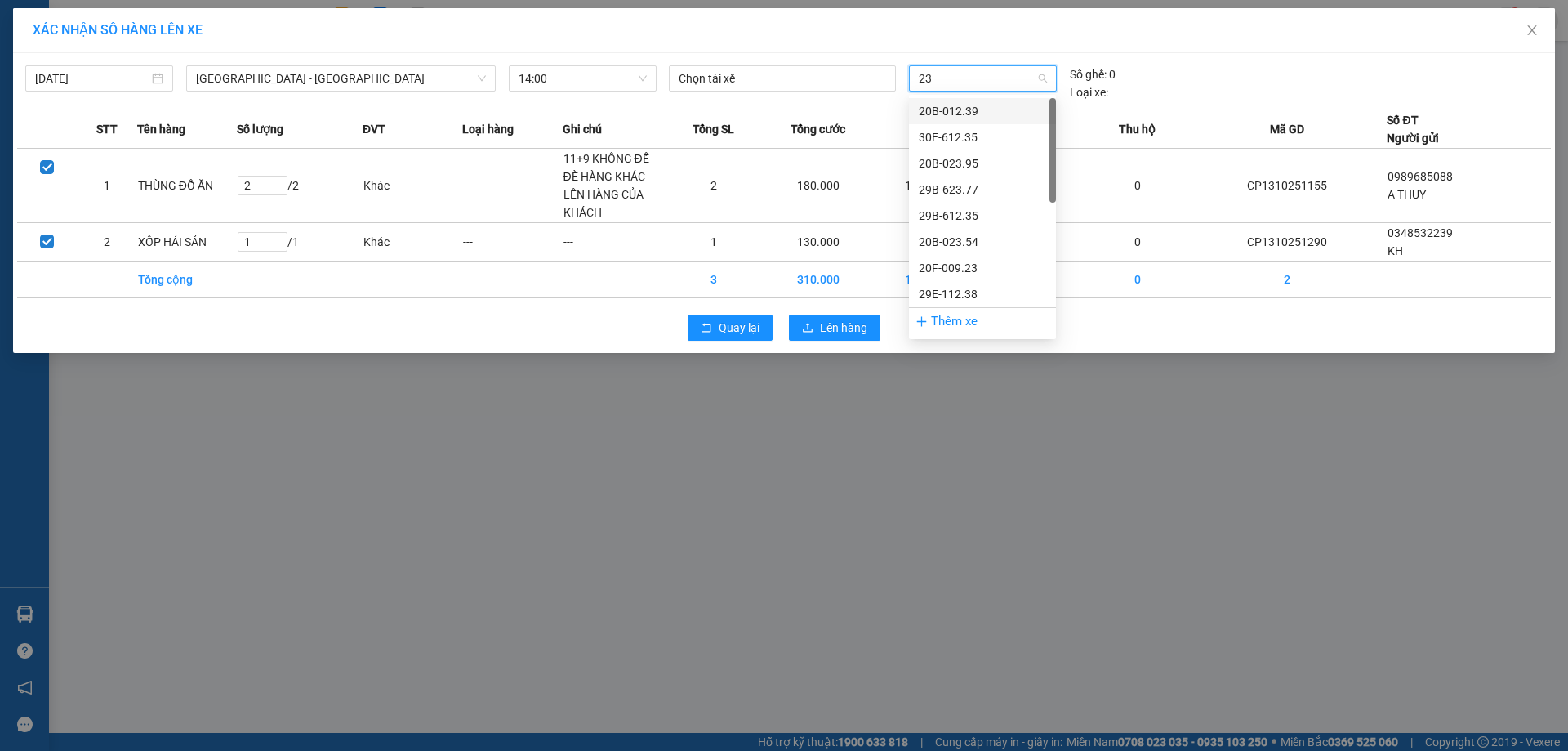
type input "238"
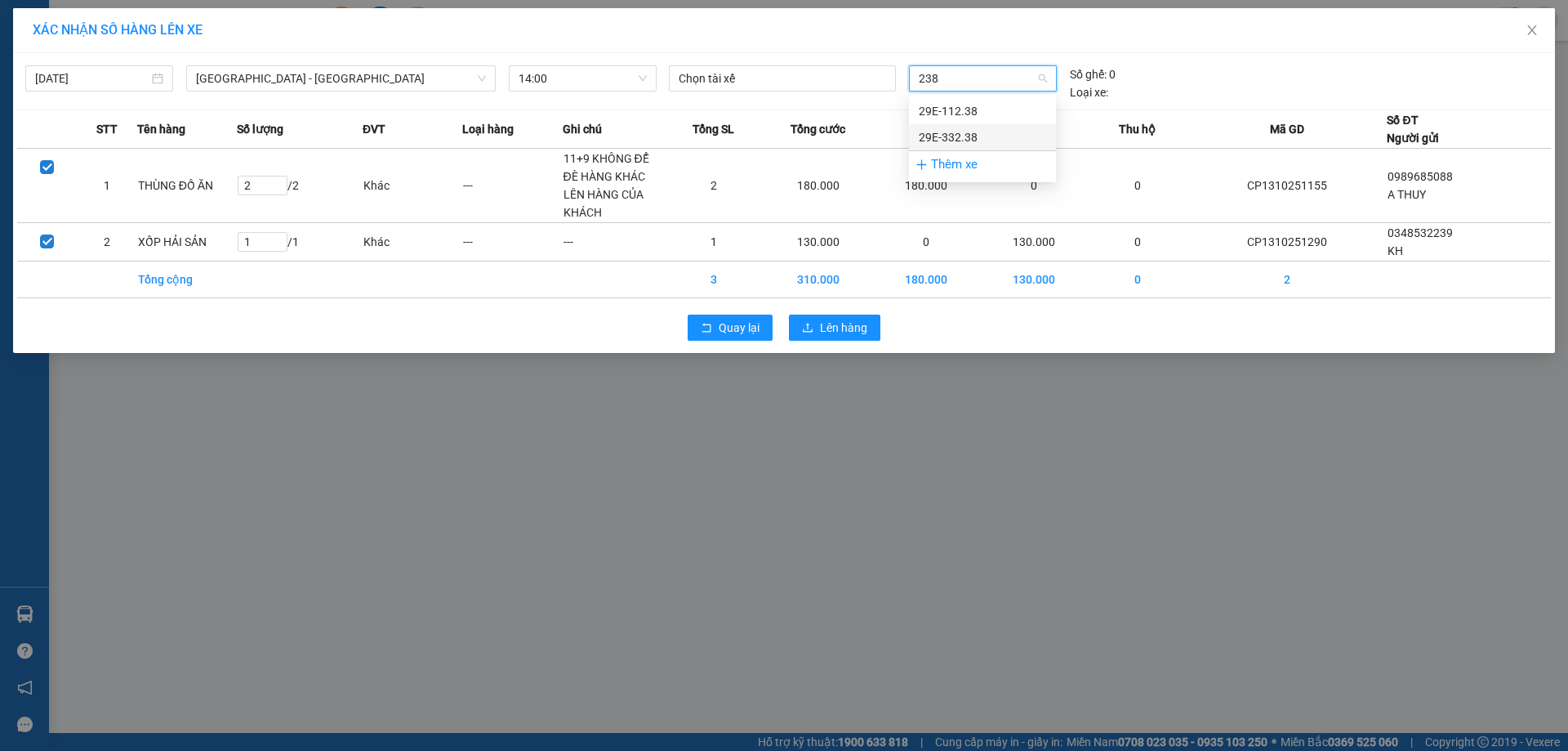
click at [953, 134] on div "29E-332.38" at bounding box center [982, 137] width 127 height 18
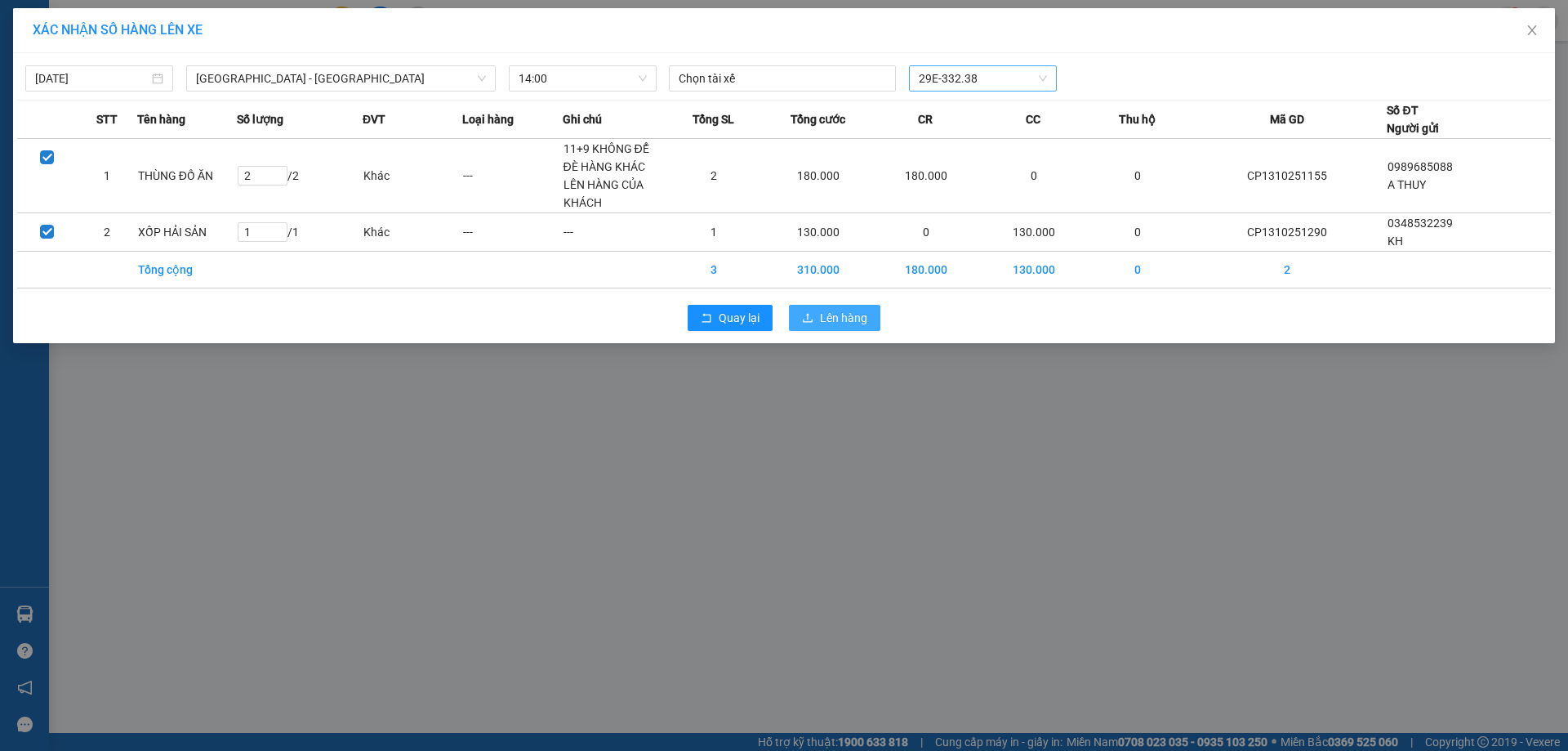
click at [840, 316] on span "Lên hàng" at bounding box center [844, 318] width 48 height 18
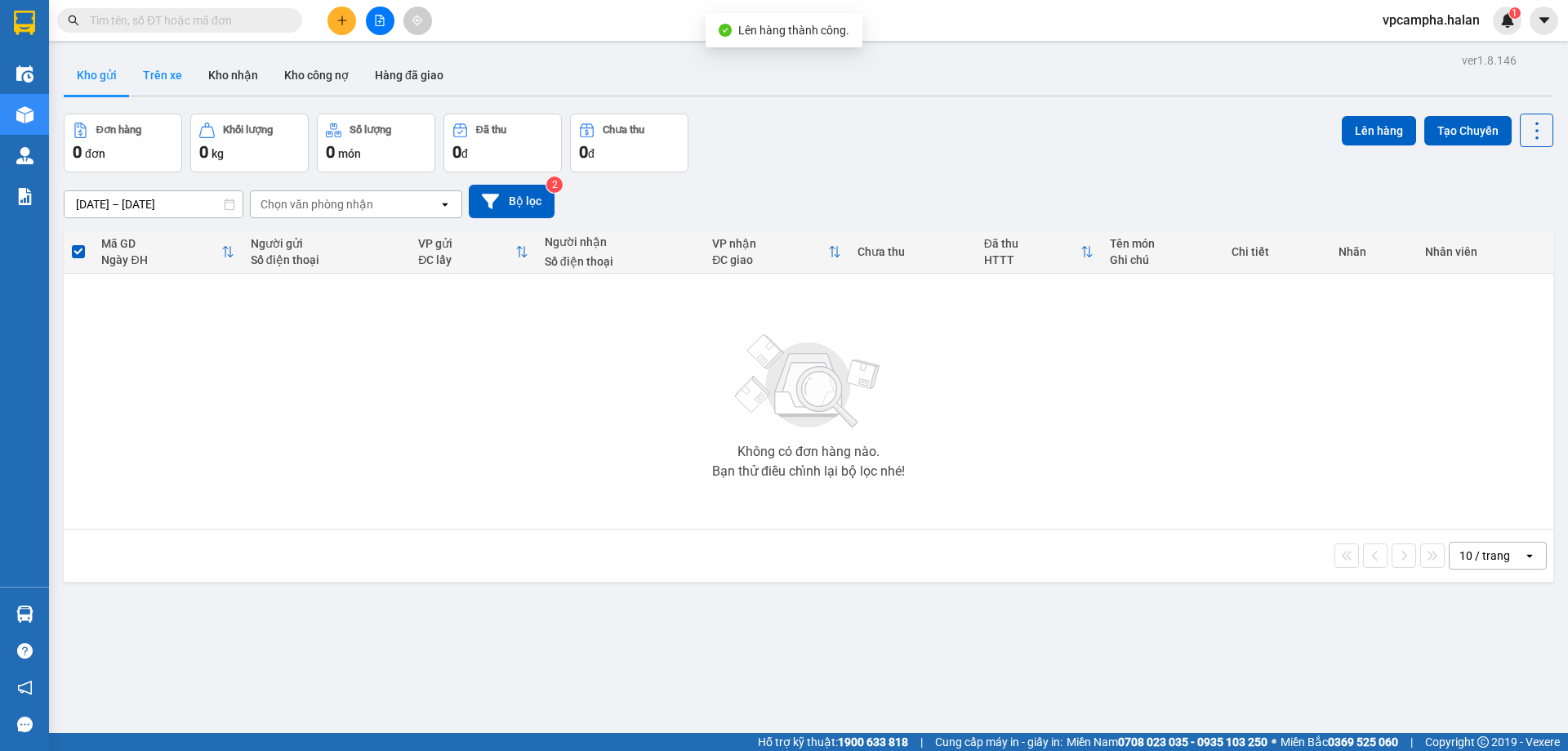
click at [160, 77] on button "Trên xe" at bounding box center [162, 75] width 65 height 39
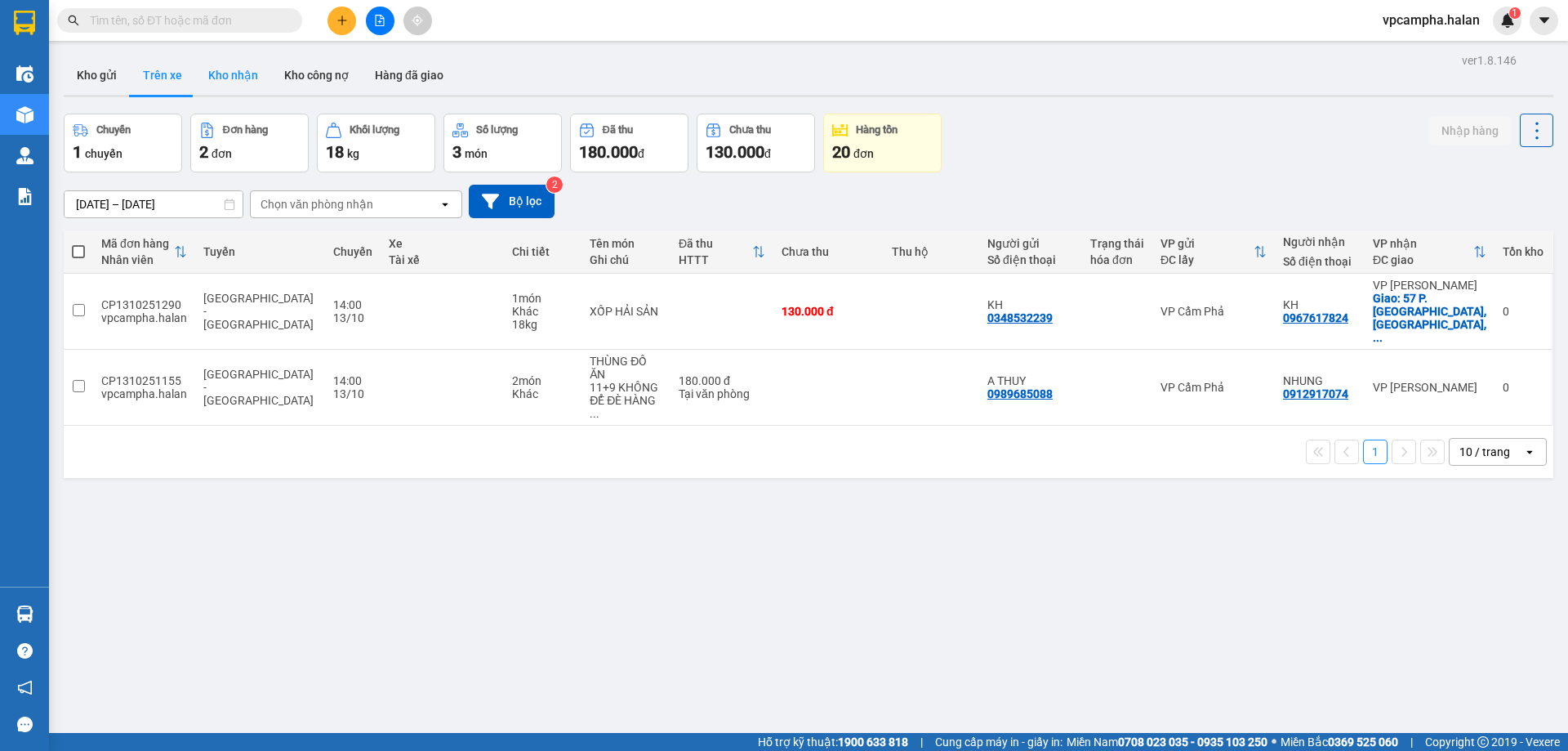
click at [227, 79] on button "Kho nhận" at bounding box center [233, 75] width 76 height 39
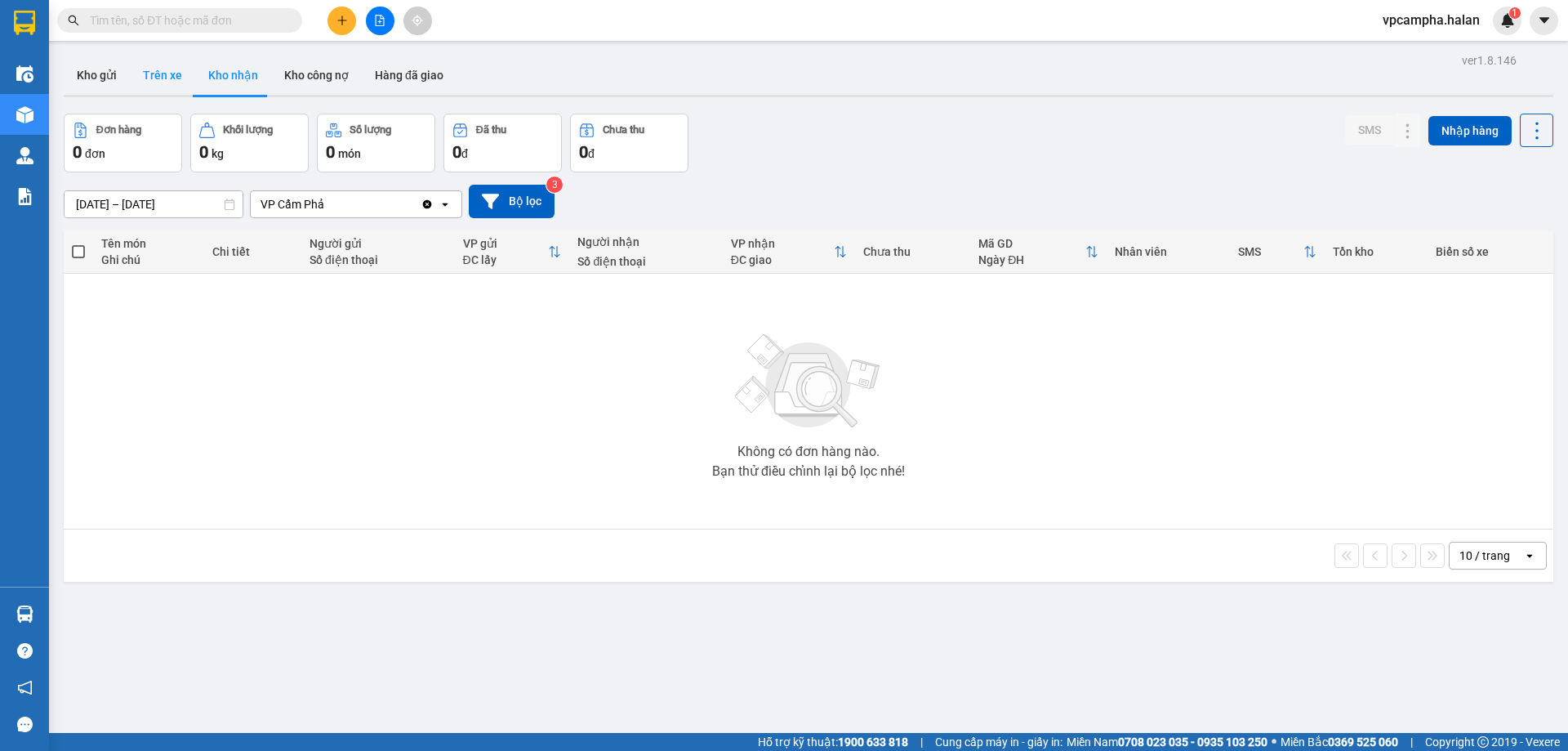
click at [163, 76] on button "Trên xe" at bounding box center [162, 75] width 65 height 39
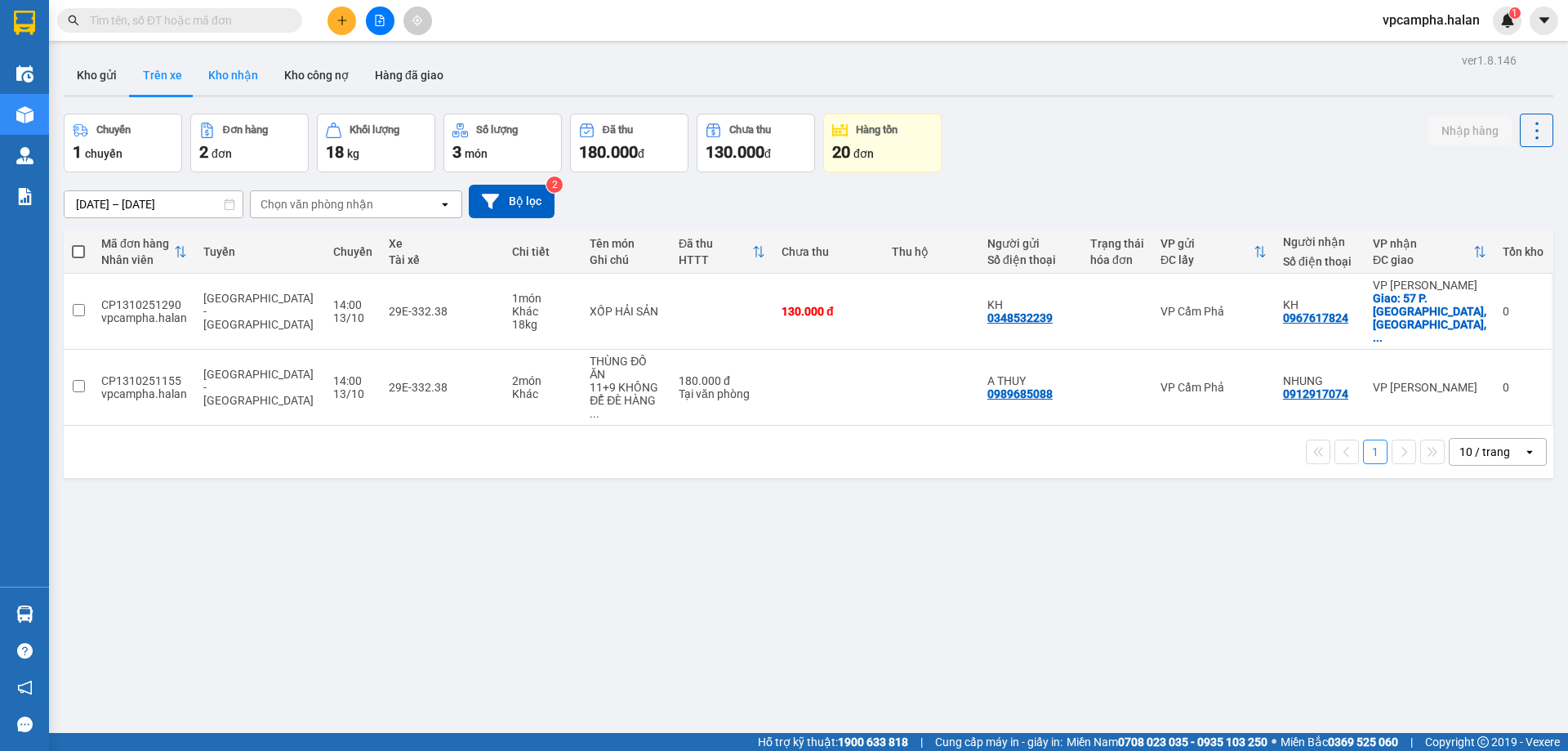
click at [238, 72] on button "Kho nhận" at bounding box center [233, 75] width 76 height 39
type input "15/08/2025 – 13/10/2025"
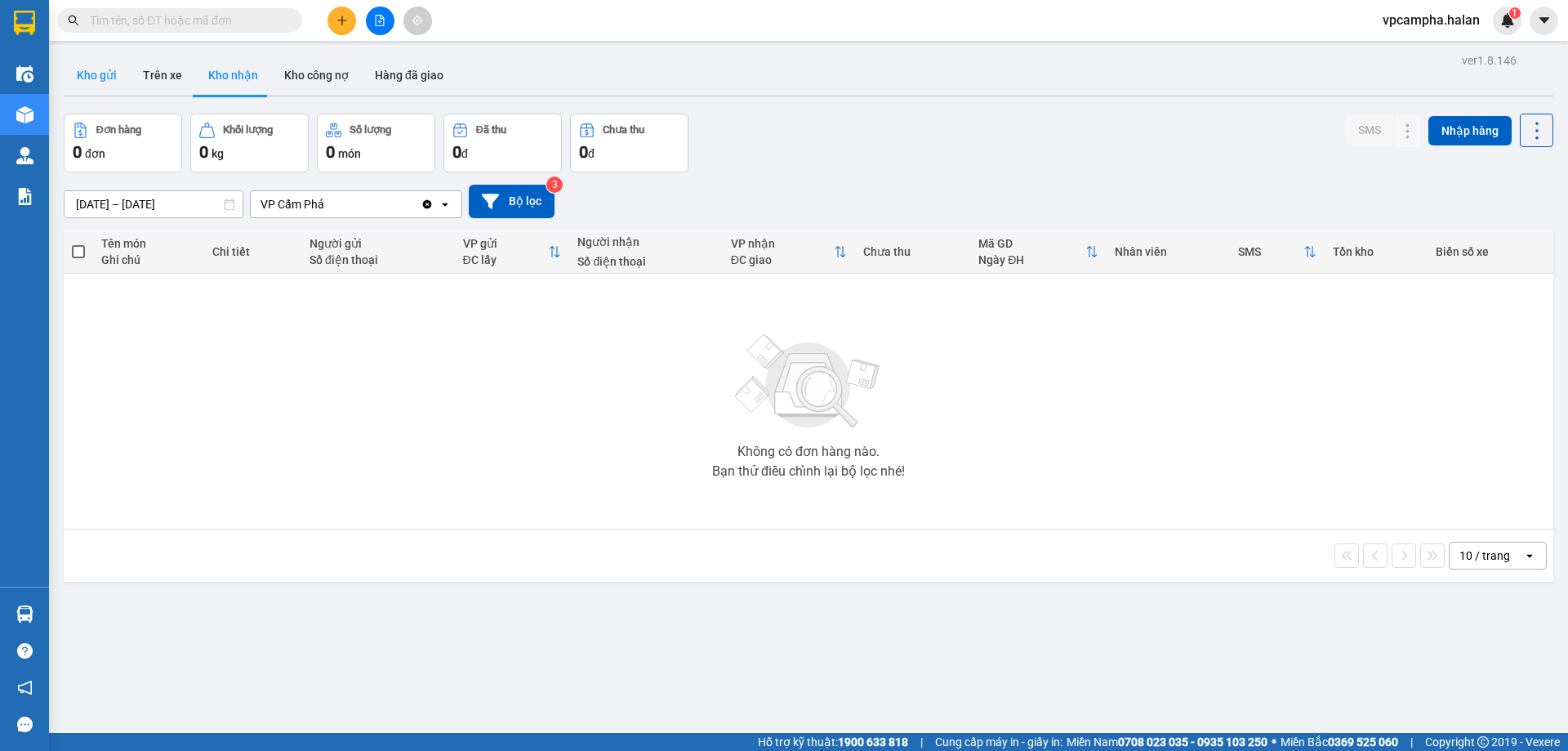
click at [78, 70] on button "Kho gửi" at bounding box center [97, 75] width 66 height 39
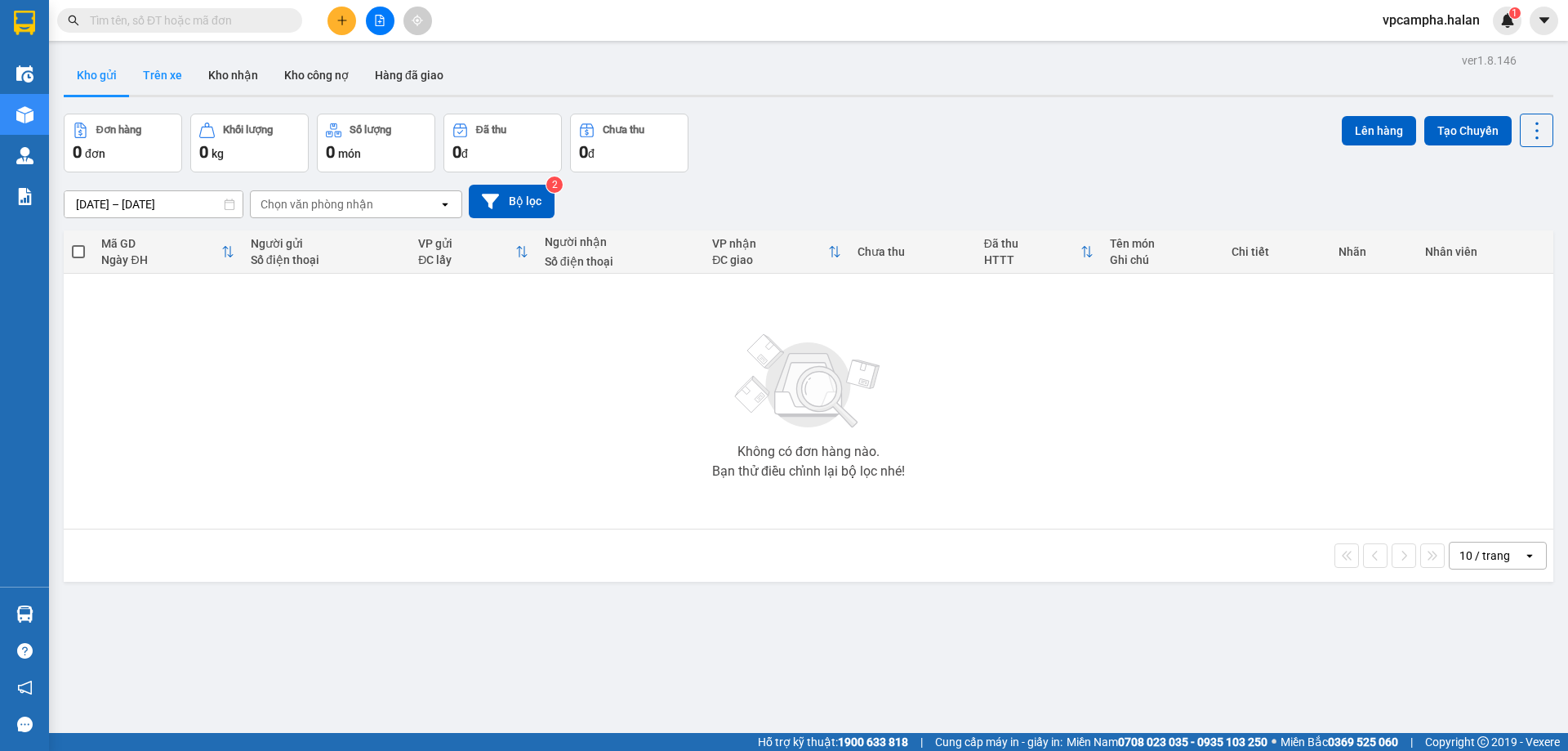
click at [173, 85] on button "Trên xe" at bounding box center [162, 75] width 65 height 39
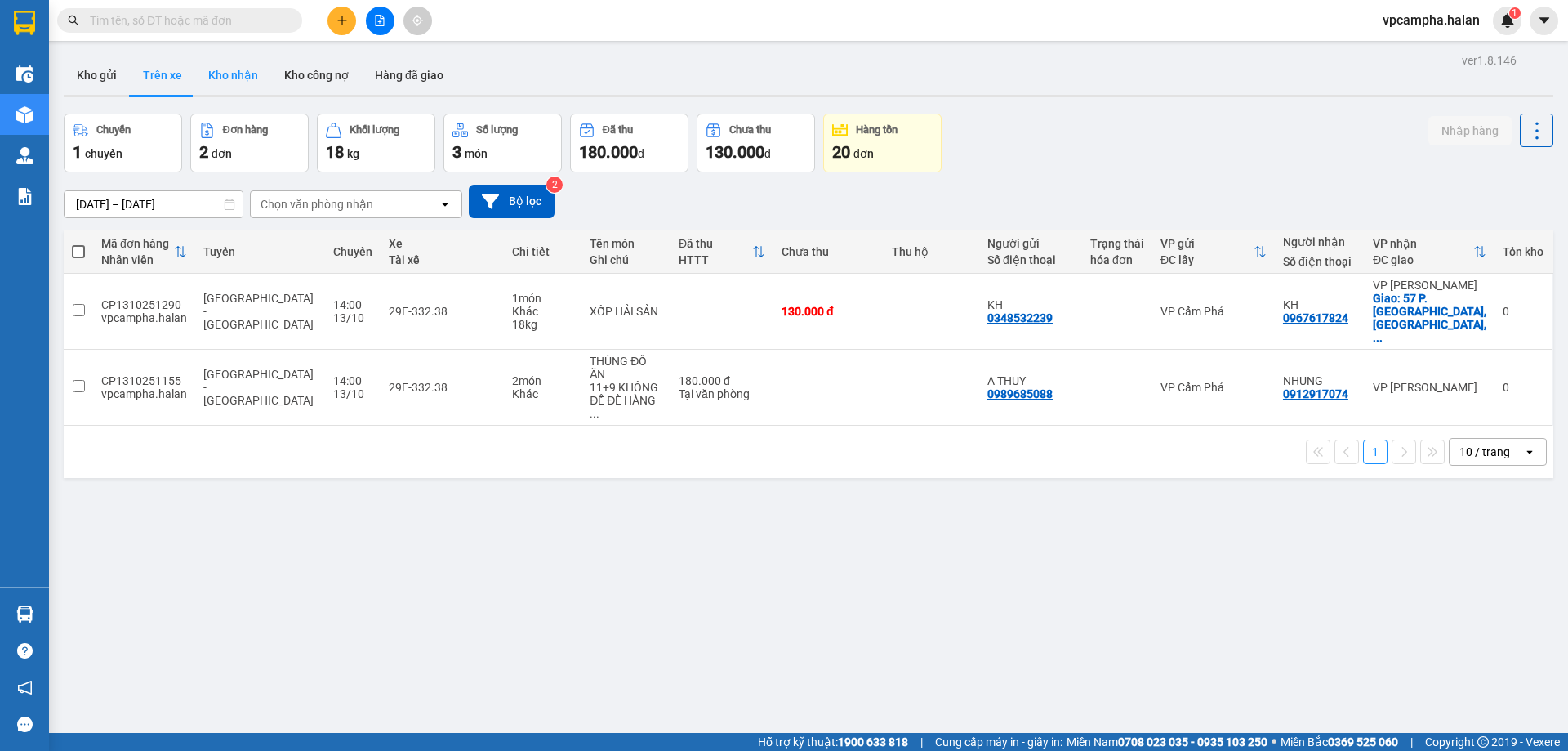
click at [215, 82] on button "Kho nhận" at bounding box center [233, 75] width 76 height 39
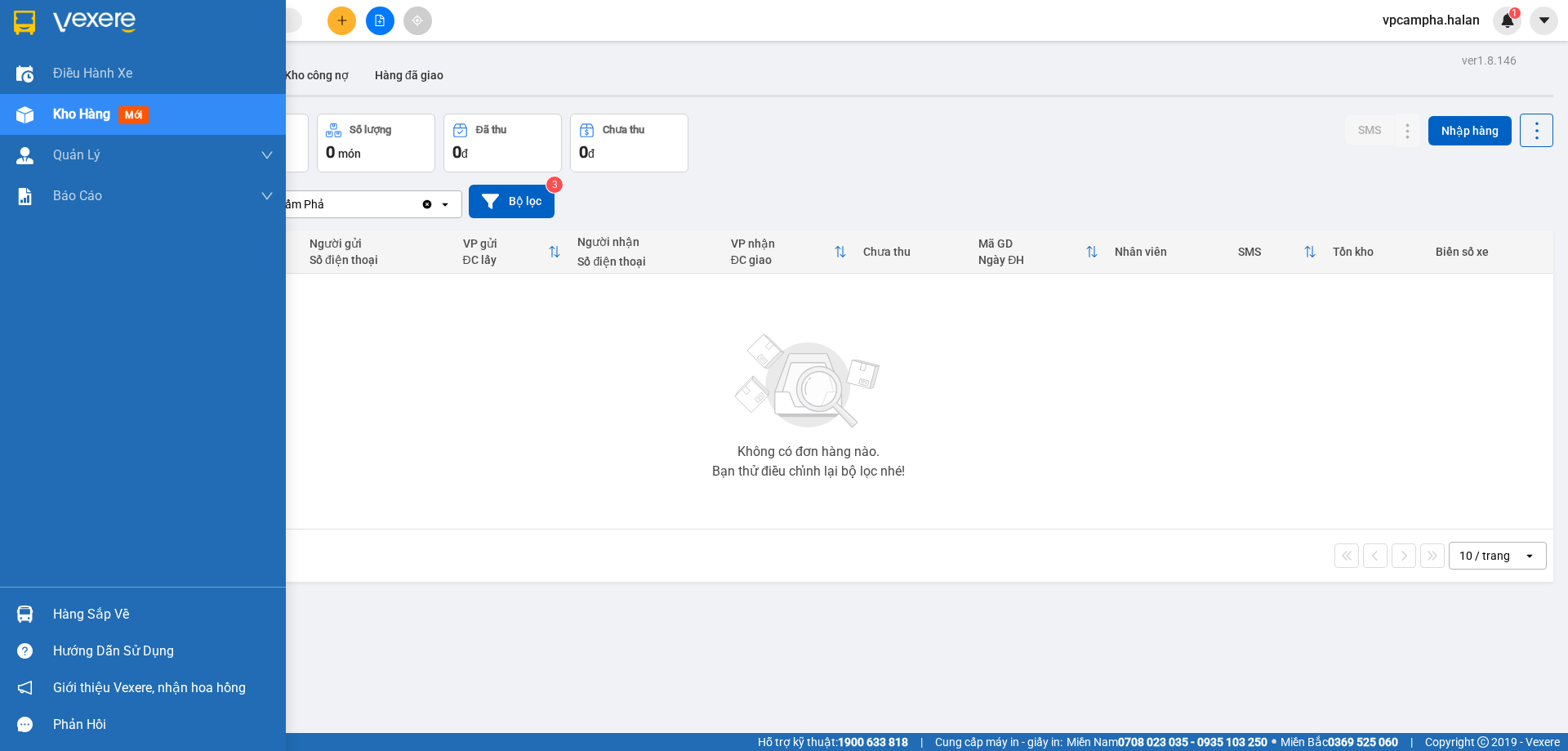
click at [27, 607] on img at bounding box center [25, 614] width 17 height 17
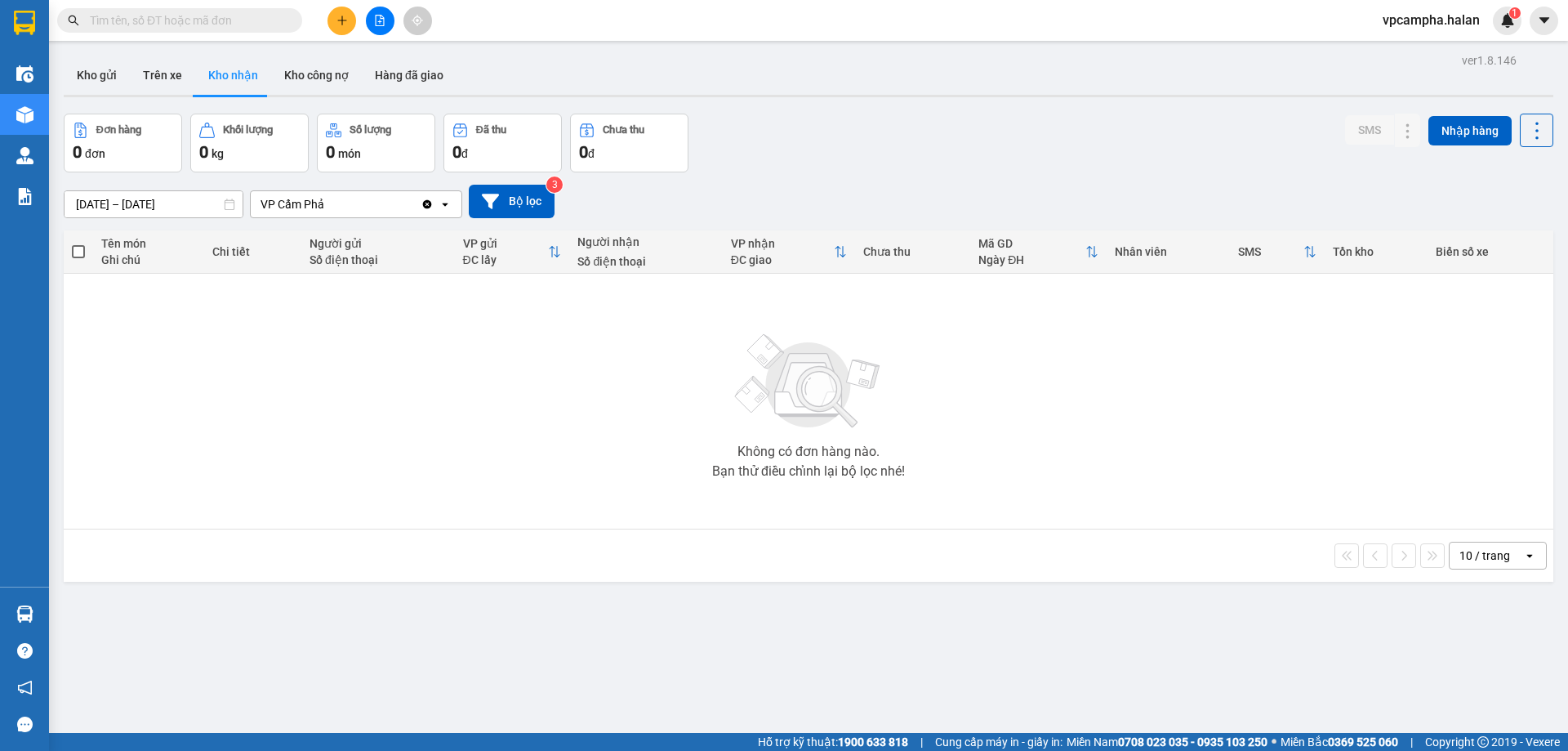
click at [183, 445] on section "Kết quả tìm kiếm ( 0 ) Bộ lọc No Data vpcampha.halan 1 Điều hành xe Kho hàng mớ…" at bounding box center [784, 375] width 1568 height 751
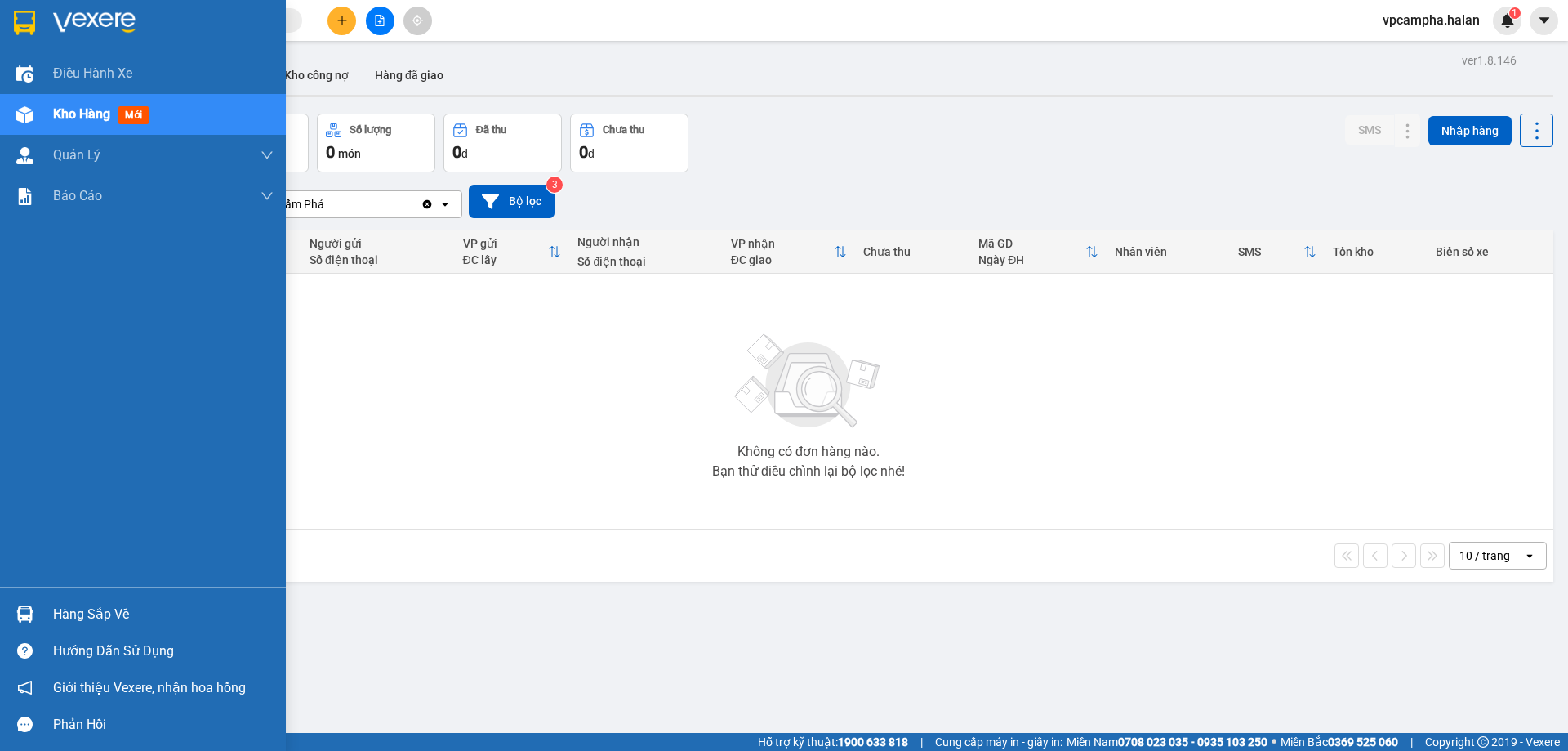
click at [24, 614] on img at bounding box center [25, 614] width 17 height 17
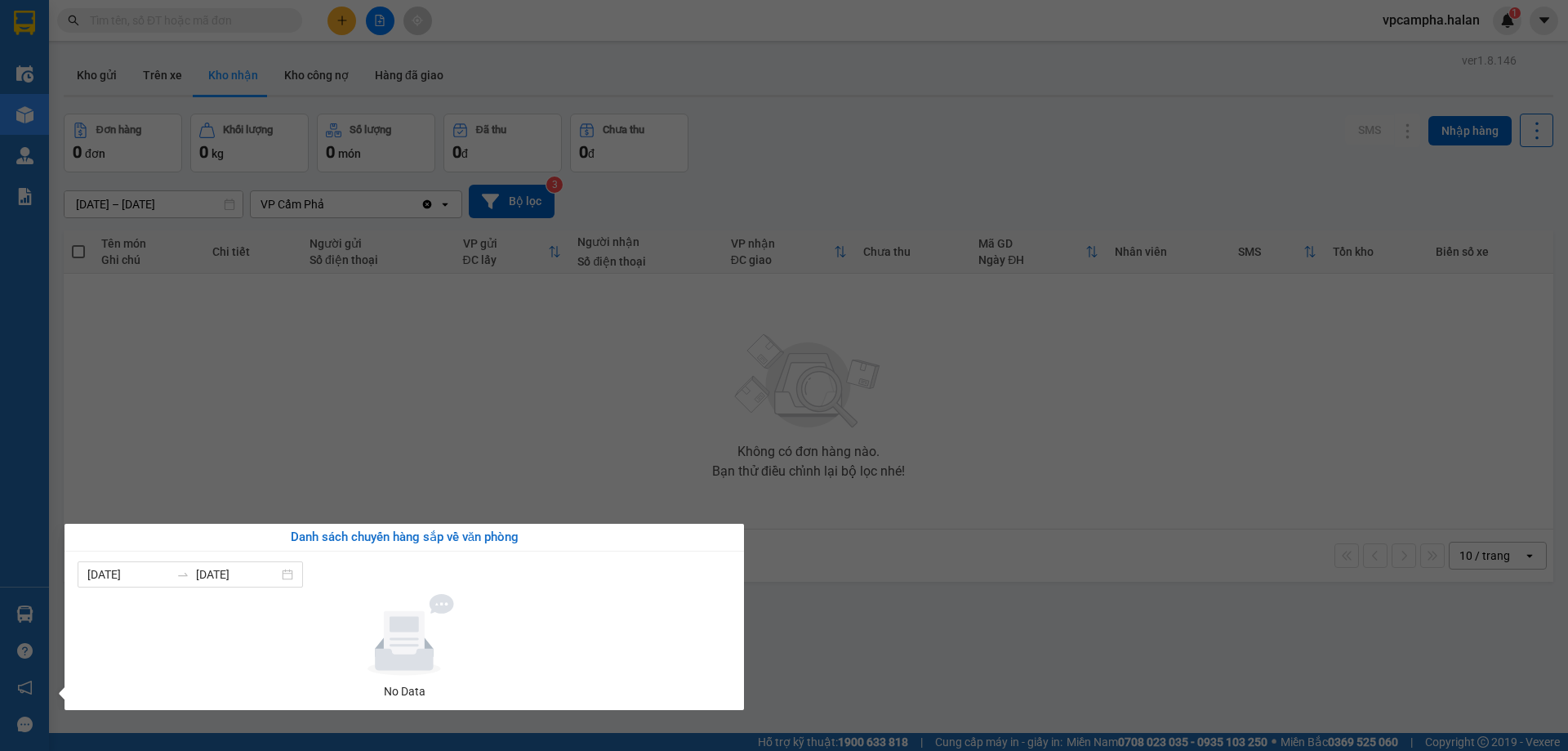
click at [193, 487] on section "Kết quả tìm kiếm ( 0 ) Bộ lọc No Data vpcampha.halan 1 Điều hành xe Kho hàng mớ…" at bounding box center [784, 375] width 1568 height 751
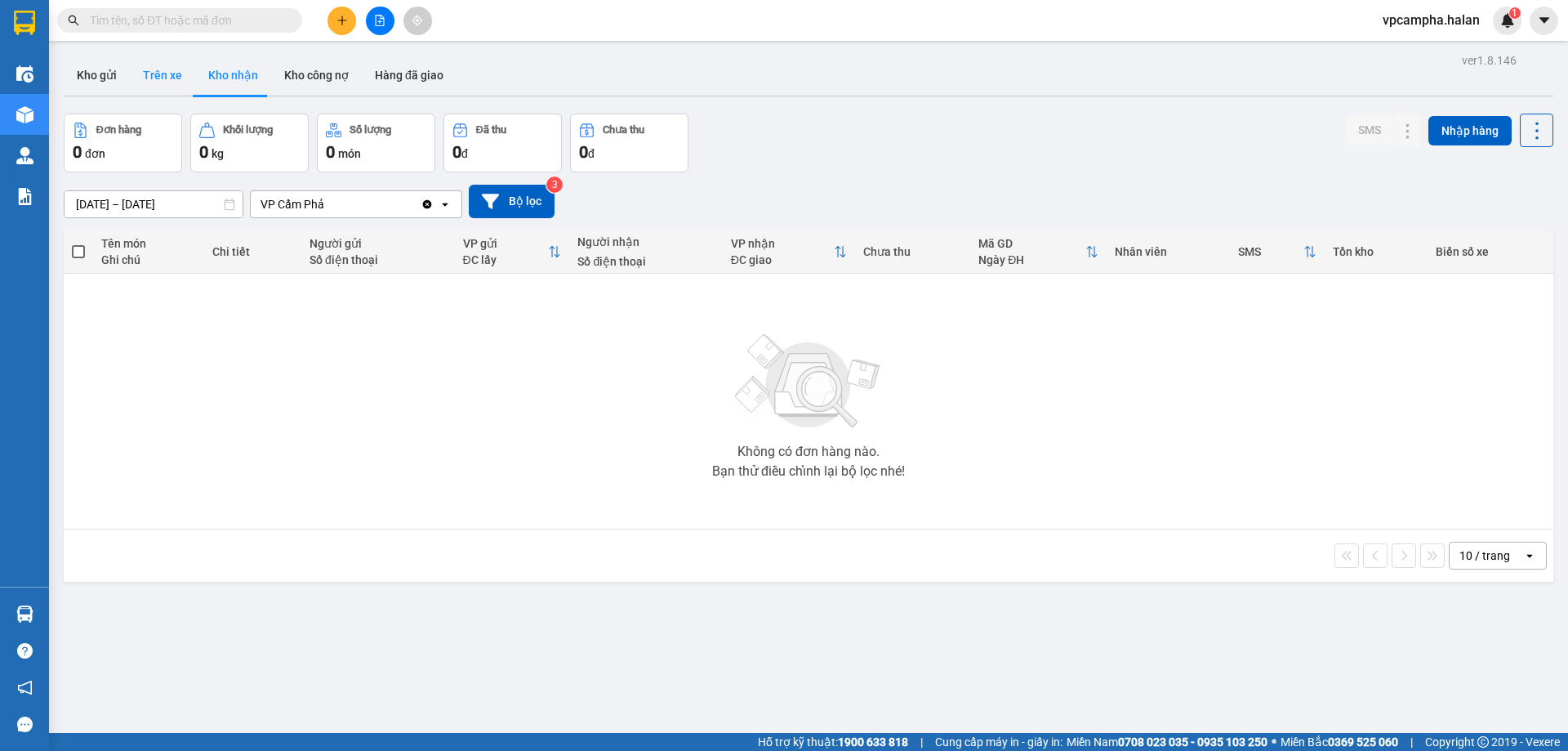
click at [167, 84] on button "Trên xe" at bounding box center [162, 75] width 65 height 39
type input "05/02/2012 – 13/10/2025"
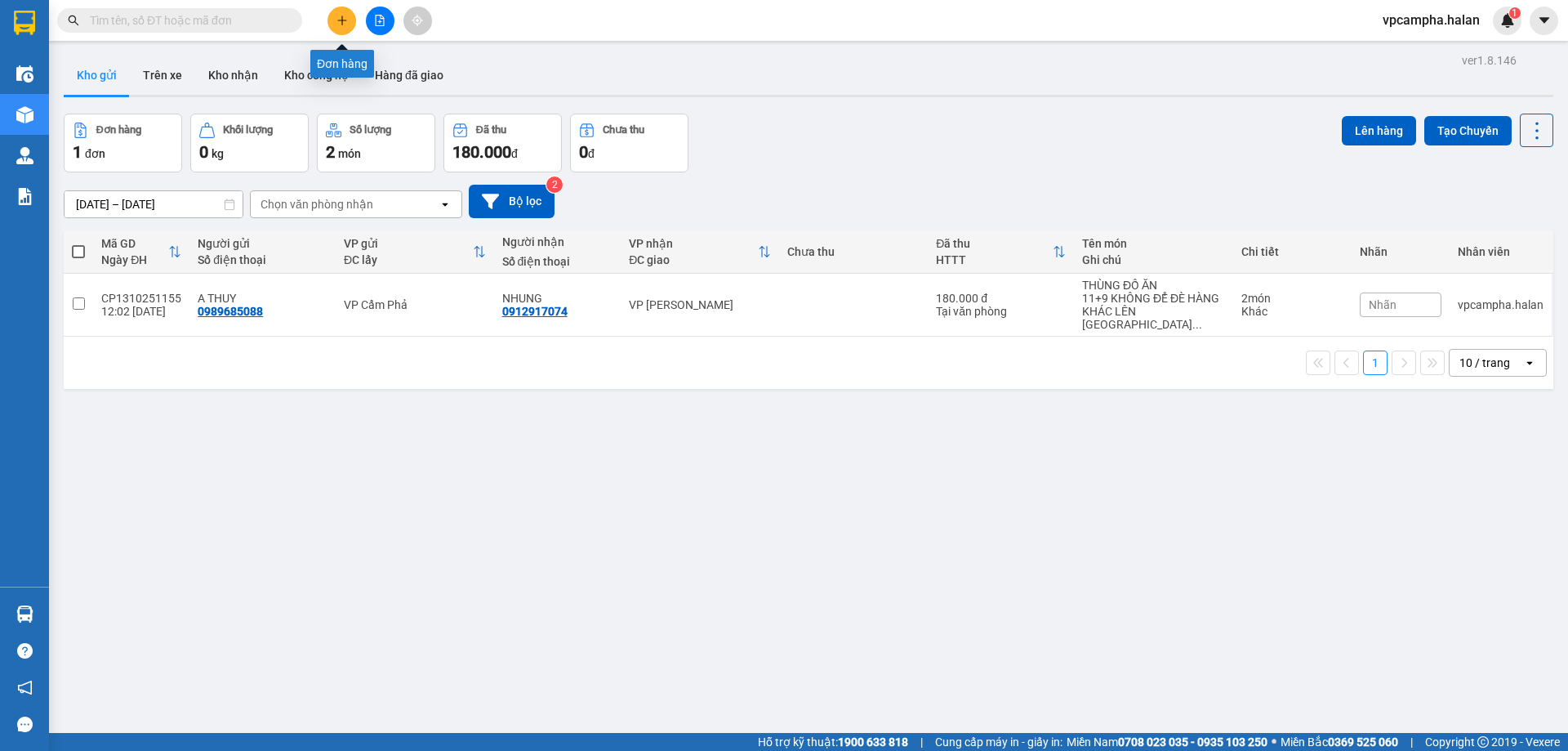
click at [342, 18] on icon "plus" at bounding box center [343, 20] width 12 height 12
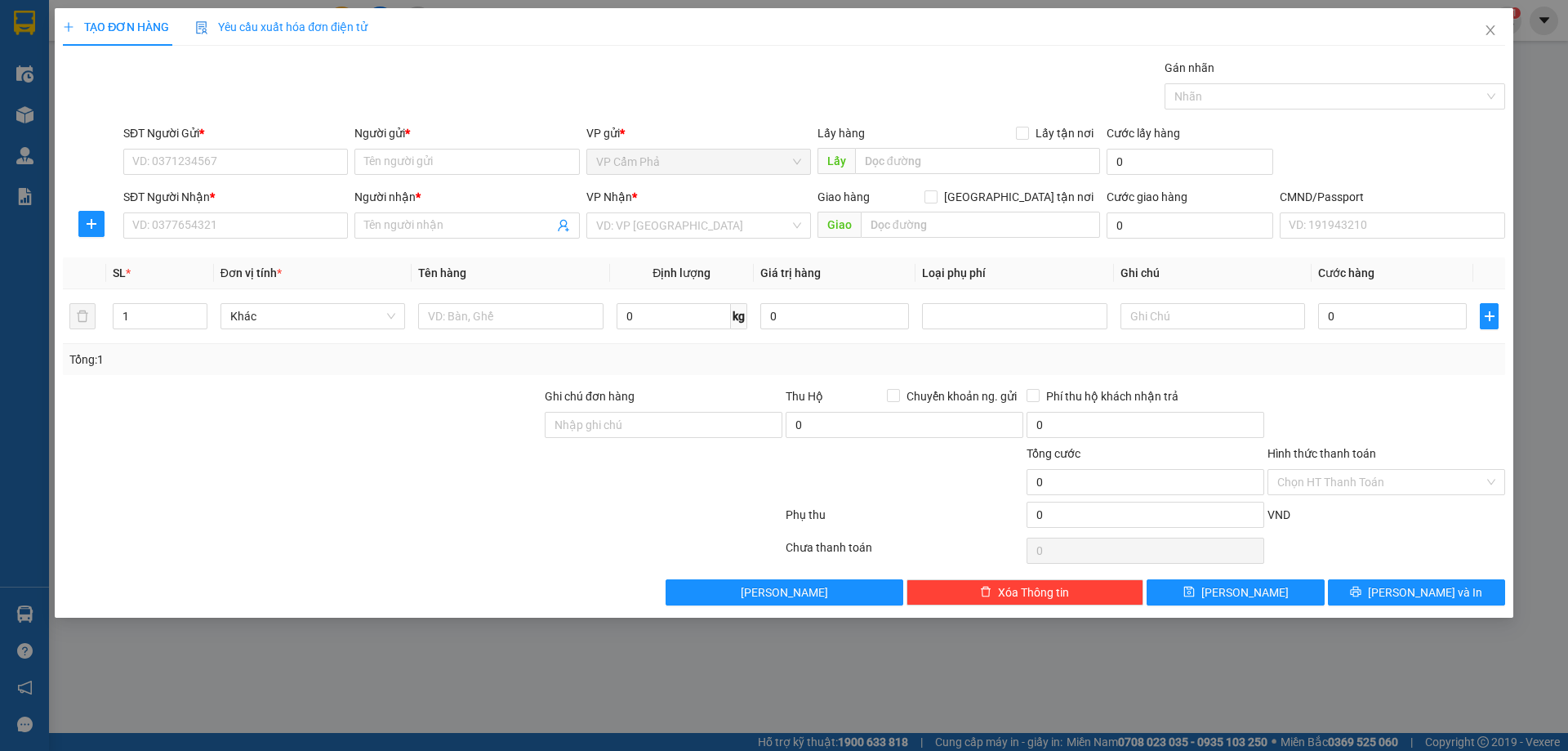
click at [269, 176] on div "SĐT Người Gửi * VD: 0371234567" at bounding box center [235, 153] width 224 height 57
click at [269, 166] on input "SĐT Người Gửi *" at bounding box center [235, 161] width 224 height 26
paste input "0348453239"
type input "0348453239"
click at [922, 227] on input "text" at bounding box center [981, 224] width 239 height 26
